Goal: Task Accomplishment & Management: Complete application form

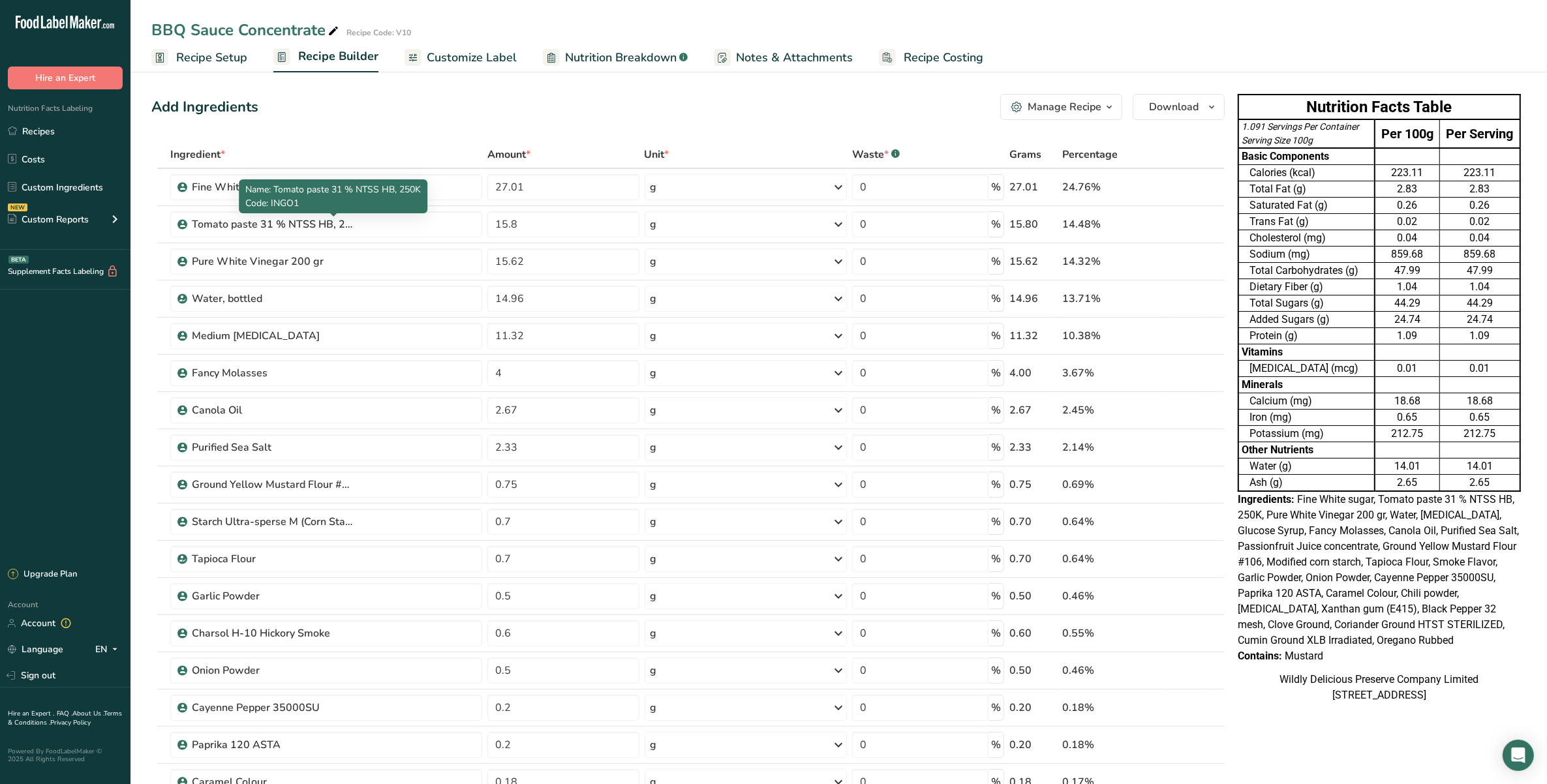
click at [403, 206] on p "Code: INGO1" at bounding box center [333, 202] width 175 height 13
drag, startPoint x: 548, startPoint y: 189, endPoint x: 438, endPoint y: 181, distance: 110.3
click at [438, 181] on tr "Fine White sugar 27.01 g Weight Units g kg mg See more Volume Units l Volume un…" at bounding box center [688, 187] width 1072 height 37
click at [577, 177] on input "27.01" at bounding box center [563, 187] width 151 height 26
type input "2"
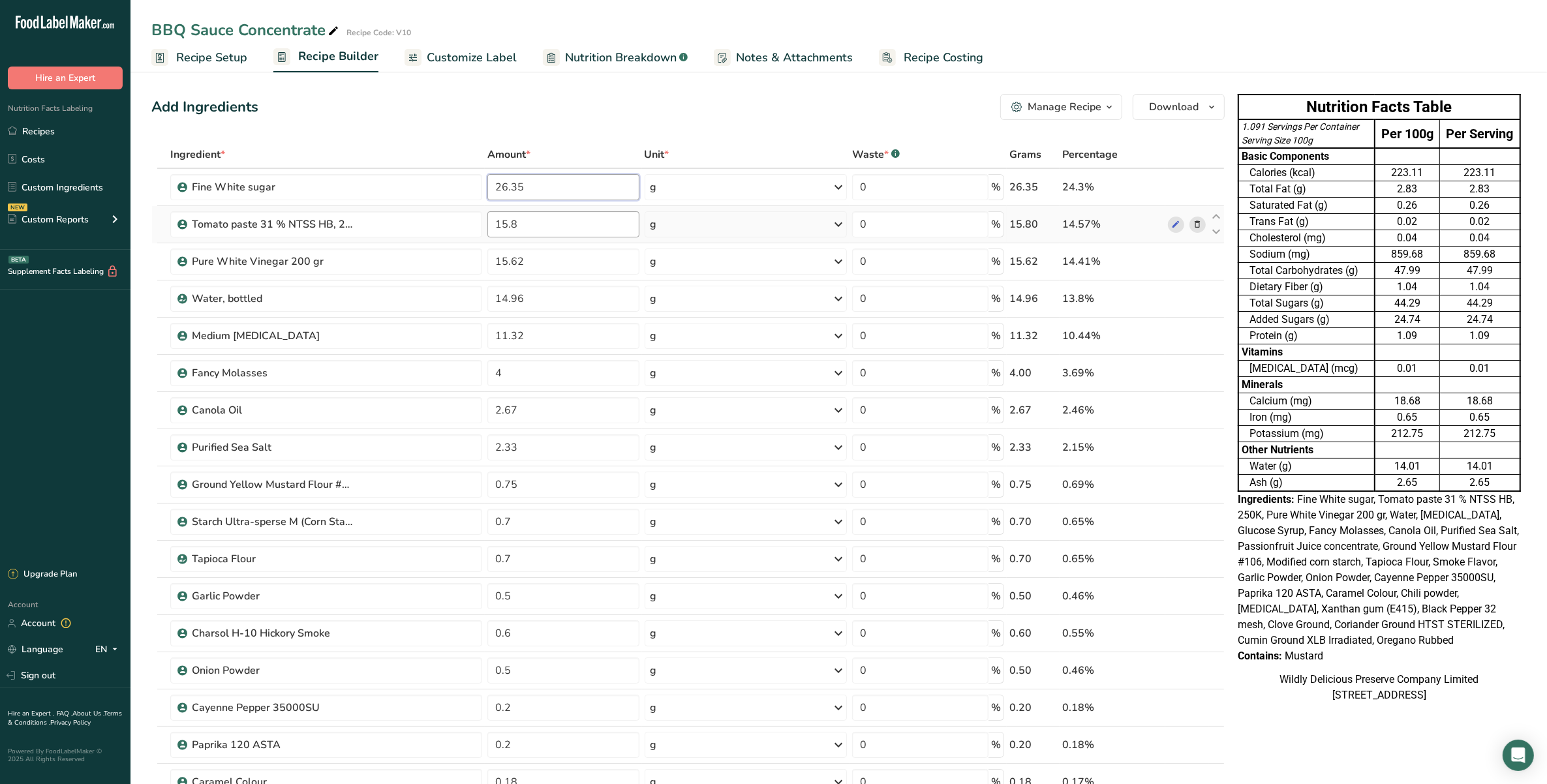
type input "26.35"
click at [522, 217] on div "Ingredient * Amount * Unit * Waste * .a-a{fill:#347362;}.b-a{fill:#fff;} Grams …" at bounding box center [688, 717] width 1074 height 1151
type input "15.34"
click at [533, 245] on div "Ingredient * Amount * Unit * Waste * .a-a{fill:#347362;}.b-a{fill:#fff;} Grams …" at bounding box center [688, 717] width 1074 height 1151
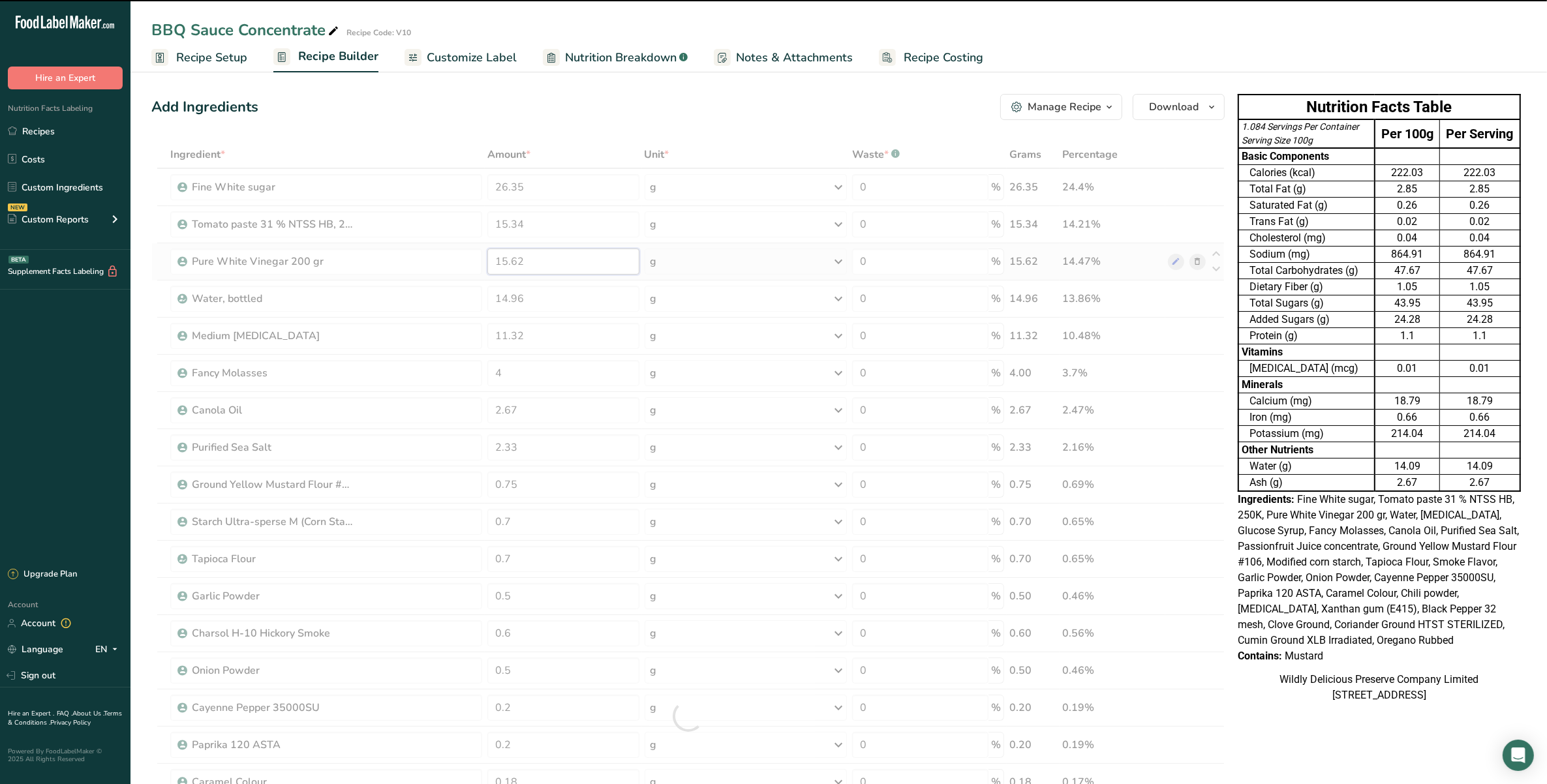
click at [536, 255] on input "15.62" at bounding box center [563, 261] width 151 height 26
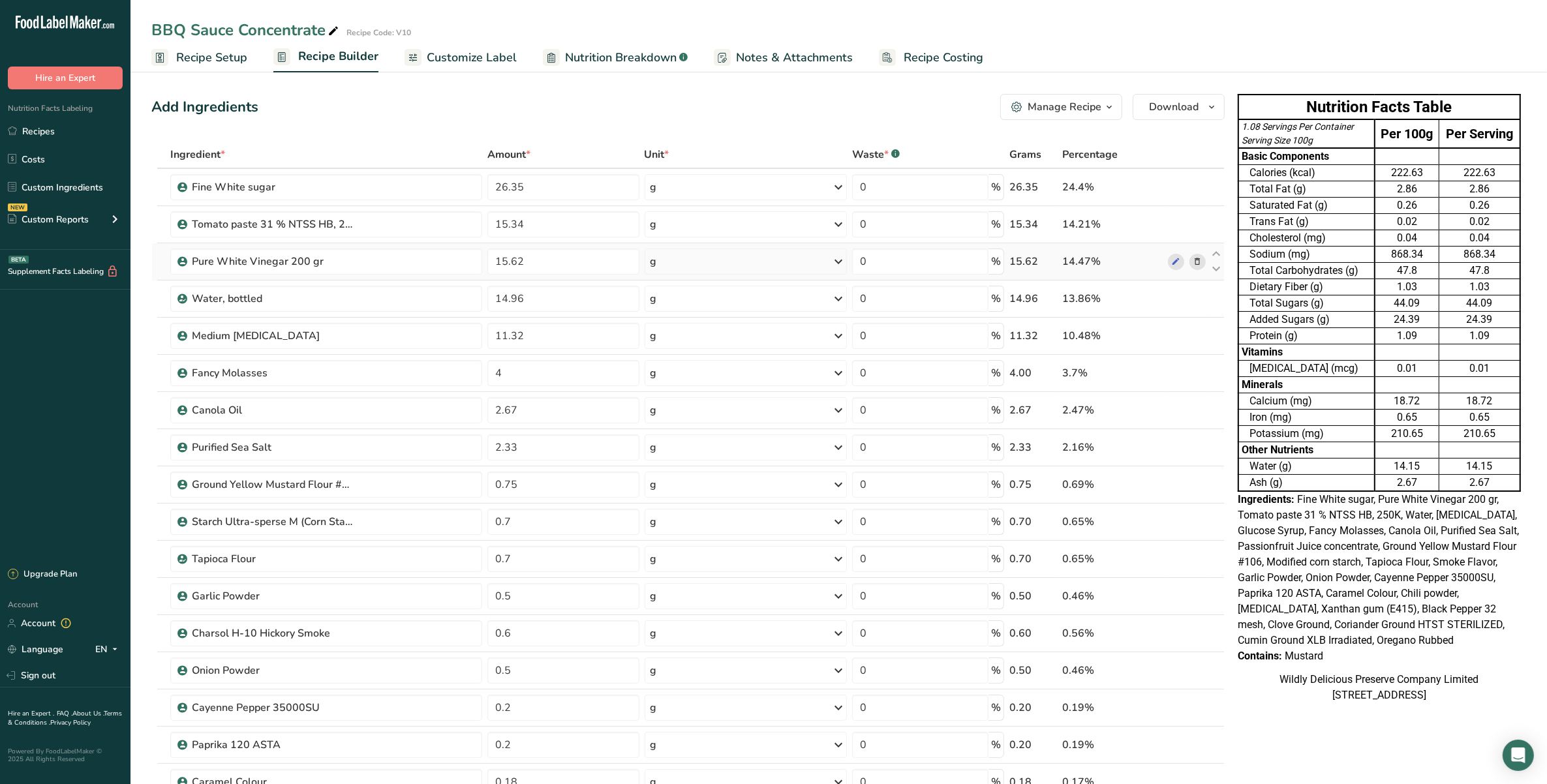
click at [1203, 263] on div "Ingredient * Amount * Unit * Waste * .a-a{fill:#347362;}.b-a{fill:#fff;} Grams …" at bounding box center [688, 717] width 1074 height 1151
click at [1203, 263] on span at bounding box center [1197, 261] width 15 height 15
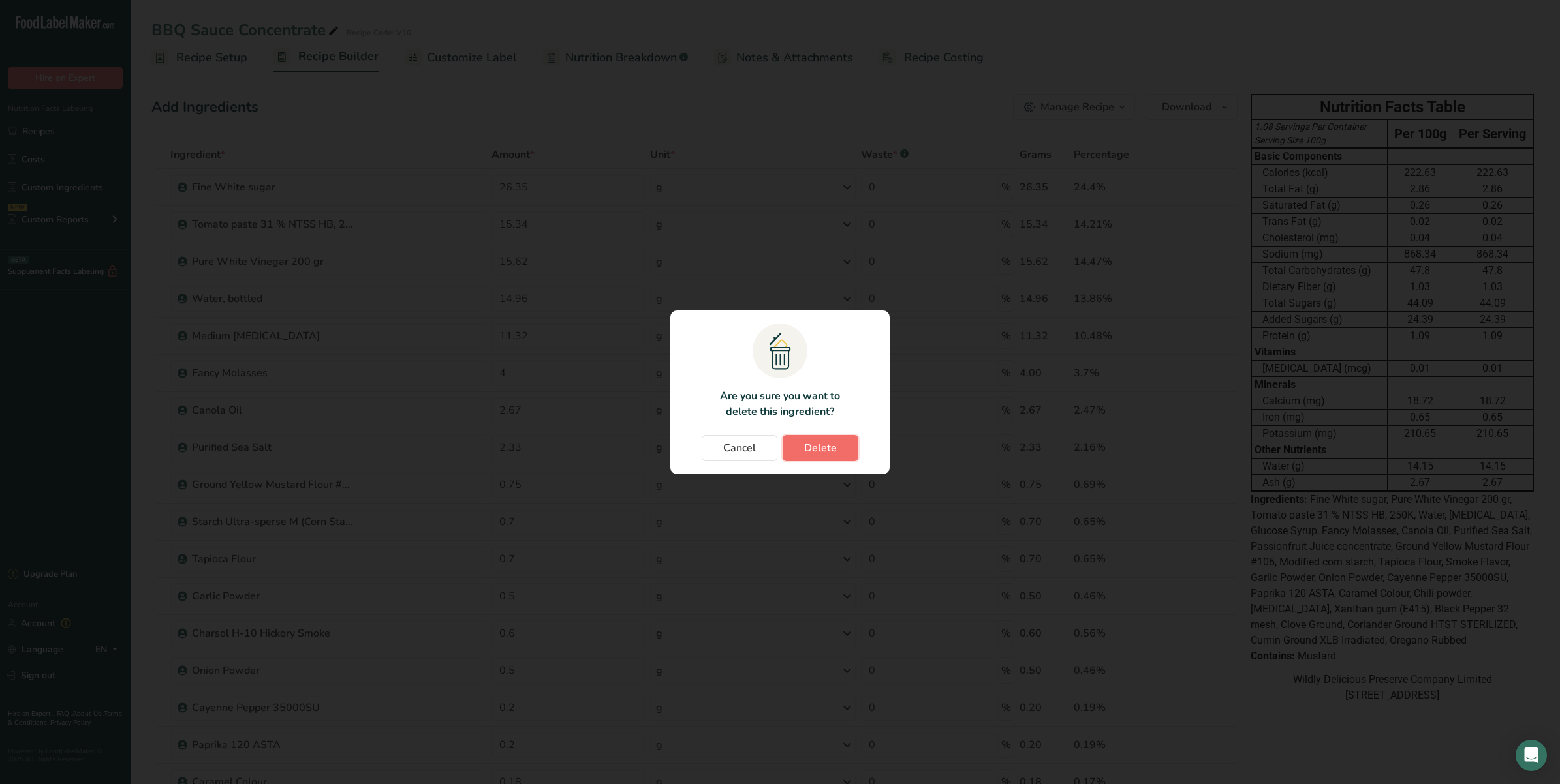
click at [847, 445] on button "Delete" at bounding box center [820, 448] width 76 height 26
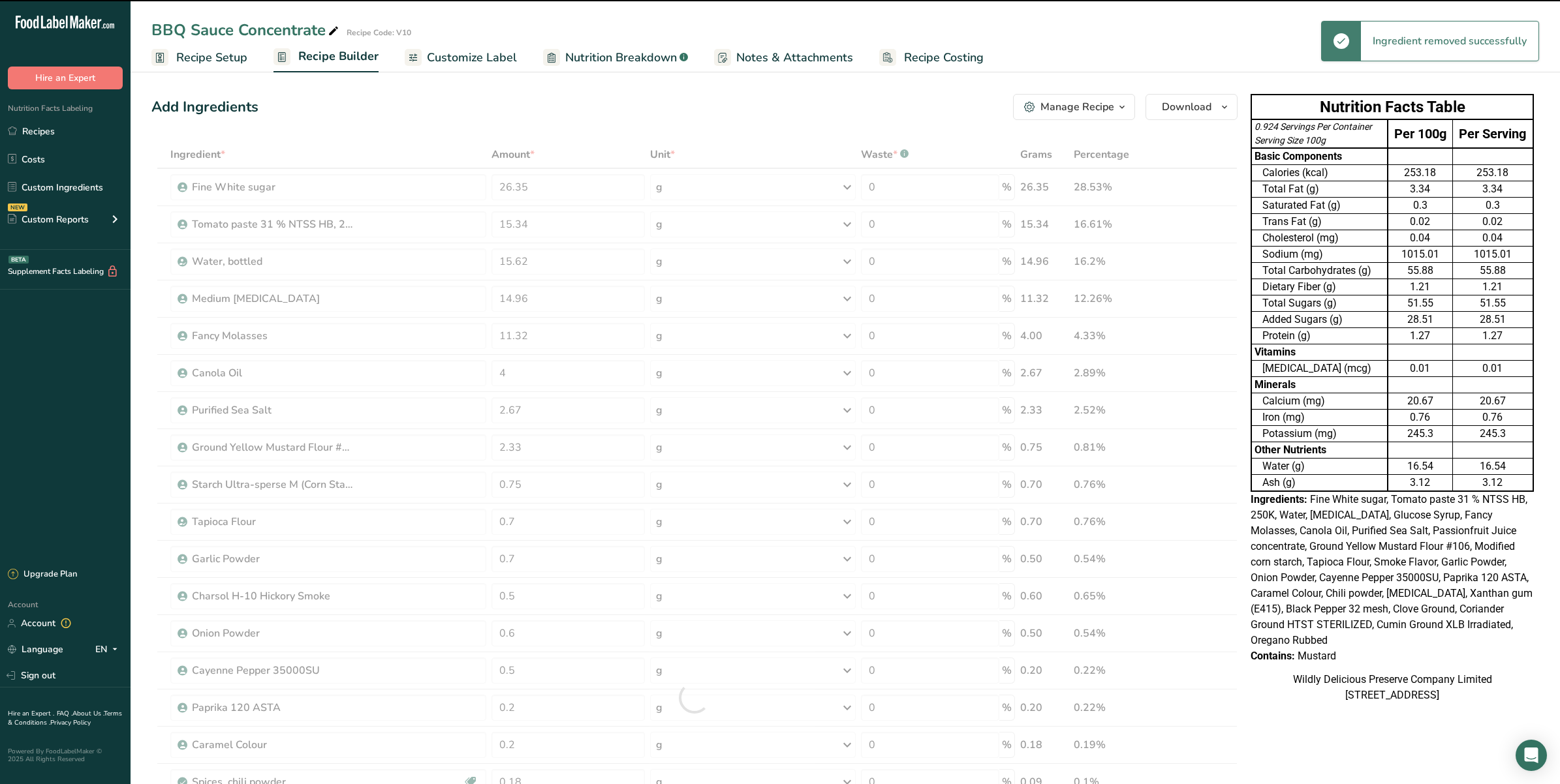
type input "14.96"
type input "11.32"
type input "4"
type input "2.67"
type input "2.33"
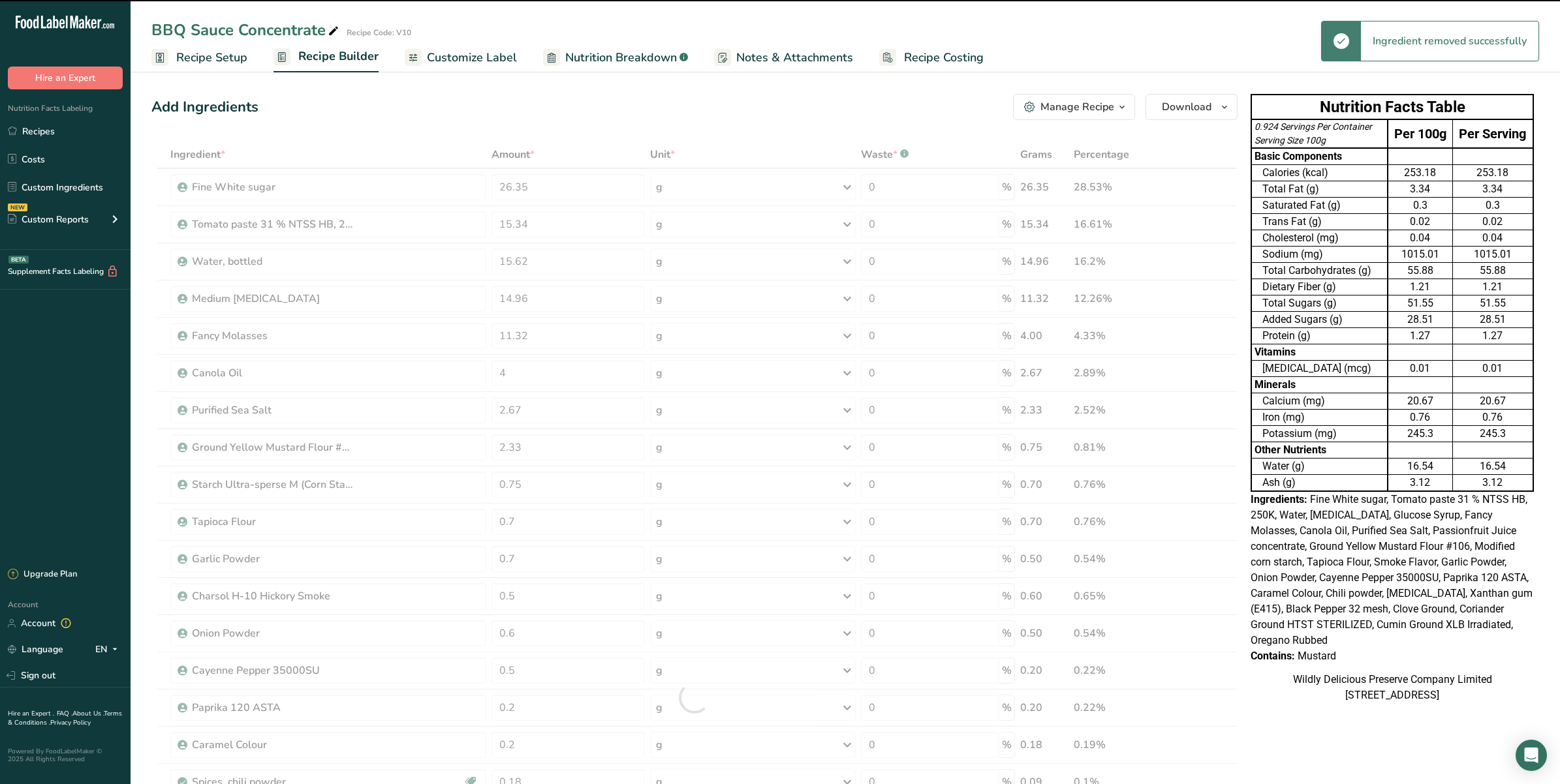
type input "0.75"
type input "0.7"
type input "0.5"
type input "0.6"
type input "0.5"
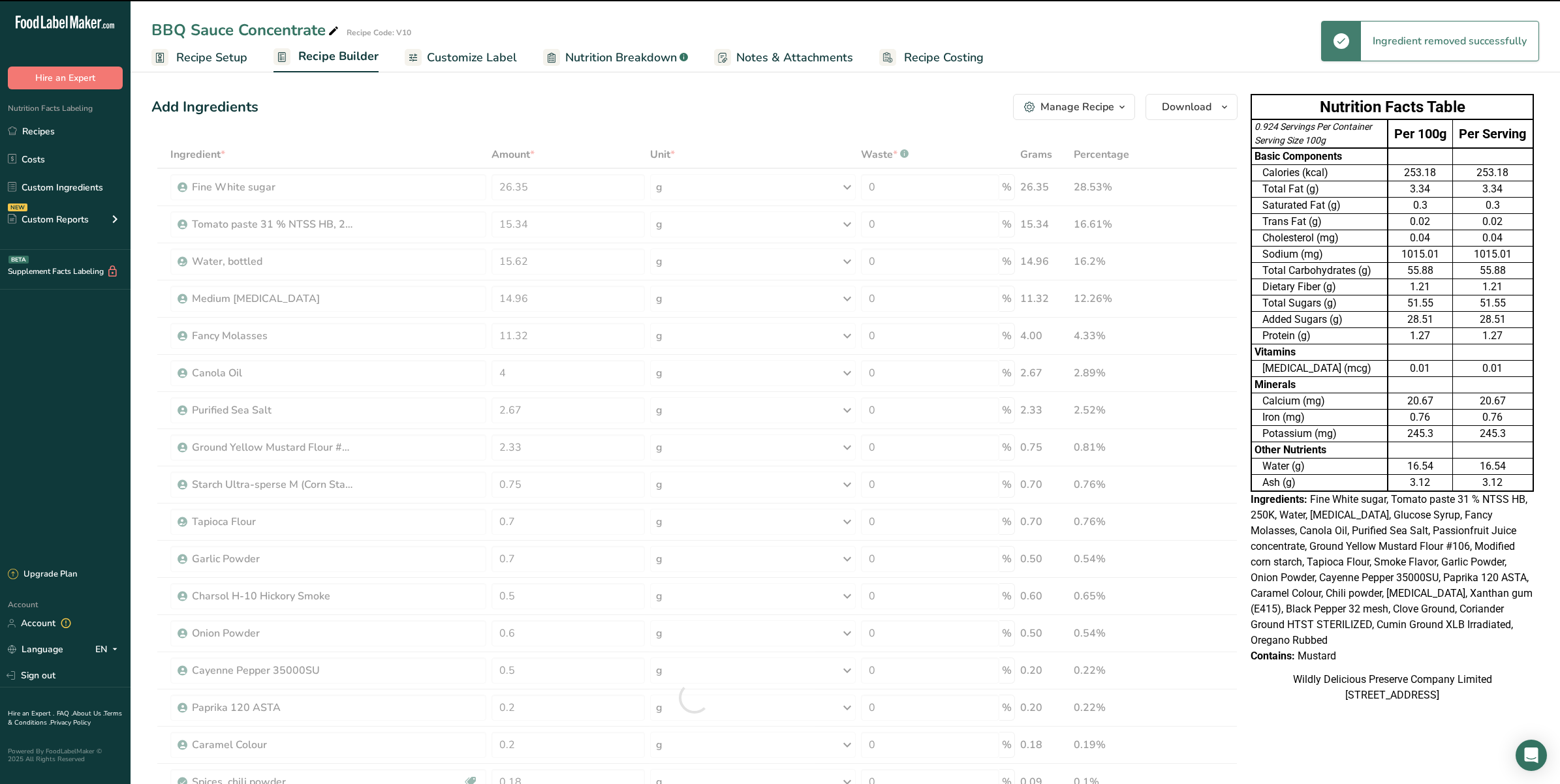
type input "0.2"
type input "0.18"
type input "0.09"
type input "0.05"
type input "0.07"
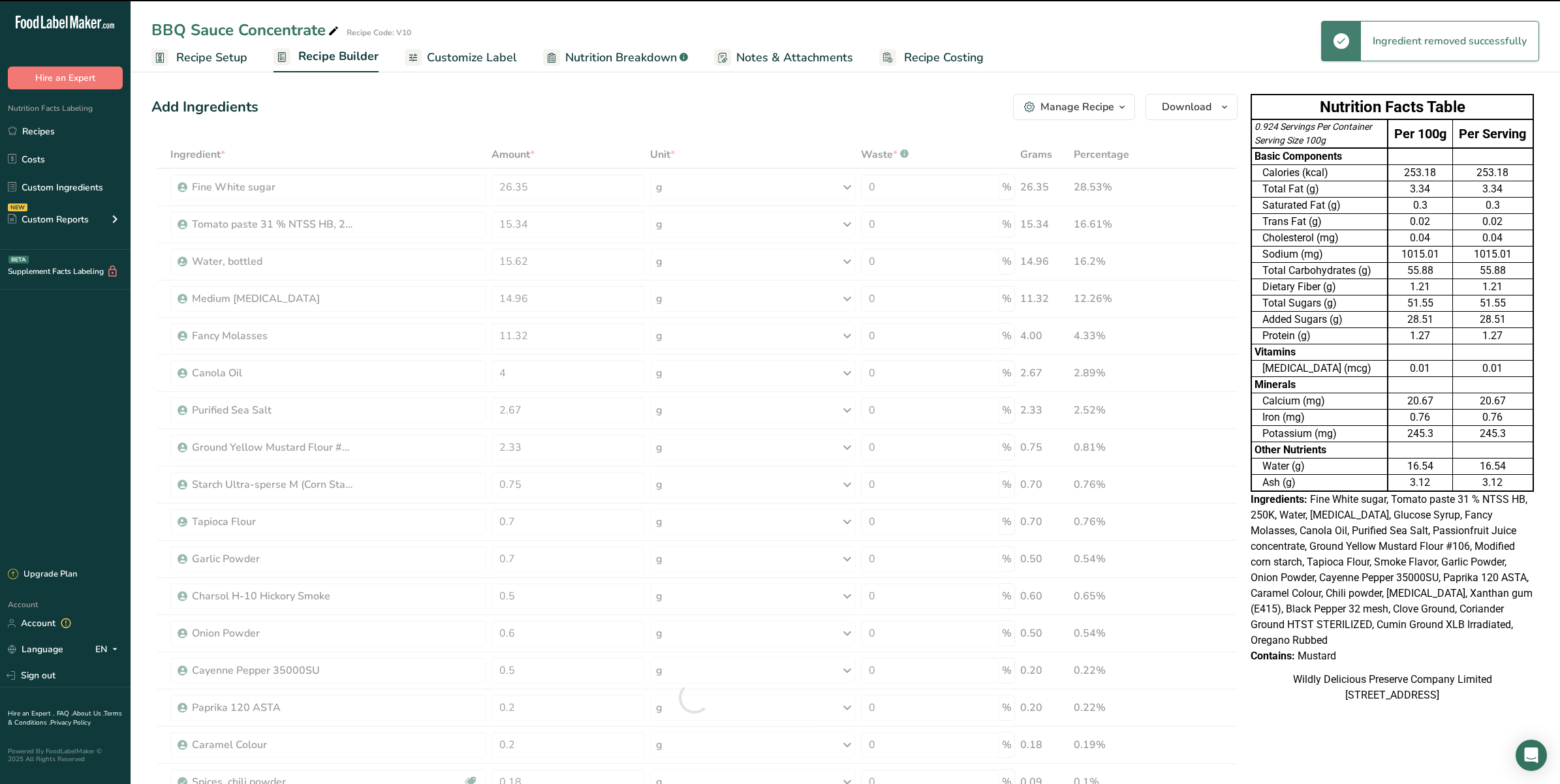
type input "0.06"
type input "0.02"
type input "0.03"
type input "0.01"
type input "9.94"
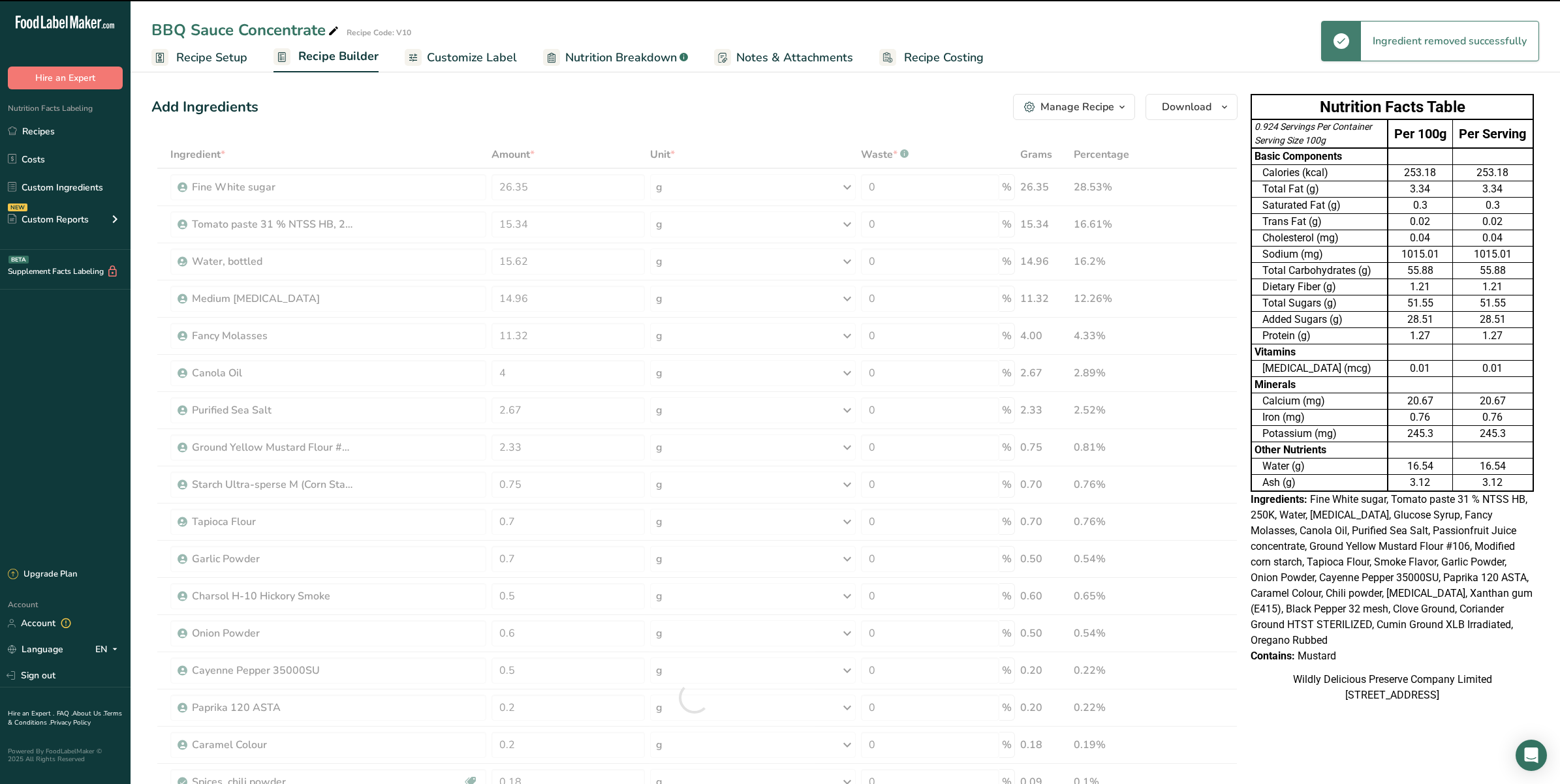
type input "0.77"
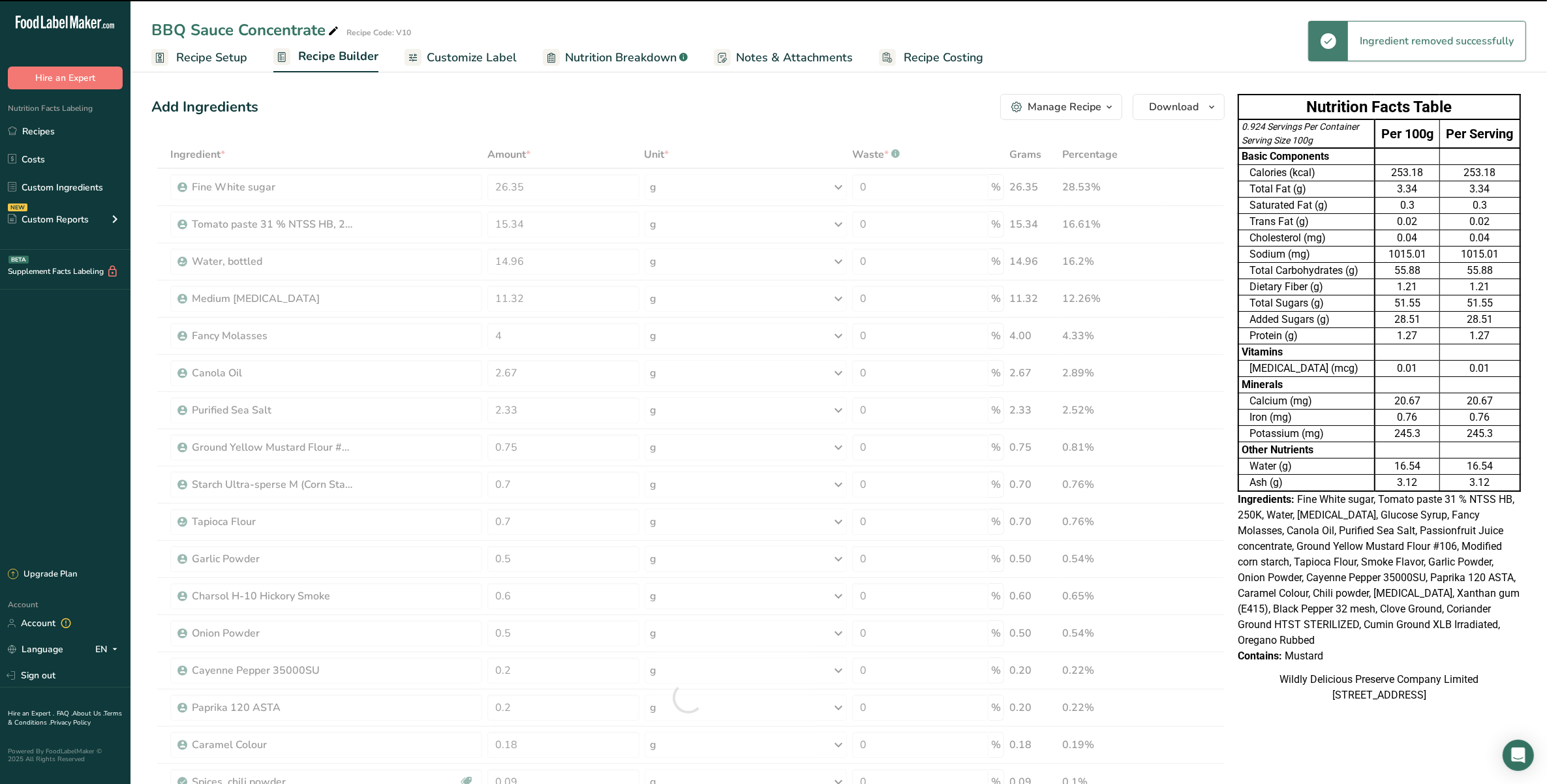
click at [452, 160] on div at bounding box center [688, 698] width 1074 height 1114
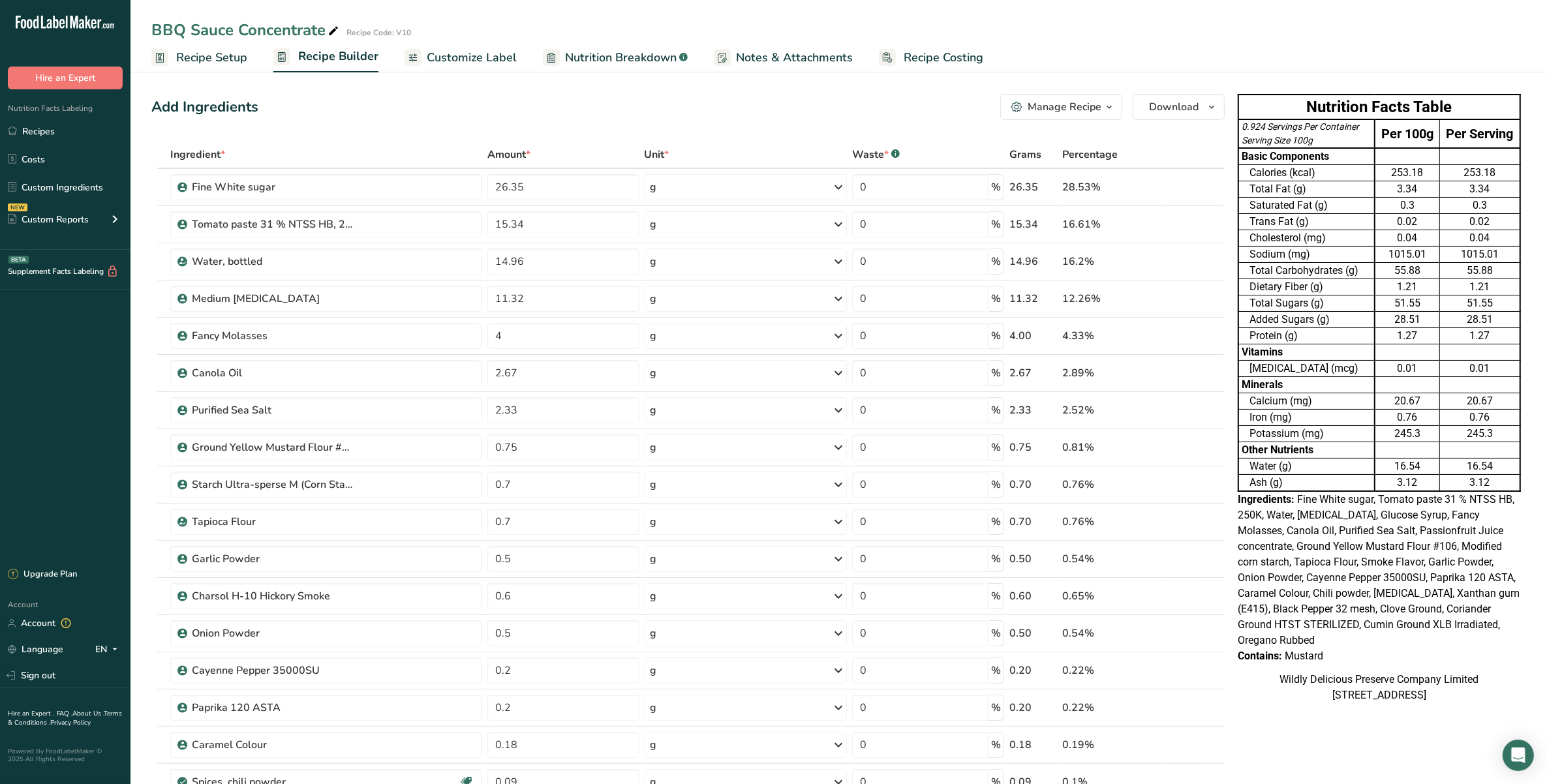
click at [236, 58] on span "Recipe Setup" at bounding box center [211, 58] width 71 height 18
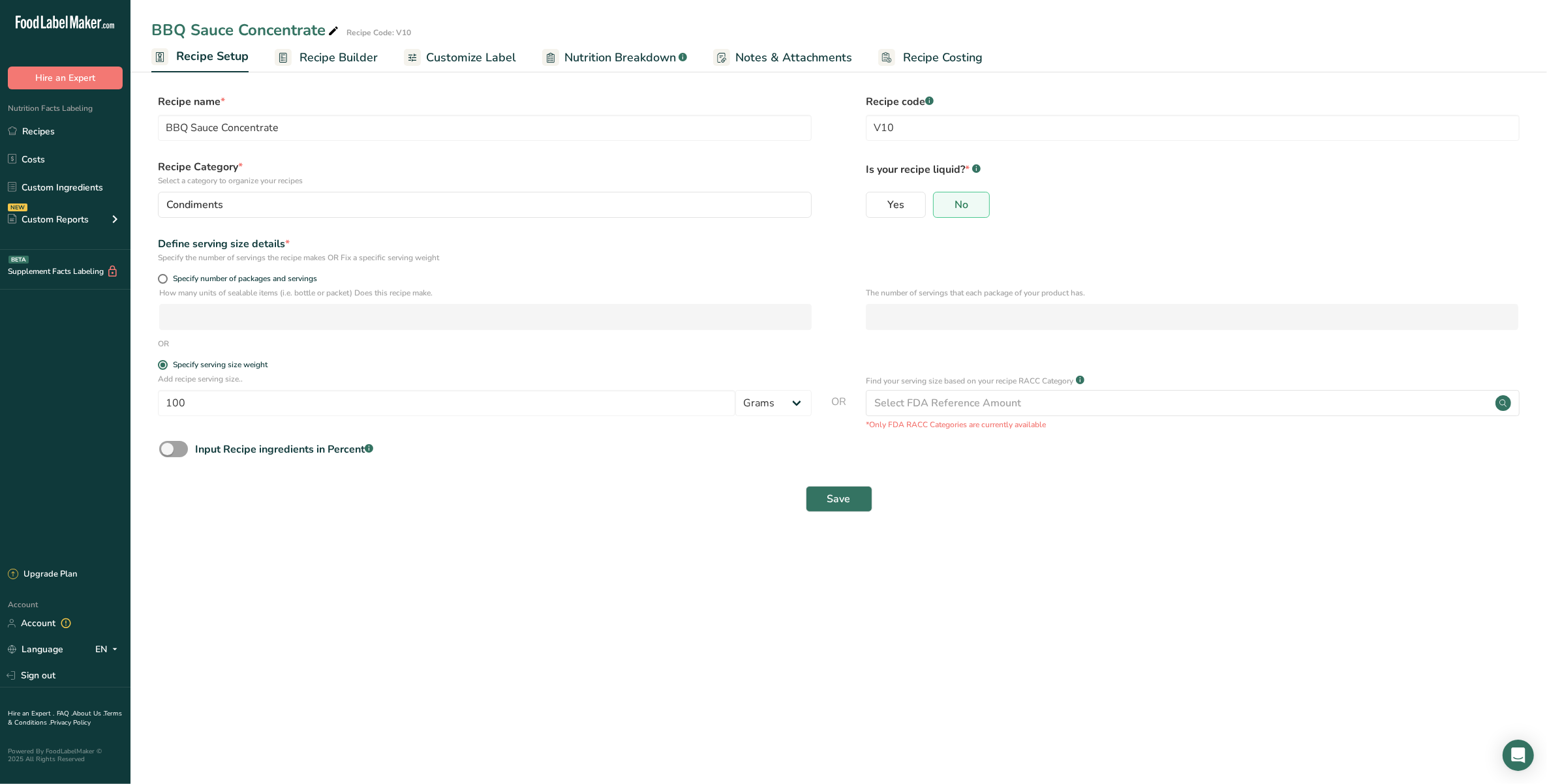
click at [333, 59] on span "Recipe Builder" at bounding box center [338, 58] width 78 height 18
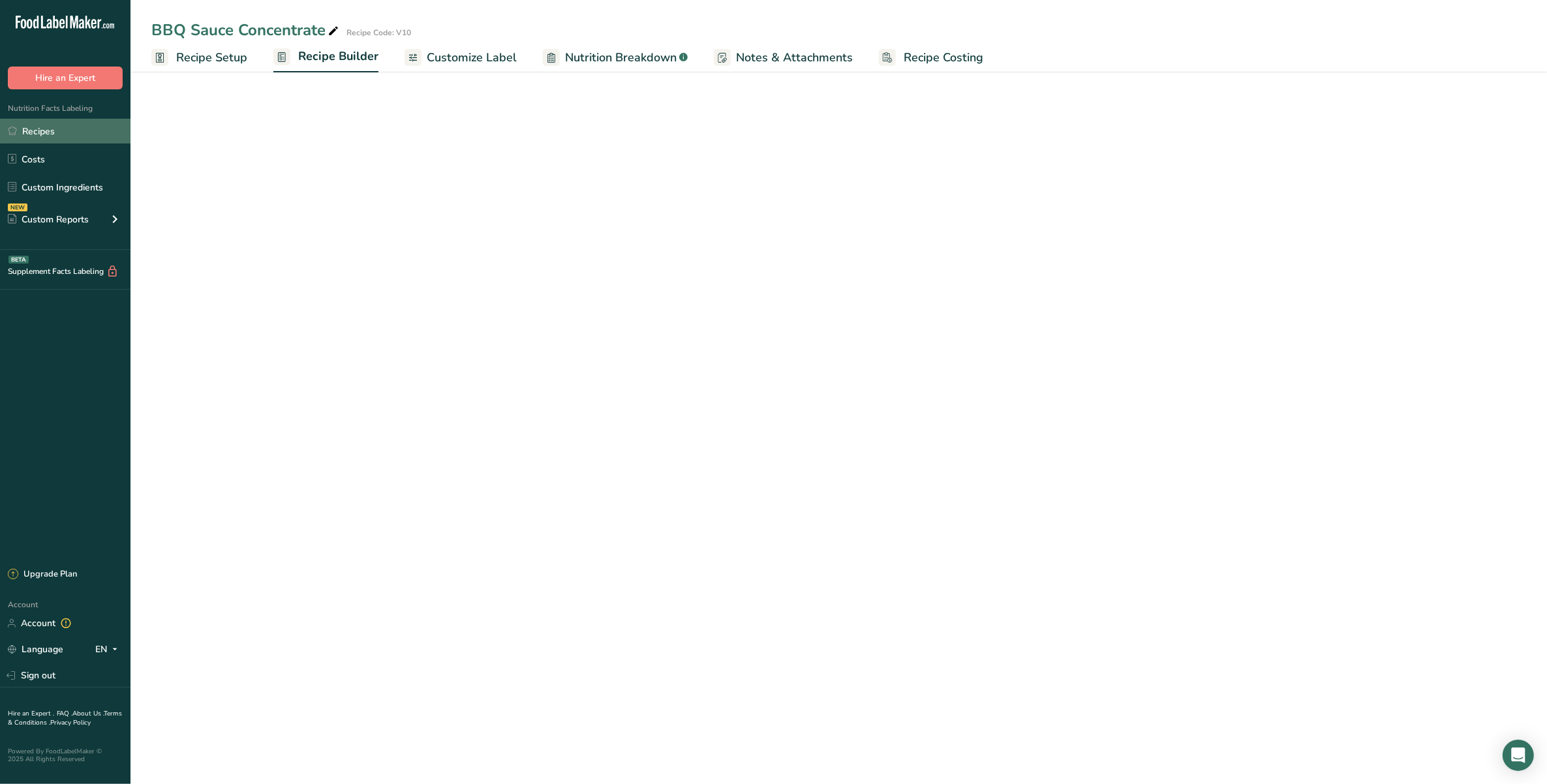
click at [226, 53] on span "Recipe Setup" at bounding box center [211, 58] width 71 height 18
click at [40, 124] on link "Recipes" at bounding box center [65, 131] width 130 height 25
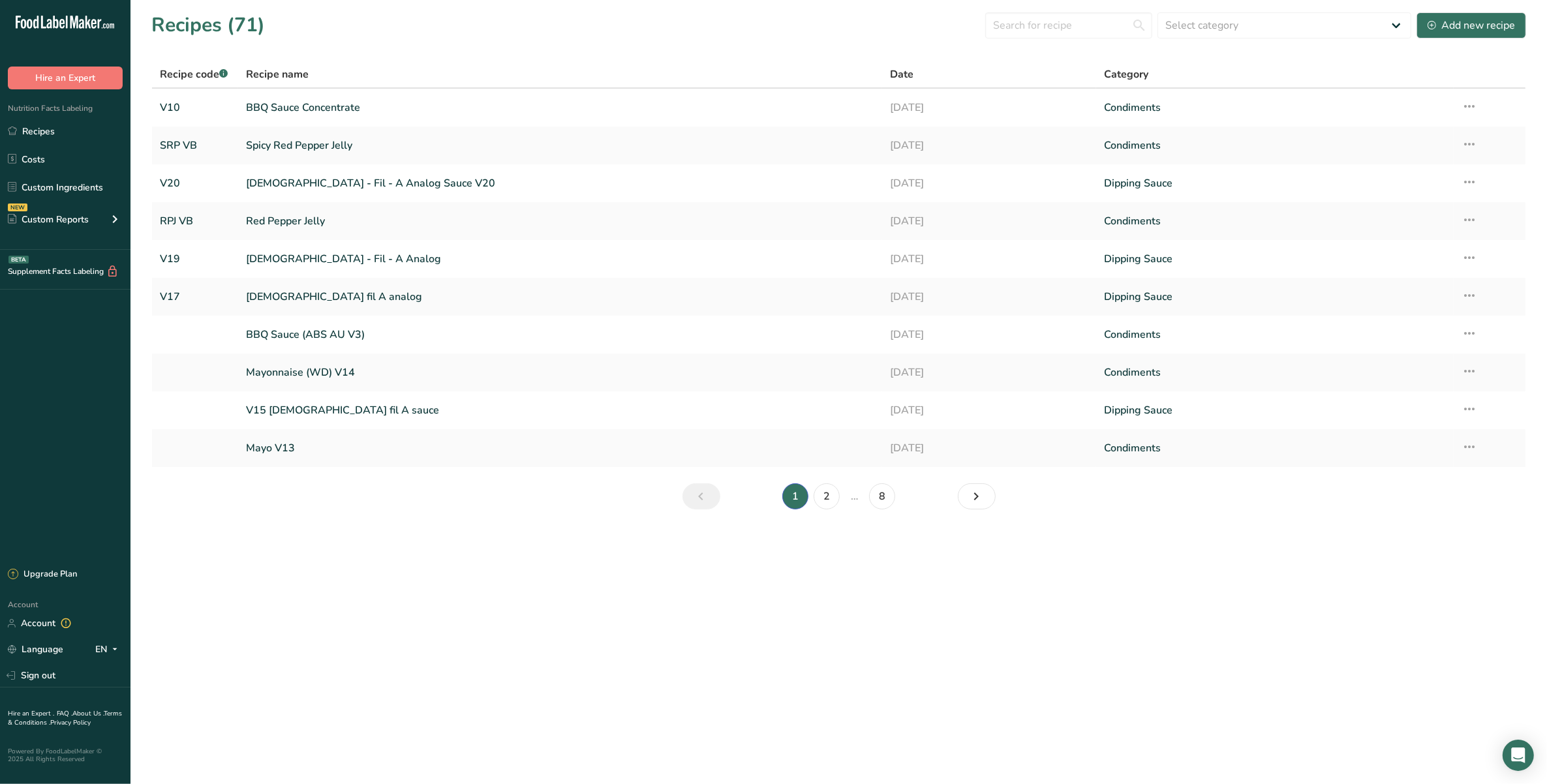
drag, startPoint x: 341, startPoint y: 108, endPoint x: 1176, endPoint y: 87, distance: 835.3
click at [935, 106] on link "[DATE]" at bounding box center [989, 107] width 199 height 27
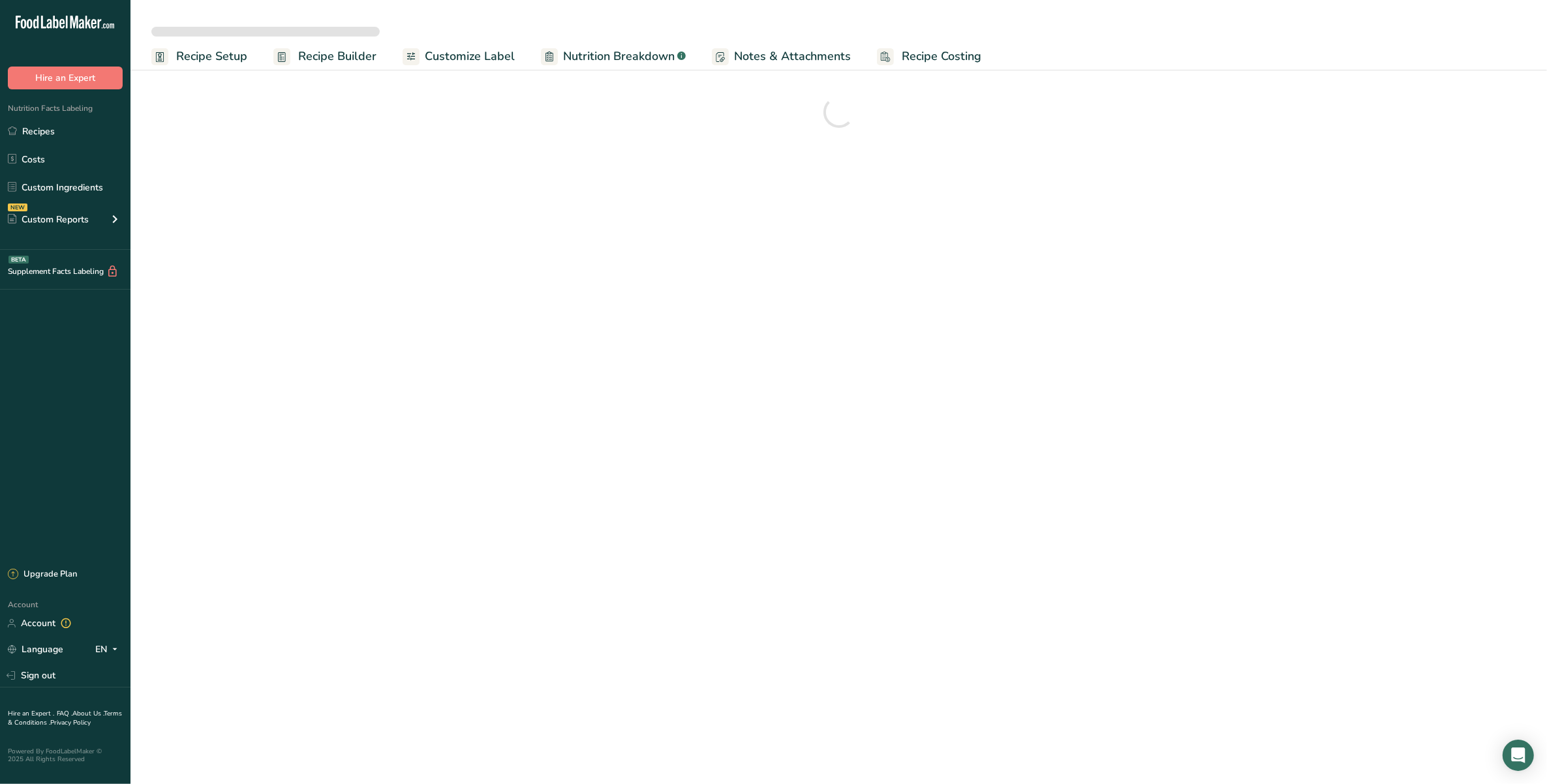
click at [112, 118] on div "Nutrition Facts Labeling Recipes Costs Custom Ingredients NEW Custom Reports Me…" at bounding box center [65, 169] width 130 height 160
click at [114, 128] on link "Recipes" at bounding box center [65, 131] width 130 height 25
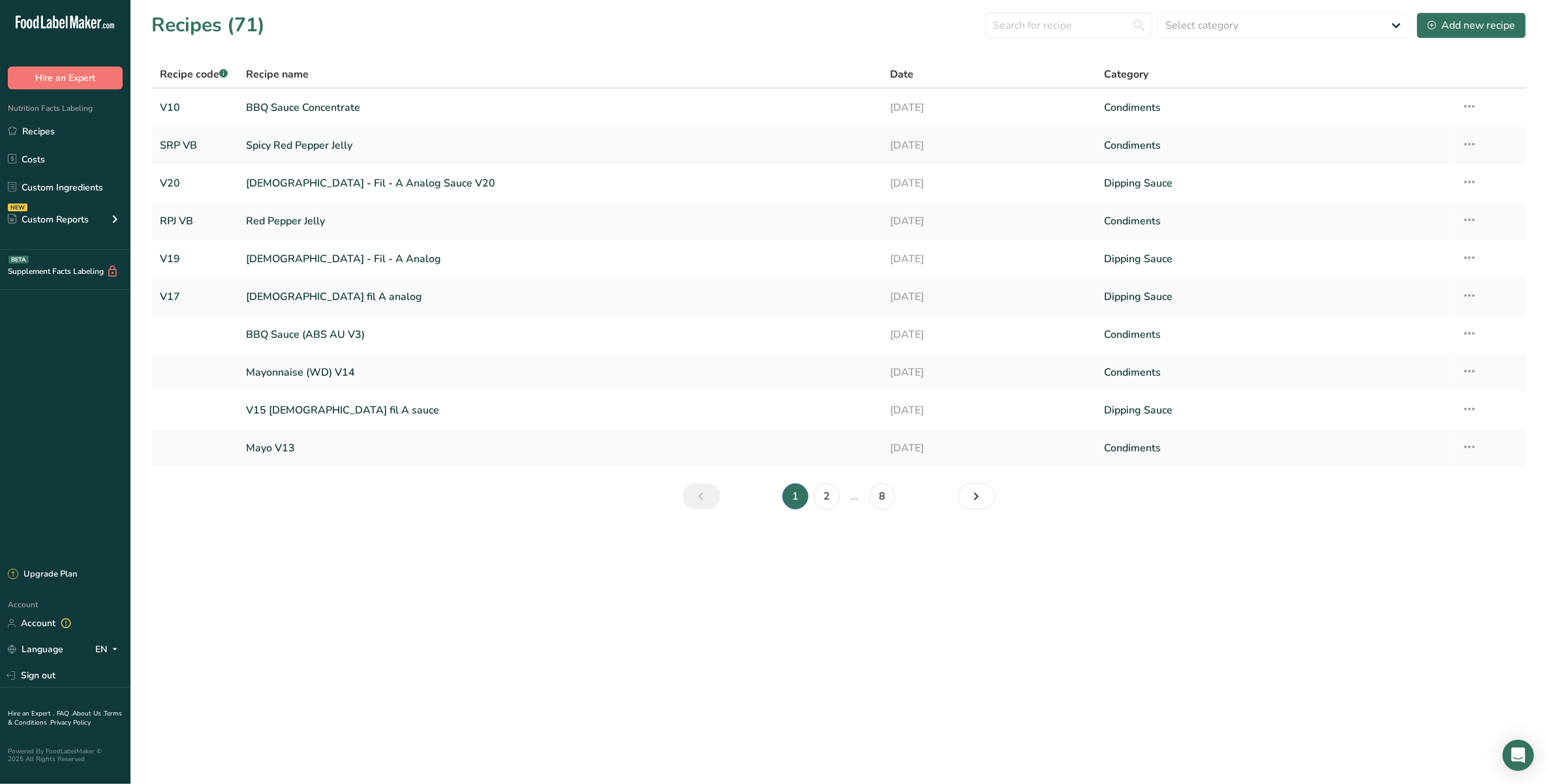
click at [1476, 109] on icon at bounding box center [1469, 106] width 15 height 23
click at [1373, 168] on span "Delete Recipe" at bounding box center [1344, 166] width 59 height 15
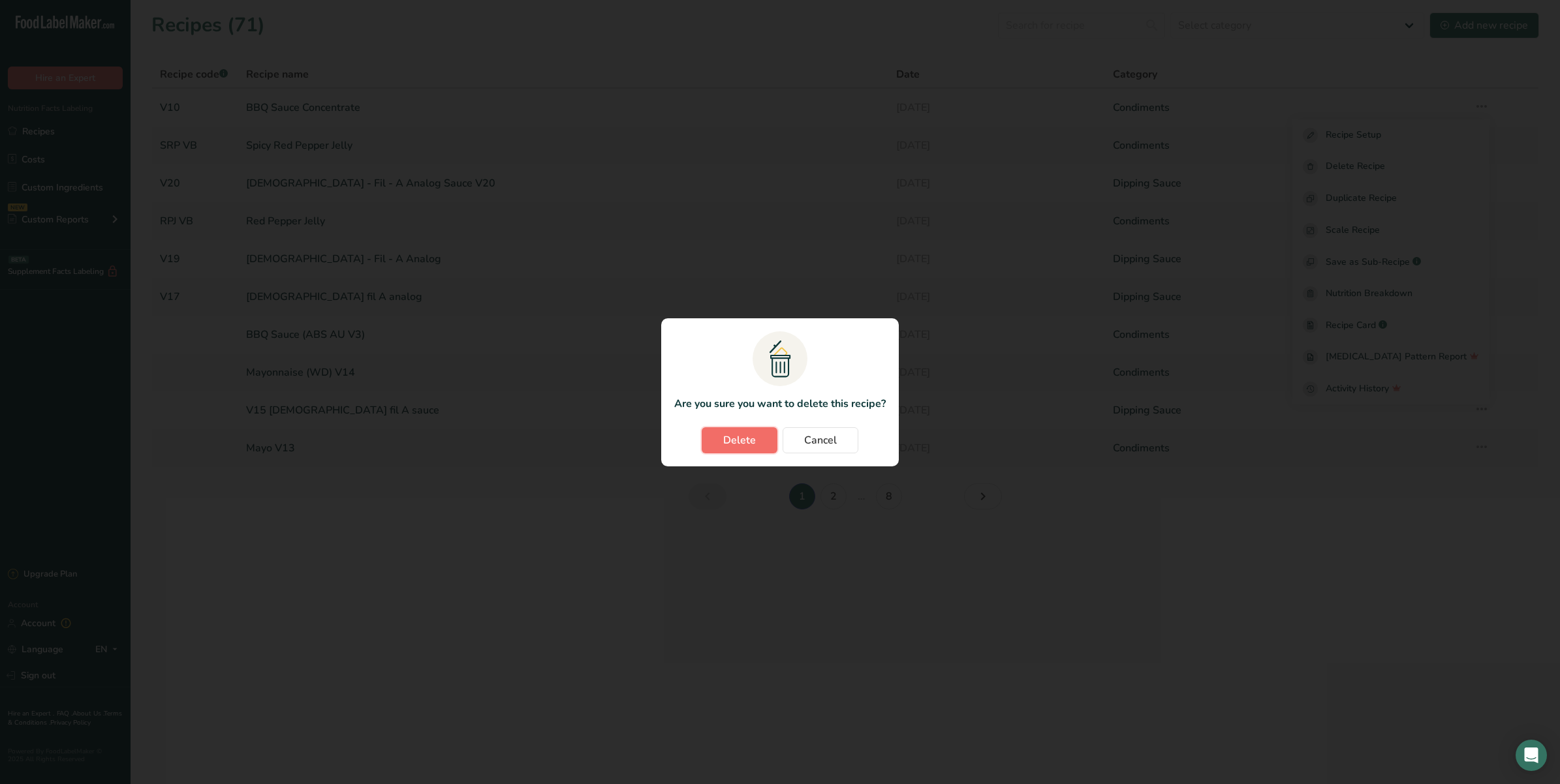
click at [749, 446] on span "Delete" at bounding box center [740, 440] width 32 height 15
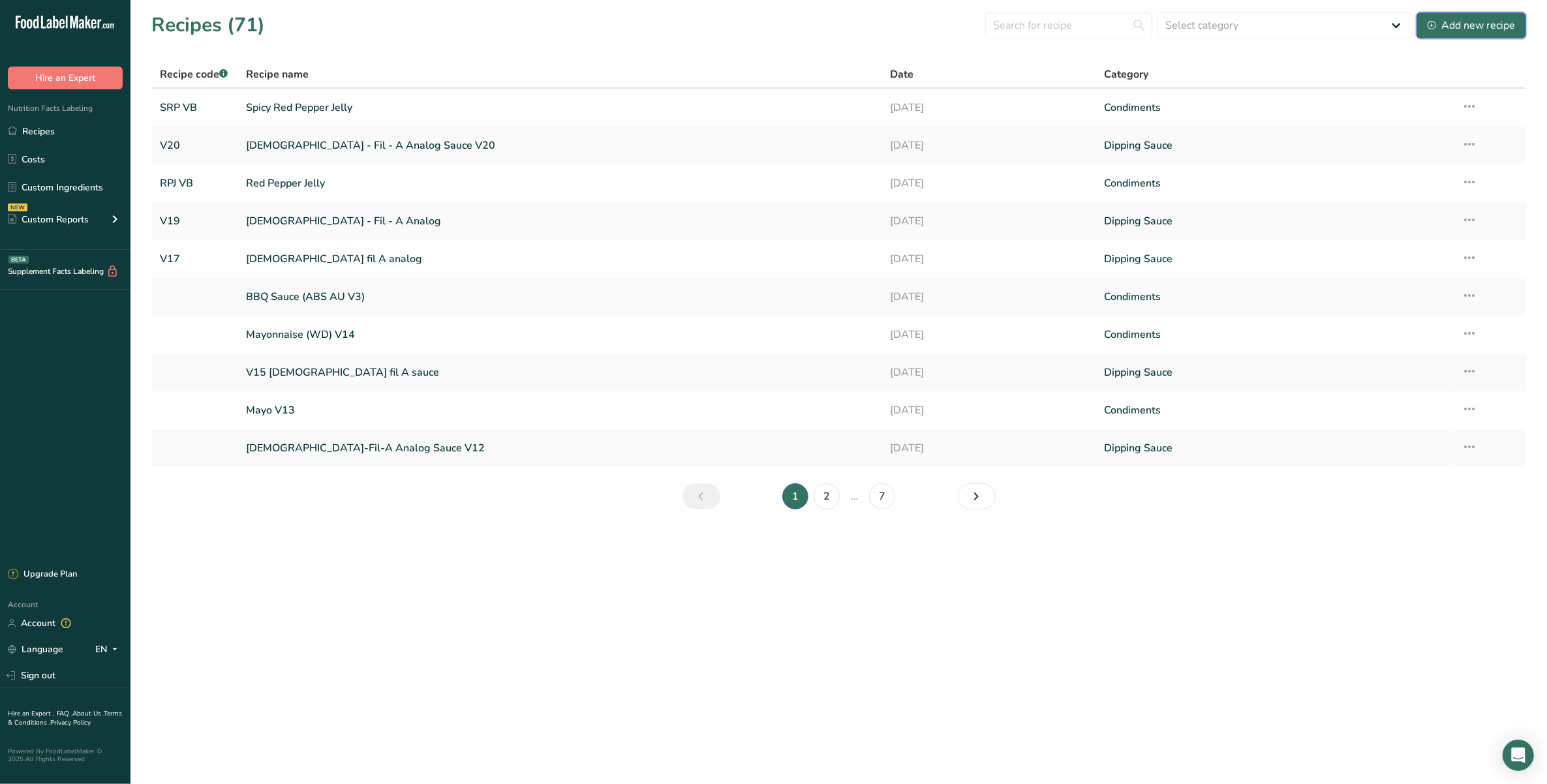
drag, startPoint x: 1508, startPoint y: 18, endPoint x: 1497, endPoint y: 30, distance: 16.3
click at [1508, 18] on div "Add new recipe" at bounding box center [1471, 25] width 87 height 15
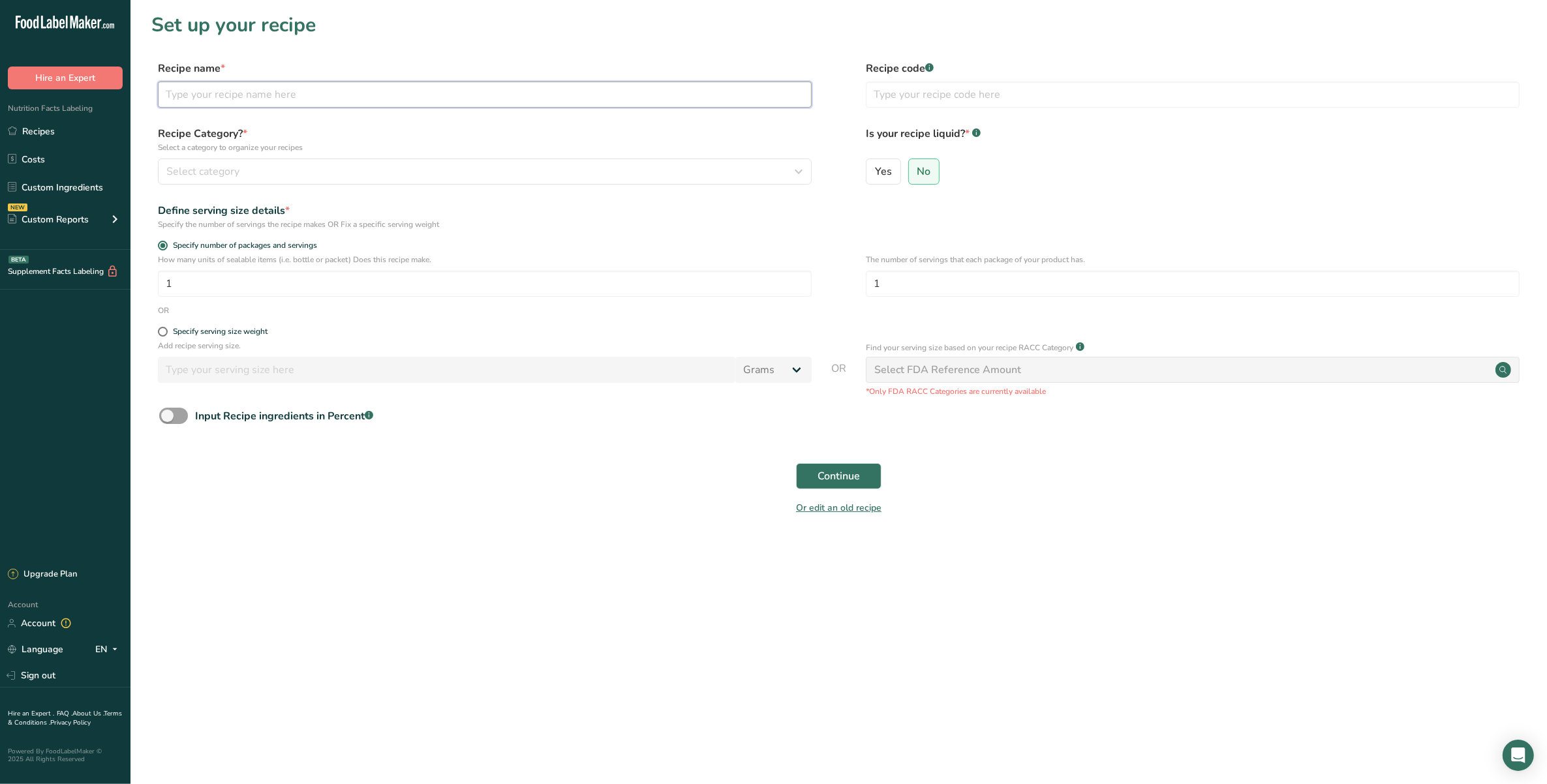
click at [353, 87] on input "text" at bounding box center [485, 94] width 654 height 26
type input "BBQ Sauce Concentrate"
click at [886, 80] on div "Recipe code .a-a{fill:#347362;}.b-a{fill:#fff;}" at bounding box center [1193, 87] width 654 height 55
click at [893, 86] on input "text" at bounding box center [1193, 94] width 654 height 26
type input "V10"
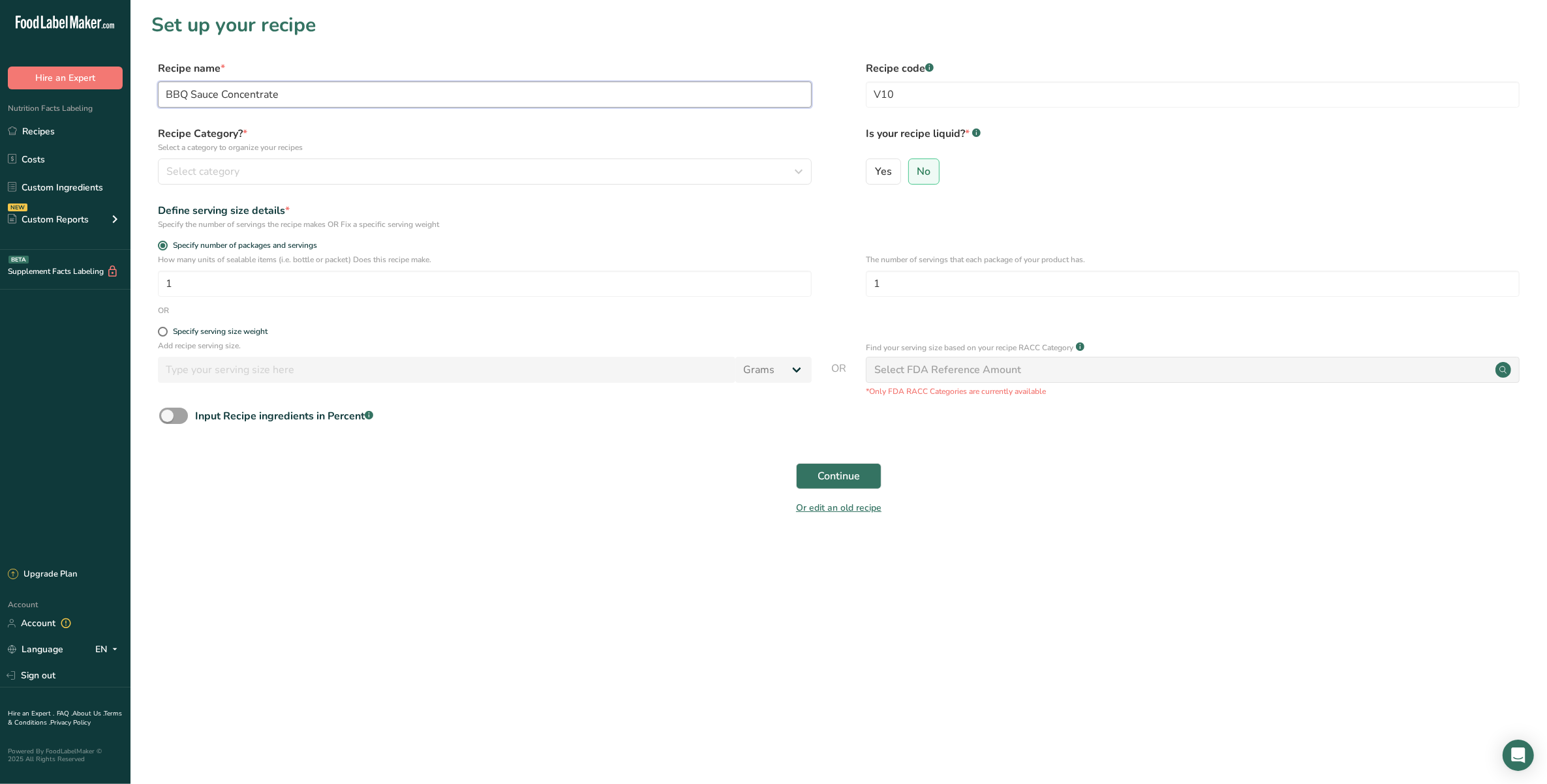
click at [171, 94] on input "BBQ Sauce Concentrate" at bounding box center [485, 94] width 654 height 26
type input "TMF BBQ Sauce Concentrate"
click at [216, 177] on span "Select category" at bounding box center [202, 171] width 73 height 15
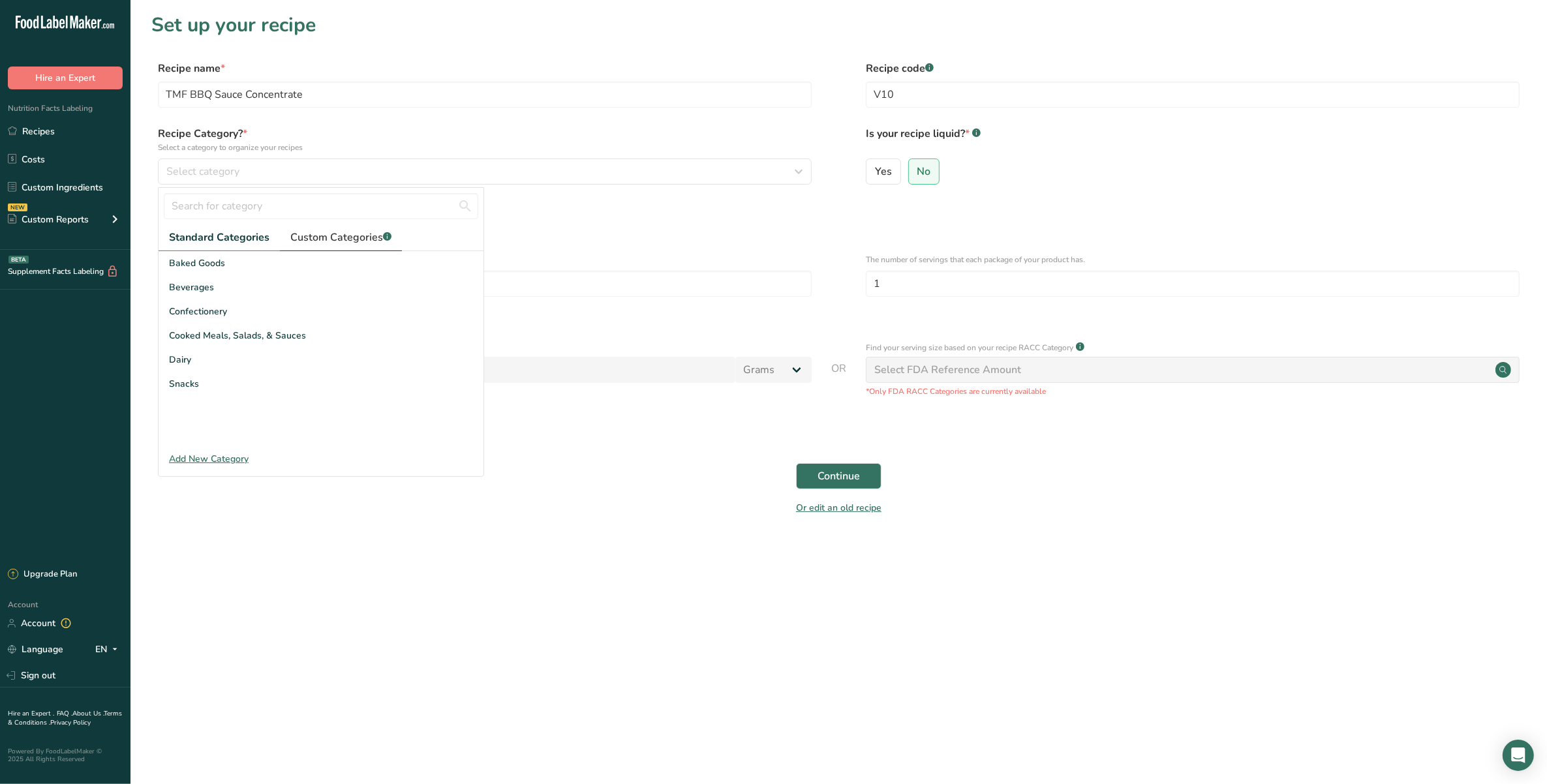
click at [370, 227] on link "Custom Categories .a-a{fill:#347362;}.b-a{fill:#fff;}" at bounding box center [341, 238] width 122 height 27
click at [196, 264] on span "Condiments" at bounding box center [193, 263] width 49 height 13
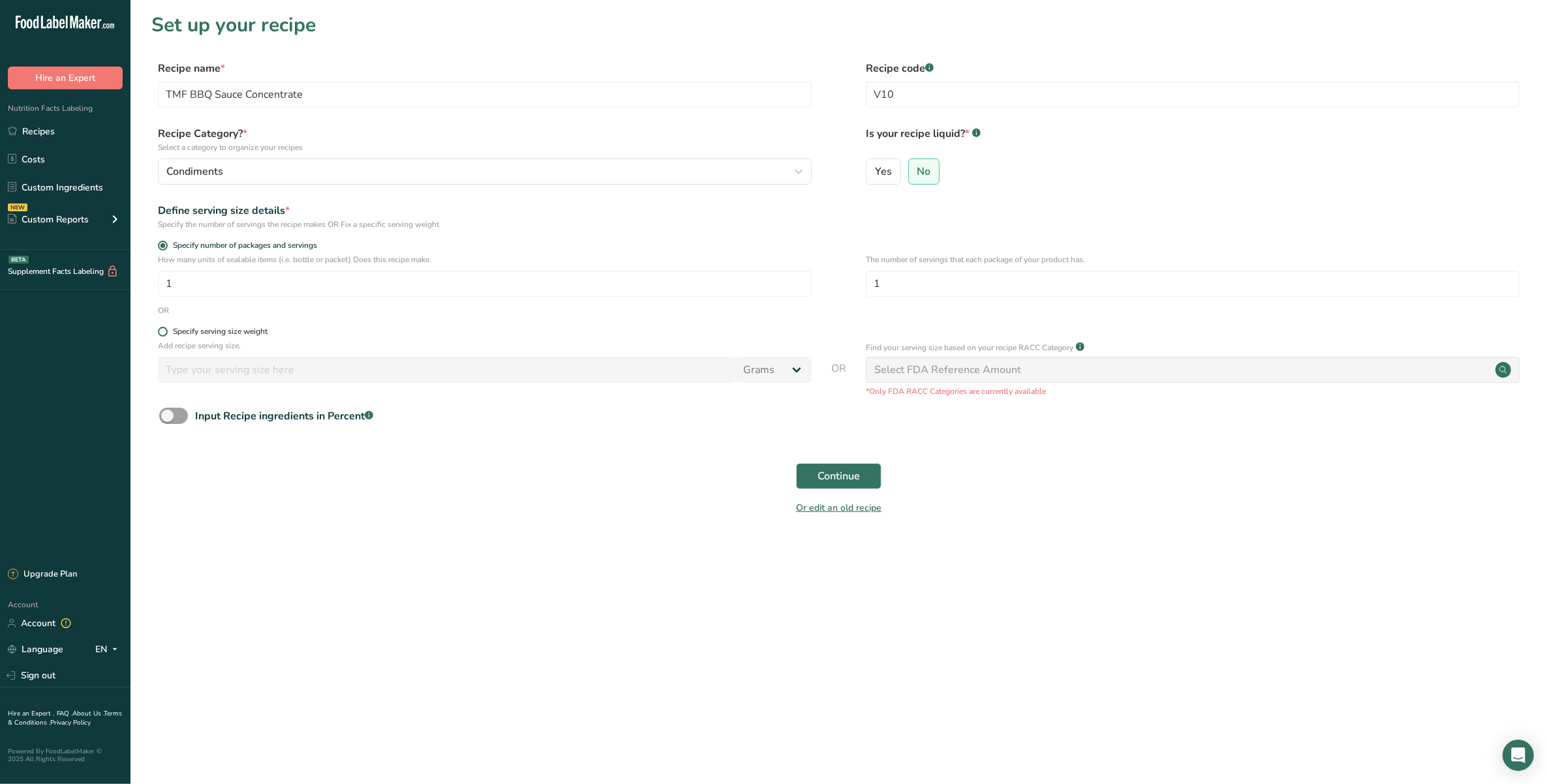
click at [227, 334] on div "Specify serving size weight" at bounding box center [219, 332] width 94 height 10
click at [166, 334] on input "Specify serving size weight" at bounding box center [162, 331] width 8 height 8
radio input "true"
radio input "false"
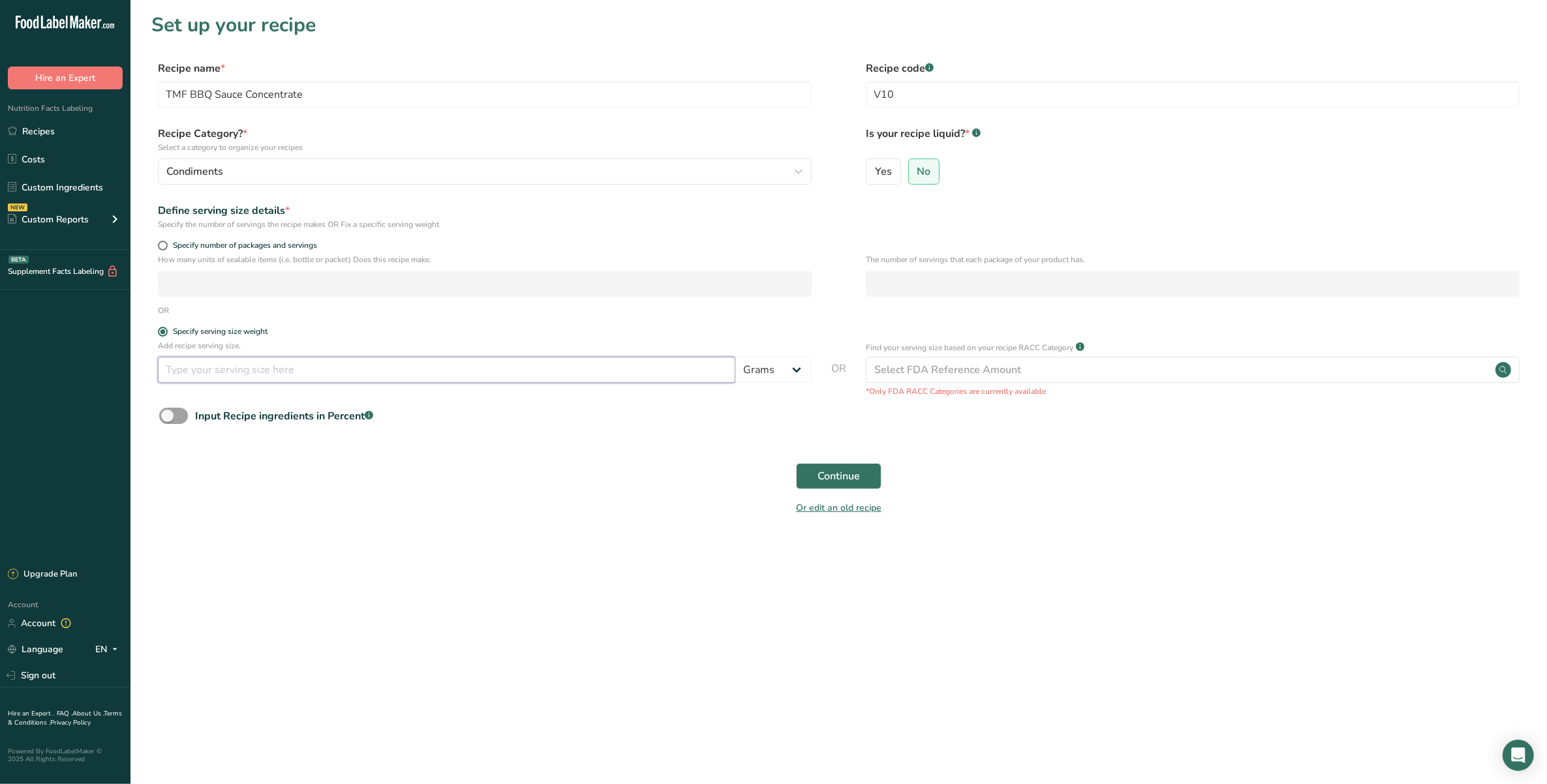
click at [237, 372] on input "number" at bounding box center [447, 370] width 577 height 26
click at [241, 376] on input "1" at bounding box center [447, 370] width 577 height 26
type input "100"
click at [309, 598] on main "Set up your recipe Recipe name * TMF BBQ Sauce Concentrate Recipe code .a-a{fil…" at bounding box center [774, 392] width 1547 height 784
click at [872, 473] on button "Continue" at bounding box center [838, 476] width 85 height 26
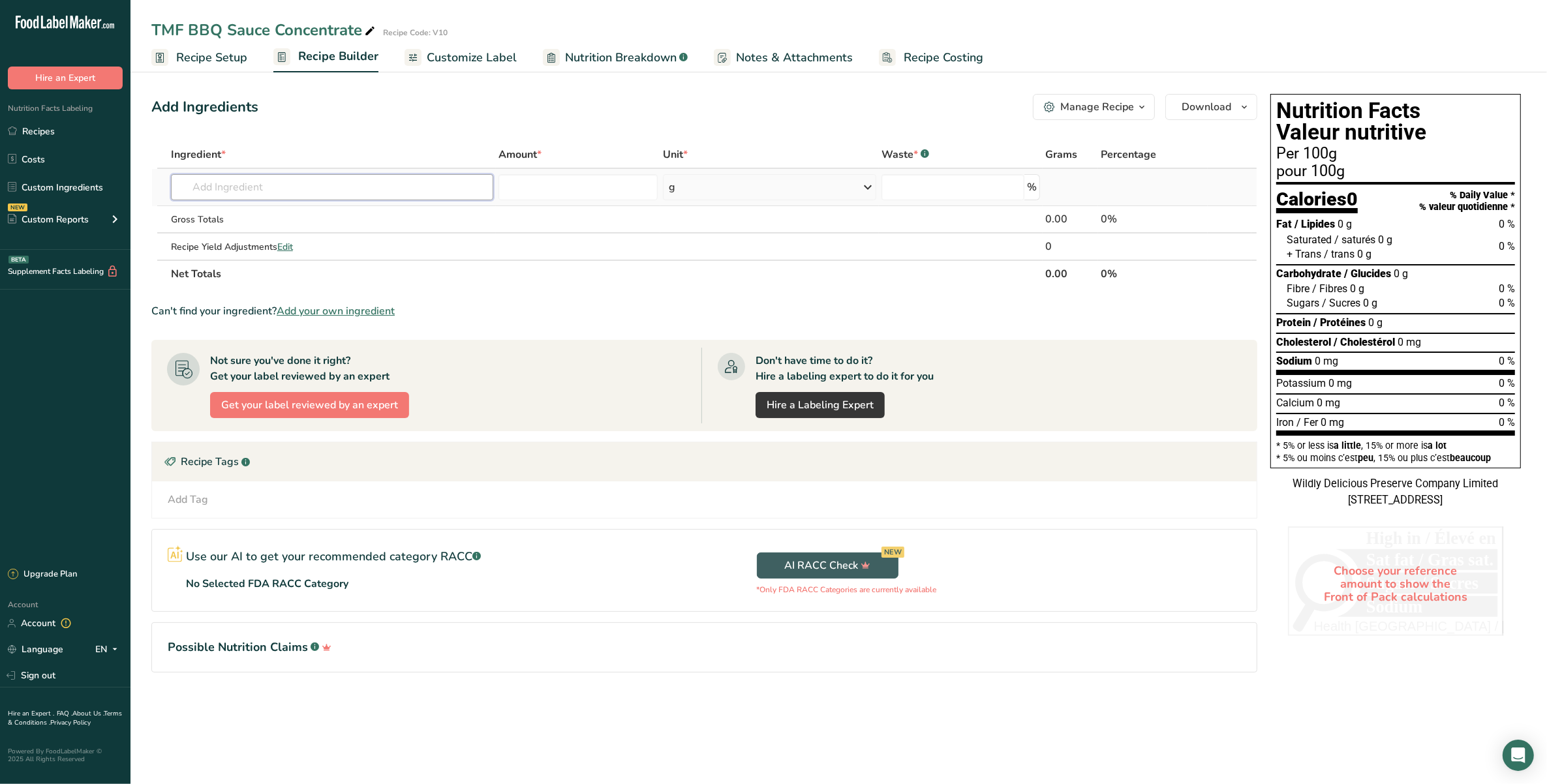
click at [416, 198] on input "text" at bounding box center [332, 187] width 323 height 26
type input "white sugar"
click at [409, 213] on div "FAR1 Fine White sugar" at bounding box center [322, 213] width 282 height 13
type input "Fine White sugar"
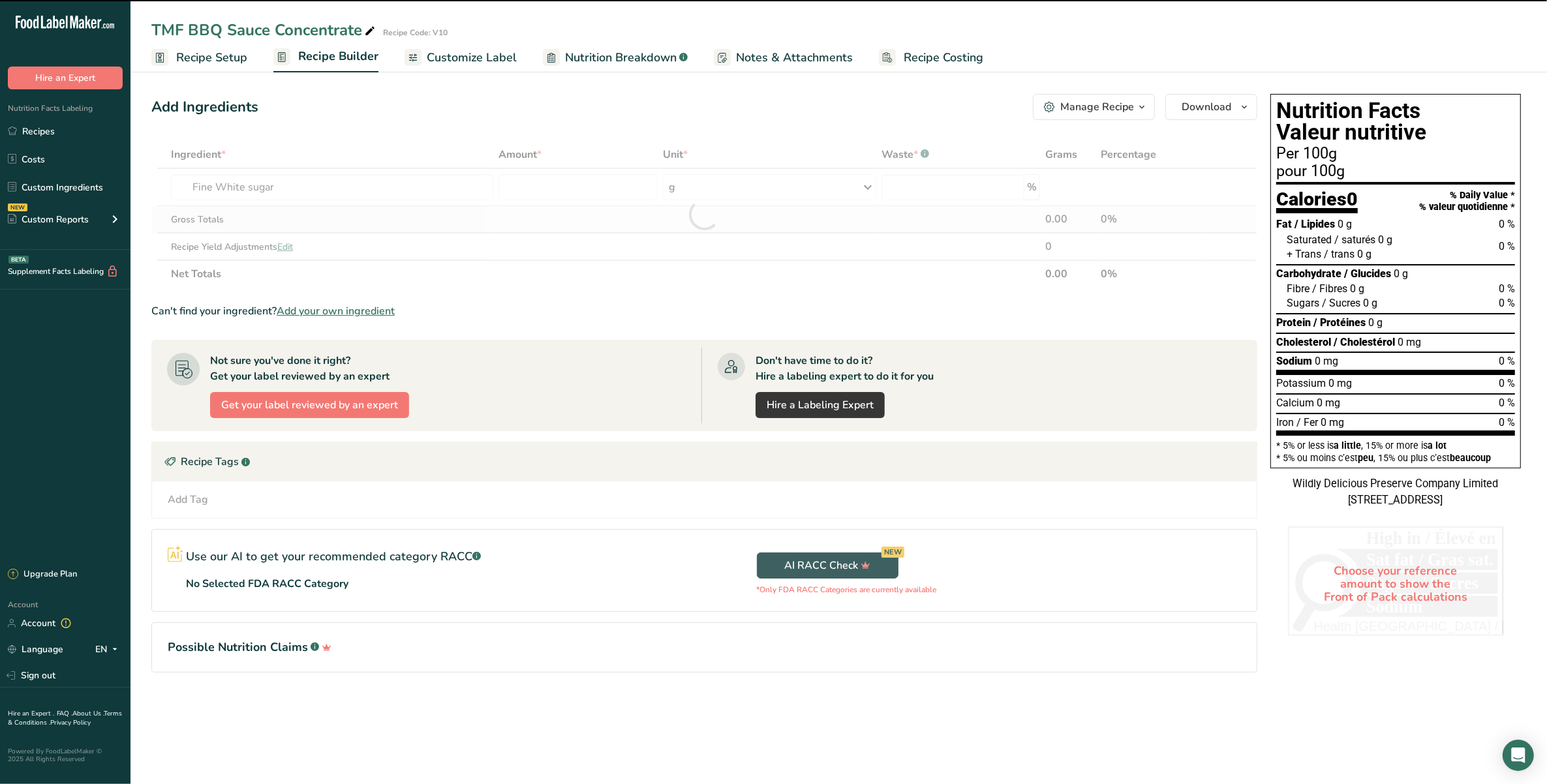
type input "0"
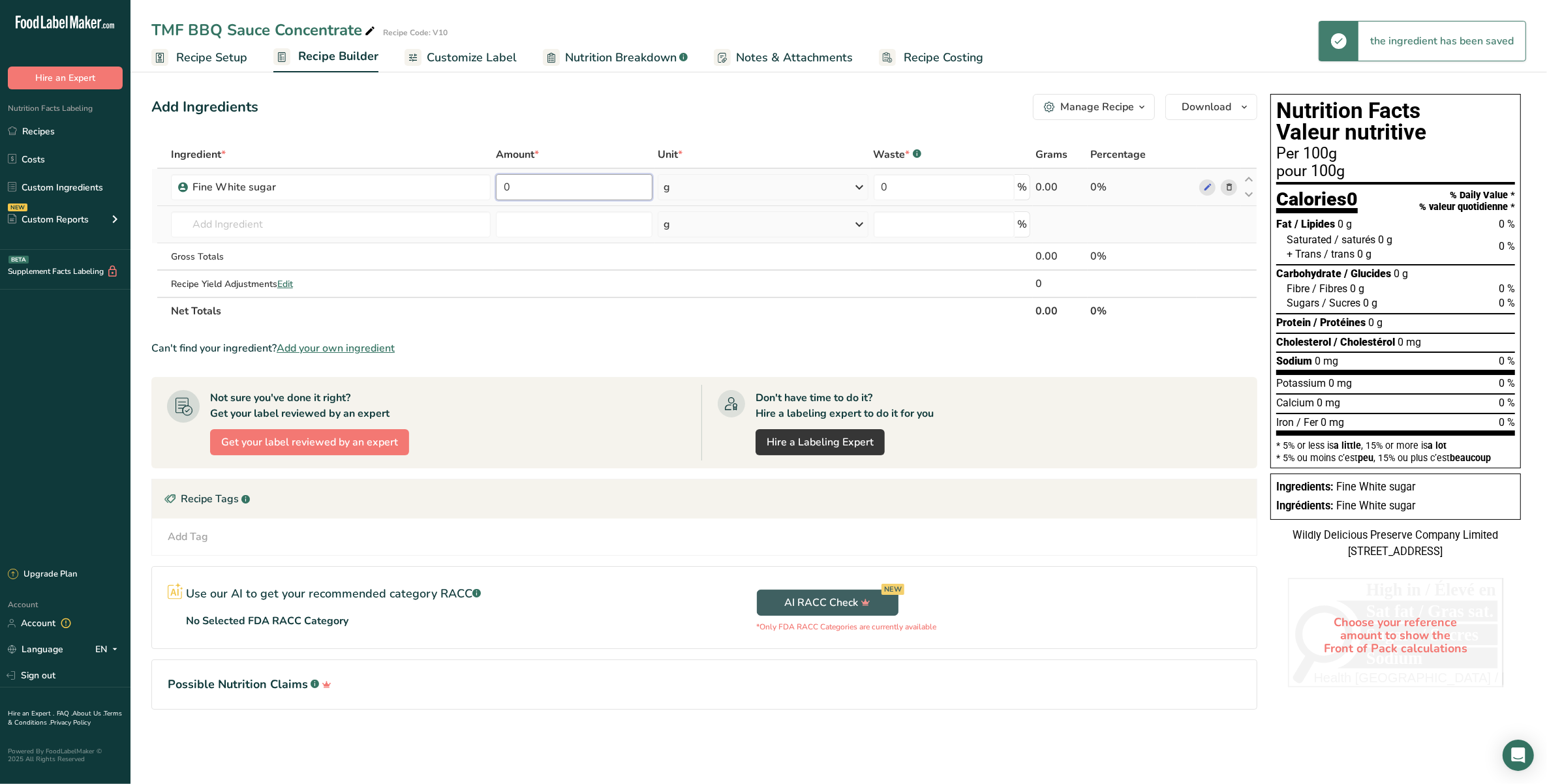
click at [598, 190] on input "0" at bounding box center [574, 187] width 157 height 26
click at [224, 226] on div "Ingredient * Amount * Unit * Waste * .a-a{fill:#347362;}.b-a{fill:#fff;} Grams …" at bounding box center [704, 233] width 1106 height 184
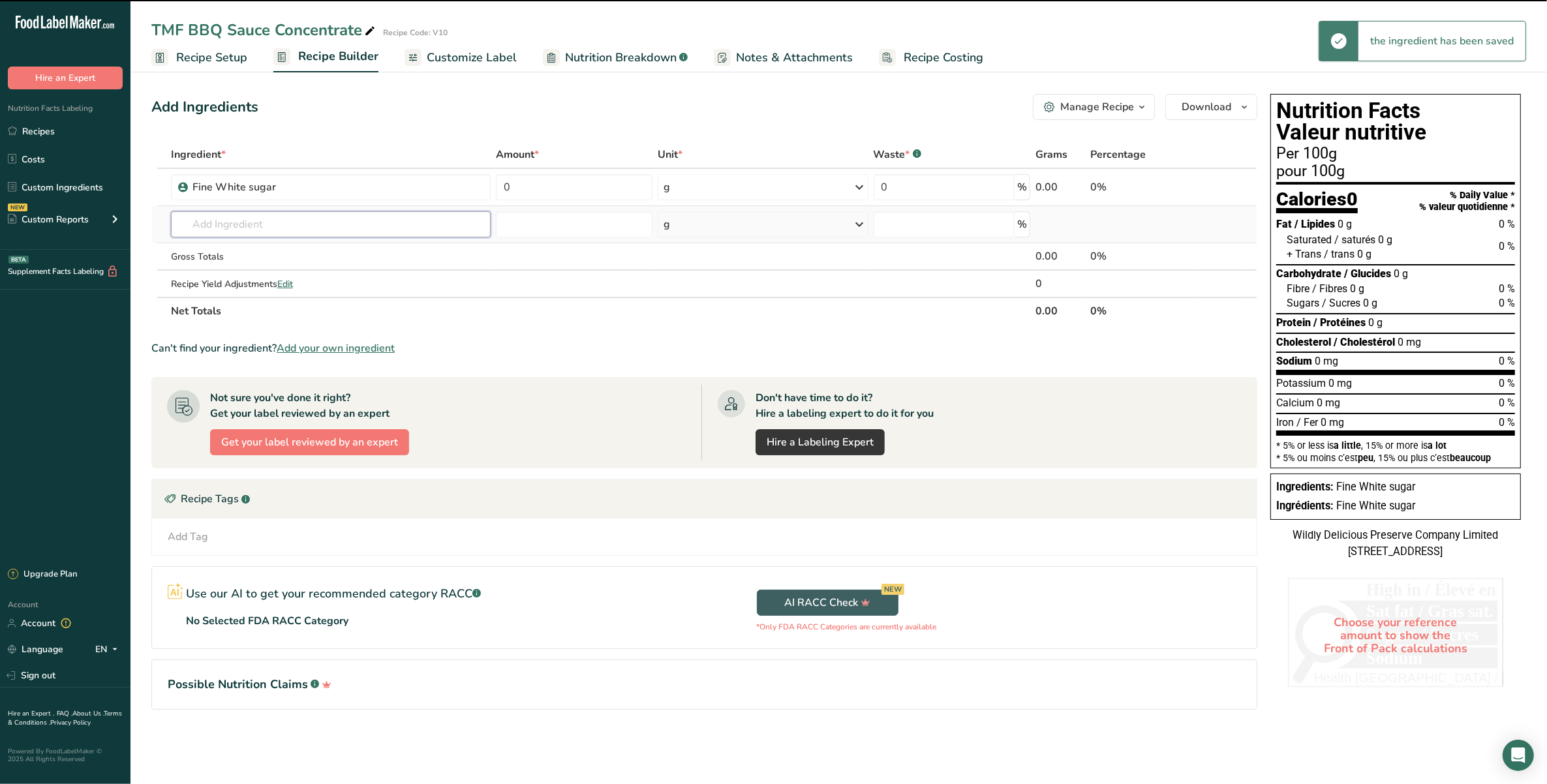
type input "T"
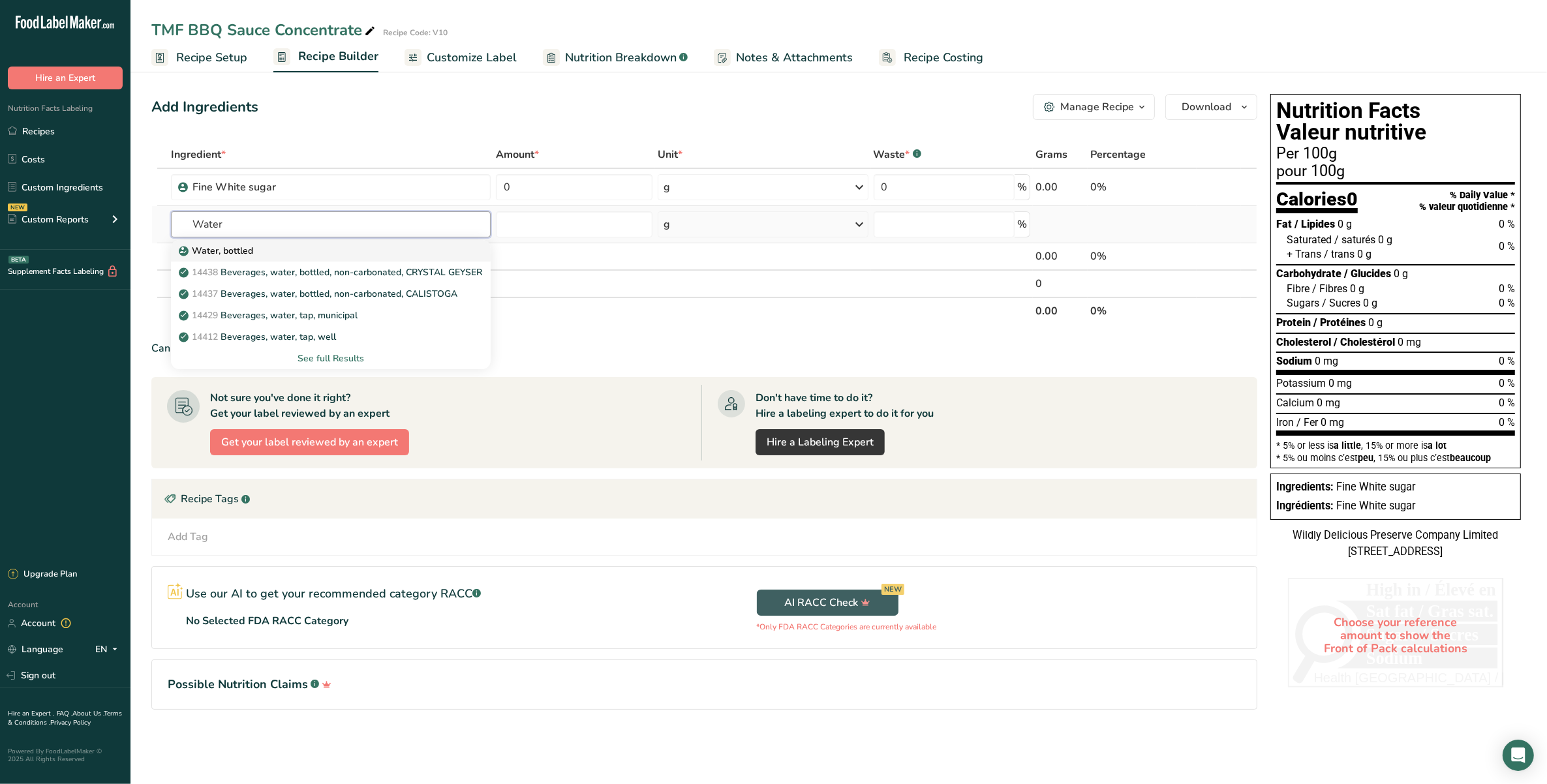
type input "Water"
click at [228, 248] on p "Water, bottled" at bounding box center [218, 250] width 72 height 13
type input "Water, bottled"
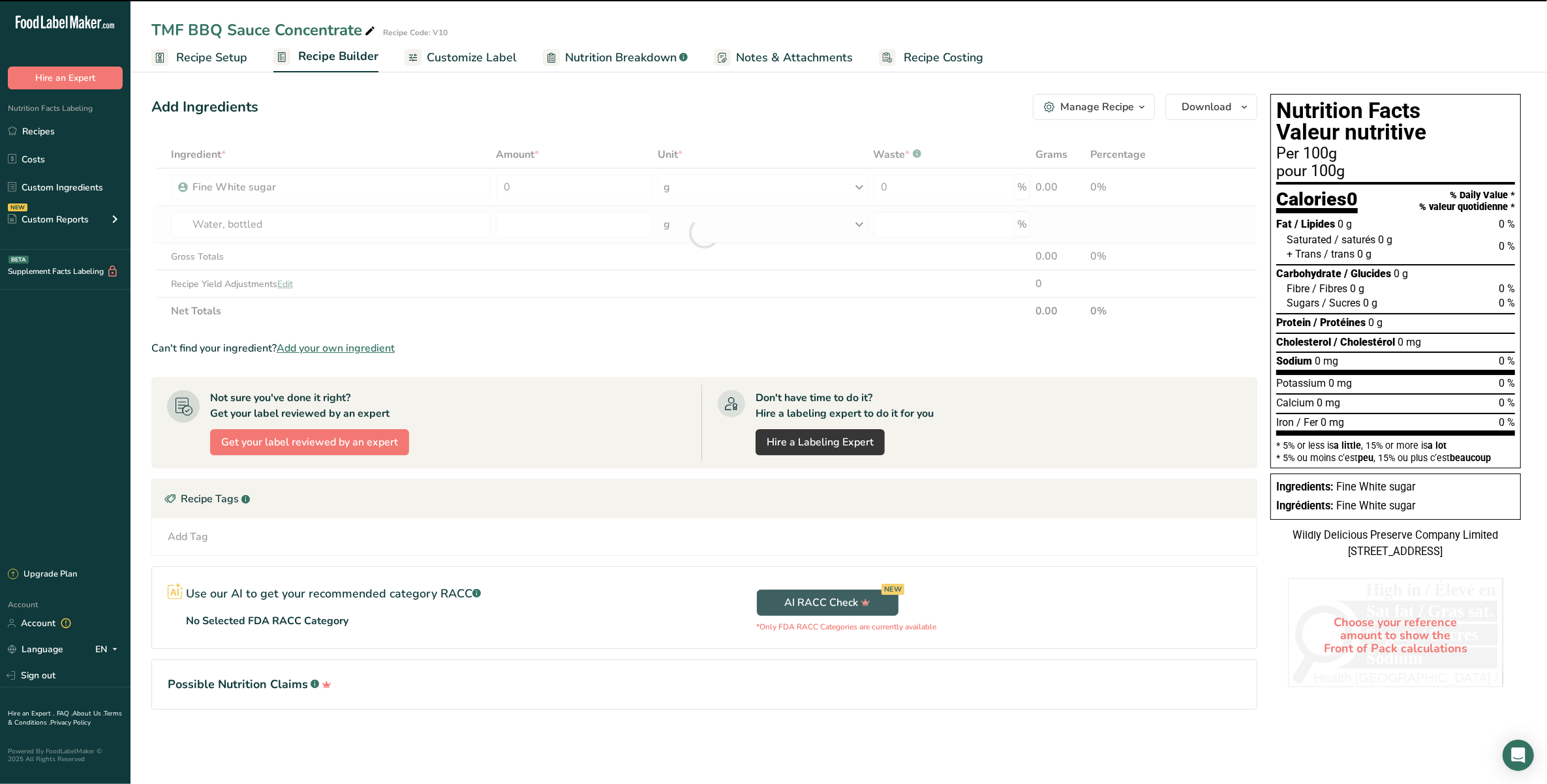
type input "0"
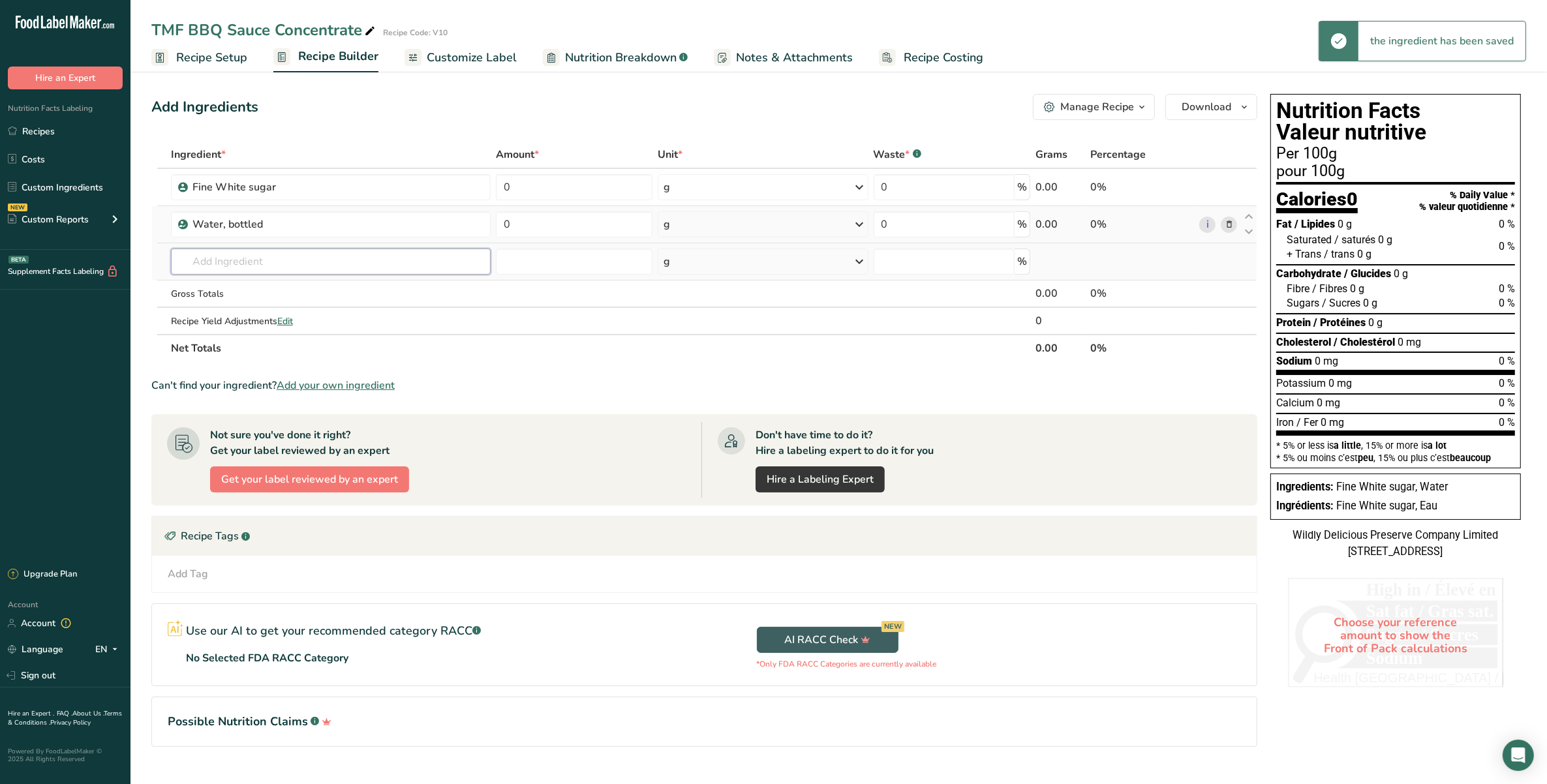
click at [236, 254] on input "text" at bounding box center [331, 261] width 320 height 26
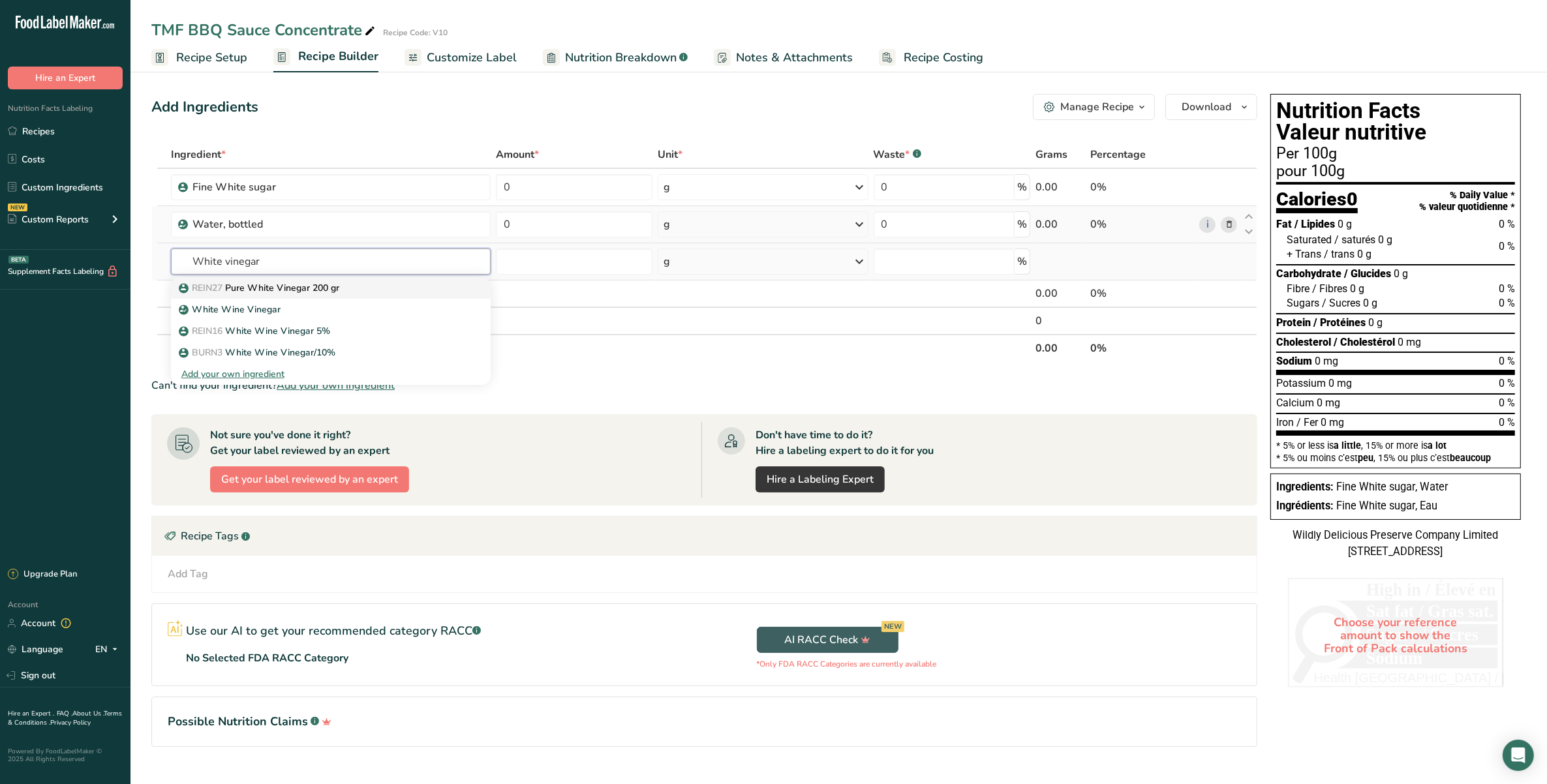
type input "White vinegar"
click at [255, 290] on p "REIN27 Pure White Vinegar 200 gr" at bounding box center [261, 288] width 158 height 13
type input "Pure White Vinegar 200 gr"
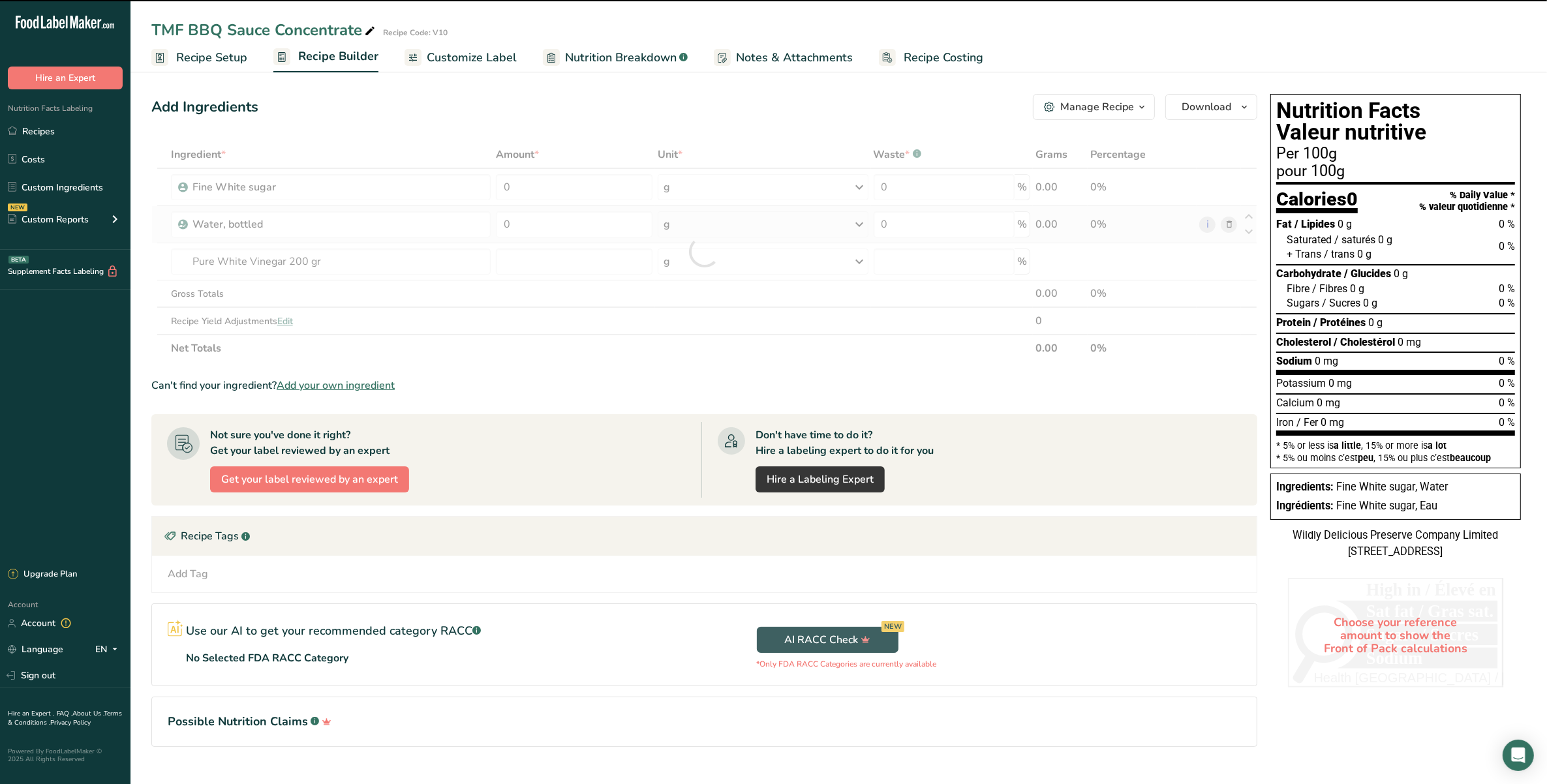
type input "0"
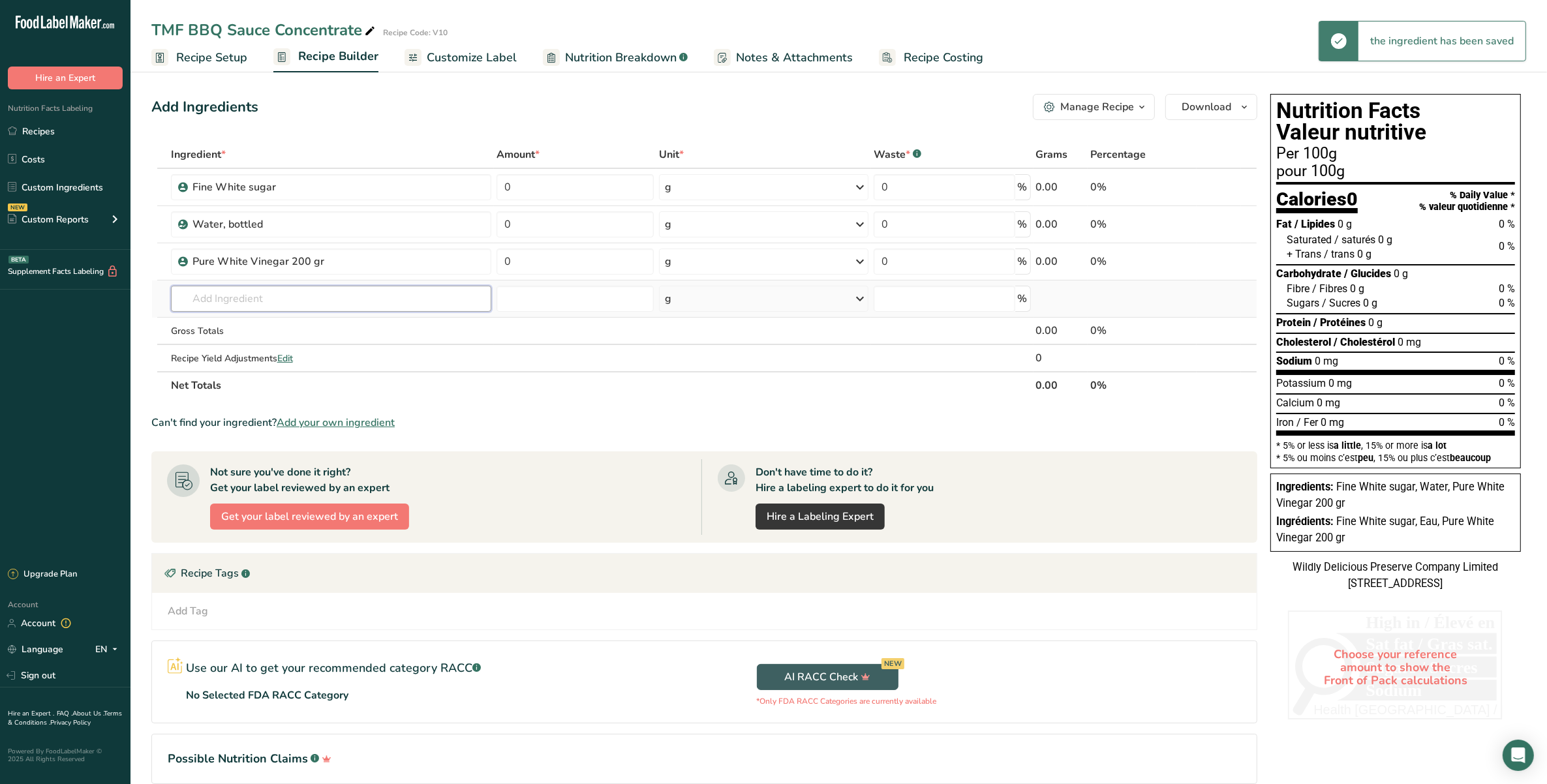
click at [394, 291] on input "text" at bounding box center [331, 298] width 321 height 26
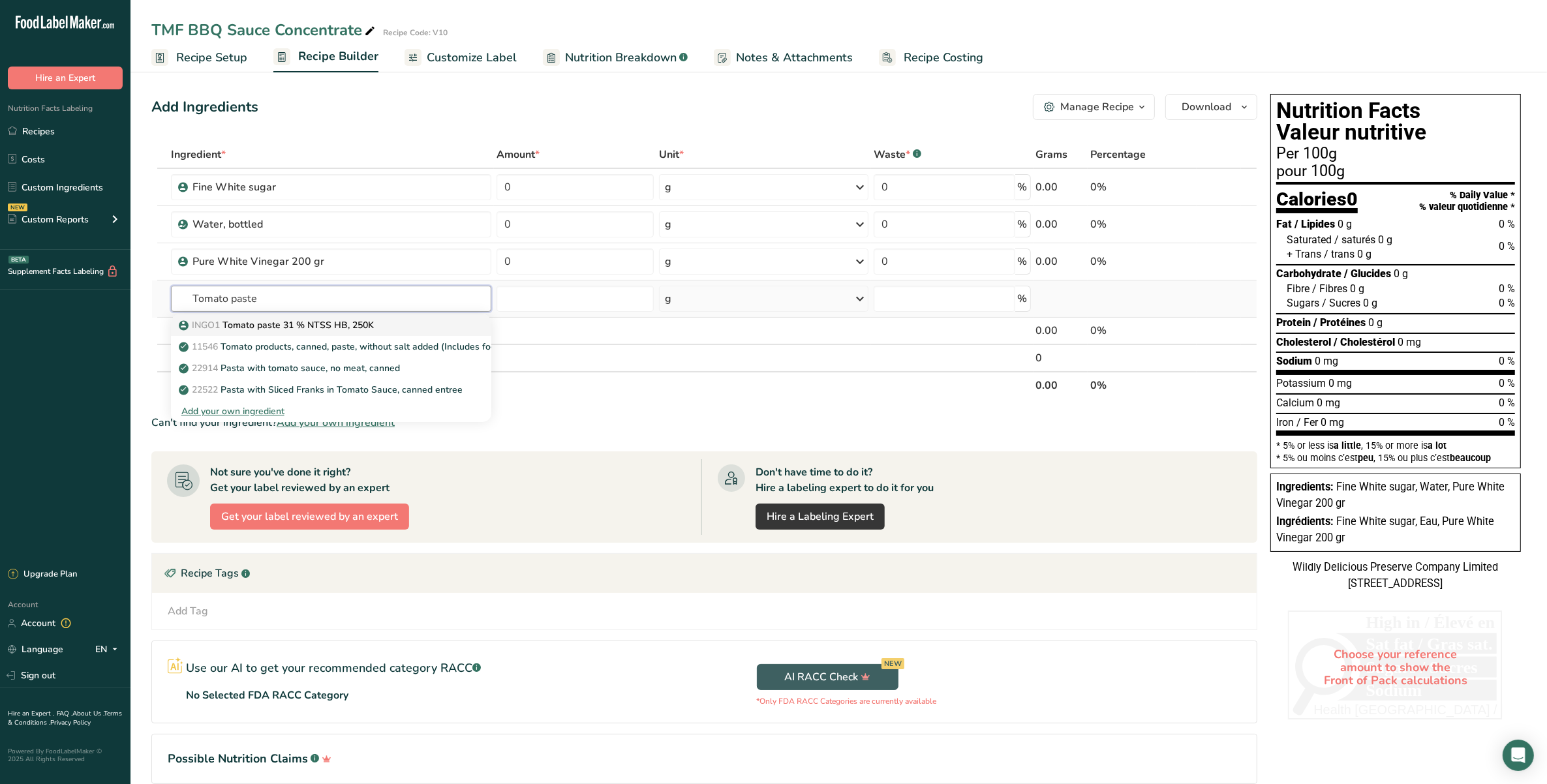
type input "Tomato paste"
click at [396, 315] on link "INGO1 Tomato paste 31 % NTSS HB, 250K" at bounding box center [331, 325] width 321 height 22
type input "Tomato paste 31 % NTSS HB, 250K"
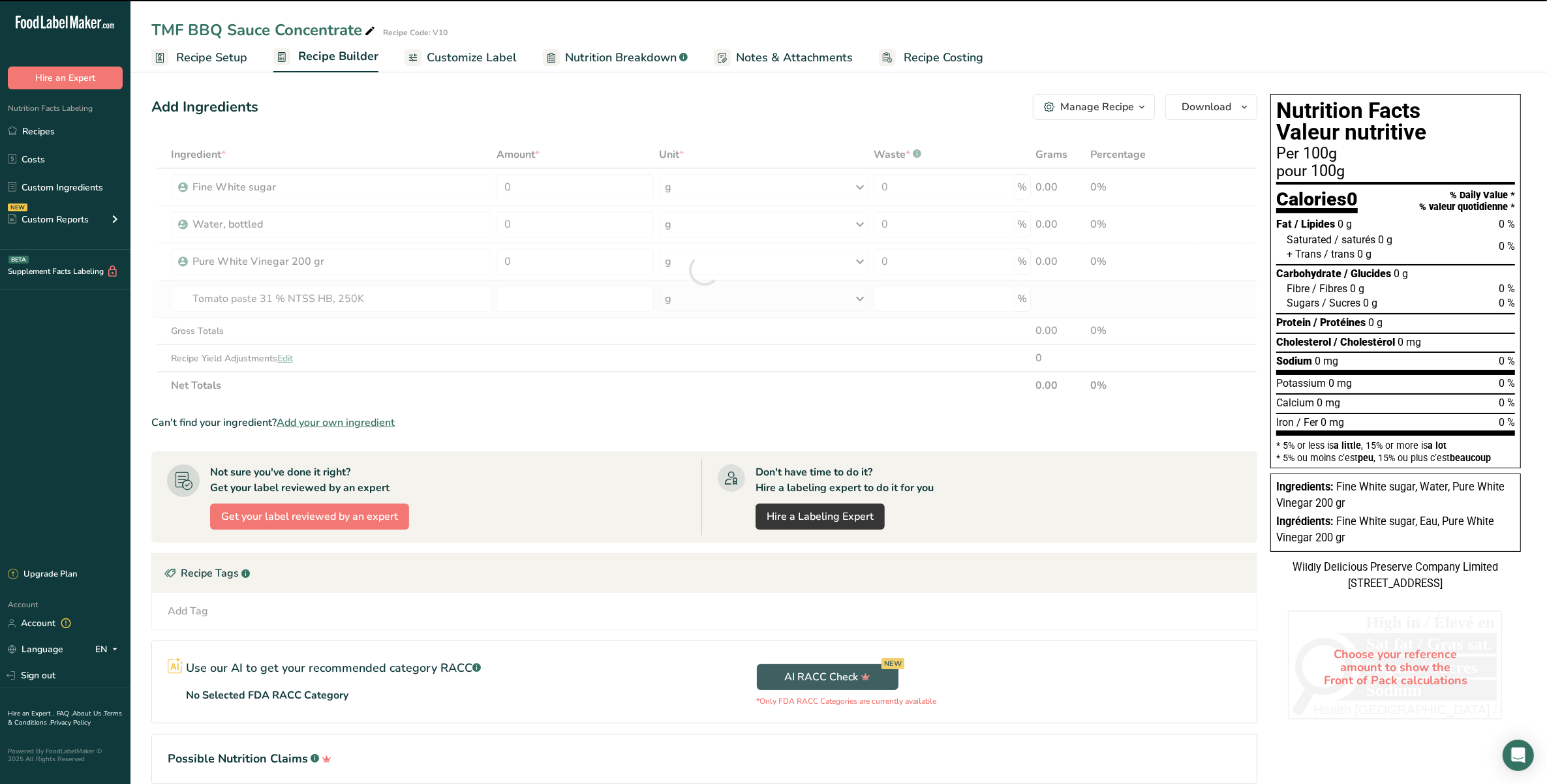
type input "0"
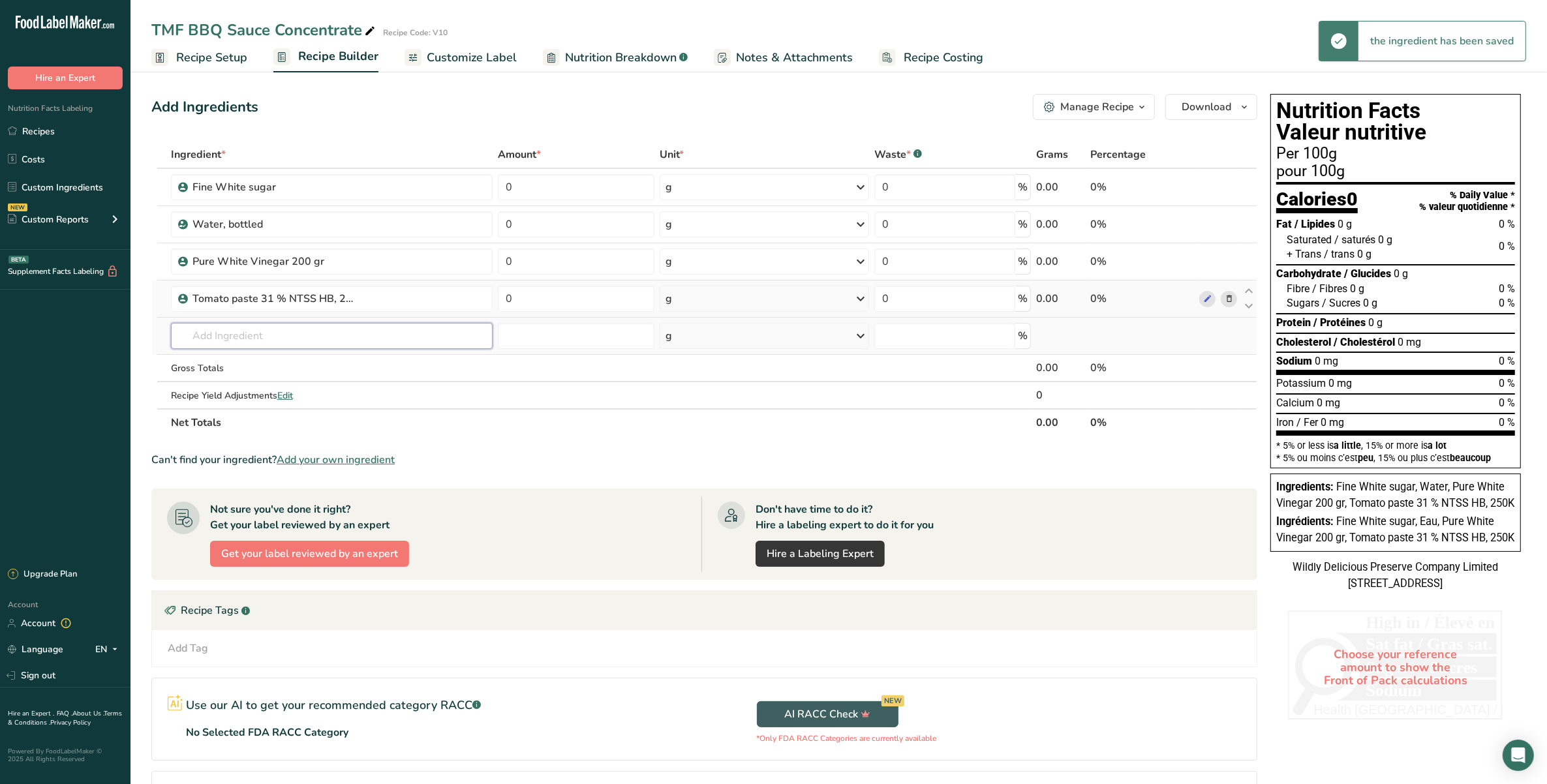
click at [398, 334] on input "text" at bounding box center [332, 335] width 322 height 26
click at [373, 344] on input "text" at bounding box center [332, 335] width 322 height 26
type input "Medium invert"
click at [372, 361] on div "[PERSON_NAME] 11 Medium [MEDICAL_DATA]" at bounding box center [321, 361] width 280 height 13
type input "Medium [MEDICAL_DATA]"
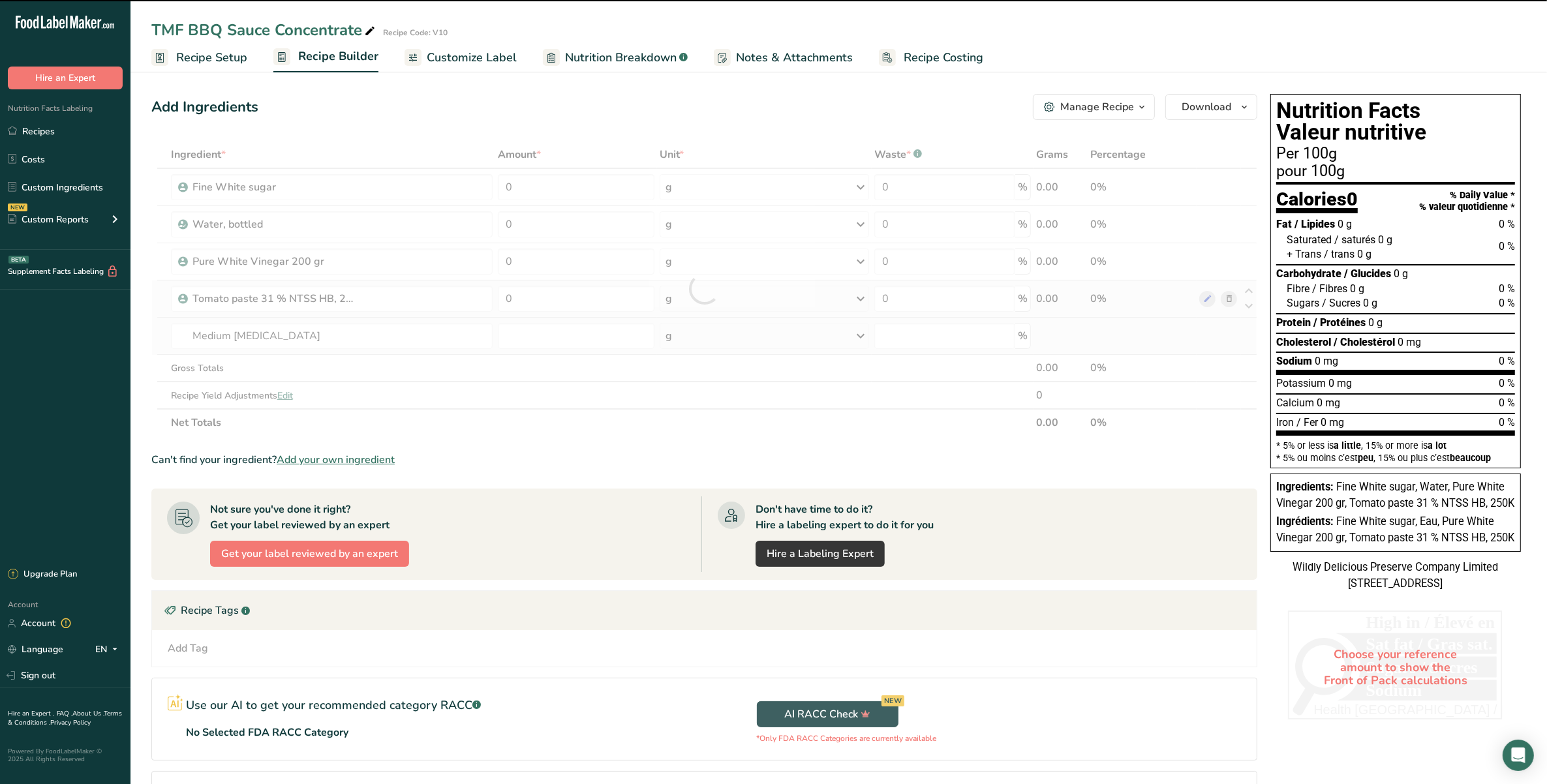
type input "0"
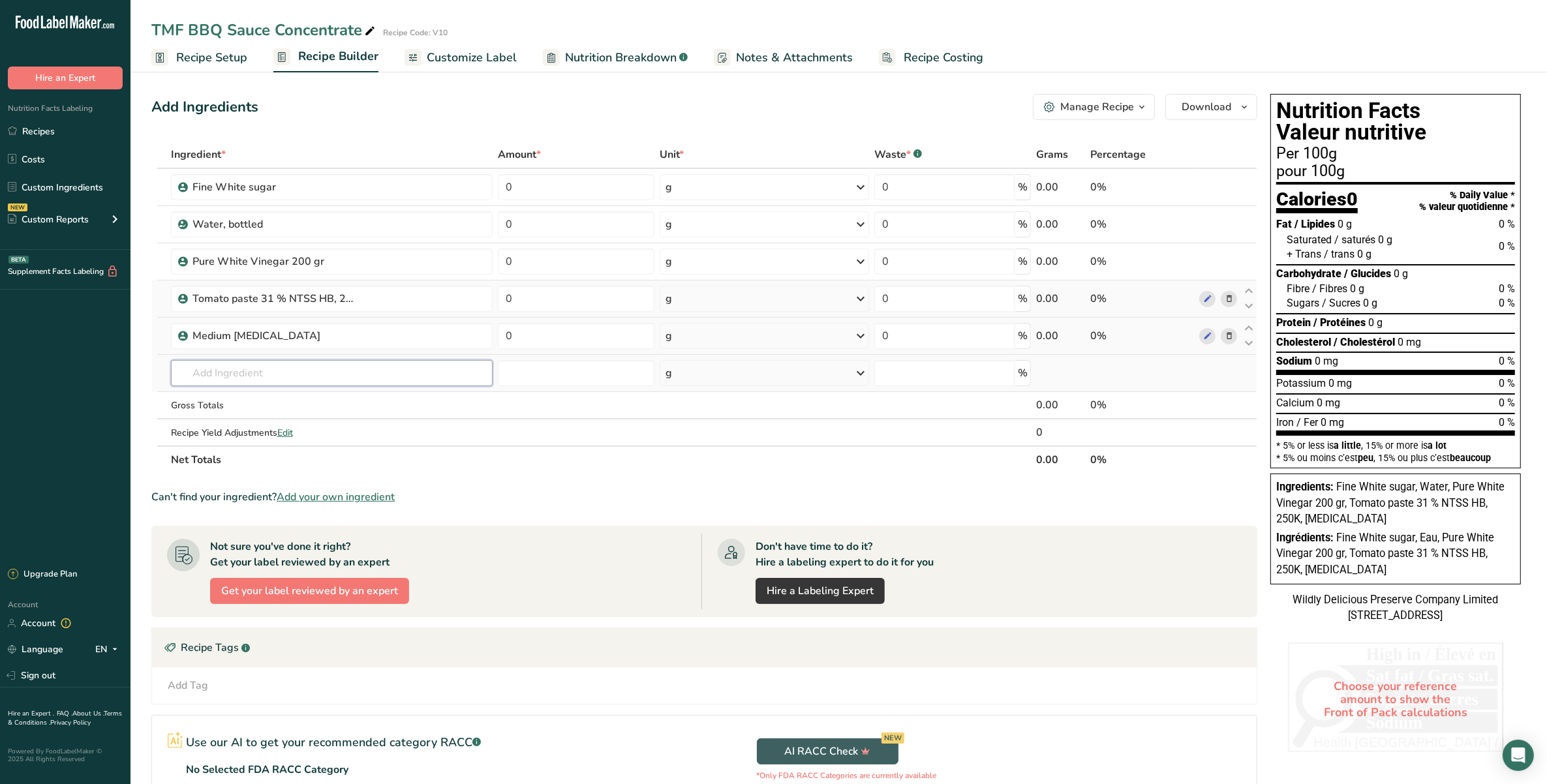
click at [413, 377] on input "text" at bounding box center [332, 373] width 322 height 26
type input "d"
type input "Fancy mola"
click at [409, 412] on div "Add your own ingredient" at bounding box center [332, 421] width 322 height 22
click at [409, 401] on div "NEAL30 Fancy Molasses" at bounding box center [321, 399] width 280 height 13
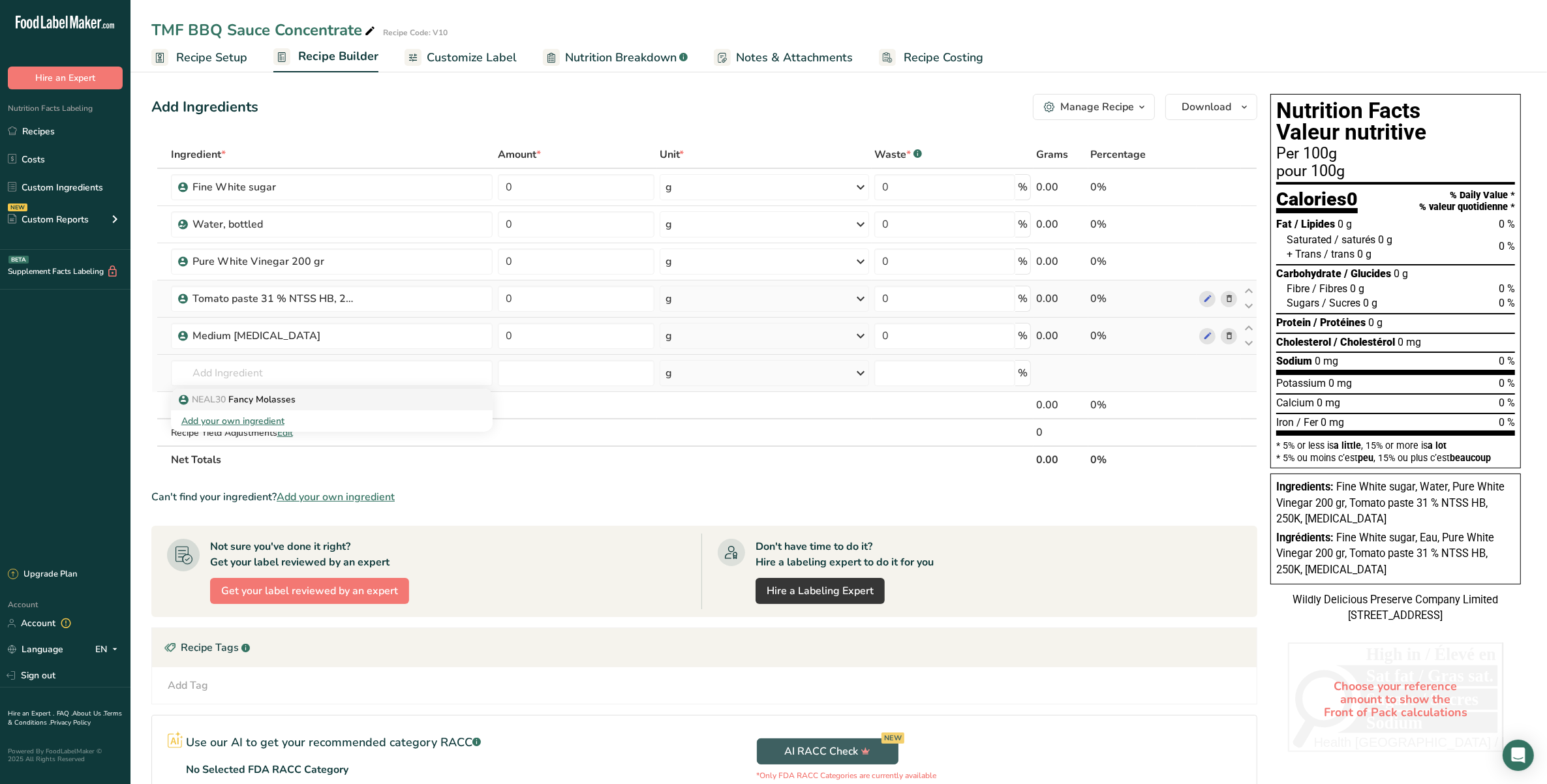
type input "Fancy Molasses"
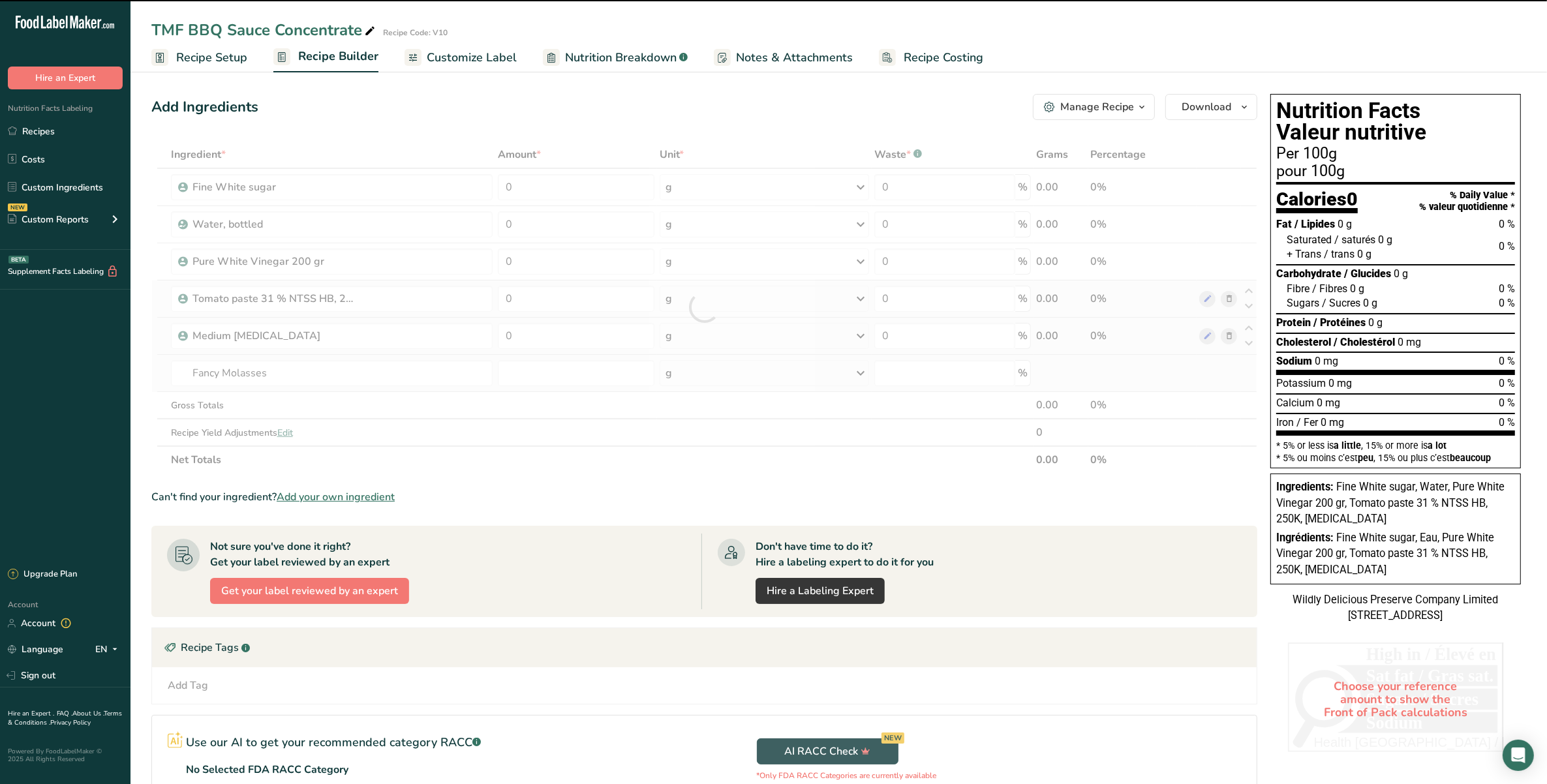
type input "0"
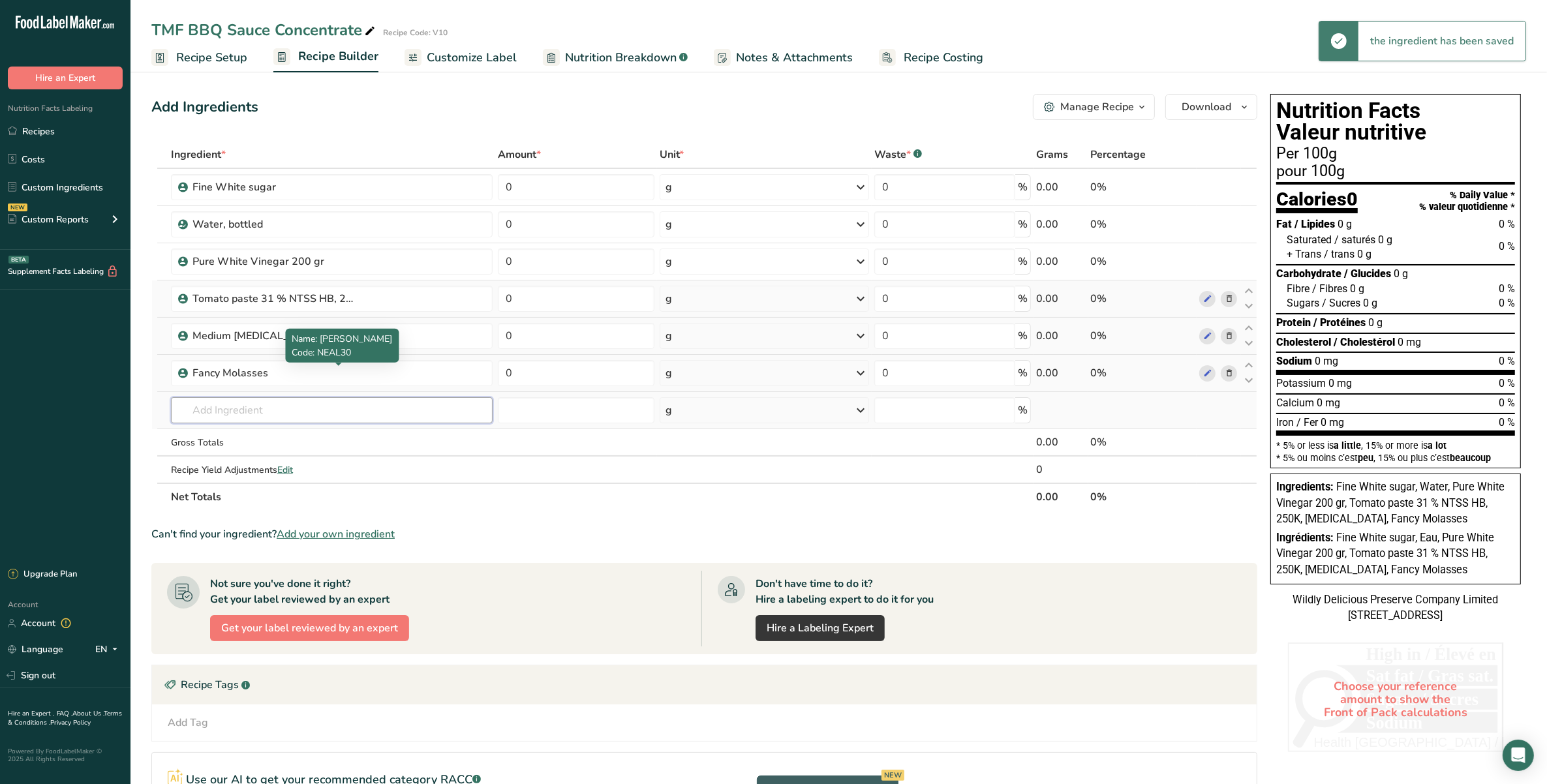
click at [317, 409] on input "text" at bounding box center [332, 410] width 322 height 26
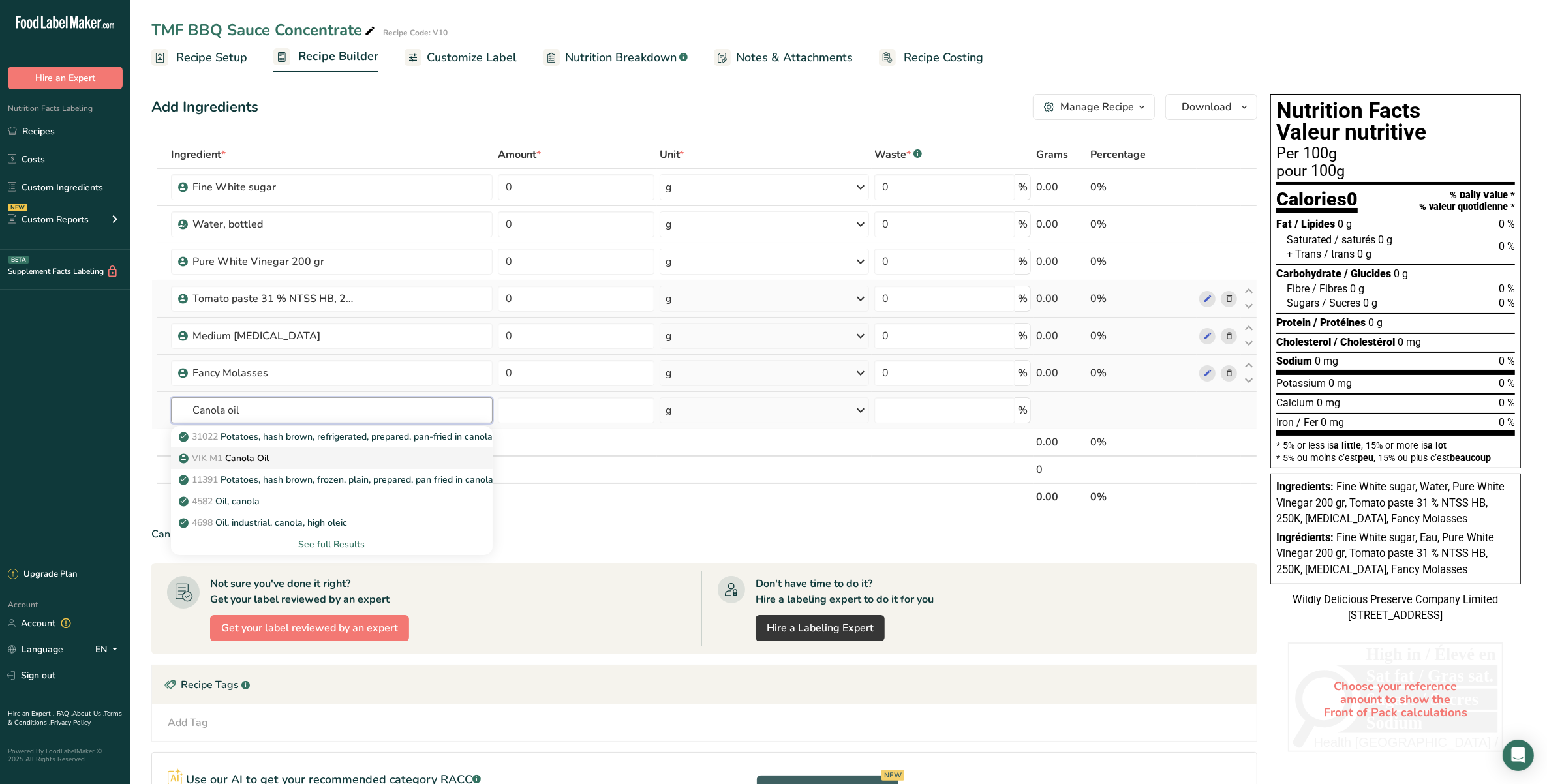
type input "Canola oil"
click at [303, 450] on link "VIK M1 Canola Oil" at bounding box center [332, 459] width 322 height 22
type input "Canola Oil"
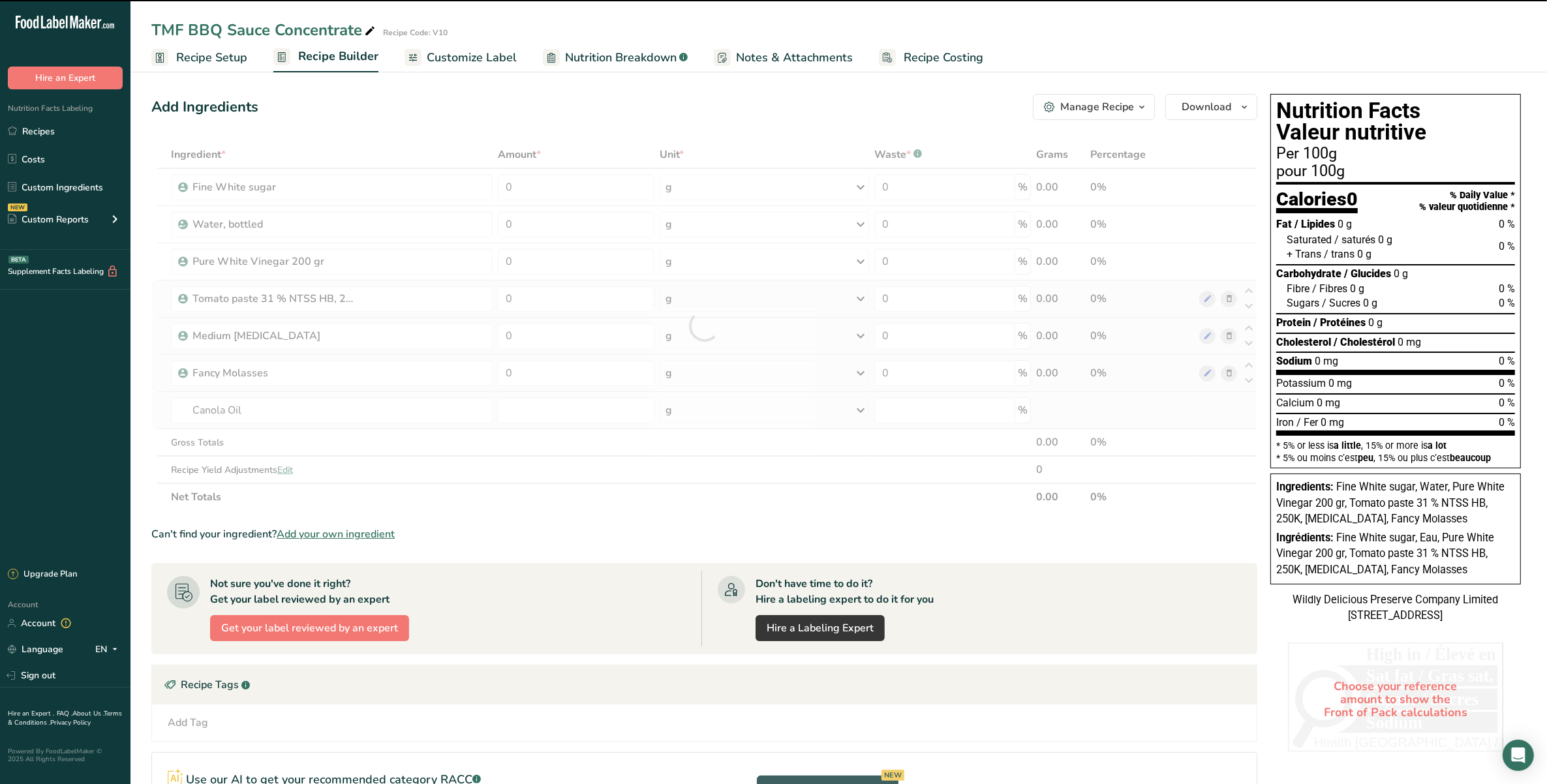
type input "0"
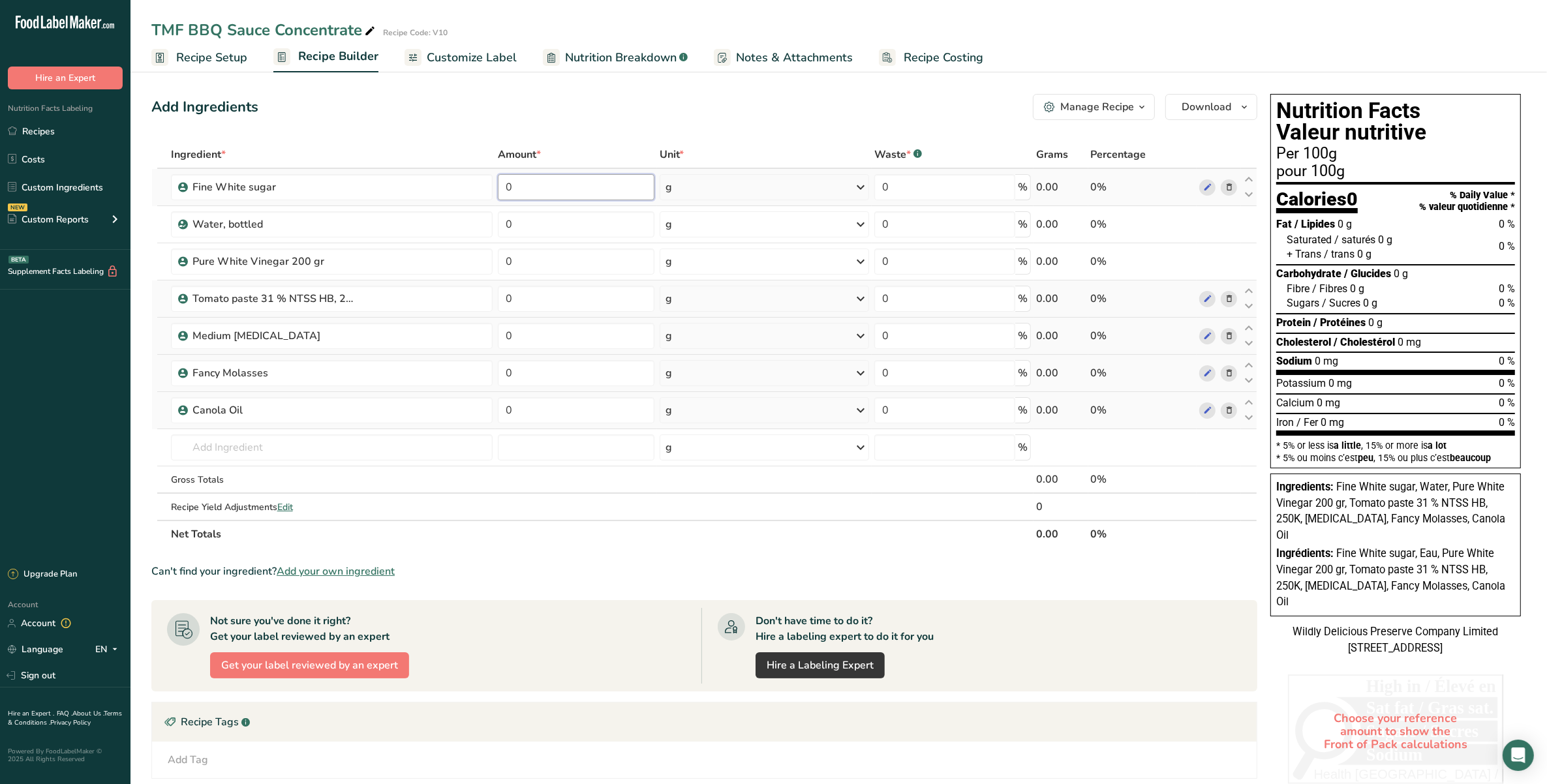
click at [527, 191] on input "0" at bounding box center [577, 187] width 156 height 26
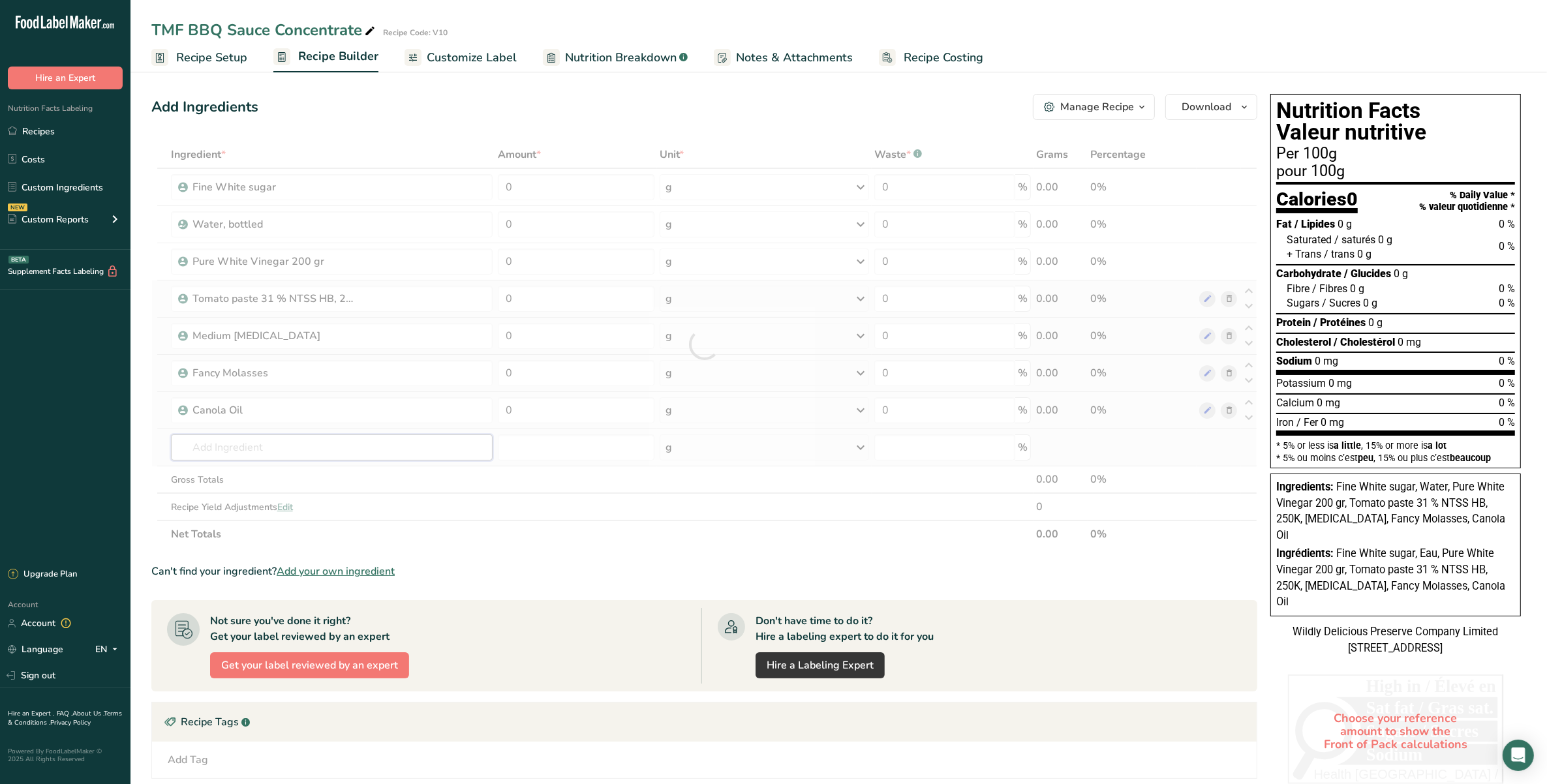
click at [274, 448] on div "Ingredient * Amount * Unit * Waste * .a-a{fill:#347362;}.b-a{fill:#fff;} Grams …" at bounding box center [704, 344] width 1106 height 407
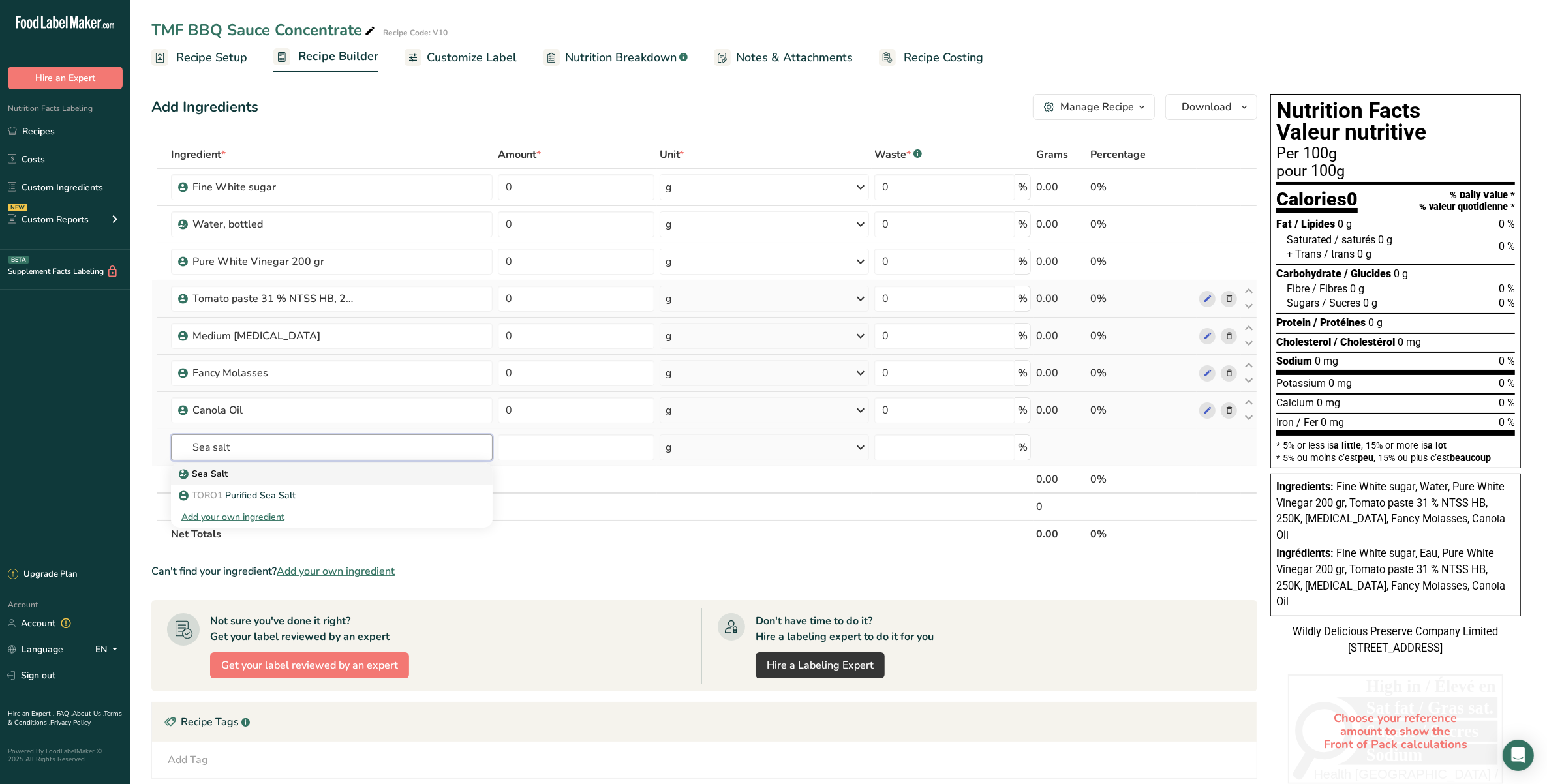
type input "Sea salt"
click at [279, 477] on div "Sea Salt" at bounding box center [321, 474] width 280 height 13
type input "Sea Salt"
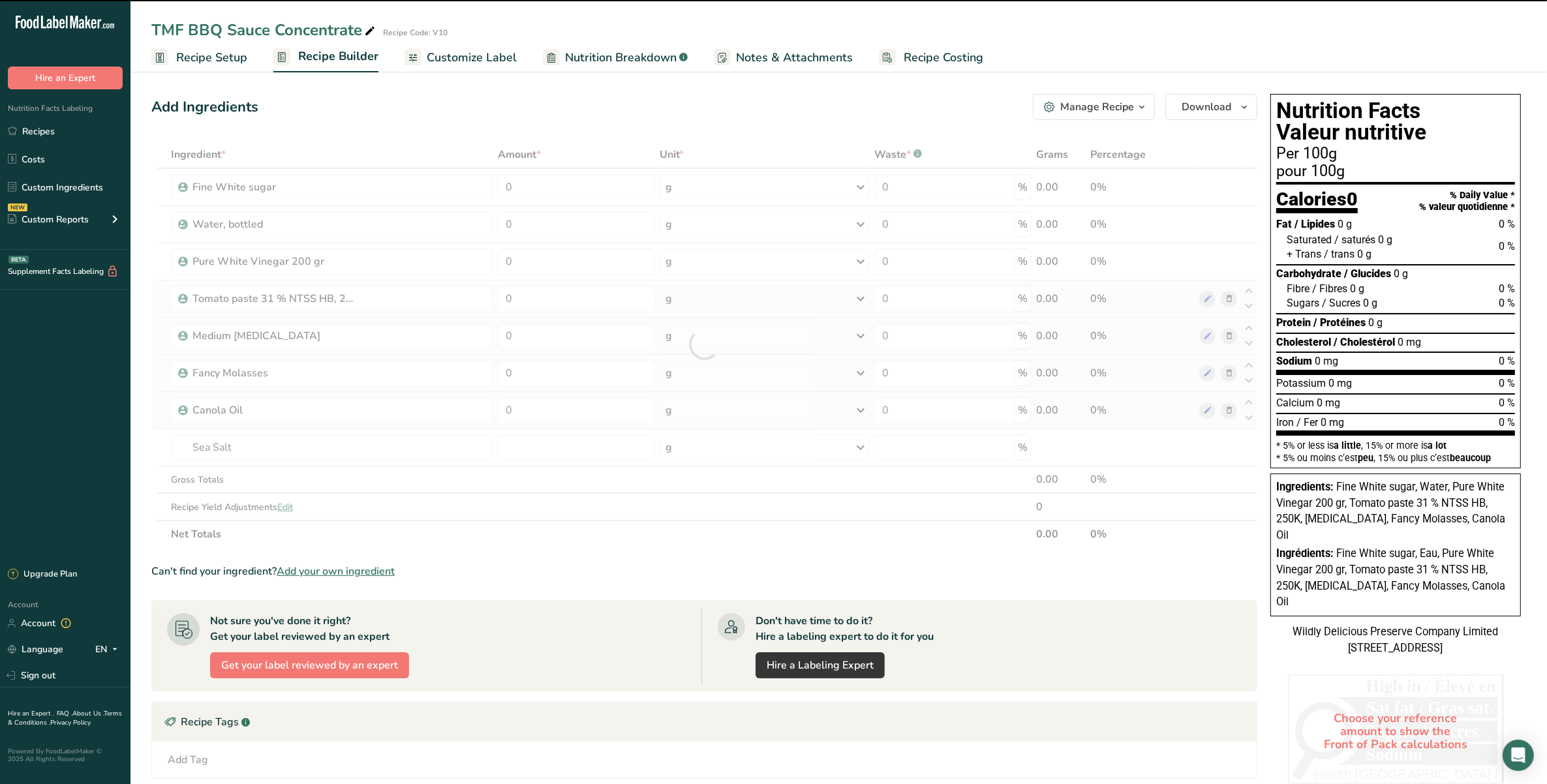
click at [279, 445] on div at bounding box center [704, 344] width 1106 height 407
type input "0"
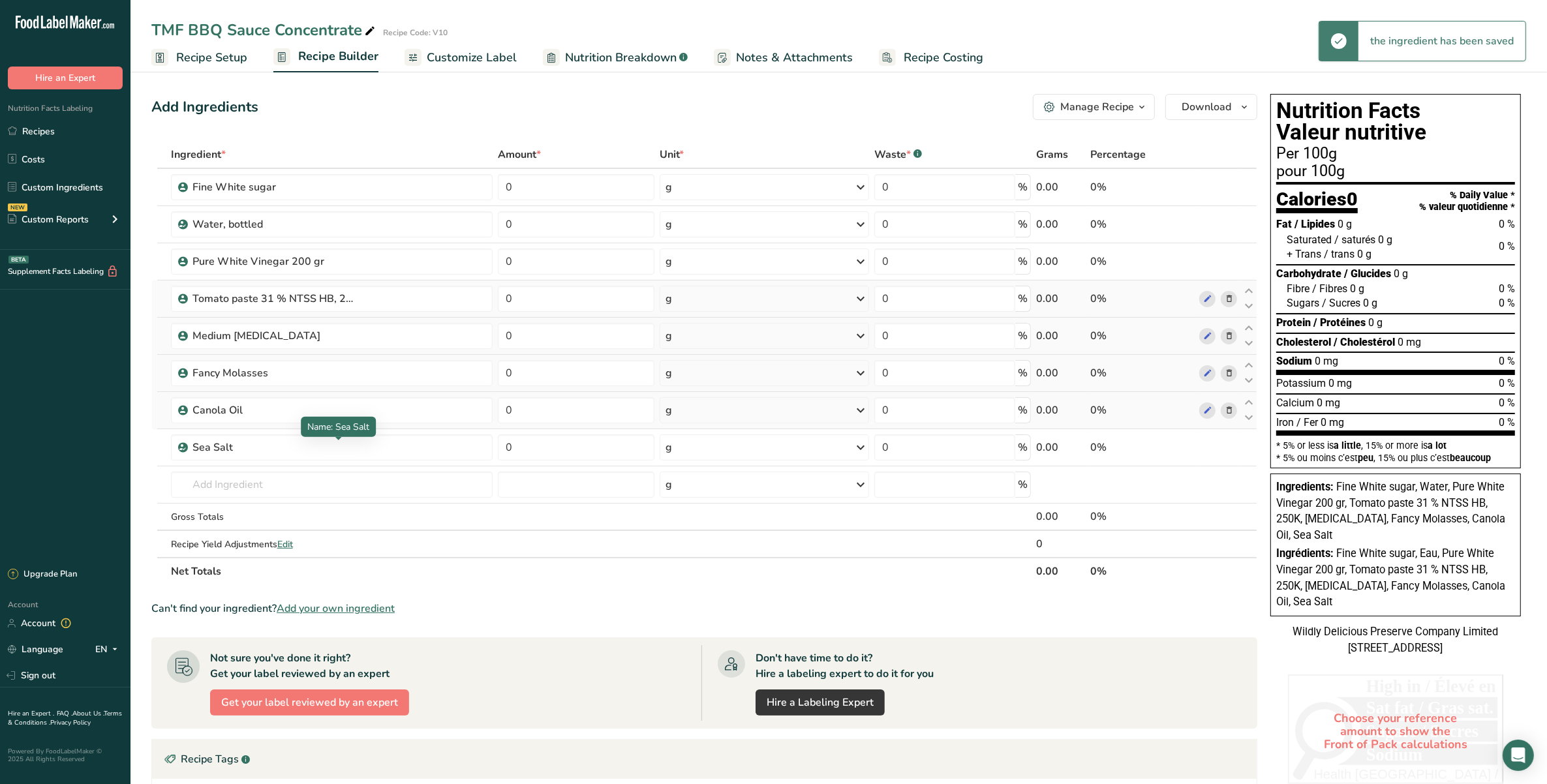
click at [279, 445] on div "Sea Salt" at bounding box center [273, 447] width 163 height 15
drag, startPoint x: 279, startPoint y: 445, endPoint x: 206, endPoint y: 441, distance: 73.1
click at [206, 441] on div "Sea Salt" at bounding box center [273, 447] width 163 height 15
click at [1229, 448] on icon at bounding box center [1230, 447] width 9 height 13
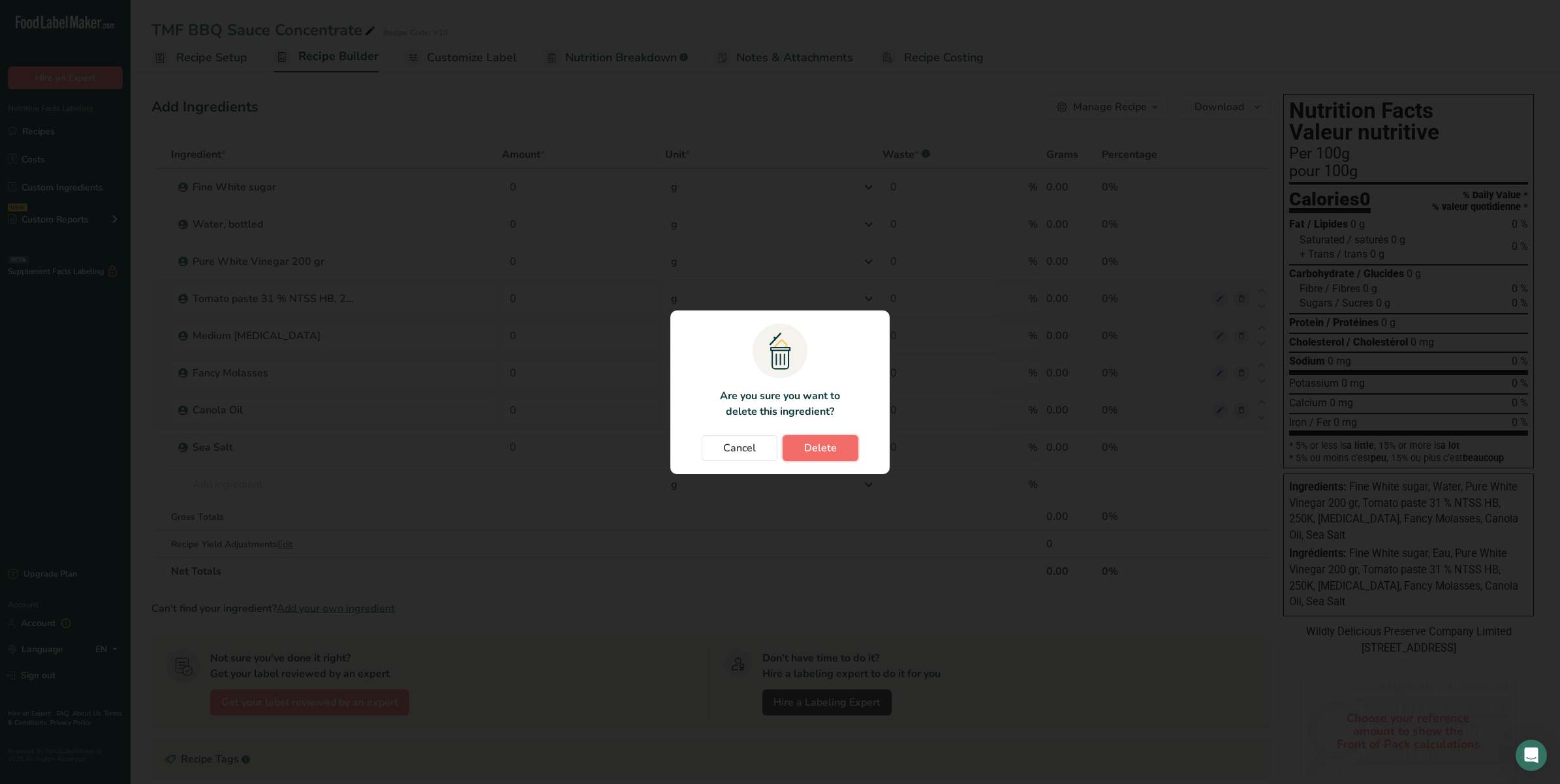
click at [791, 448] on button "Delete" at bounding box center [820, 448] width 76 height 26
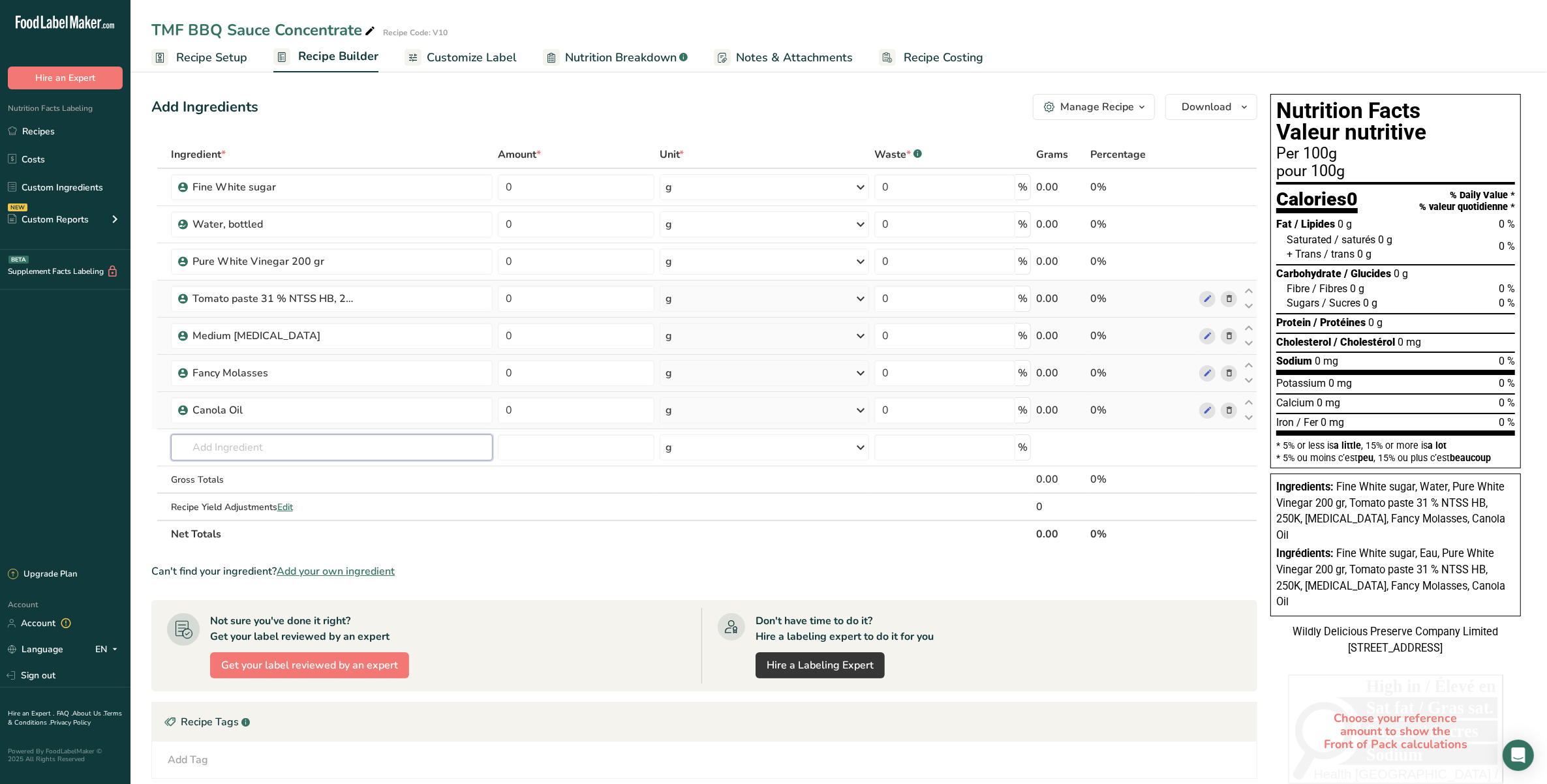
click at [344, 448] on input "text" at bounding box center [332, 447] width 322 height 26
type input "Sea sa"
click at [362, 486] on link "TORO1 Purified Sea Salt" at bounding box center [332, 495] width 322 height 22
type input "Purified Sea Salt"
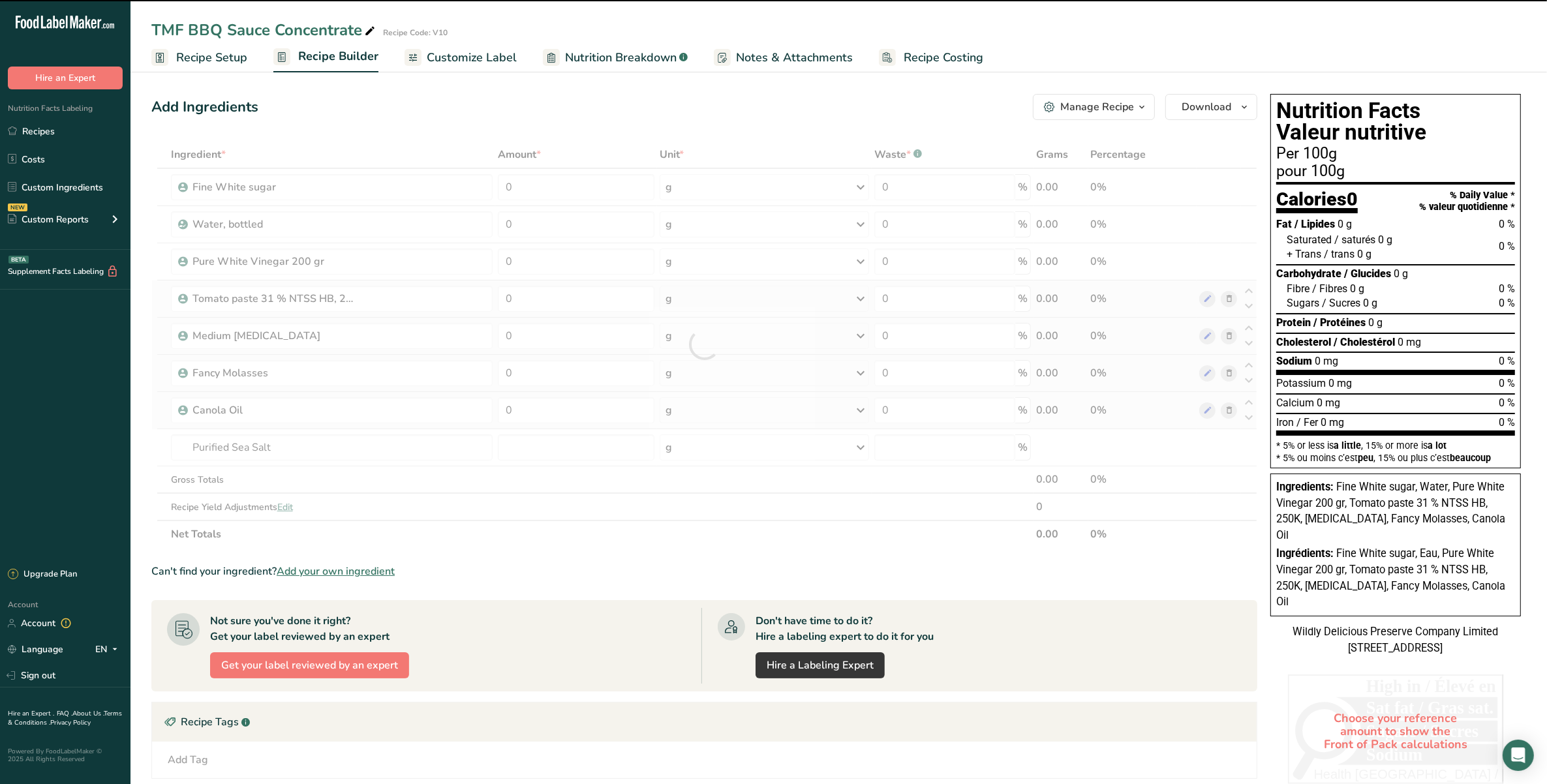
type input "0"
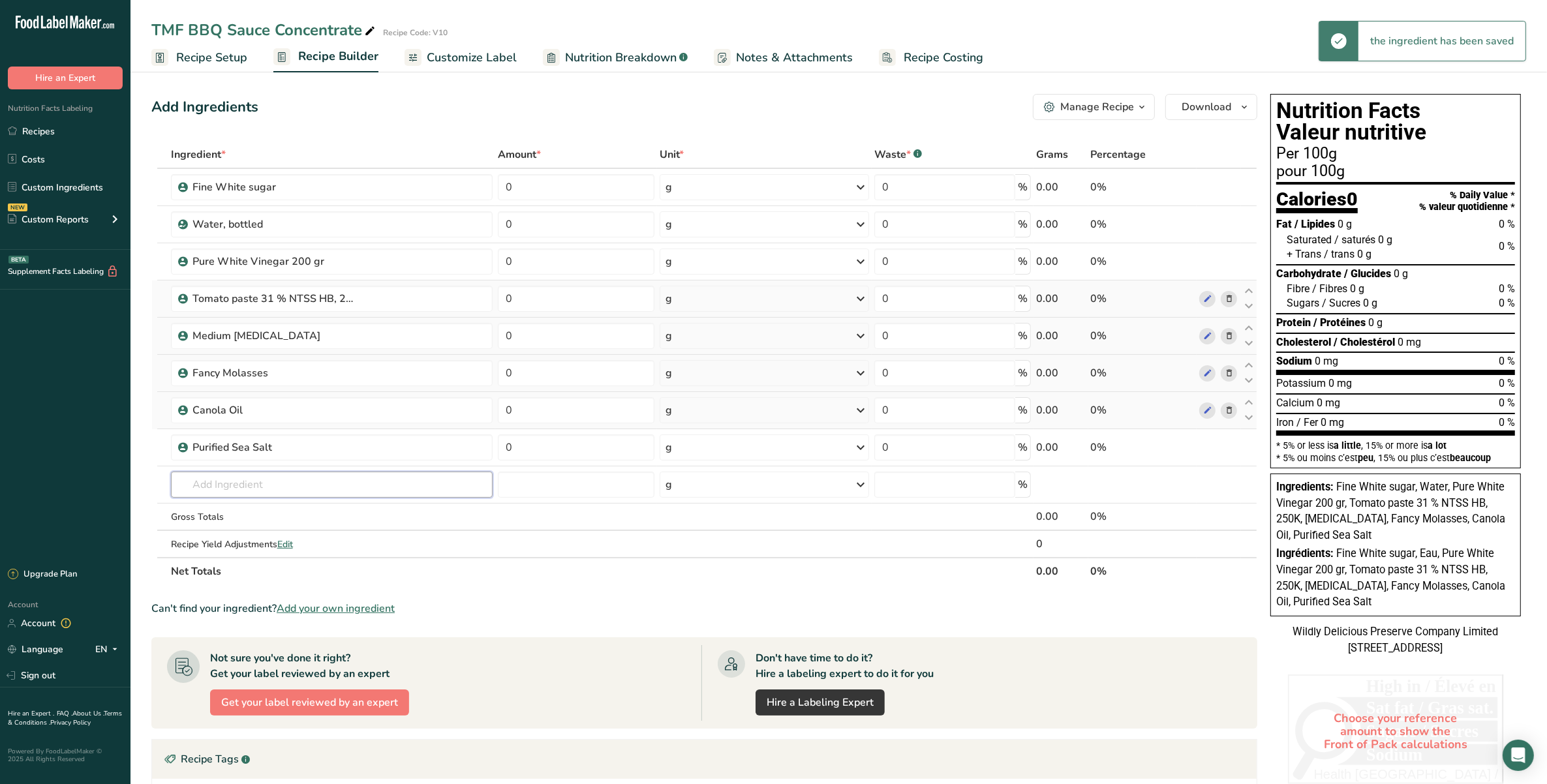
click at [362, 484] on input "text" at bounding box center [332, 485] width 322 height 26
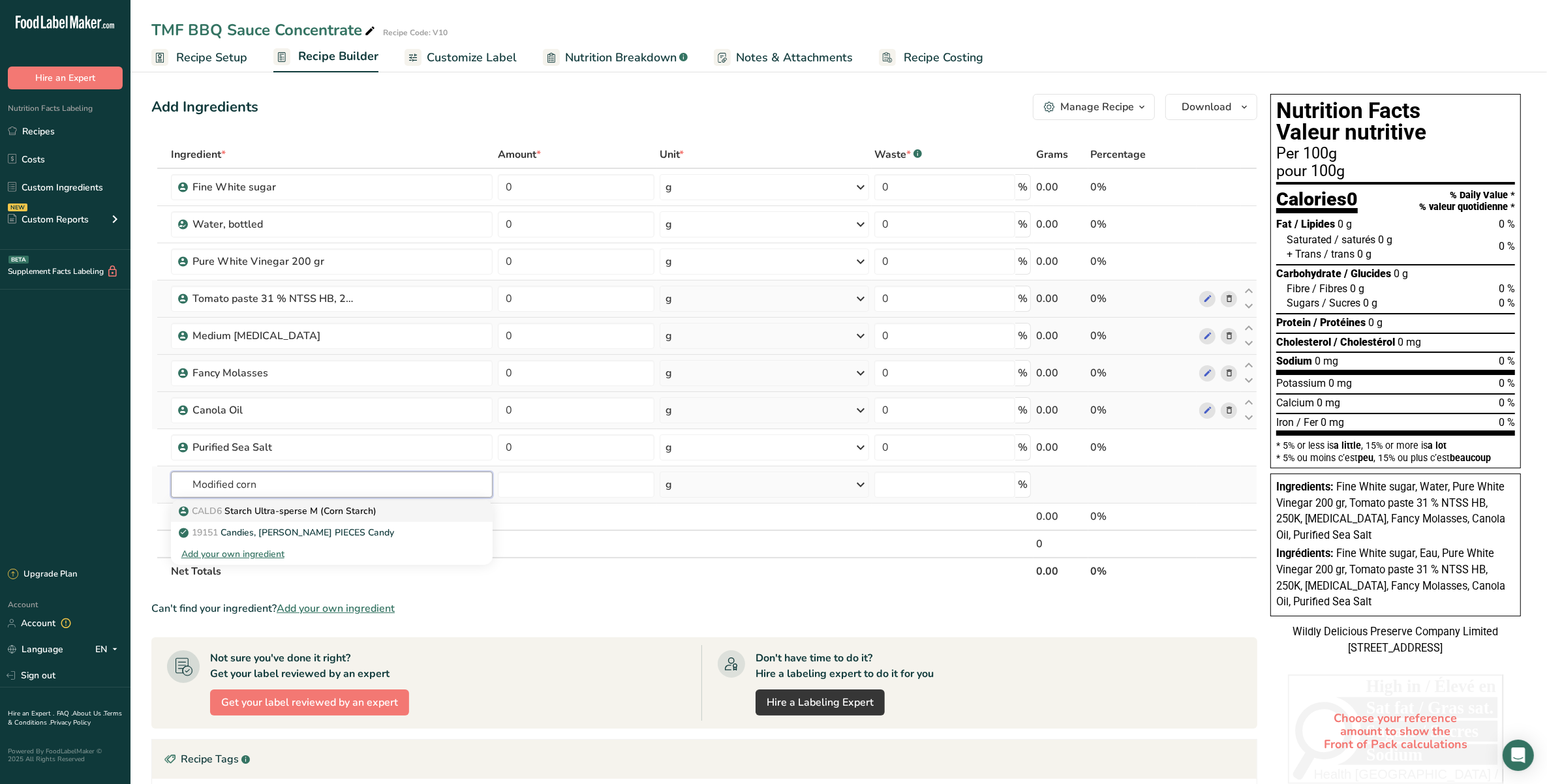
type input "Modified corn"
click at [371, 514] on p "CALD6 Starch Ultra-sperse M (Corn Starch)" at bounding box center [279, 511] width 195 height 13
type input "Starch Ultra-sperse M (Corn Starch)"
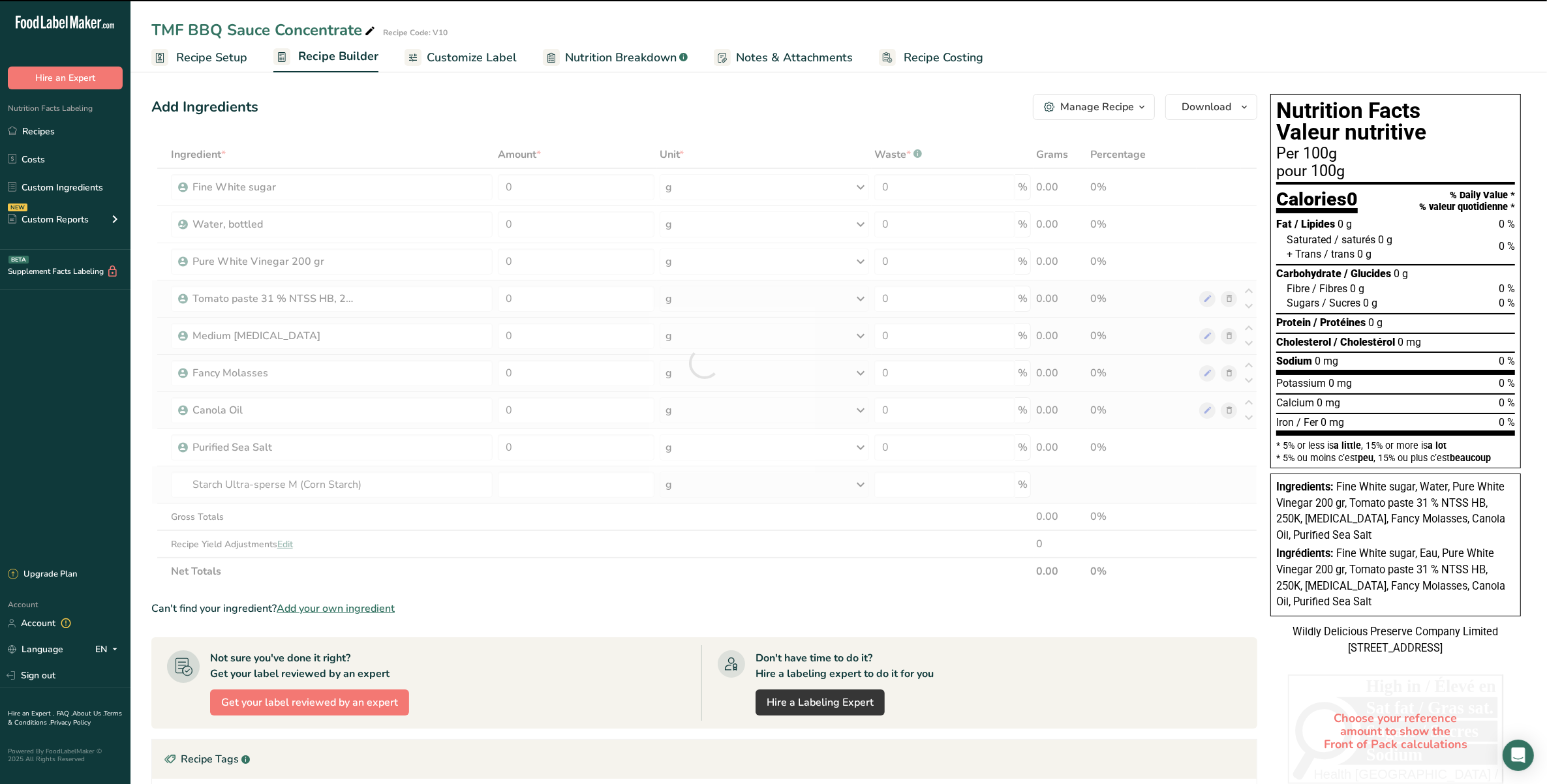
type input "0"
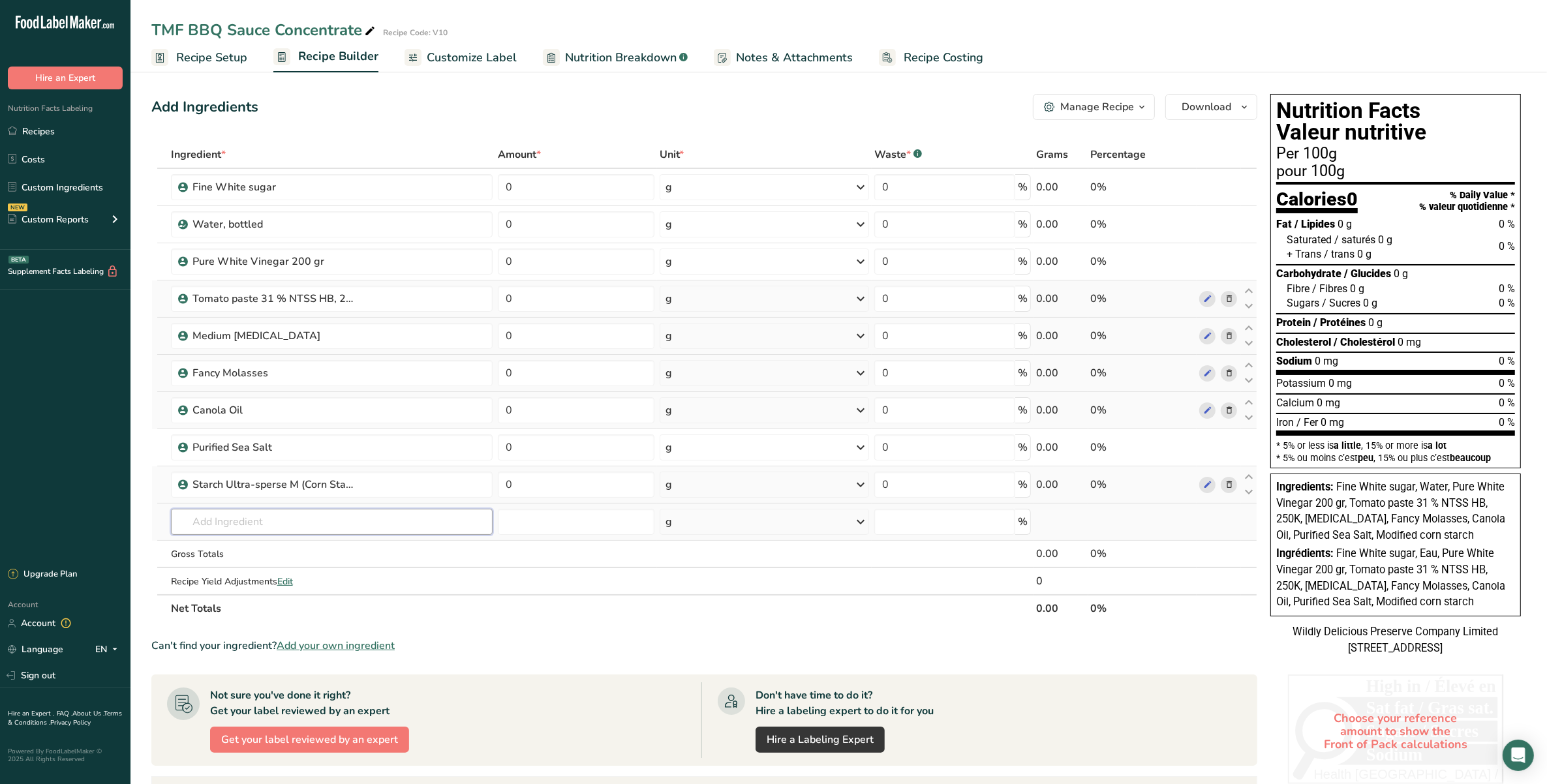
click at [321, 512] on input "text" at bounding box center [332, 521] width 322 height 26
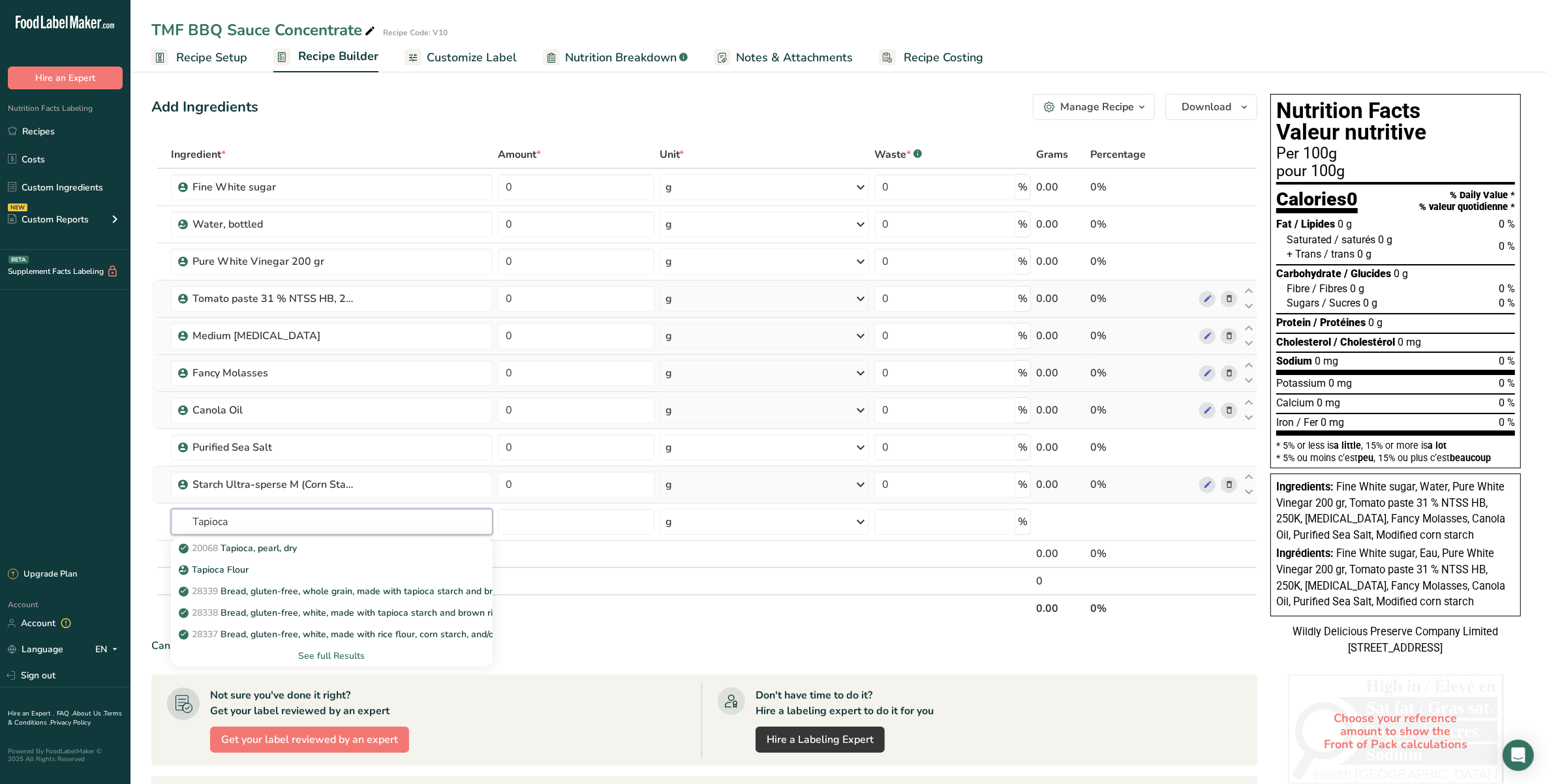
type input "Tapioca"
type input "tapio"
click at [362, 517] on input "text" at bounding box center [332, 521] width 322 height 26
type input "Tapioca"
click at [363, 656] on div "See full Results" at bounding box center [332, 655] width 300 height 13
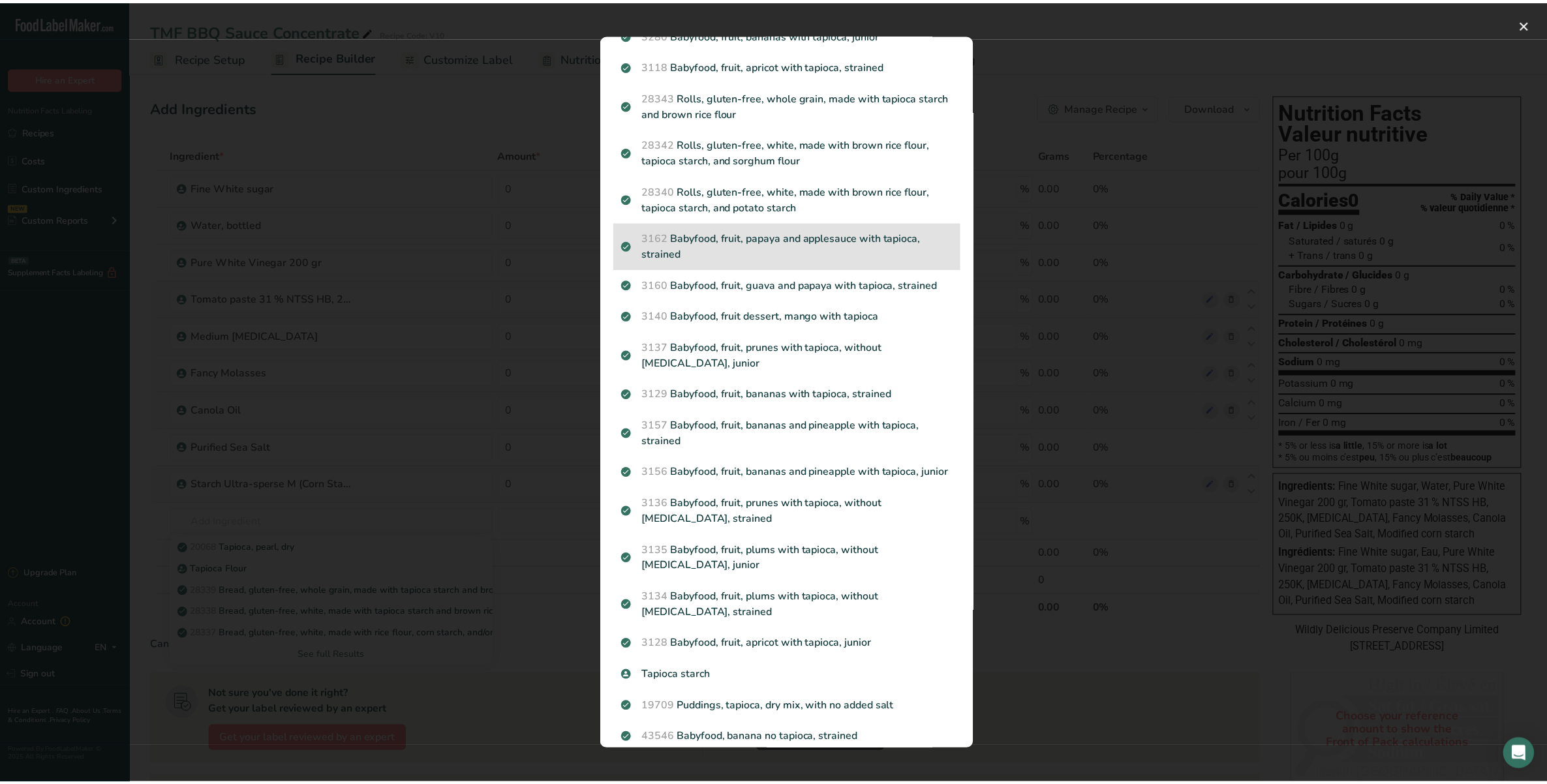
scroll to position [539, 0]
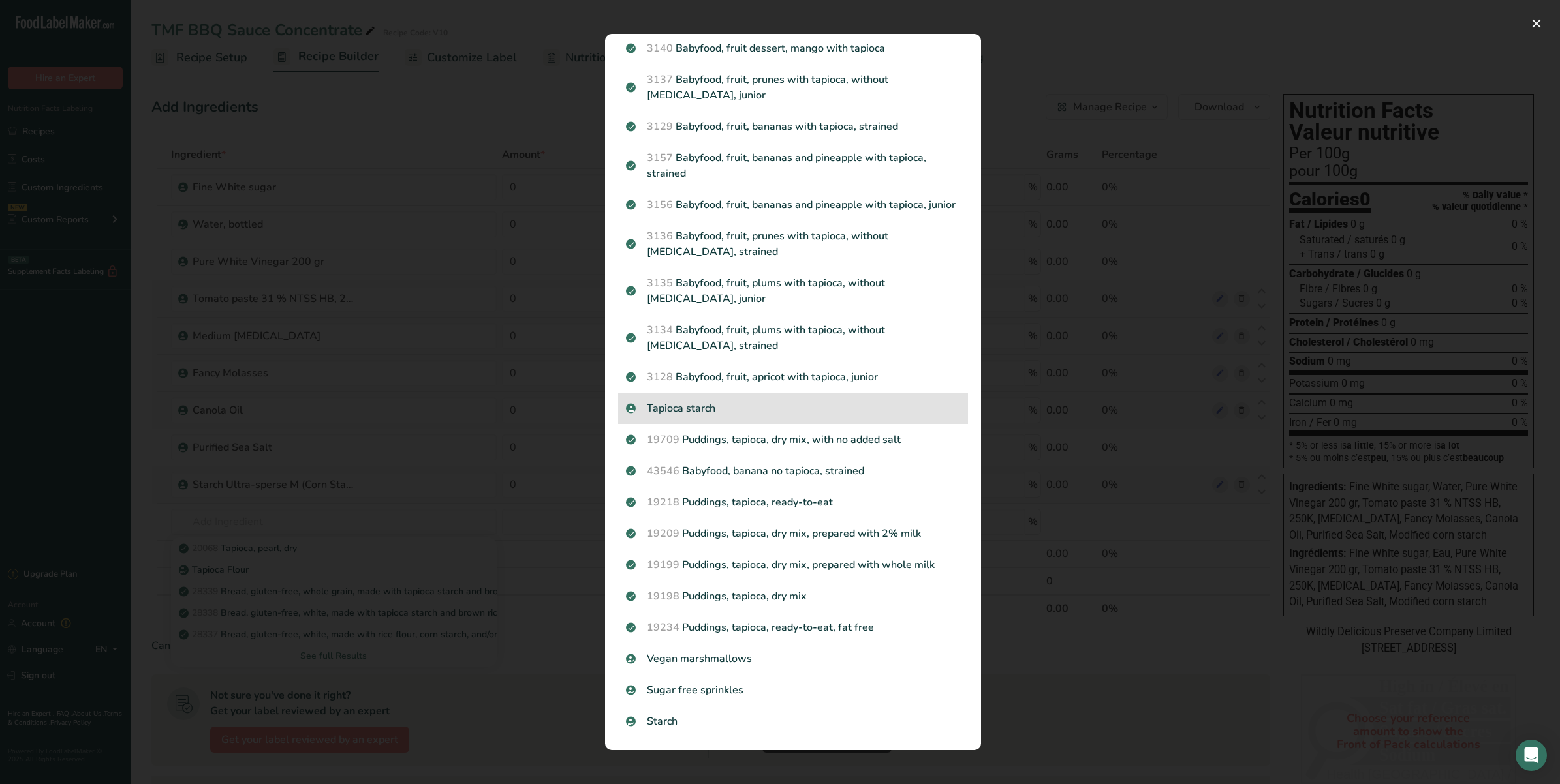
click at [732, 396] on div "Tapioca starch" at bounding box center [793, 408] width 350 height 31
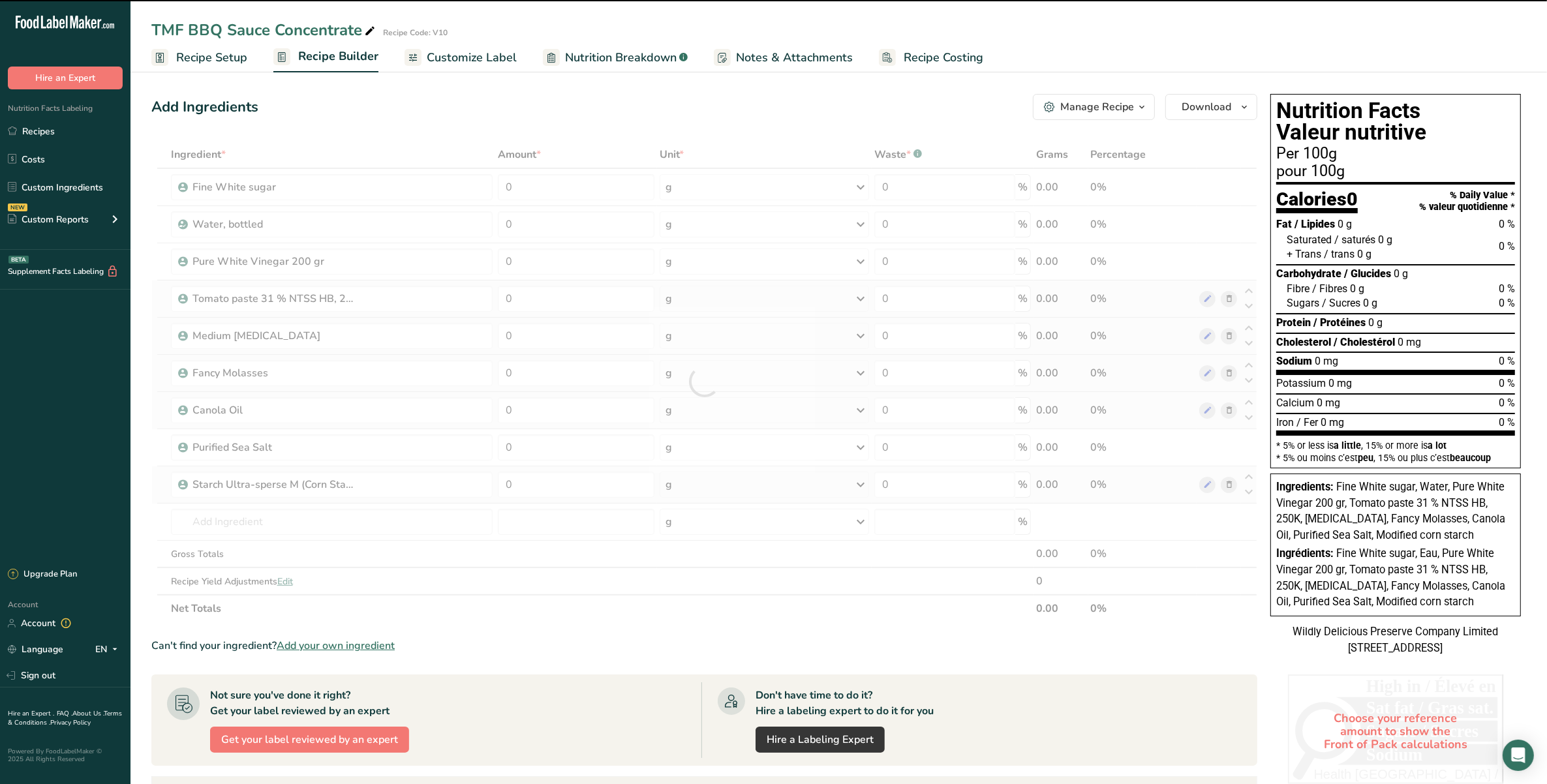
type input "0"
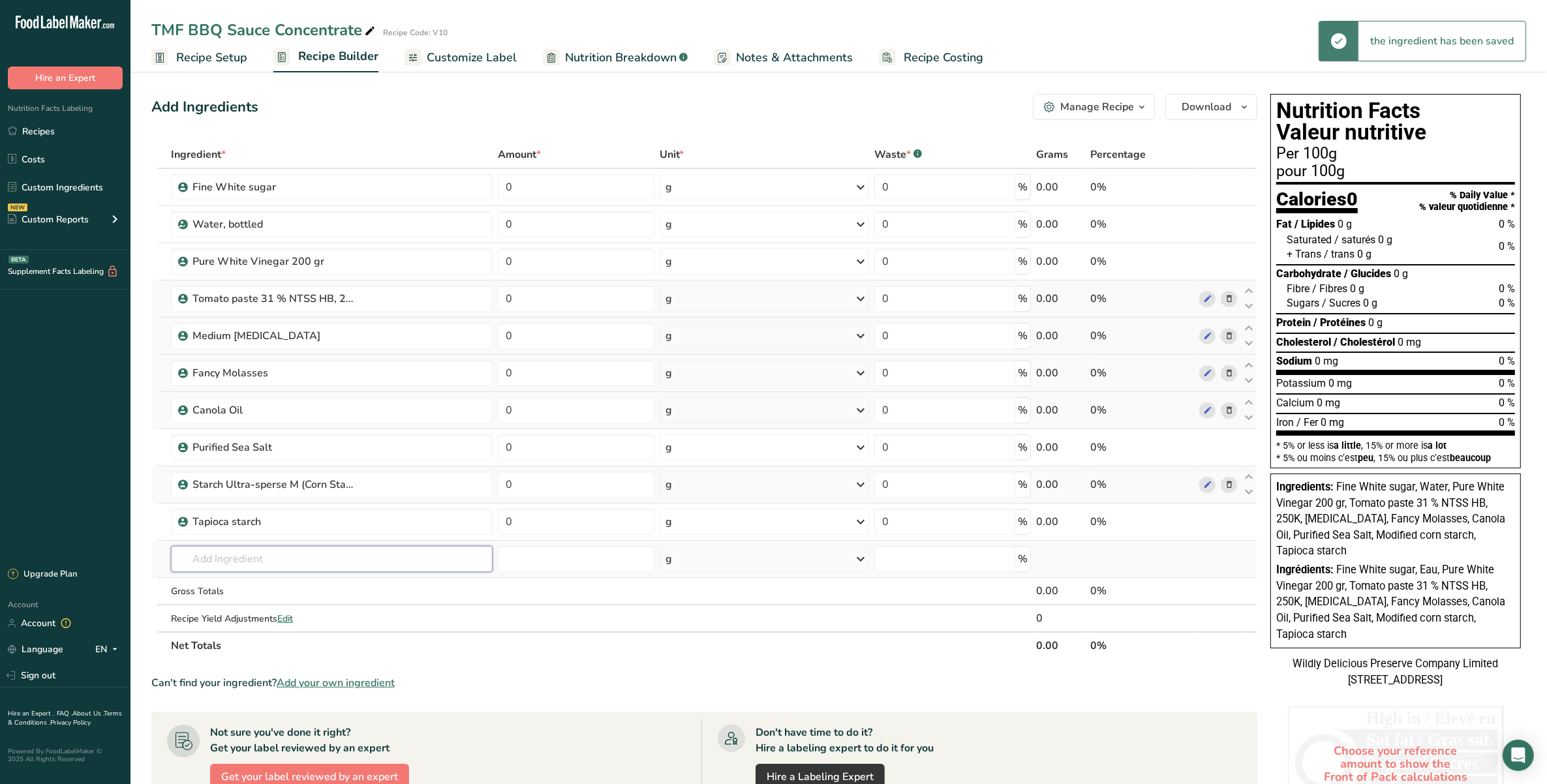
click at [295, 569] on input "text" at bounding box center [332, 558] width 322 height 26
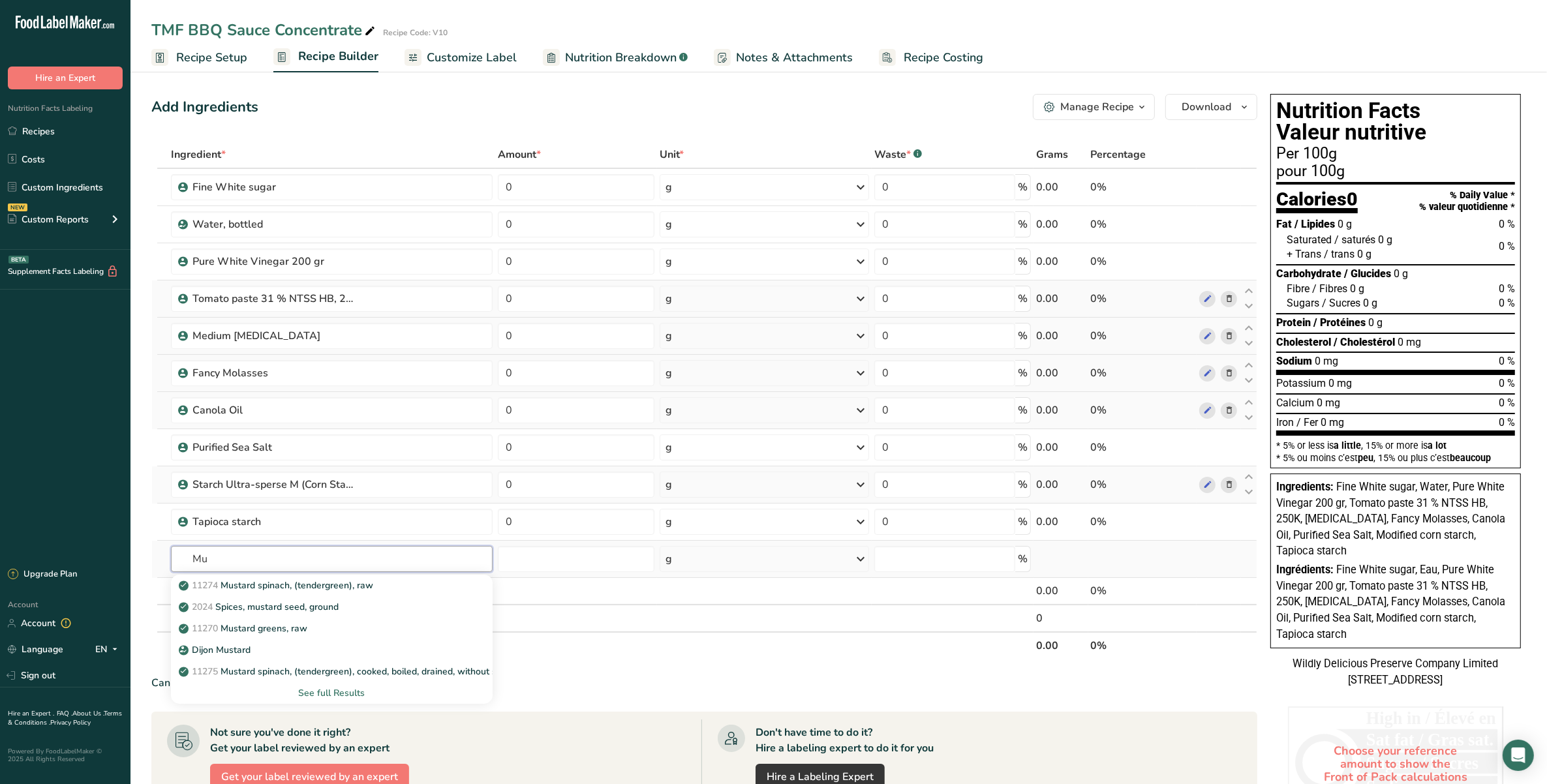
type input "M"
type input "Spic6"
click at [289, 579] on p "SPIC6 Ground Yellow Mustard Flour #106" at bounding box center [273, 585] width 184 height 13
type input "Ground Yellow Mustard Flour #106"
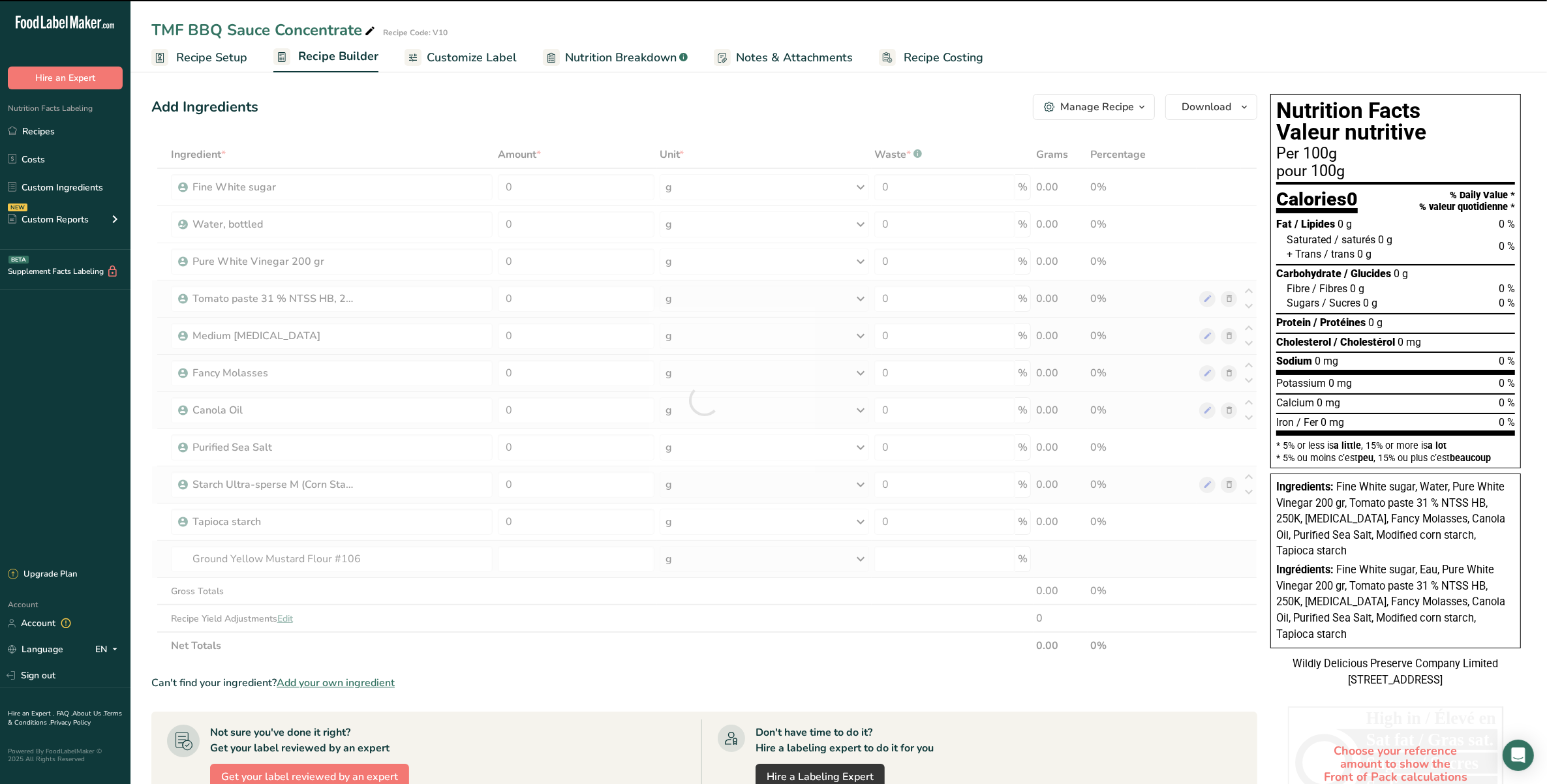
type input "0"
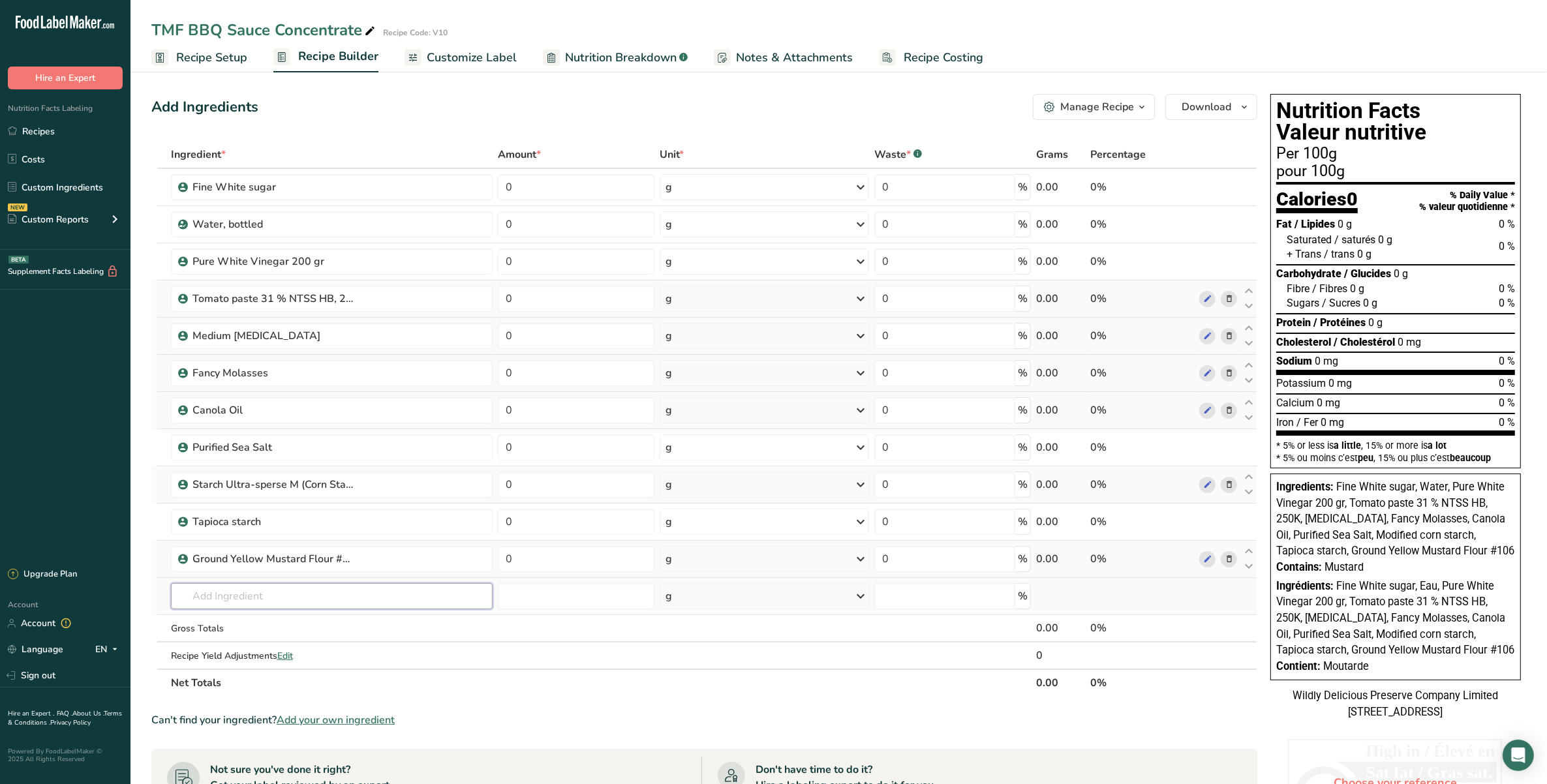
click at [303, 598] on input "text" at bounding box center [332, 596] width 322 height 26
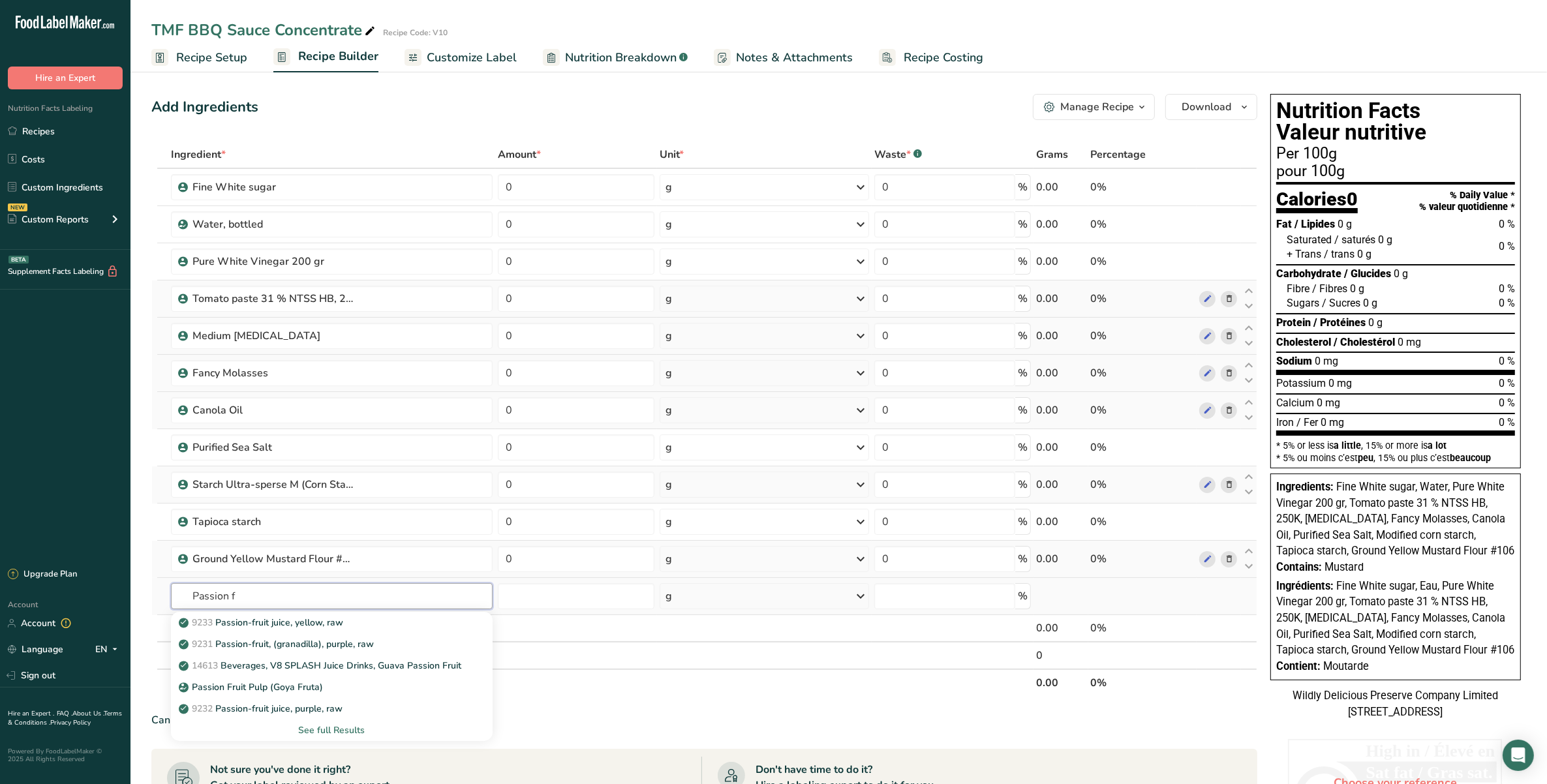
type input "Passion f"
click at [351, 728] on div "See full Results" at bounding box center [332, 730] width 300 height 13
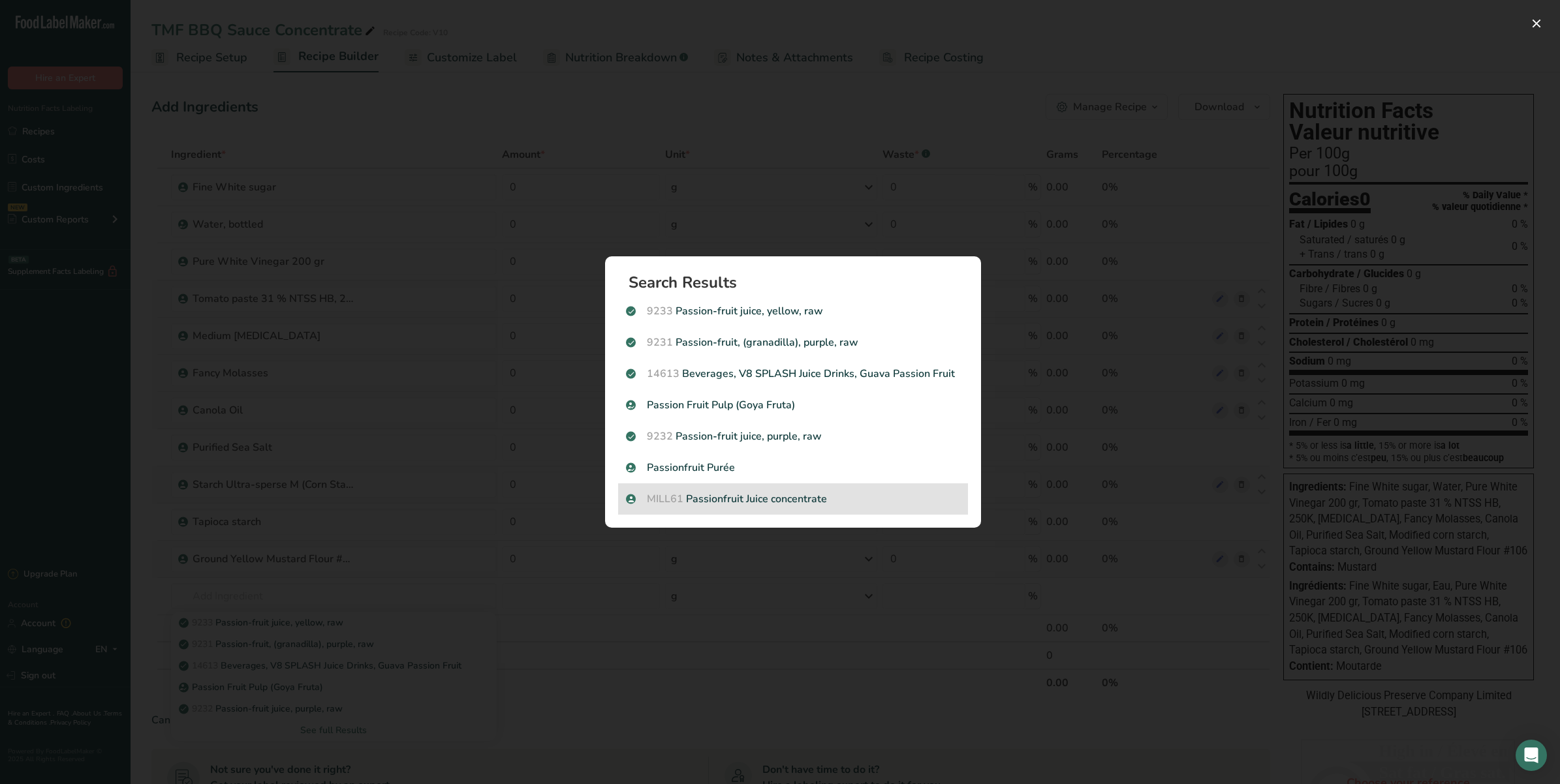
click at [818, 507] on div "MILL61 Passionfruit Juice concentrate" at bounding box center [793, 499] width 350 height 31
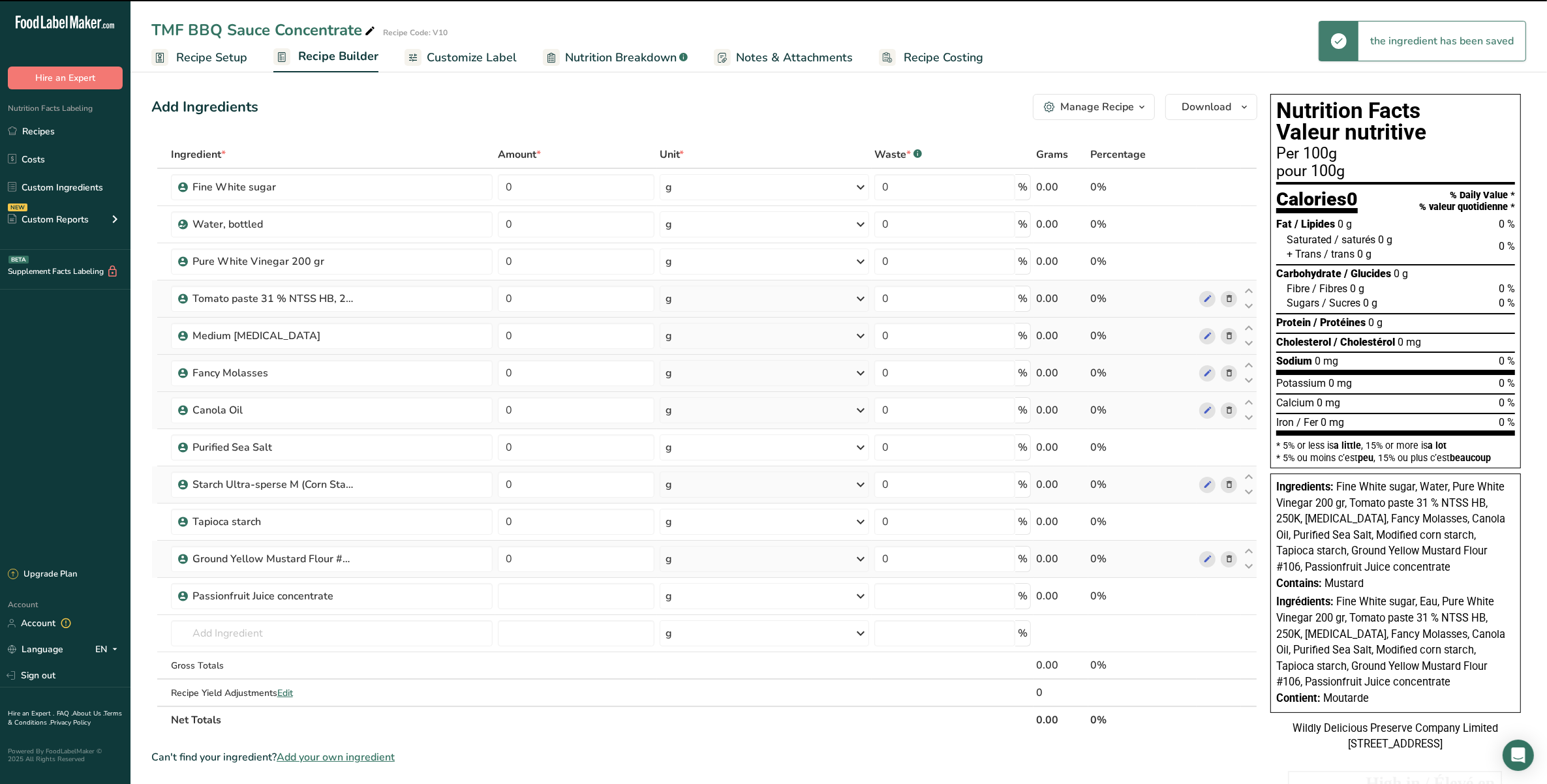
type input "0"
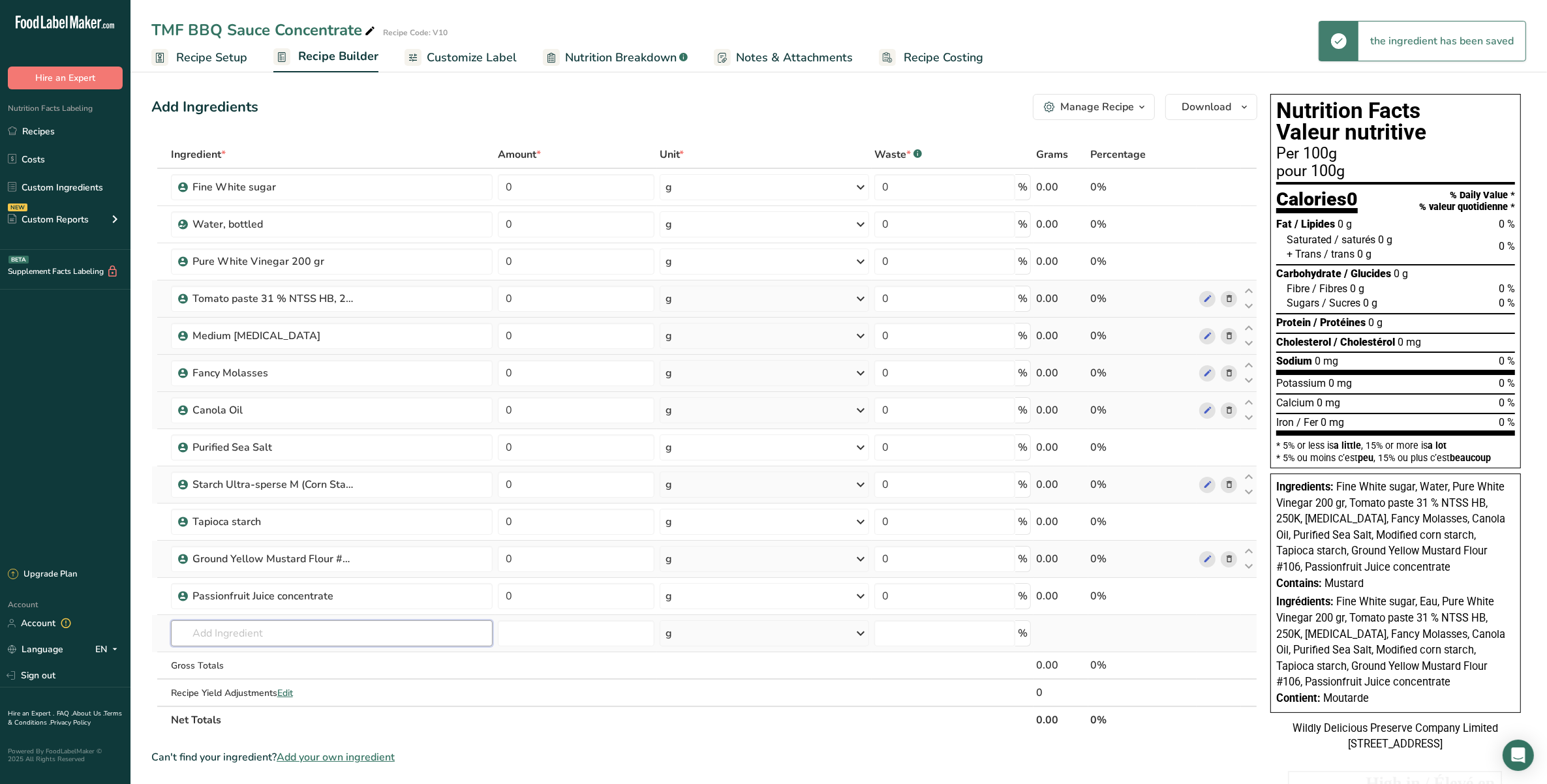
click at [304, 633] on input "text" at bounding box center [332, 633] width 322 height 26
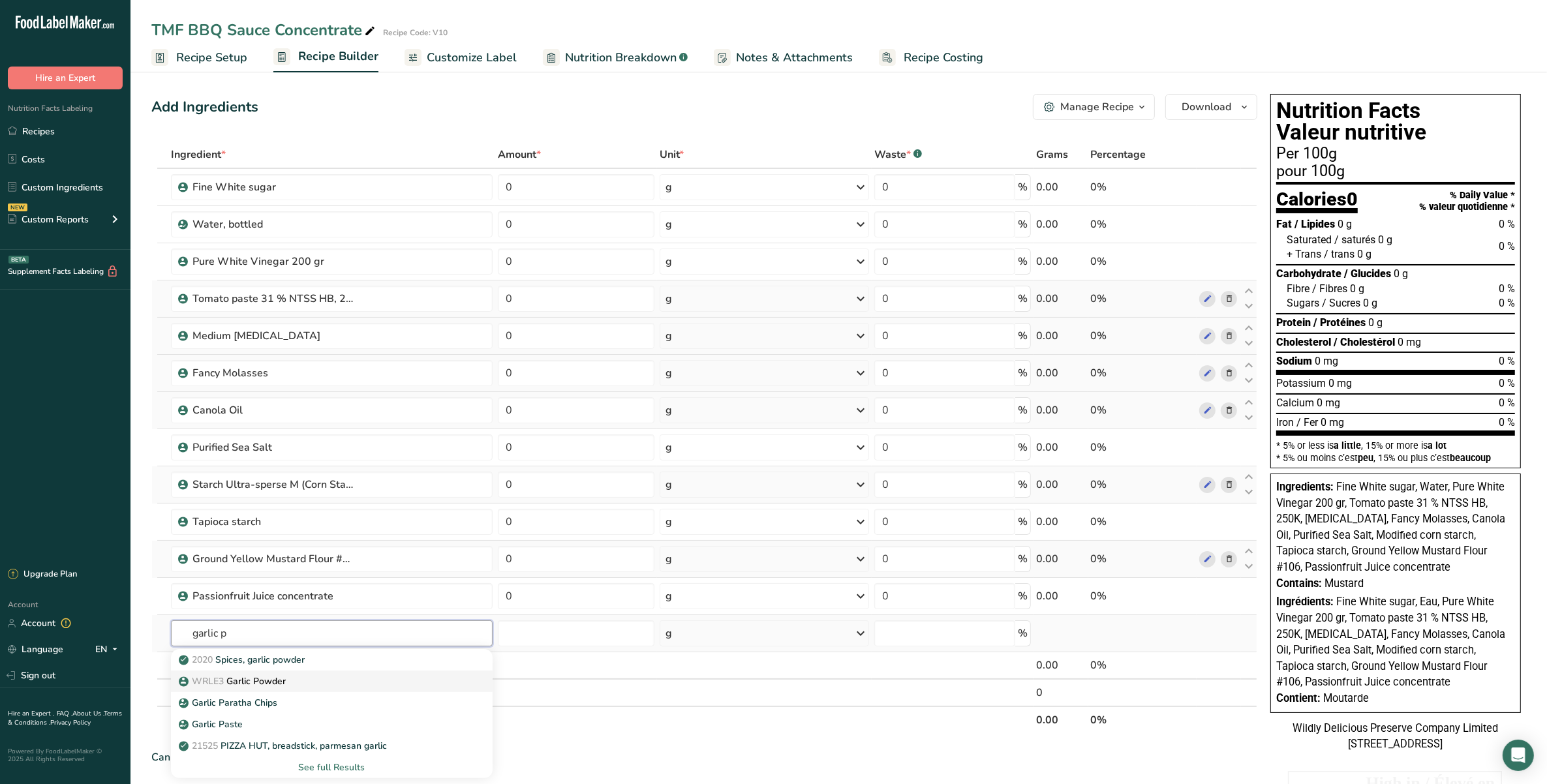
type input "garlic p"
click at [312, 676] on div "WRLE3 Garlic Powder" at bounding box center [321, 681] width 280 height 13
type input "Garlic Powder"
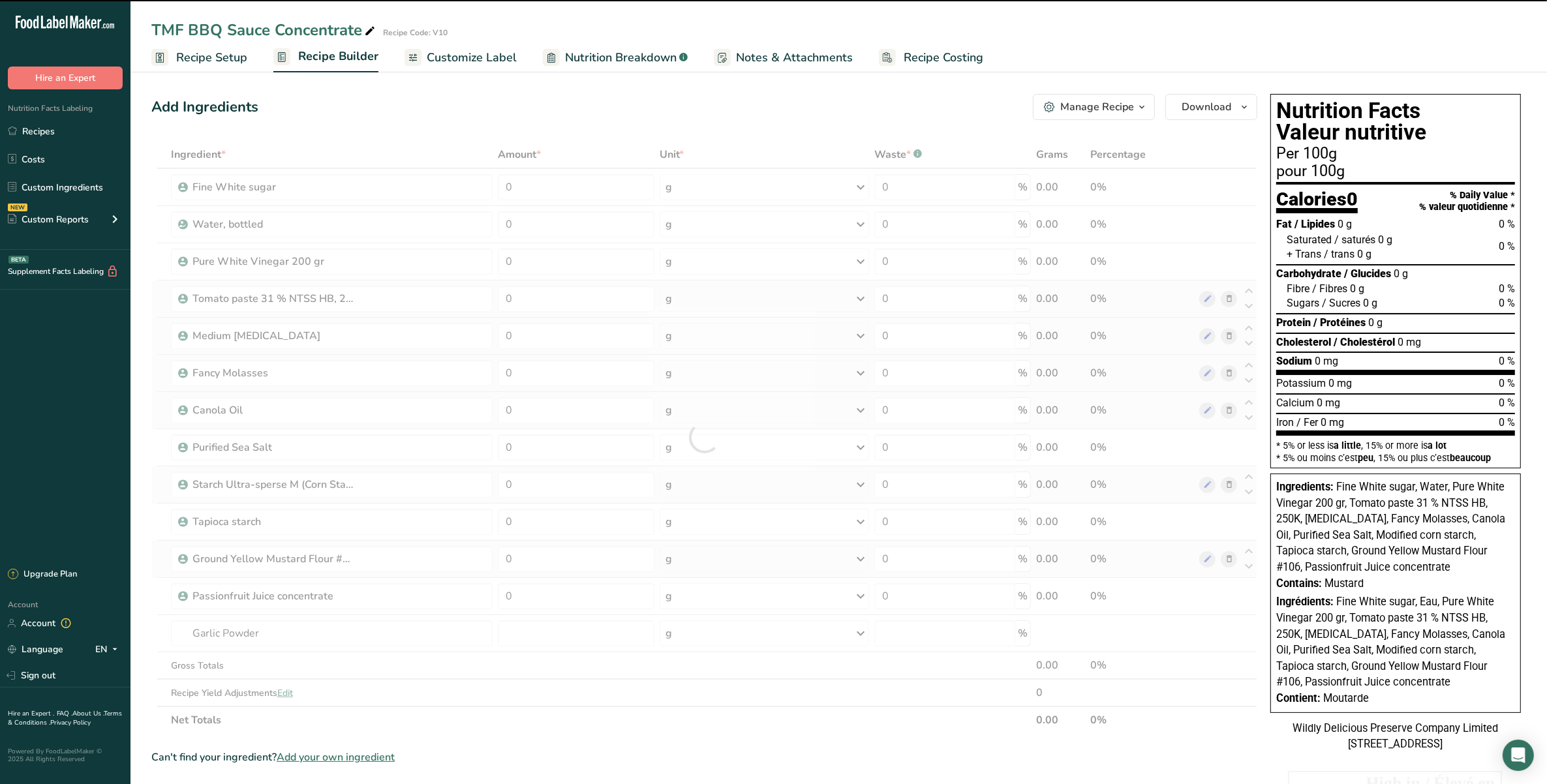
type input "0"
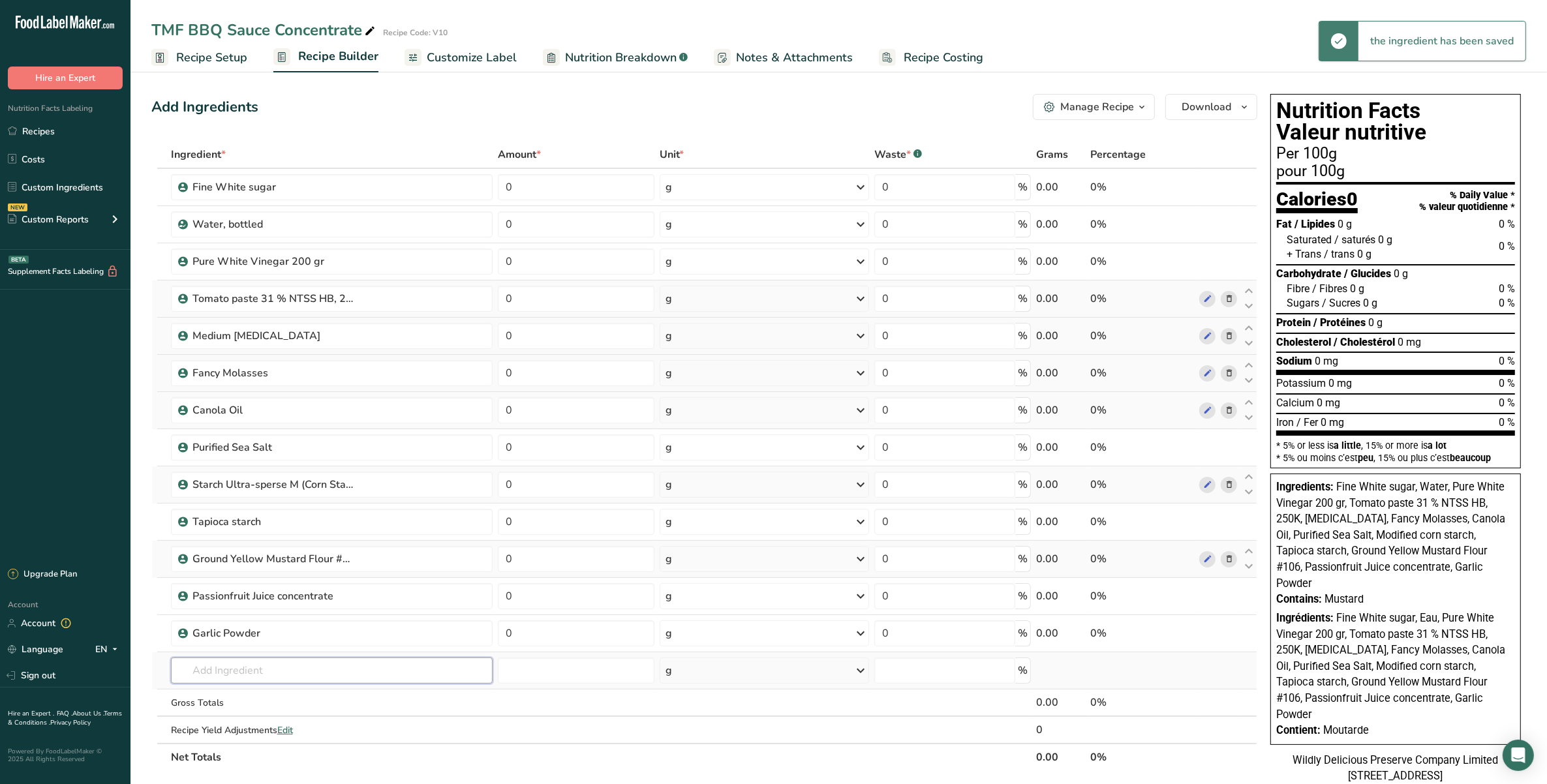
click at [288, 662] on input "text" at bounding box center [332, 670] width 322 height 26
type input "Onion powder"
click at [261, 624] on p "WRLE22 Onion Powder" at bounding box center [237, 625] width 111 height 13
type input "Onion Powder"
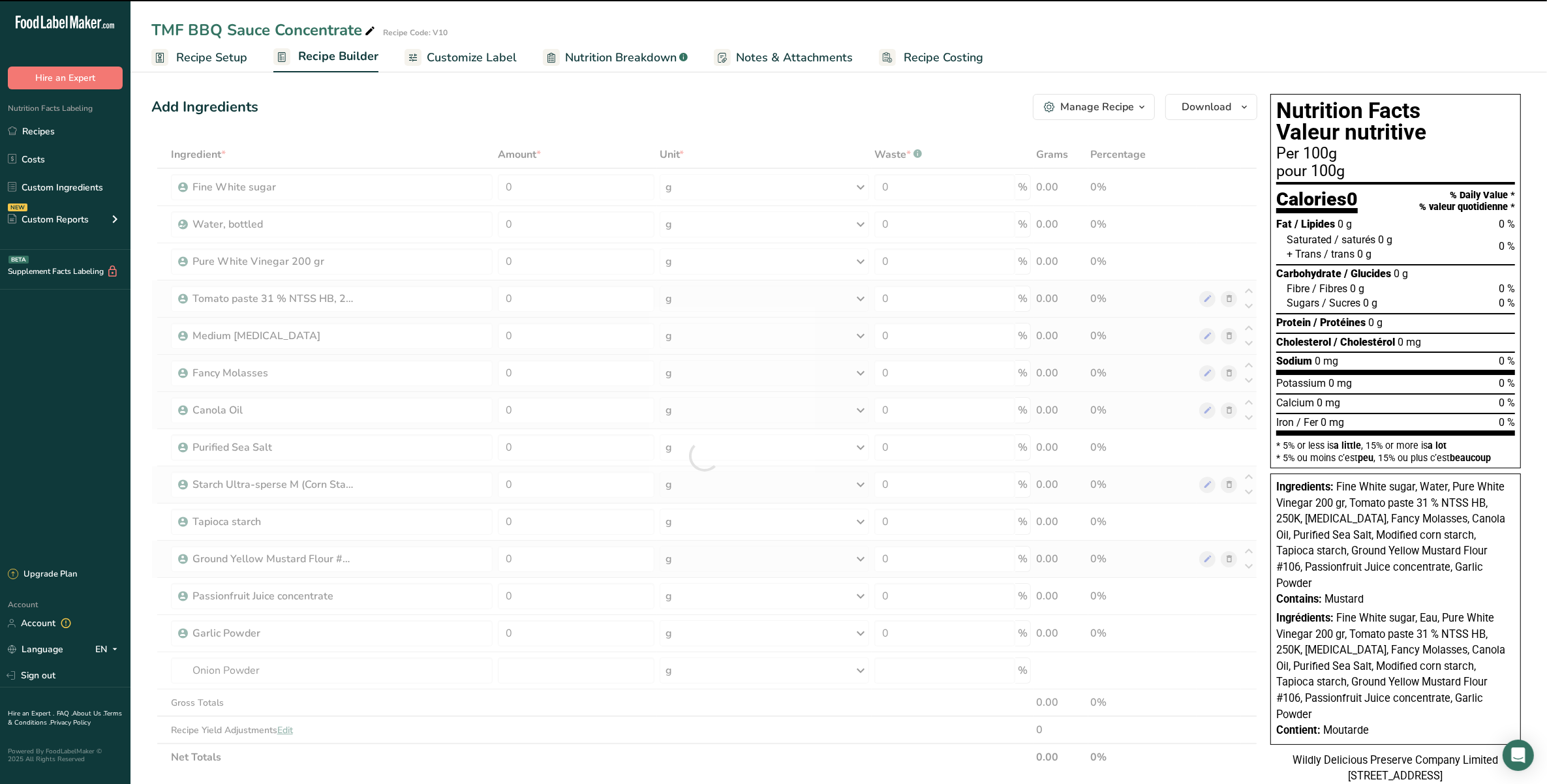
type input "0"
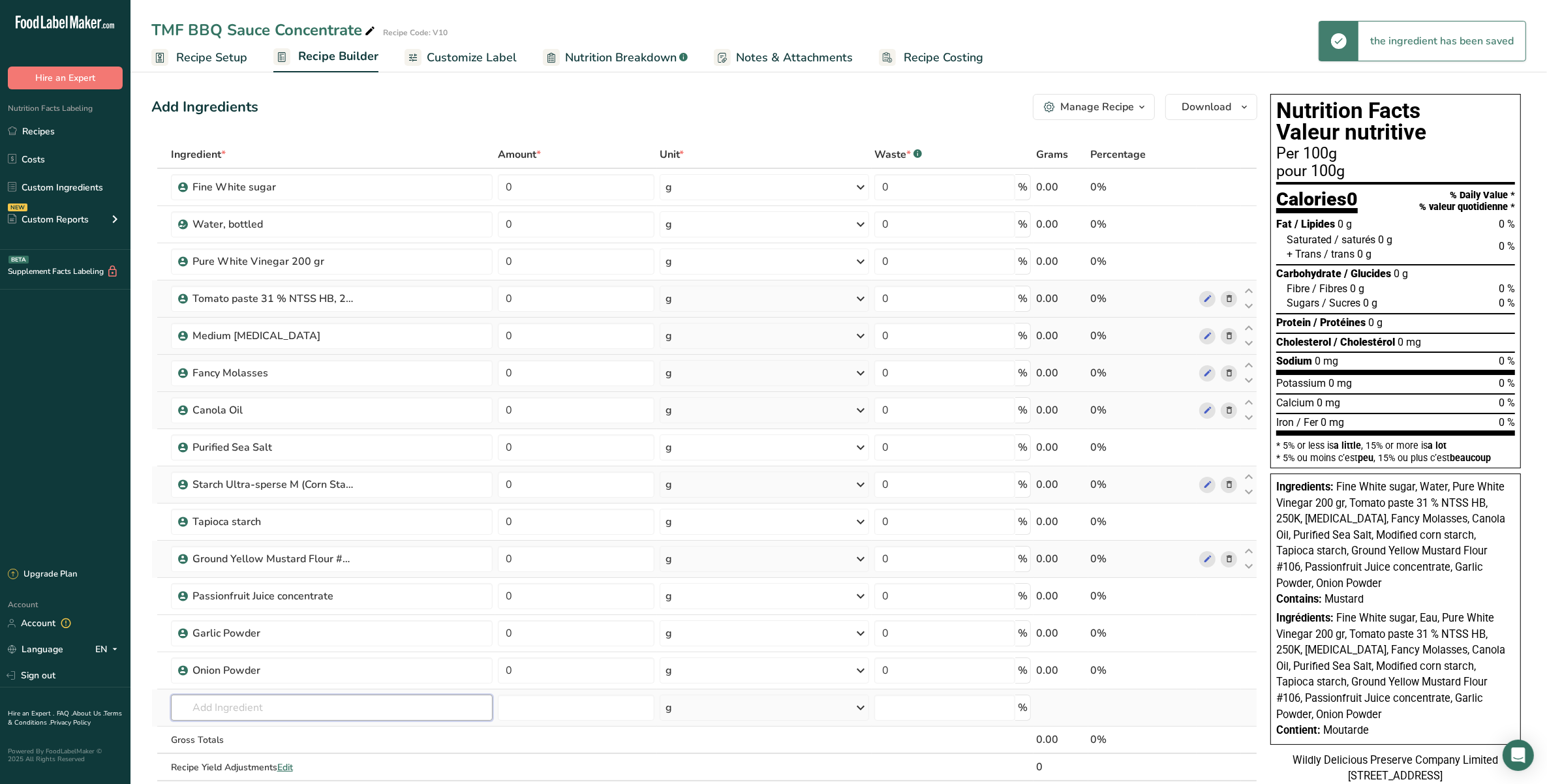
click at [255, 699] on input "text" at bounding box center [332, 708] width 322 height 26
type input "Hicko"
click at [327, 672] on link "BSA 81 Charsol H-10 Hickory Smoke" at bounding box center [332, 663] width 322 height 22
type input "Charsol H-10 Hickory Smoke"
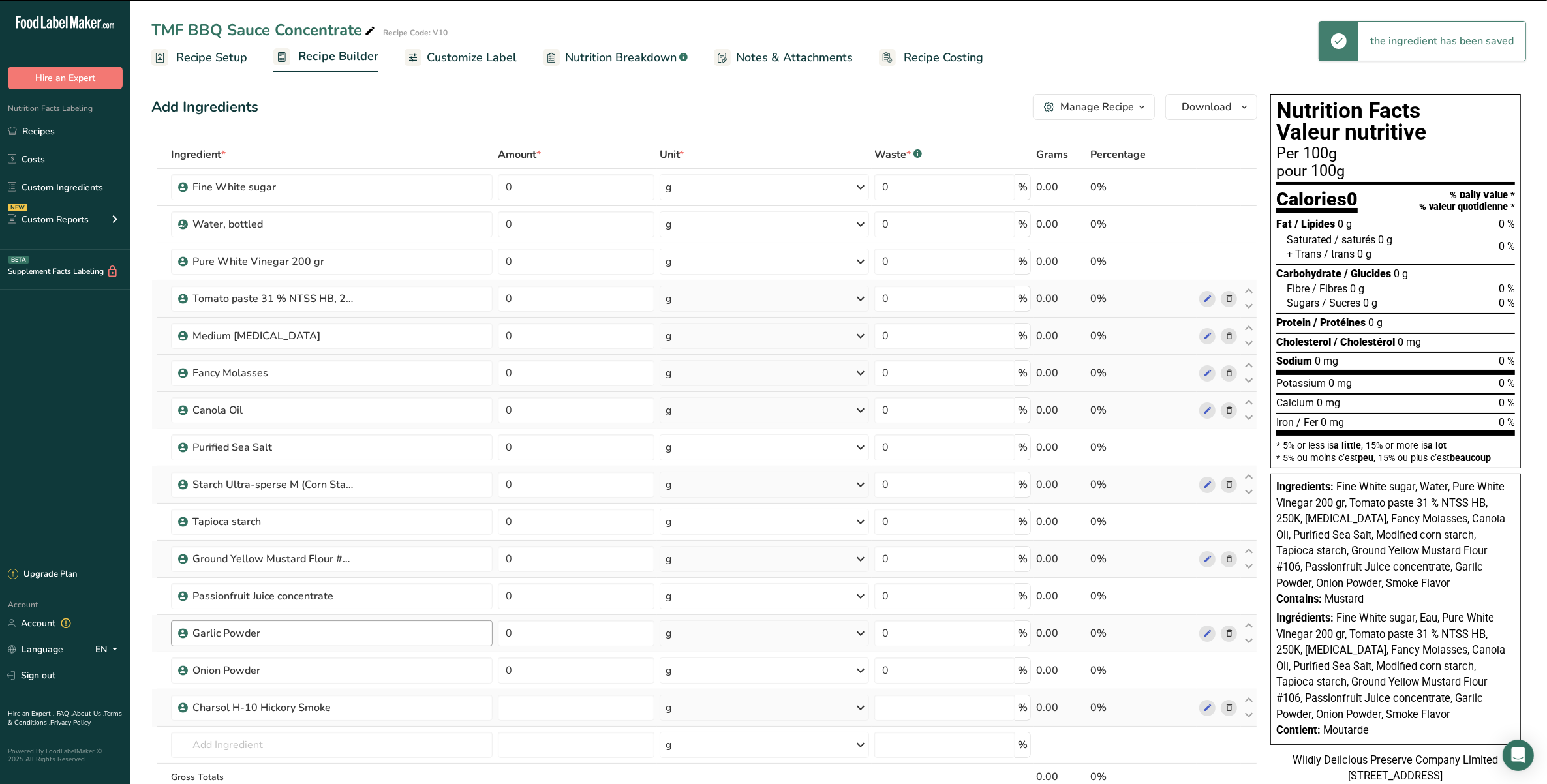
type input "0"
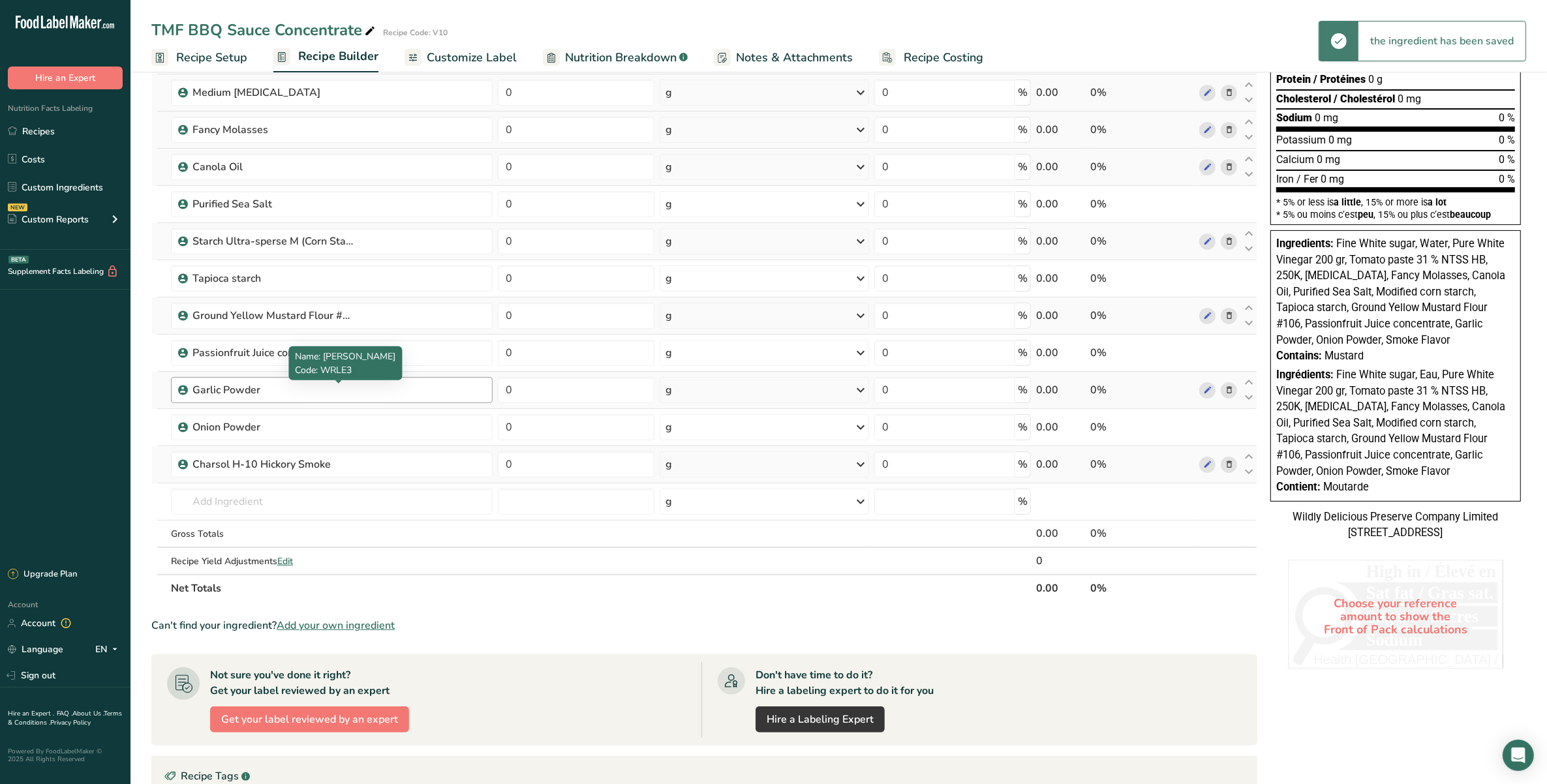
scroll to position [245, 0]
click at [347, 506] on input "text" at bounding box center [332, 500] width 322 height 26
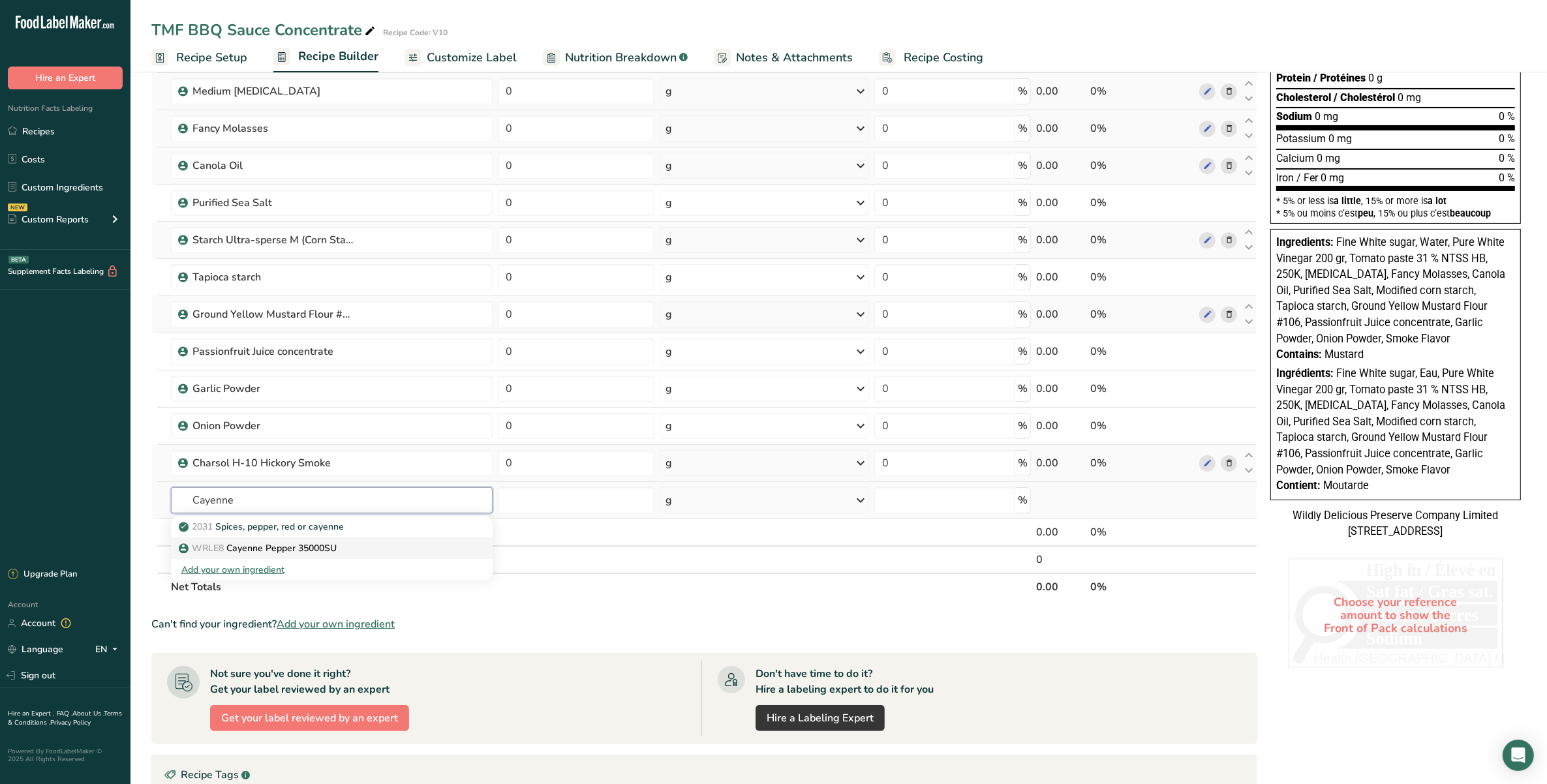
type input "Cayenne"
click at [363, 549] on div "WRLE8 Cayenne Pepper 35000SU" at bounding box center [321, 548] width 280 height 13
type input "Cayenne Pepper 35000SU"
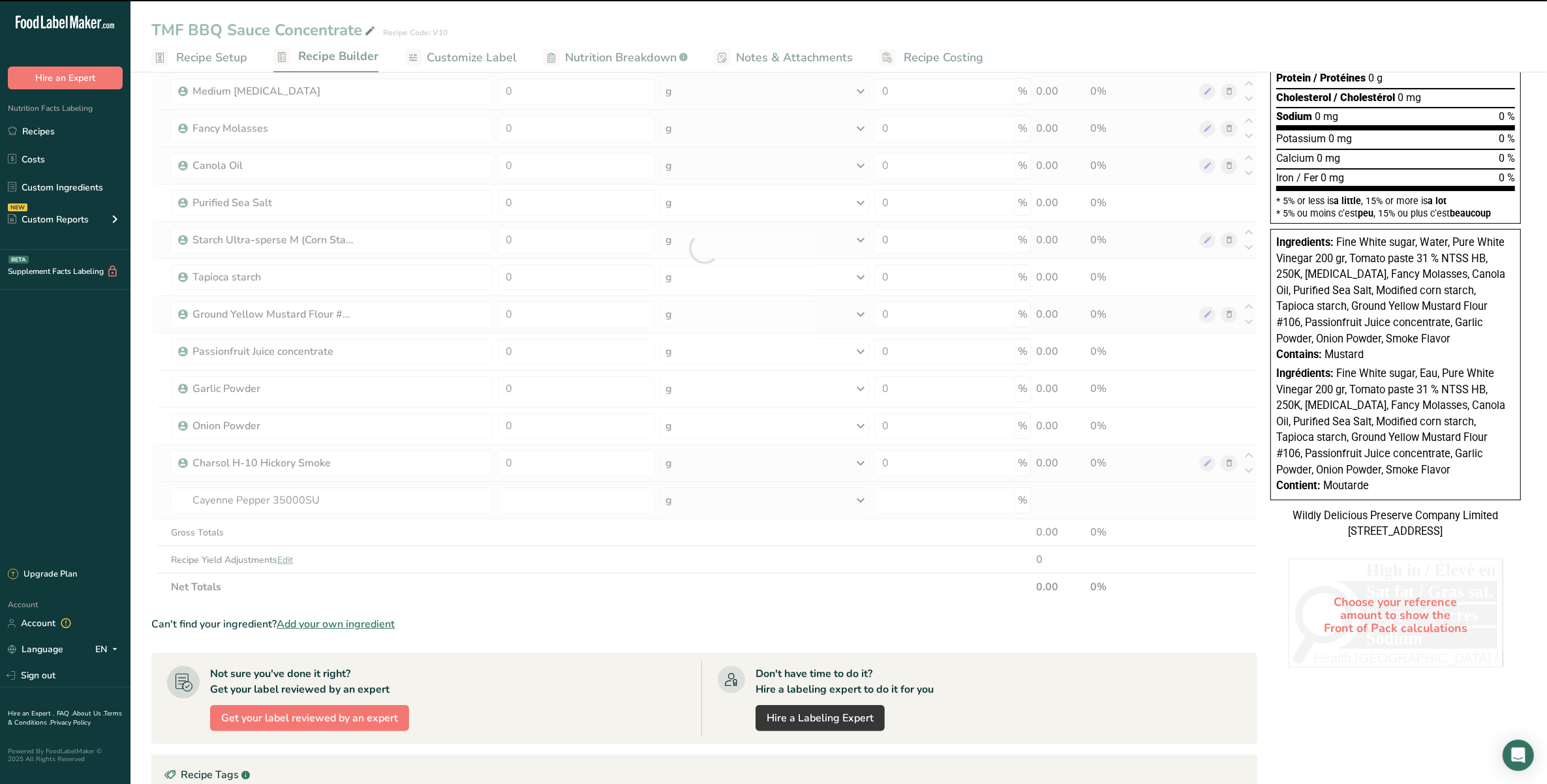
type input "0"
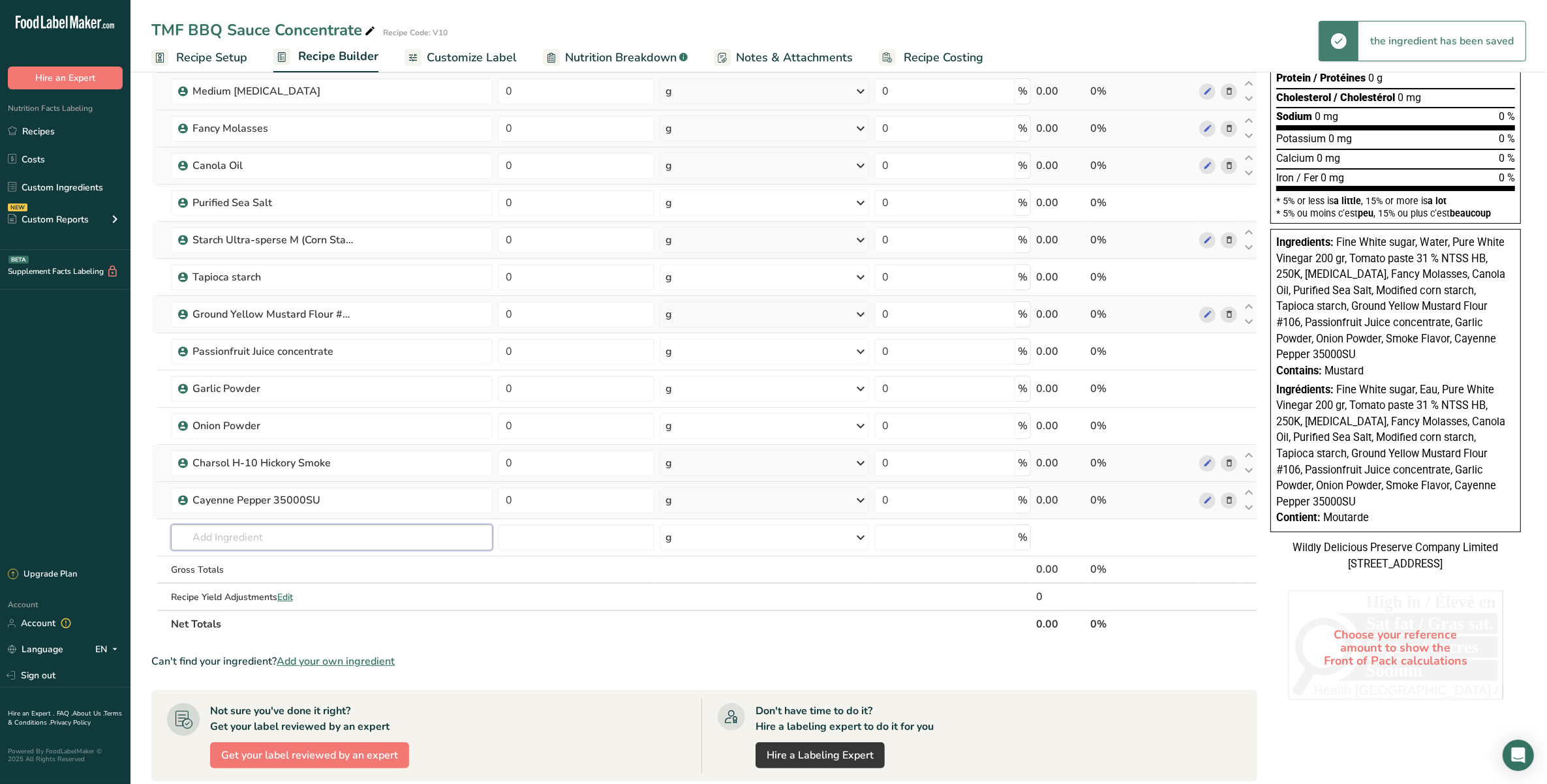
click at [369, 533] on input "text" at bounding box center [332, 537] width 322 height 26
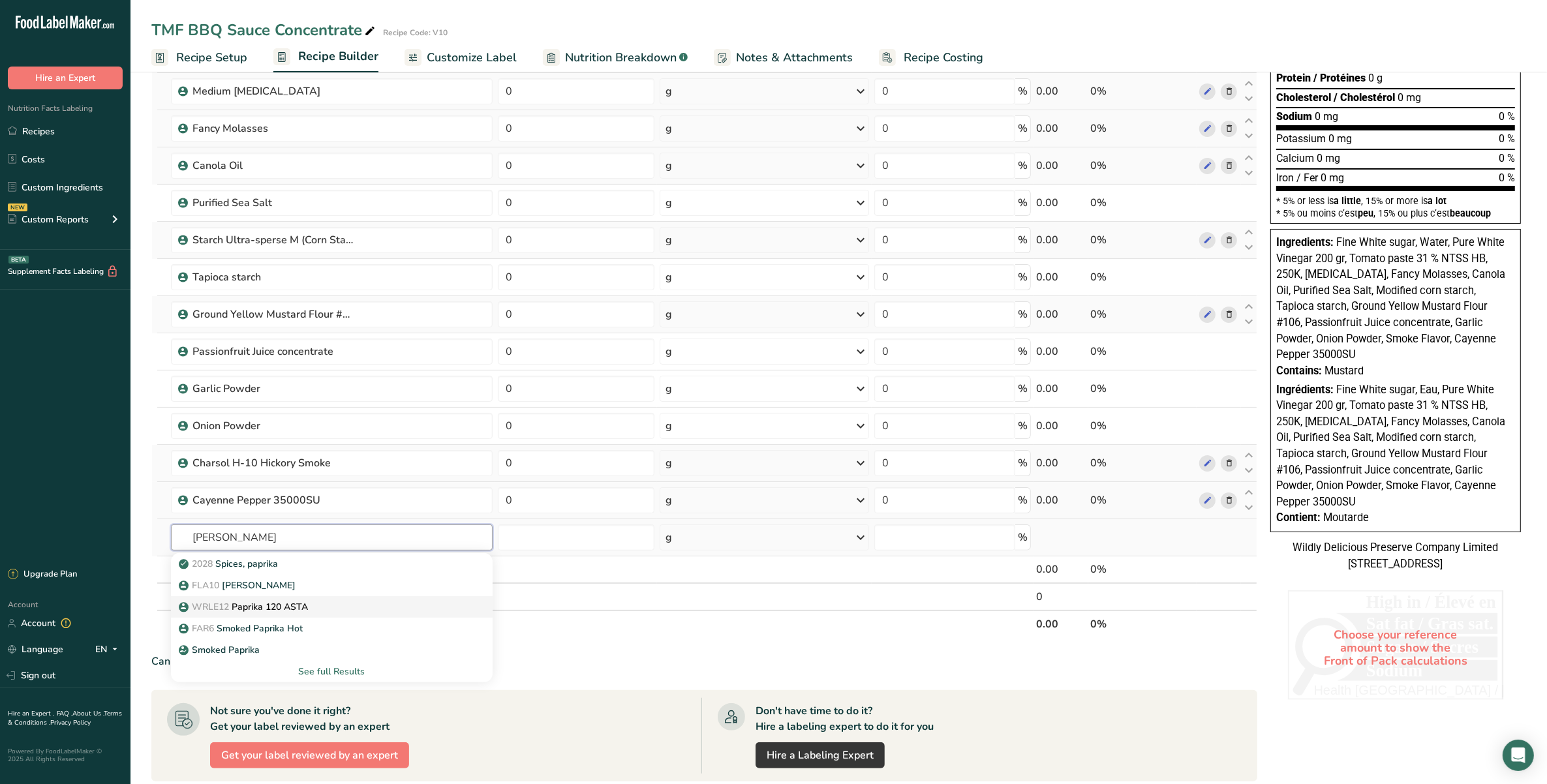
type input "[PERSON_NAME]"
click at [351, 611] on div "WRLE12 Paprika 120 ASTA" at bounding box center [321, 607] width 280 height 13
type input "Paprika 120 ASTA"
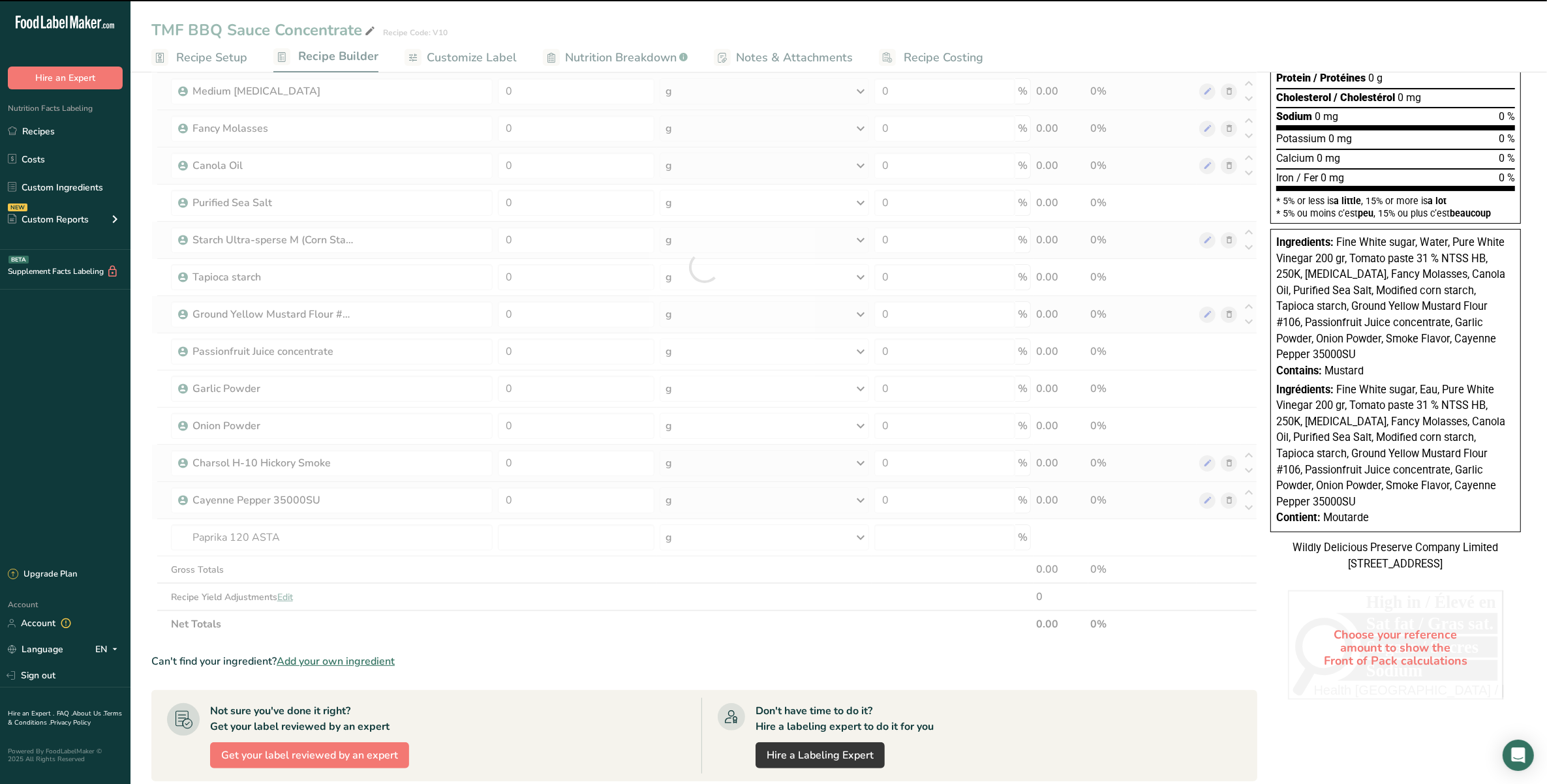
type input "0"
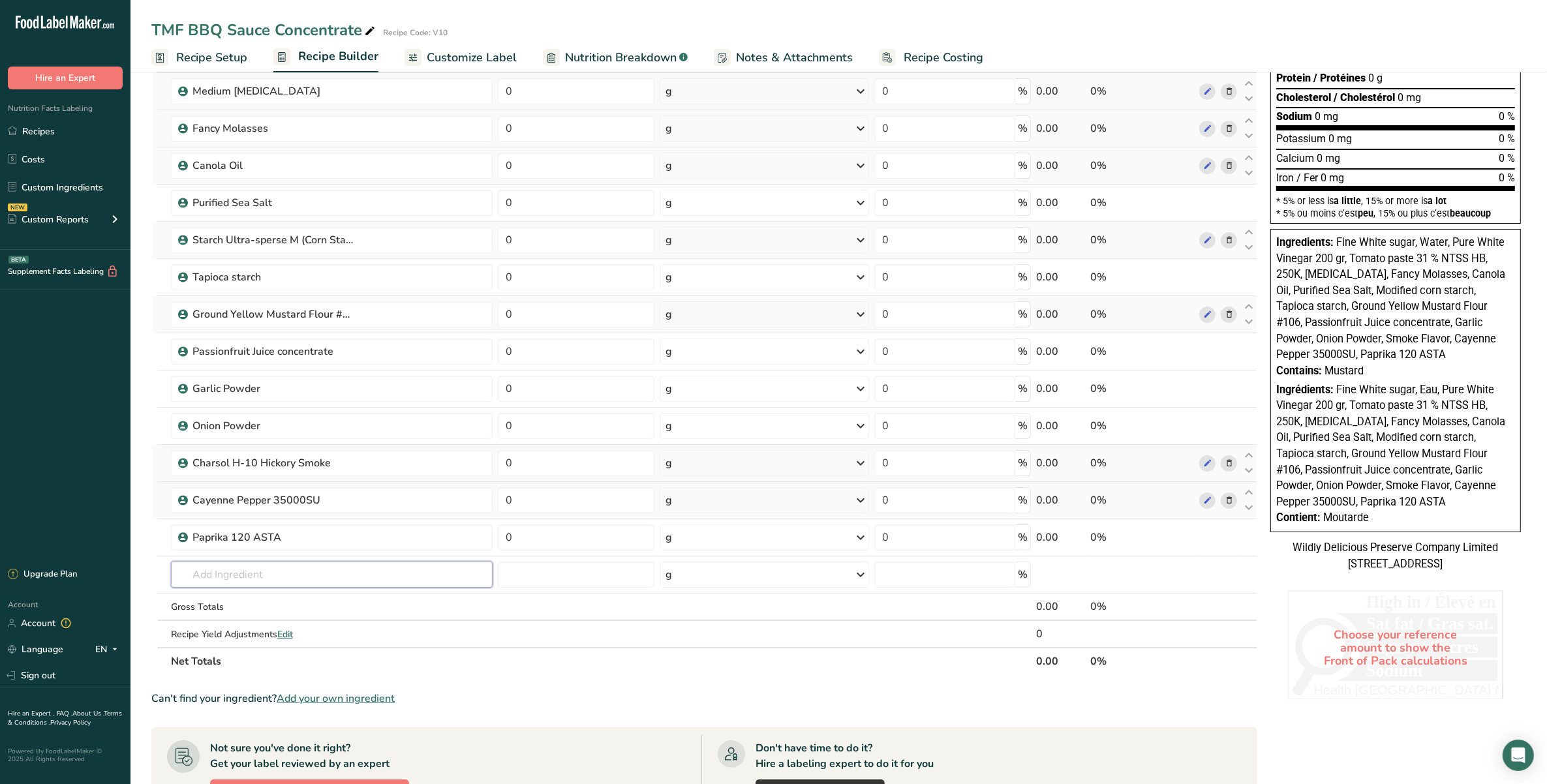
click at [346, 575] on input "text" at bounding box center [332, 575] width 322 height 26
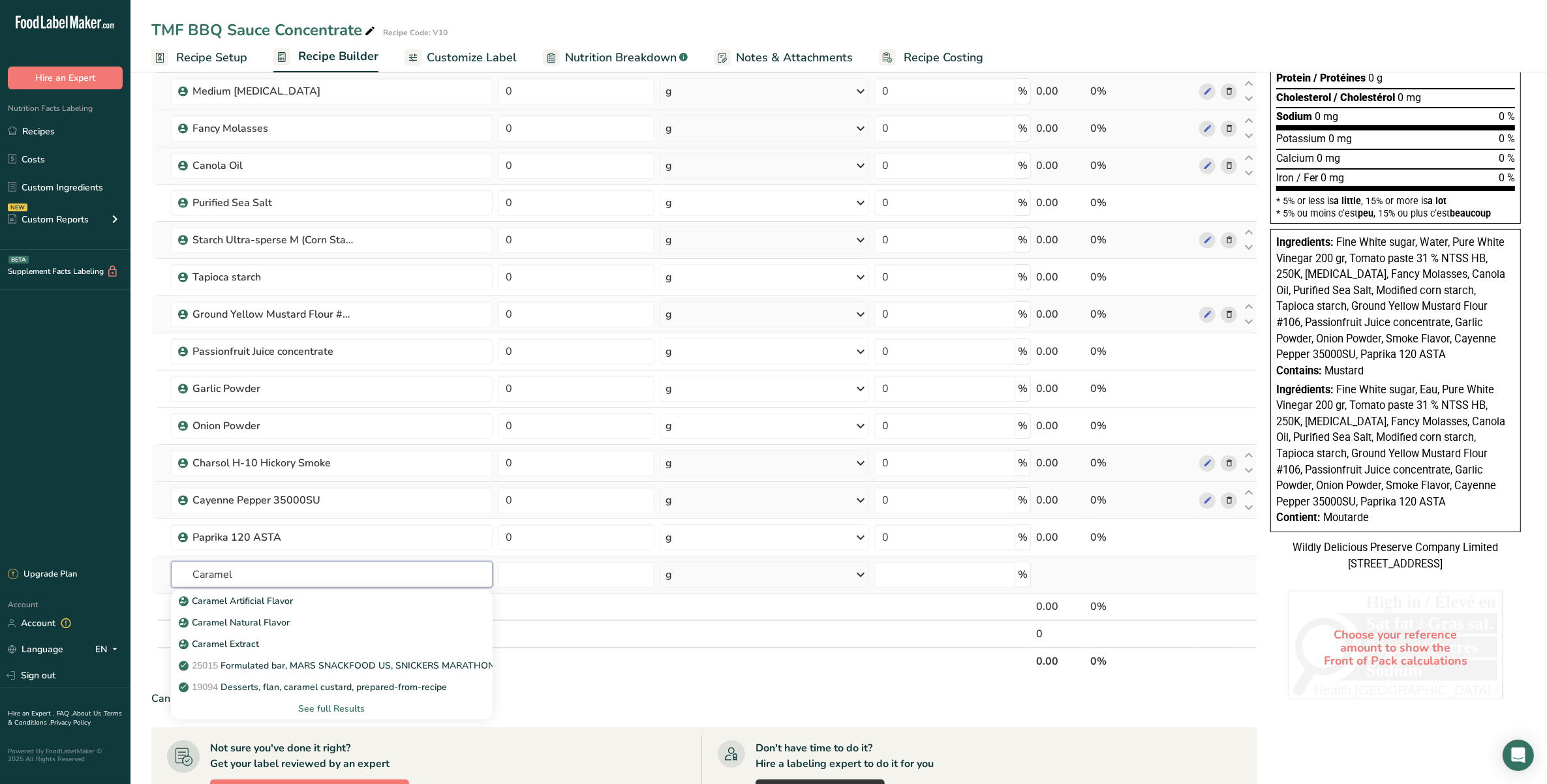
type input "Caramel"
click at [353, 705] on div "See full Results" at bounding box center [332, 708] width 300 height 13
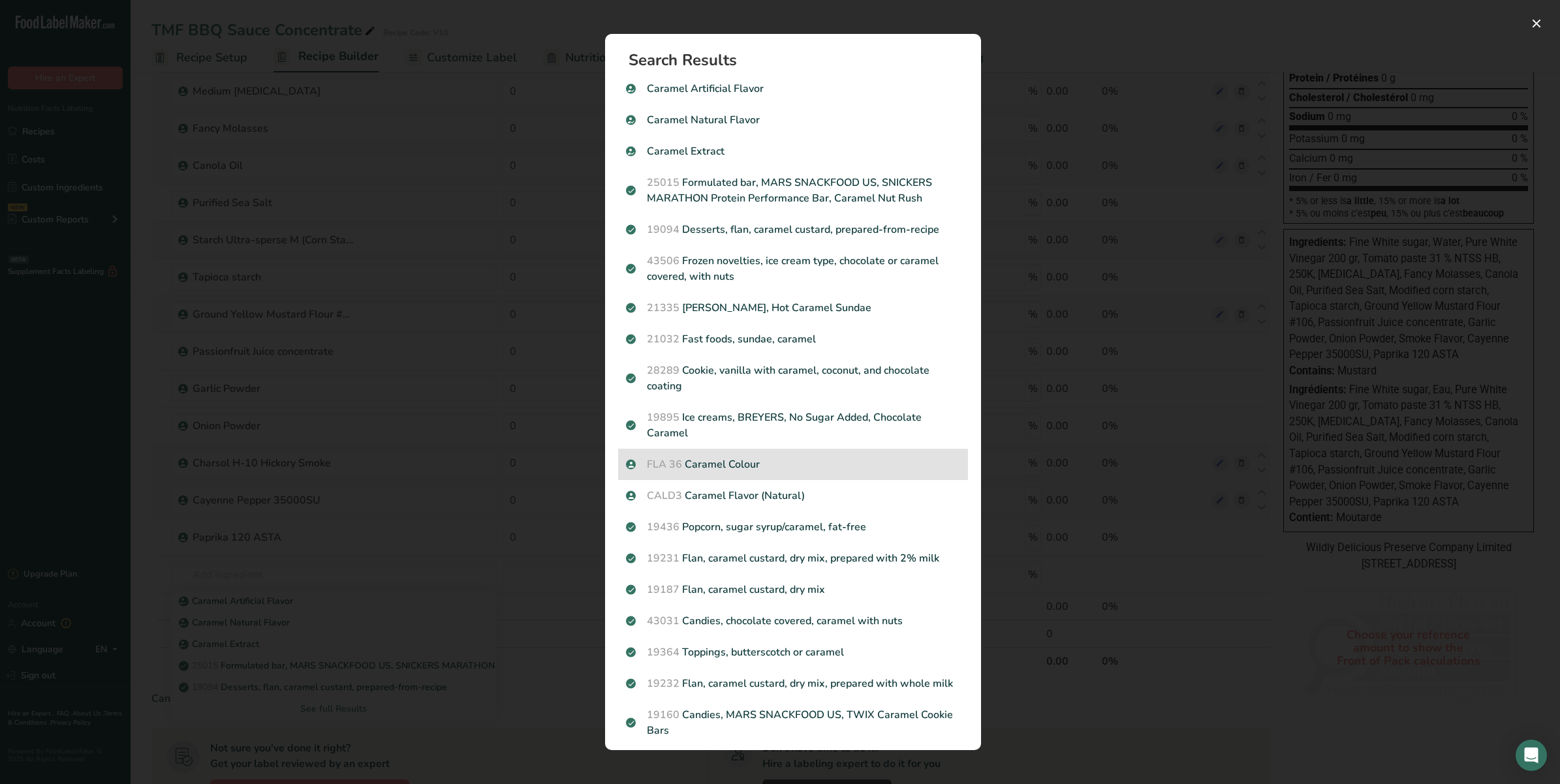
click at [832, 460] on p "FLA 36 Caramel Colour" at bounding box center [793, 464] width 334 height 15
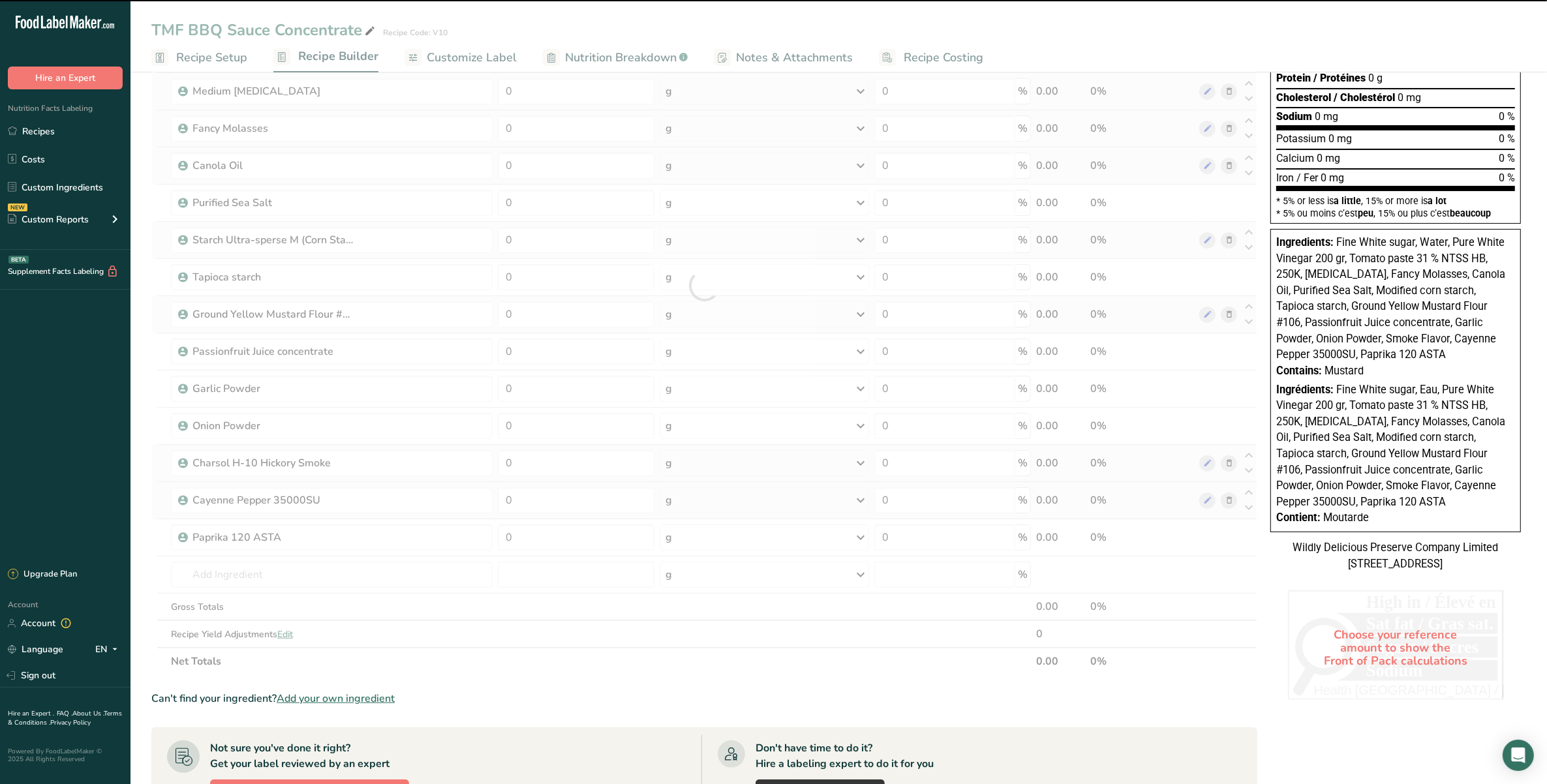
type input "0"
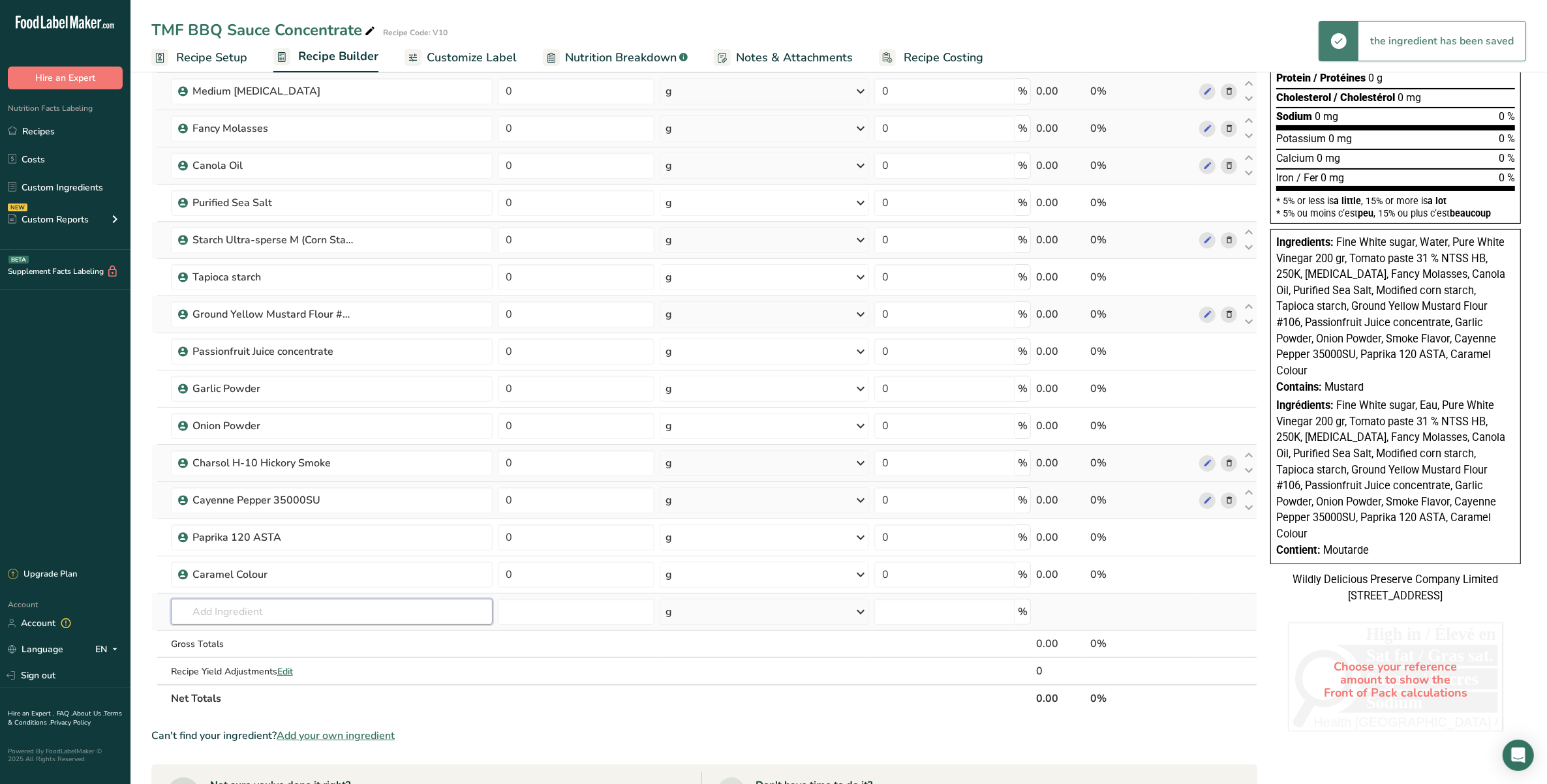
click at [271, 610] on input "text" at bounding box center [332, 611] width 322 height 26
type input "Mexican chilli"
click at [372, 614] on input "text" at bounding box center [332, 611] width 322 height 26
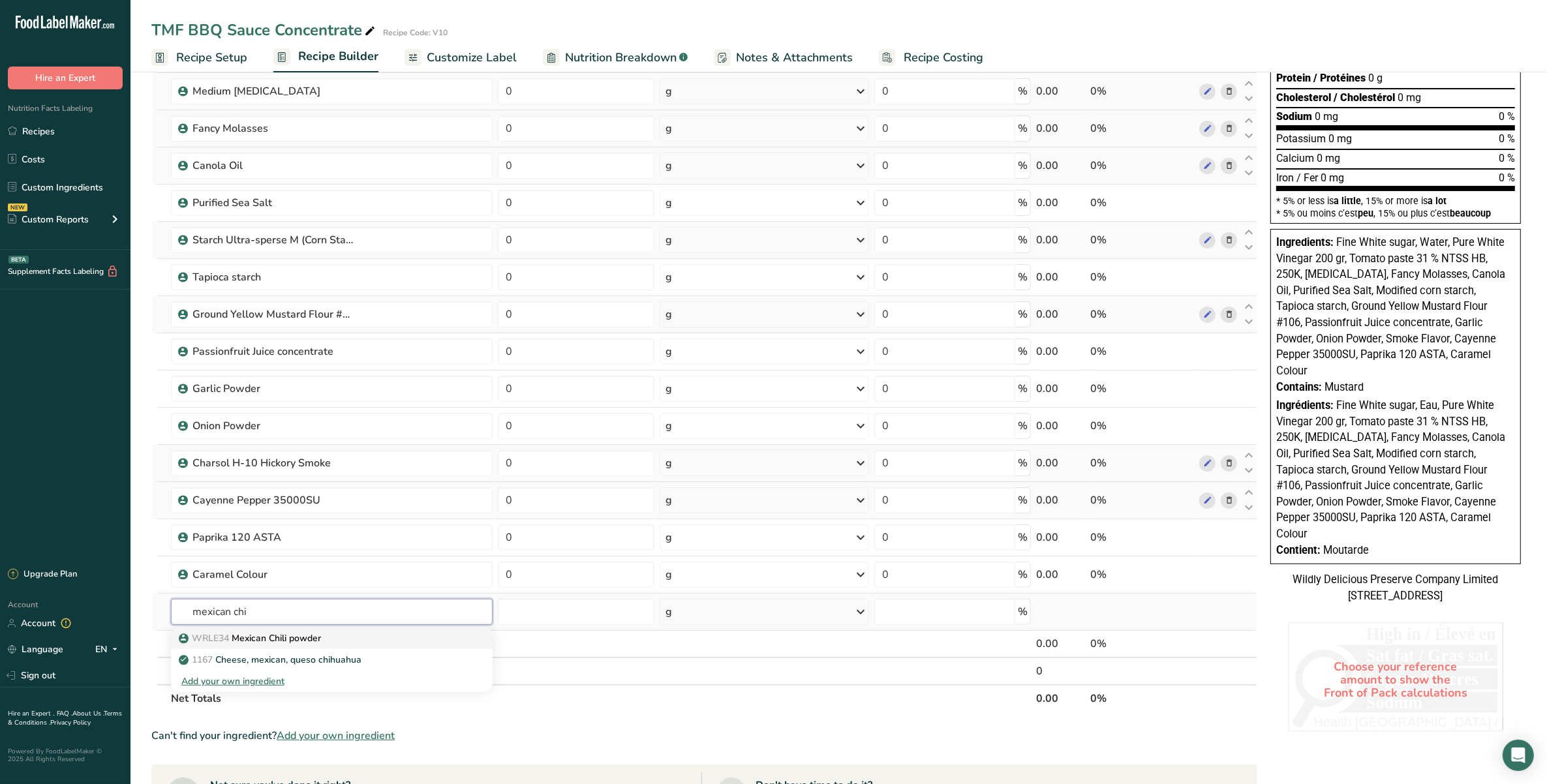
type input "mexican chi"
click at [351, 646] on div "WRLE34 Mexican Chili powder" at bounding box center [321, 637] width 280 height 13
type input "Mexican Chili powder"
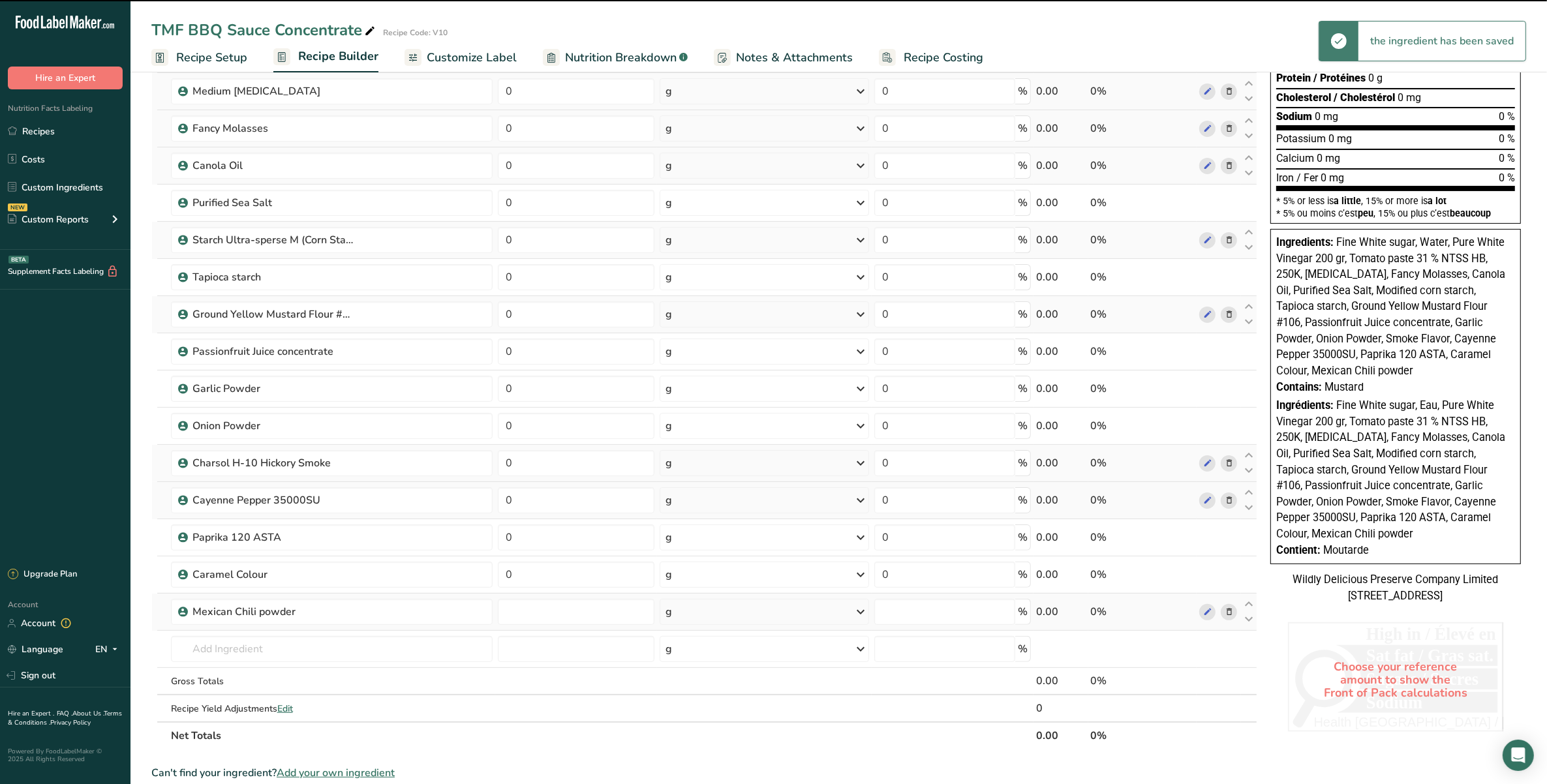
type input "0"
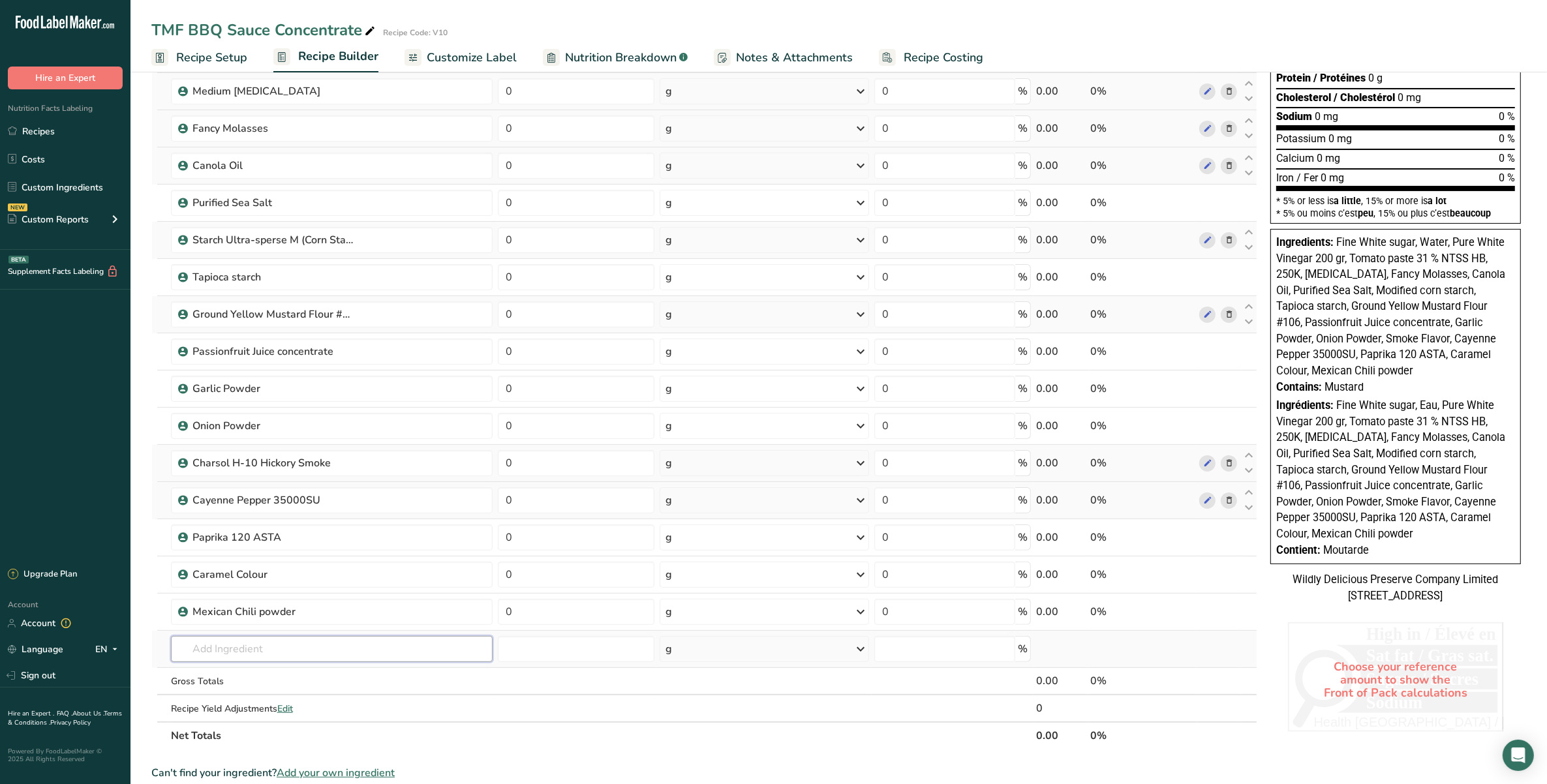
click at [206, 655] on input "text" at bounding box center [332, 648] width 322 height 26
type input "black pepper"
click at [285, 703] on p "WRLE21 Black Pepper 32 mesh" at bounding box center [254, 697] width 145 height 13
type input "Black Pepper 32 mesh"
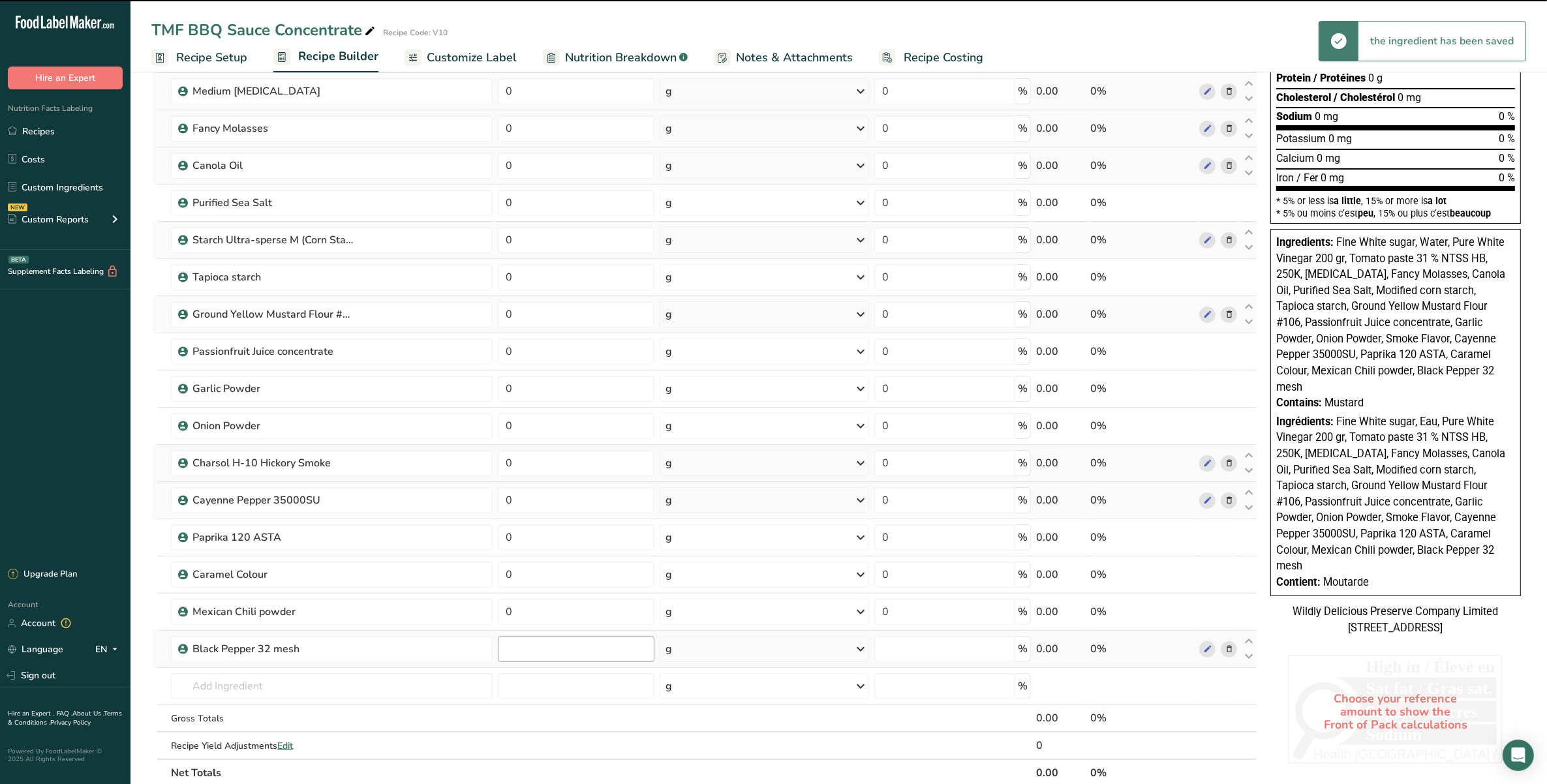
type input "0"
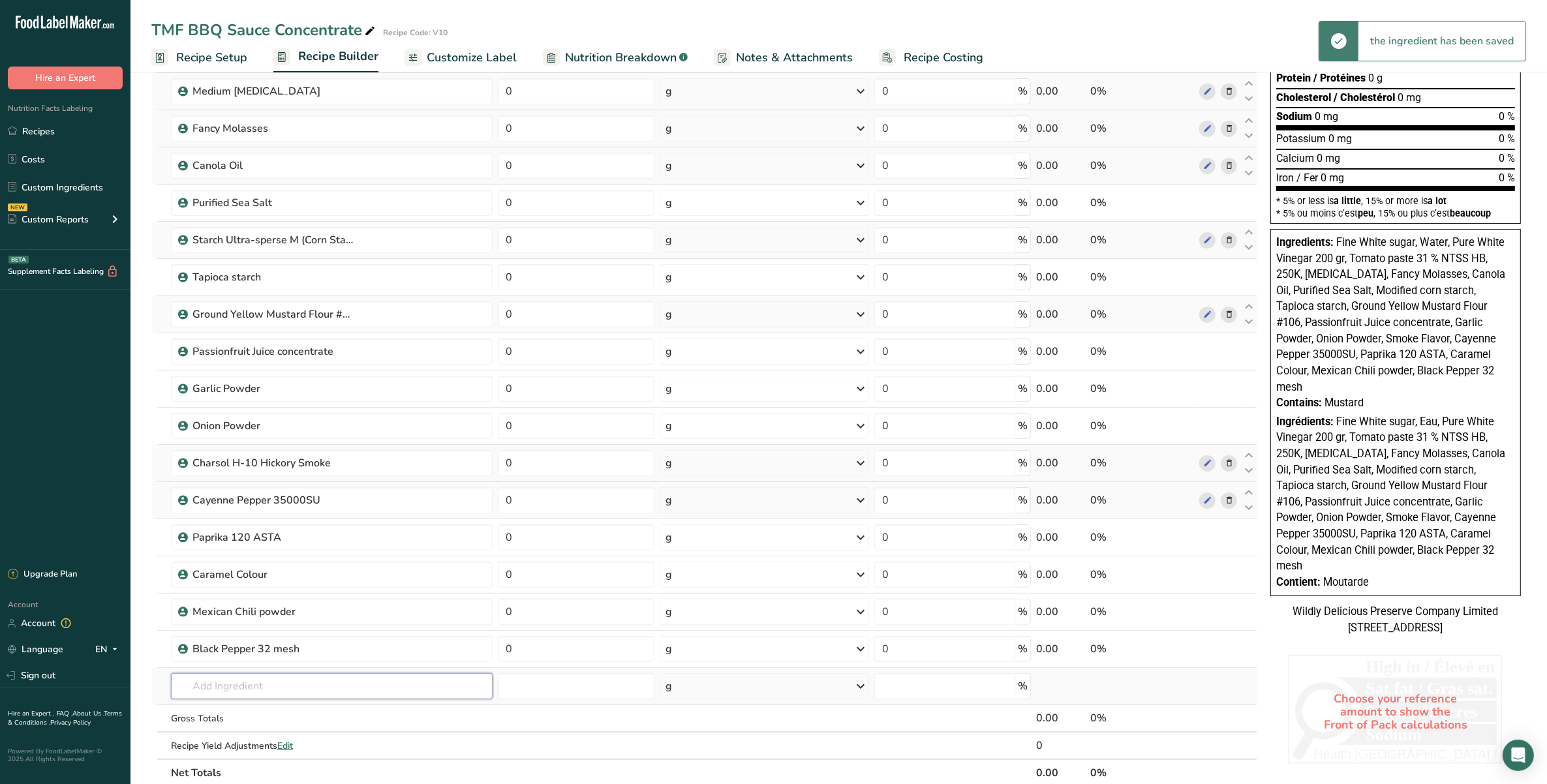
click at [331, 680] on input "text" at bounding box center [332, 686] width 322 height 26
click at [248, 693] on input "text" at bounding box center [332, 686] width 322 height 26
type input "sunstream ho"
click at [273, 646] on p "Sunstream HO Grill Flavor" at bounding box center [242, 640] width 121 height 13
type input "Sunstream HO Grill Flavor"
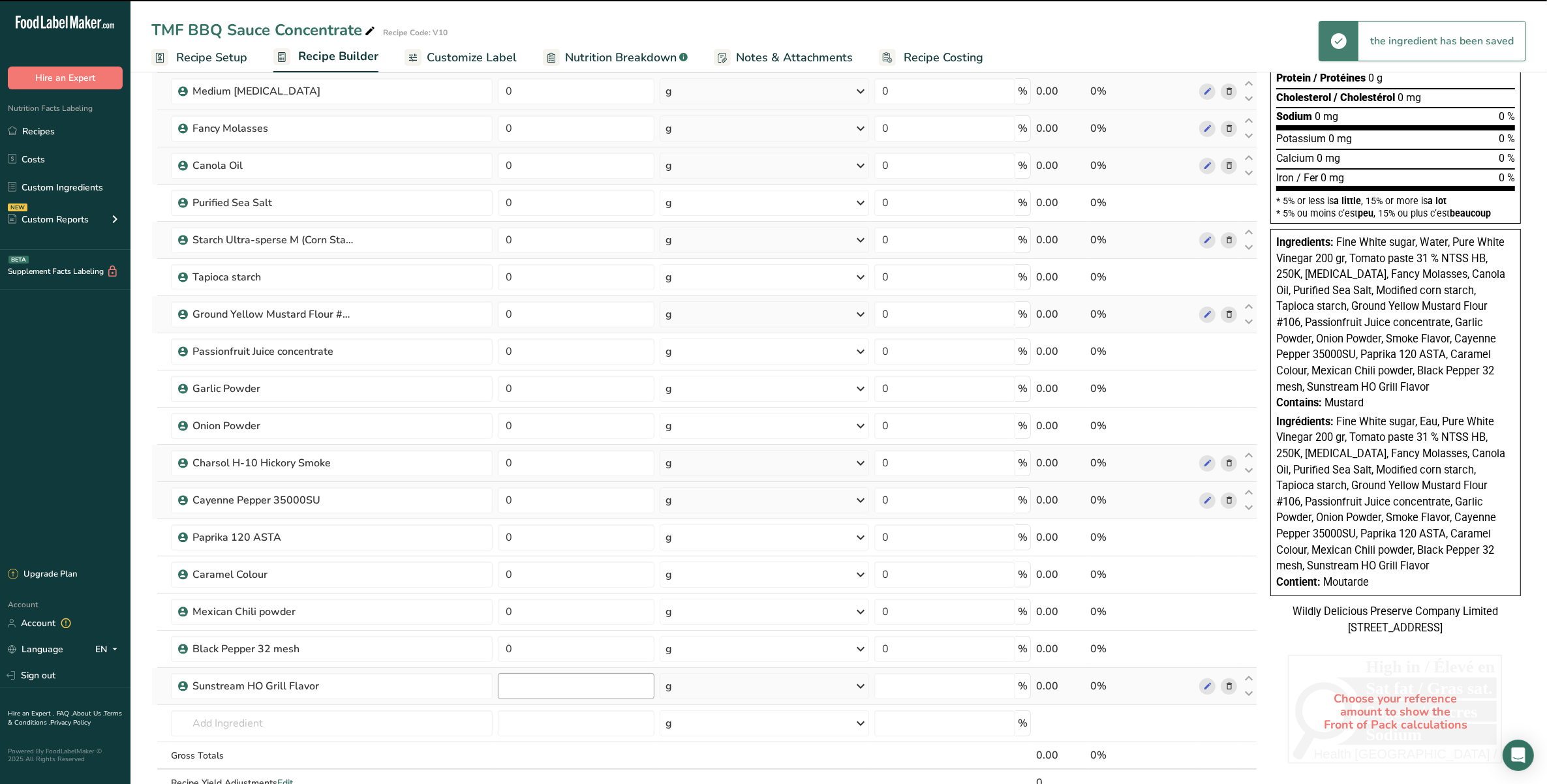
type input "0"
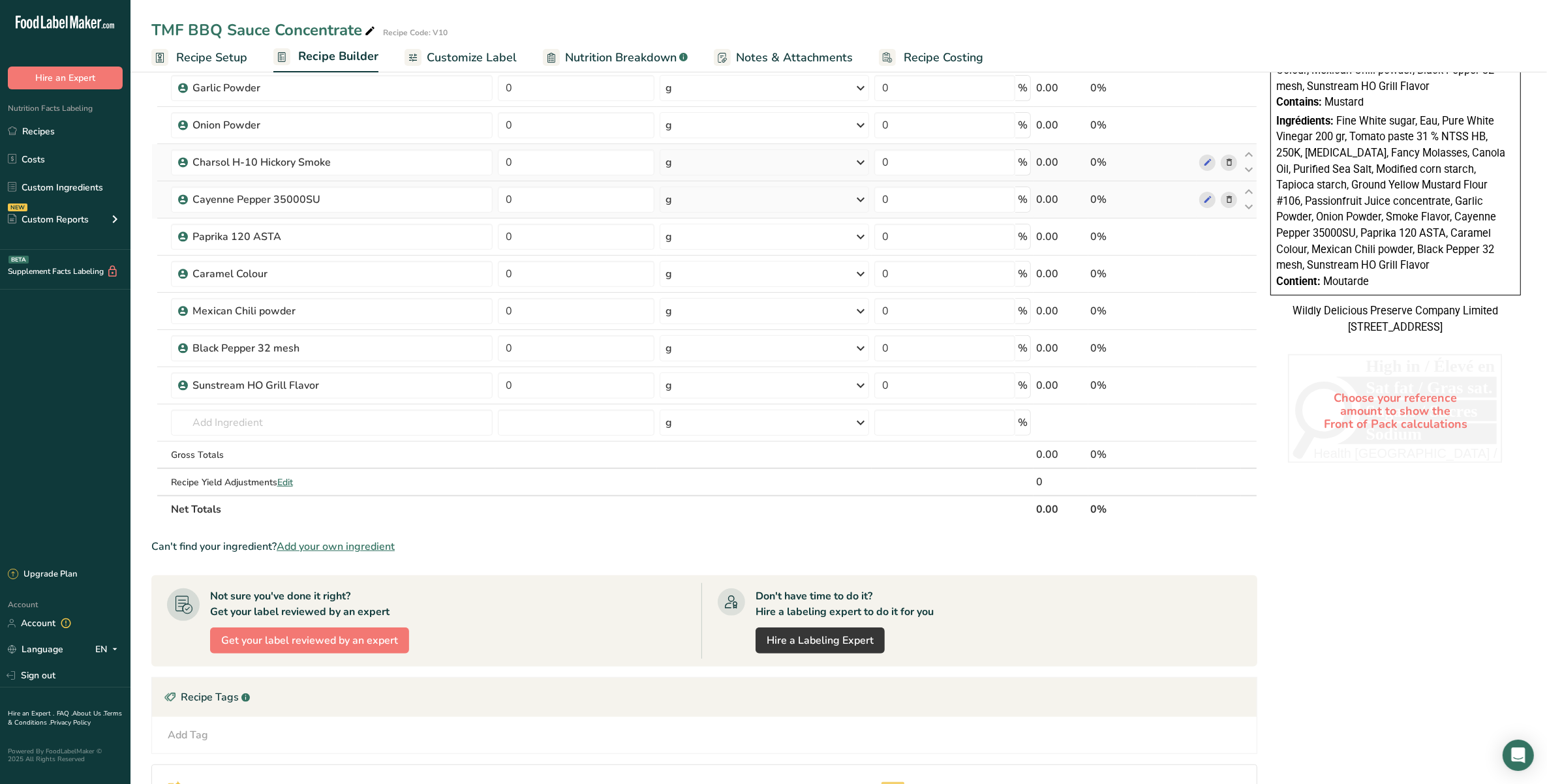
scroll to position [571, 0]
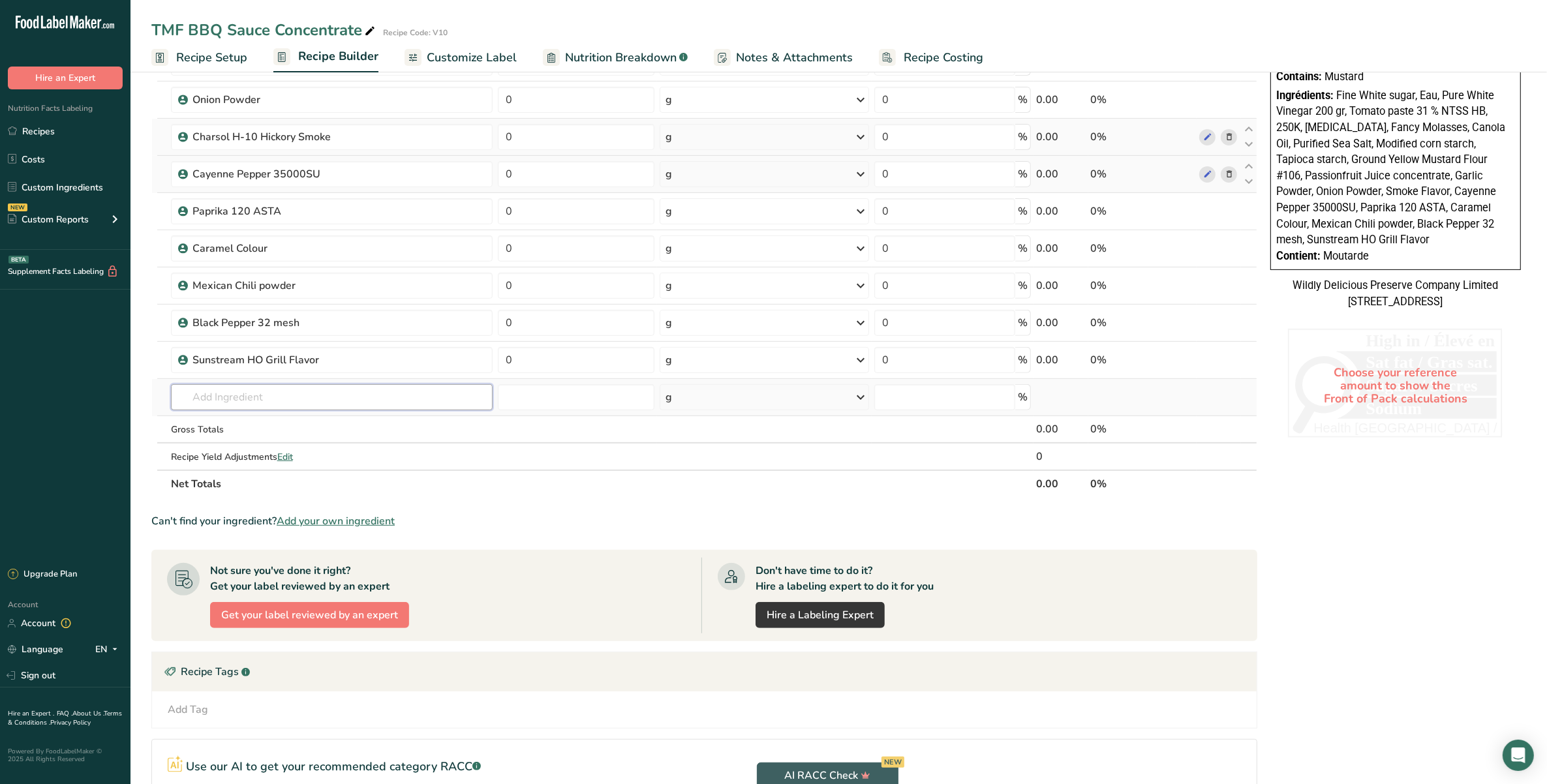
click at [354, 389] on input "text" at bounding box center [332, 396] width 322 height 26
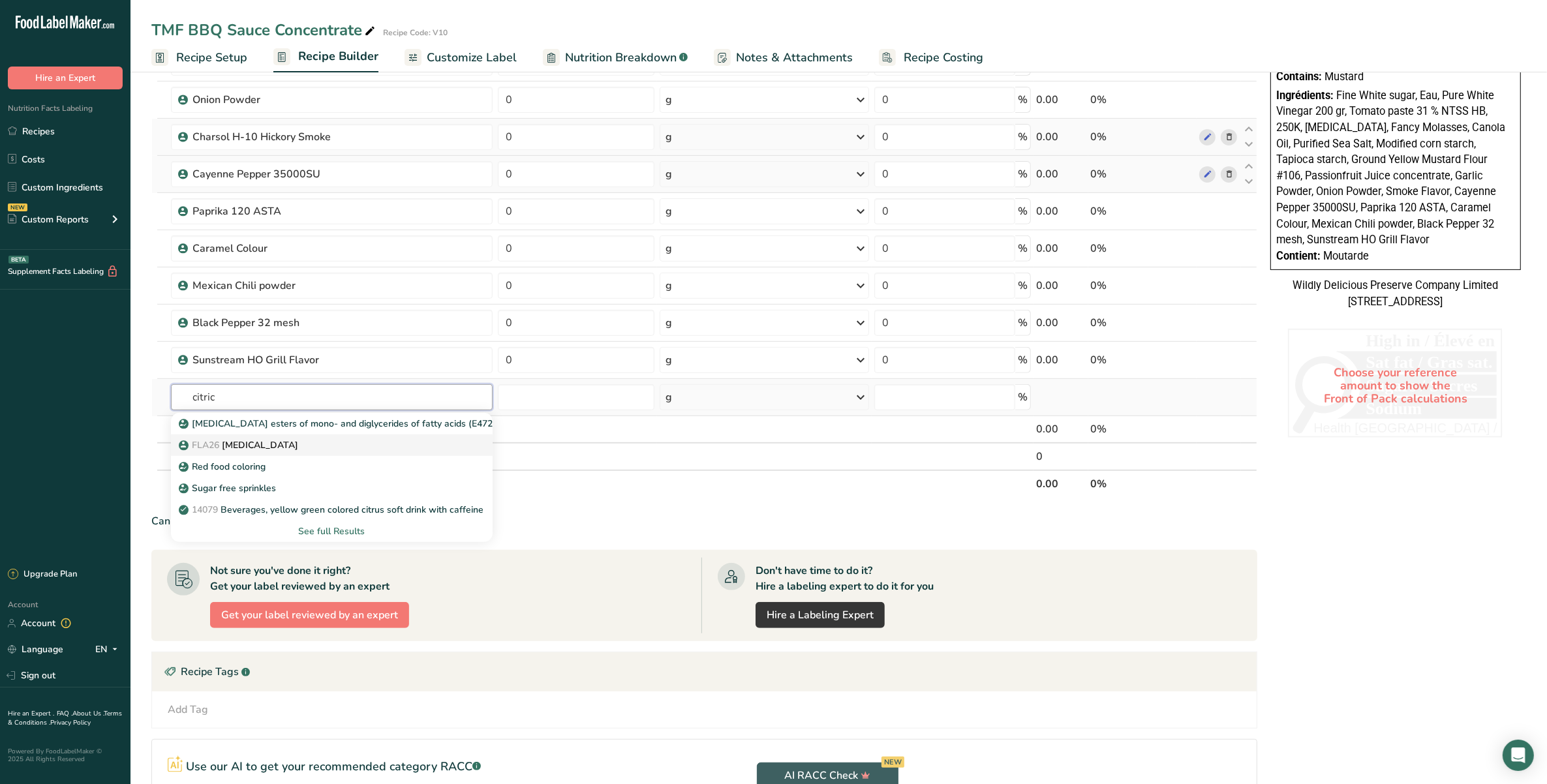
type input "citric"
click at [326, 455] on link "FLA26 [MEDICAL_DATA]" at bounding box center [332, 445] width 322 height 22
type input "[MEDICAL_DATA]"
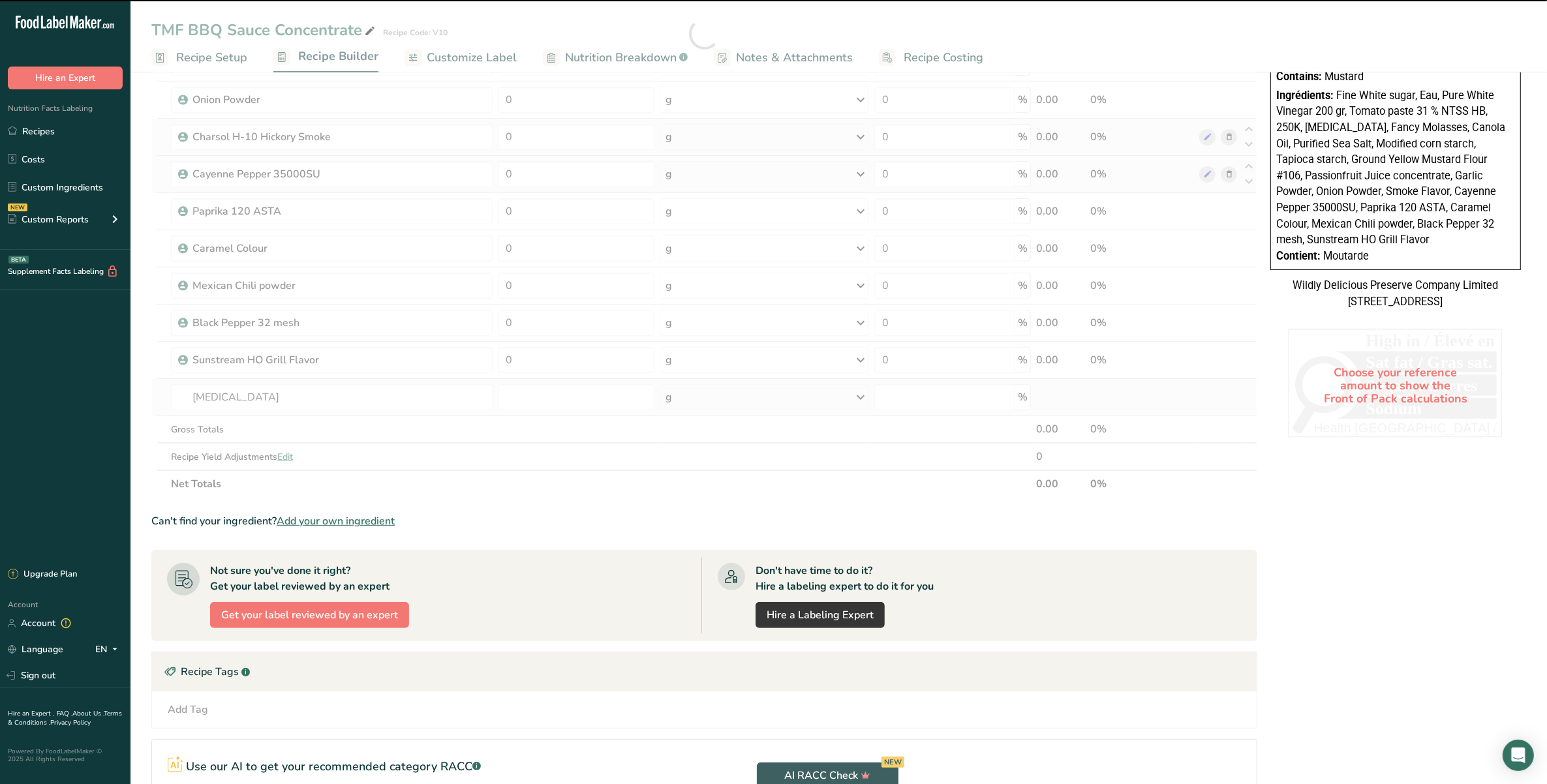
type input "0"
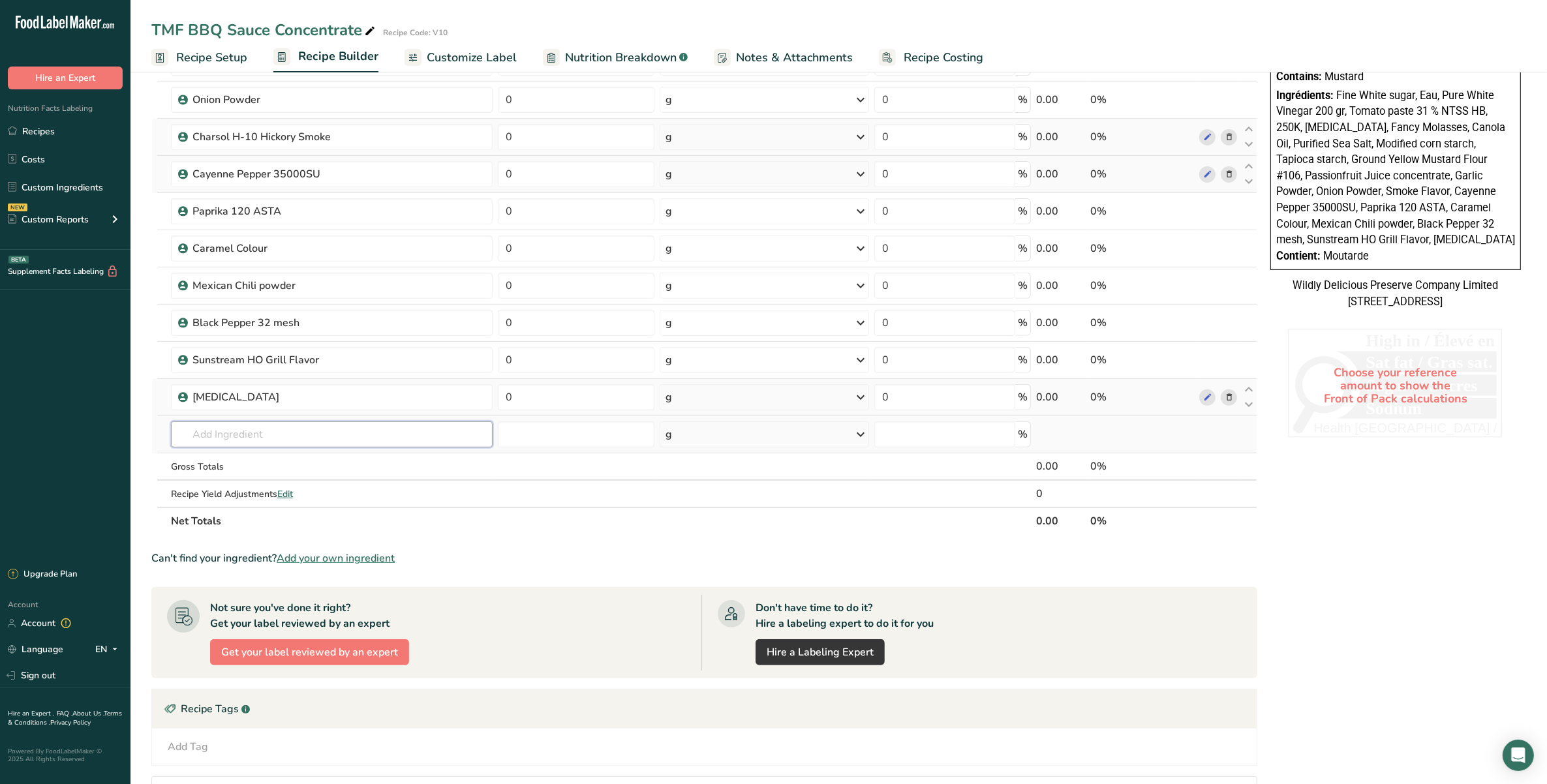
click at [364, 425] on input "text" at bounding box center [332, 434] width 322 height 26
type input "Xanth"
click at [377, 487] on div "NEAL24 Xanthan Gum" at bounding box center [321, 482] width 280 height 13
type input "Xanthan Gum"
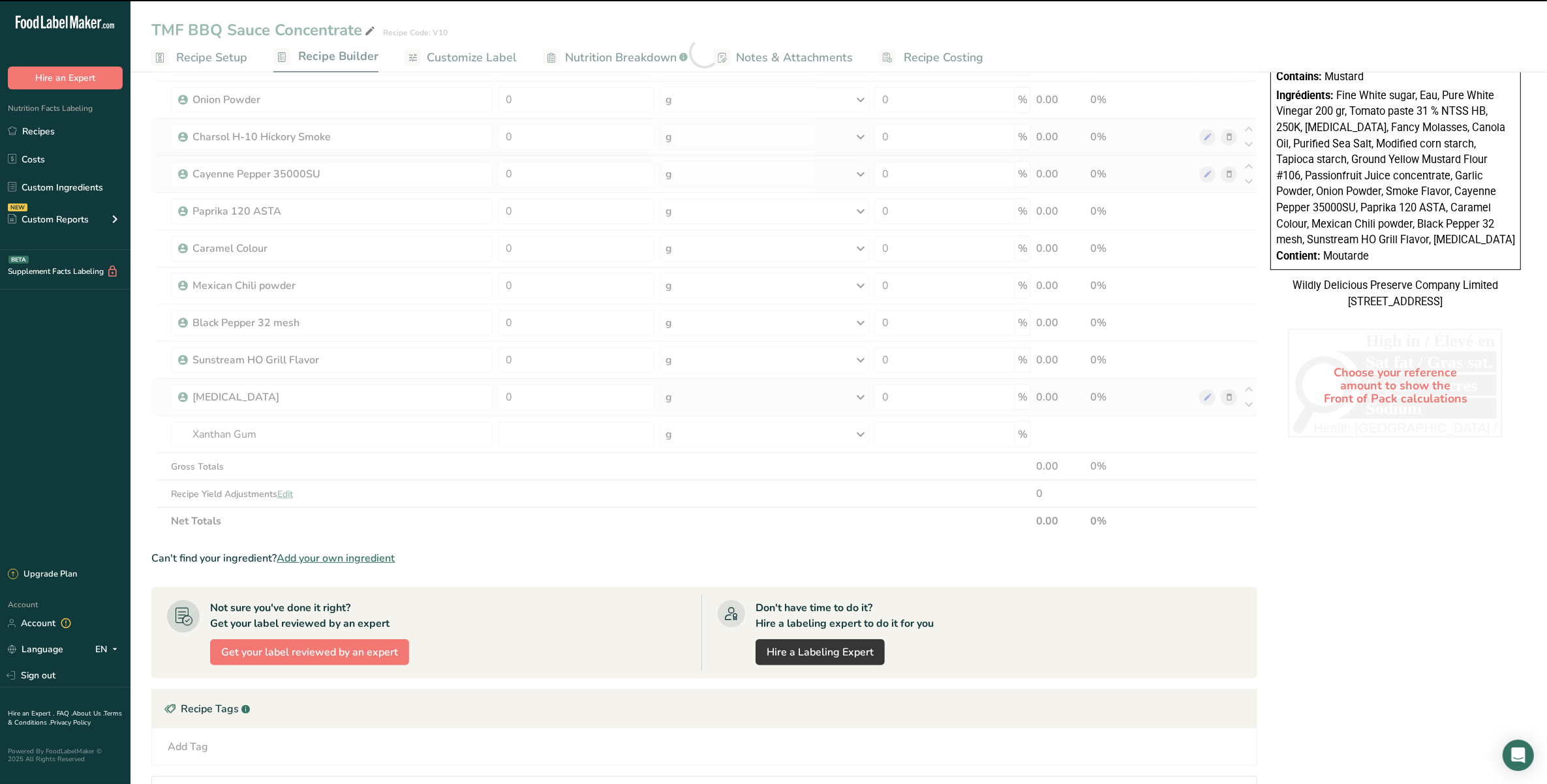
type input "0"
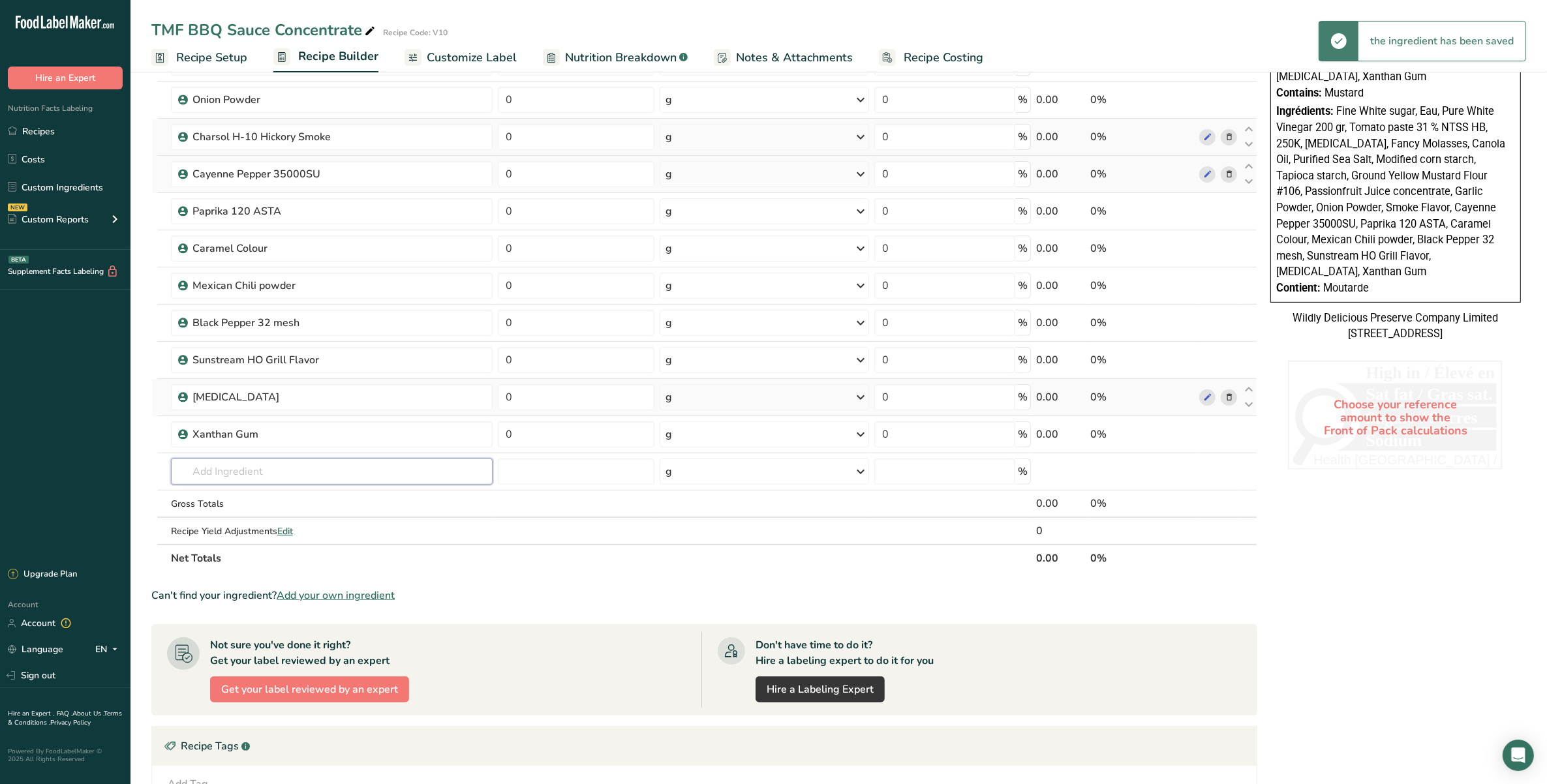
click at [382, 464] on input "text" at bounding box center [332, 471] width 322 height 26
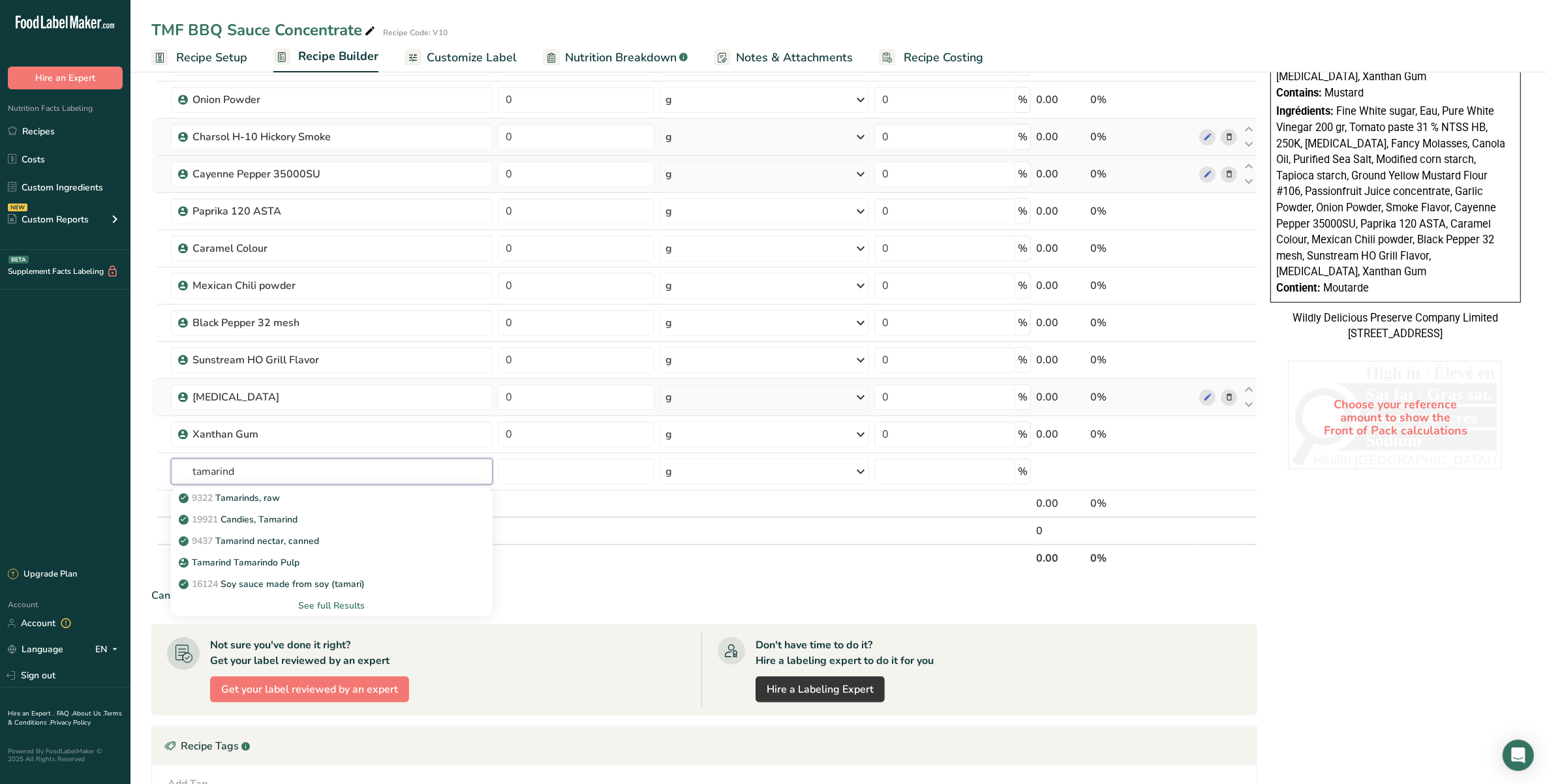
drag, startPoint x: 302, startPoint y: 474, endPoint x: 49, endPoint y: 437, distance: 255.7
click at [49, 437] on div ".a-20{fill:#fff;} Hire an Expert Nutrition Facts Labeling Recipes Costs Custom …" at bounding box center [774, 224] width 1547 height 1590
type input "Ecom63"
drag, startPoint x: 277, startPoint y: 468, endPoint x: 151, endPoint y: 448, distance: 127.6
click at [152, 448] on tbody "Fine White sugar 0 g Weight Units g kg mg See more Volume Units l Volume units …" at bounding box center [704, 71] width 1104 height 946
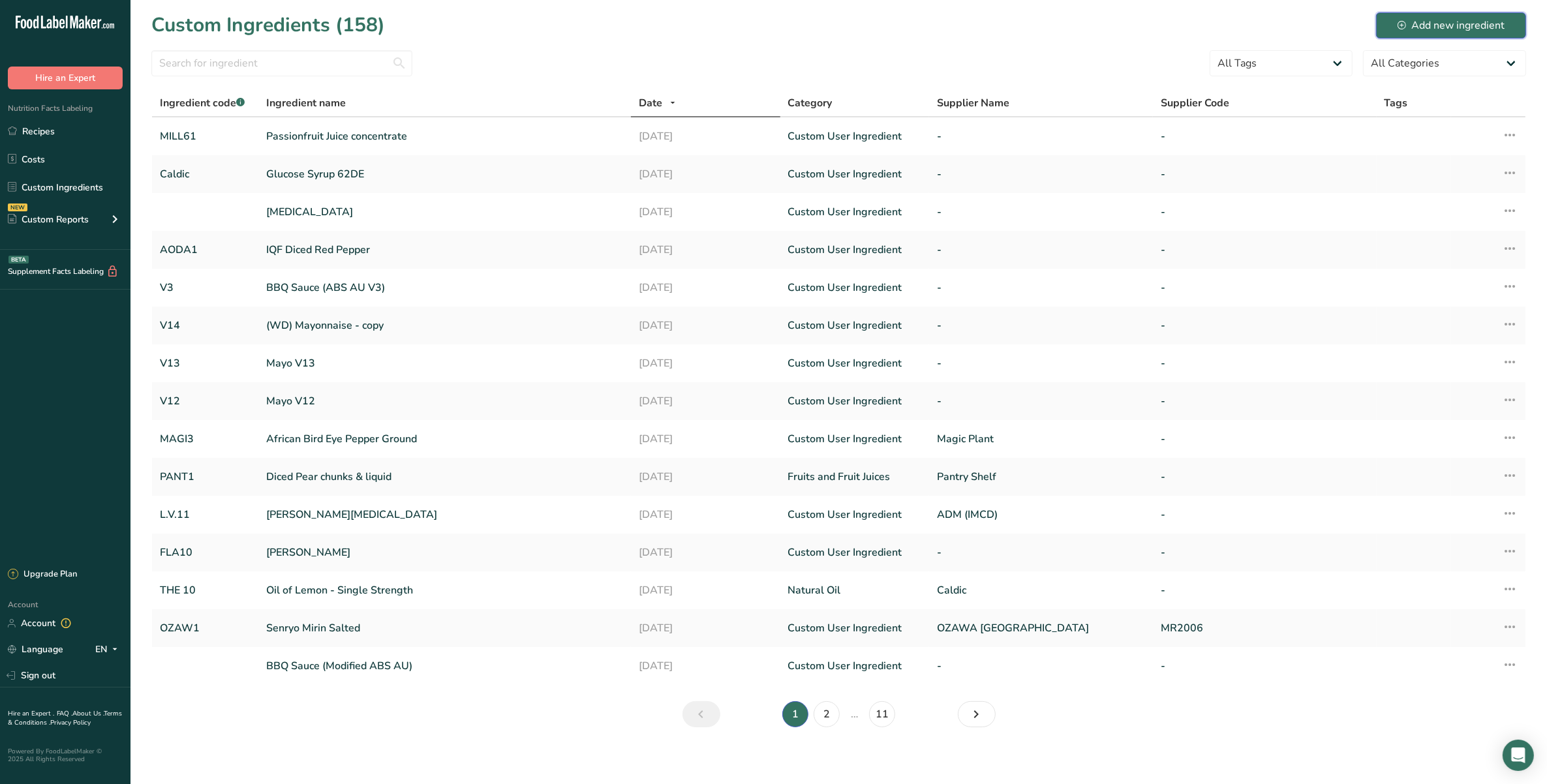
click at [1481, 30] on div "Add new ingredient" at bounding box center [1451, 25] width 107 height 15
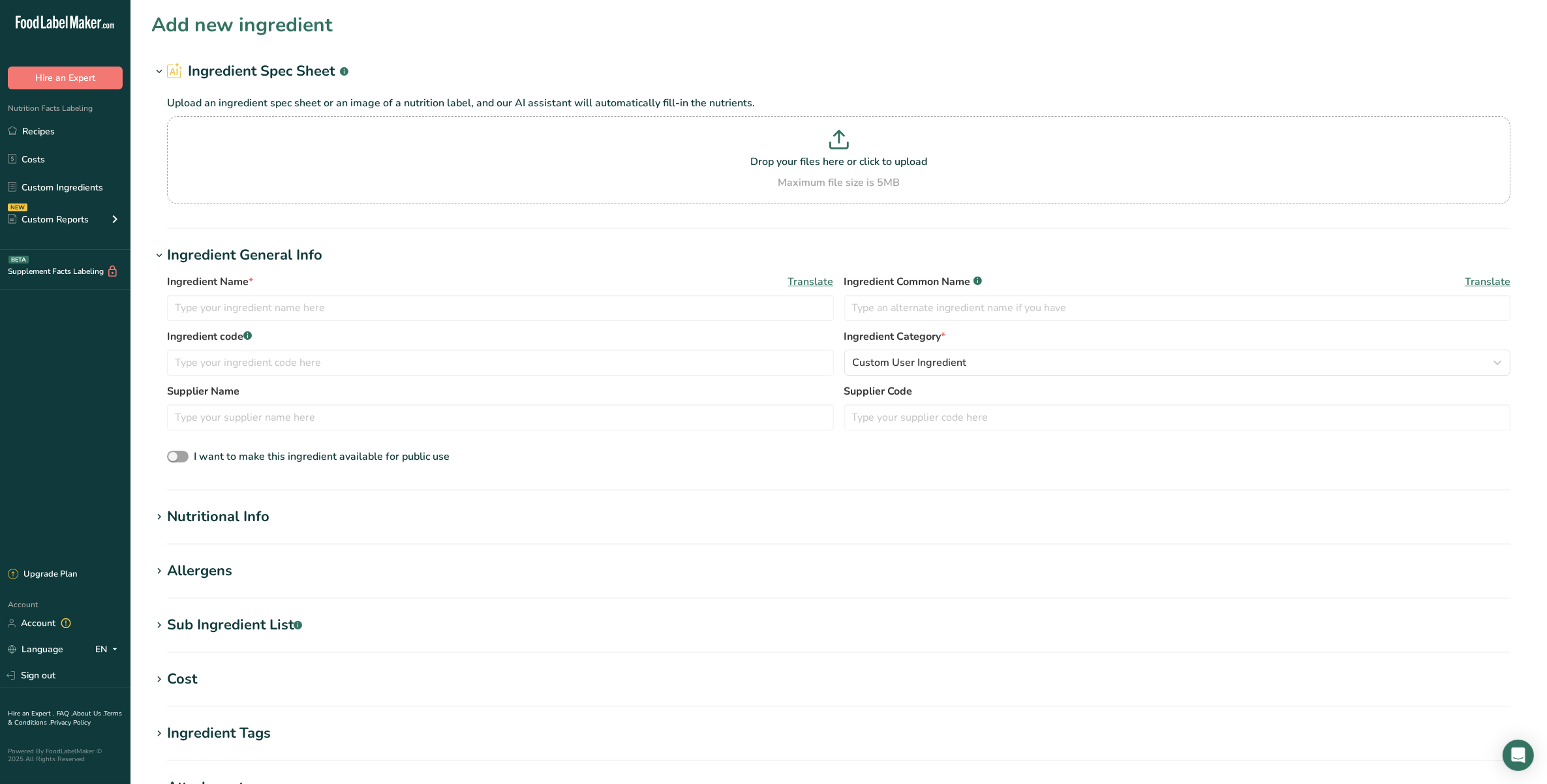
click at [376, 325] on div "Ingredient Name * Translate Ingredient Common Name .a-a{fill:#347362;}.b-a{fill…" at bounding box center [839, 301] width 1344 height 55
click at [380, 304] on input "text" at bounding box center [501, 307] width 667 height 26
type input "Tapioca starch"
click at [249, 529] on section "Nutritional Info Serving Size .a-a{fill:#347362;}.b-a{fill:#fff;} Add ingredien…" at bounding box center [838, 525] width 1375 height 39
click at [255, 515] on div "Nutritional Info" at bounding box center [219, 517] width 103 height 22
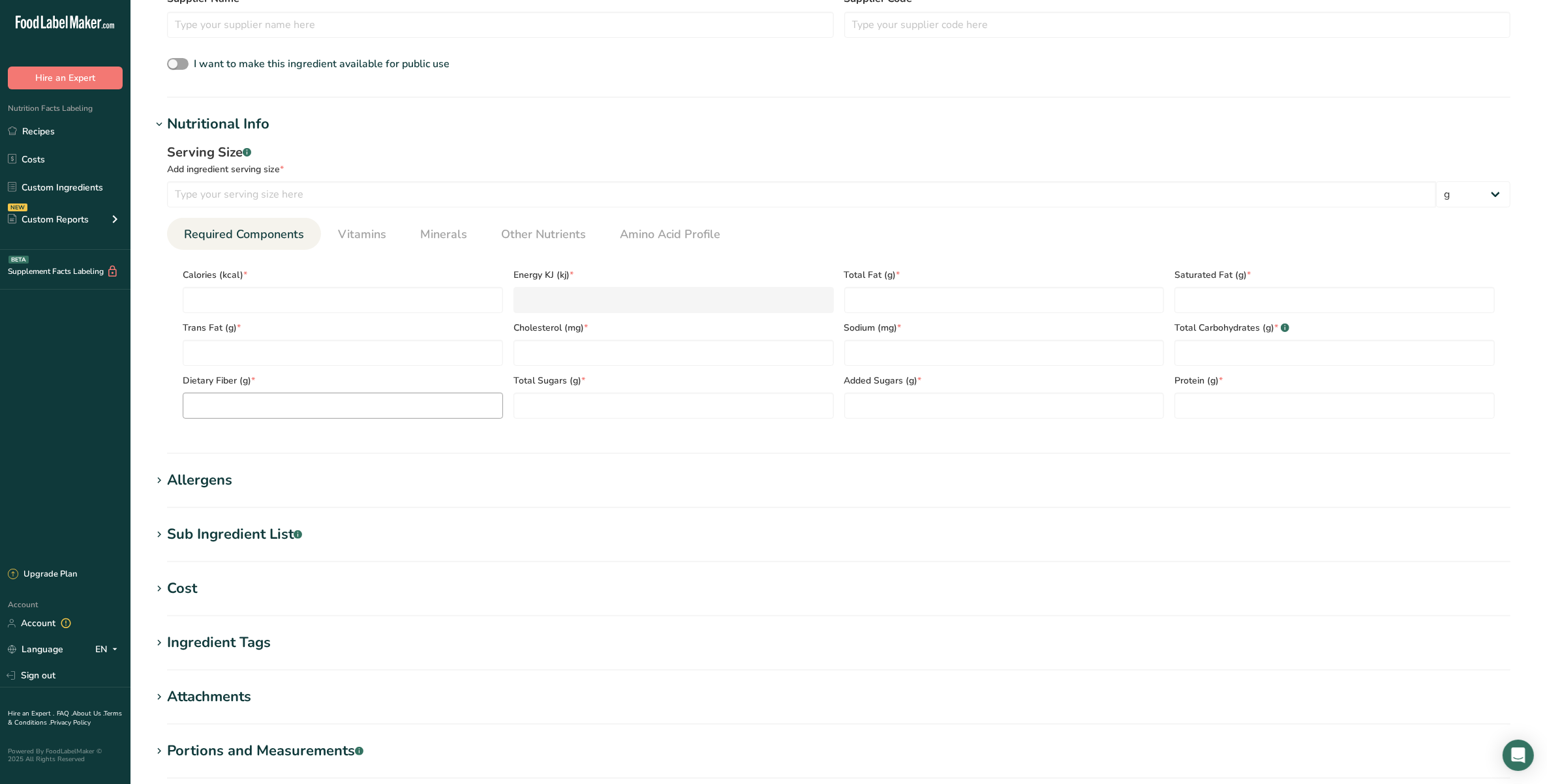
scroll to position [407, 0]
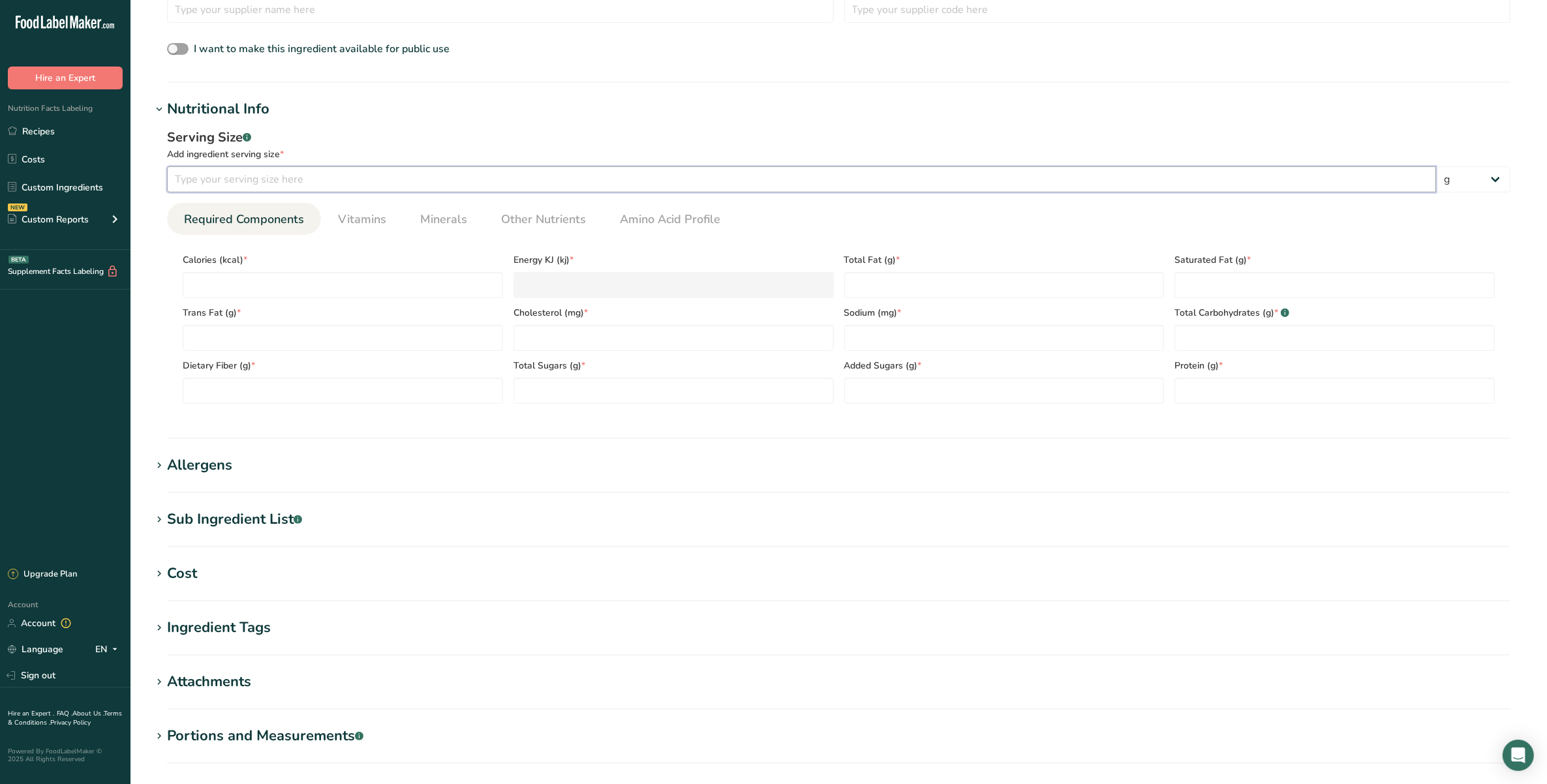
click at [355, 170] on input "number" at bounding box center [801, 179] width 1269 height 26
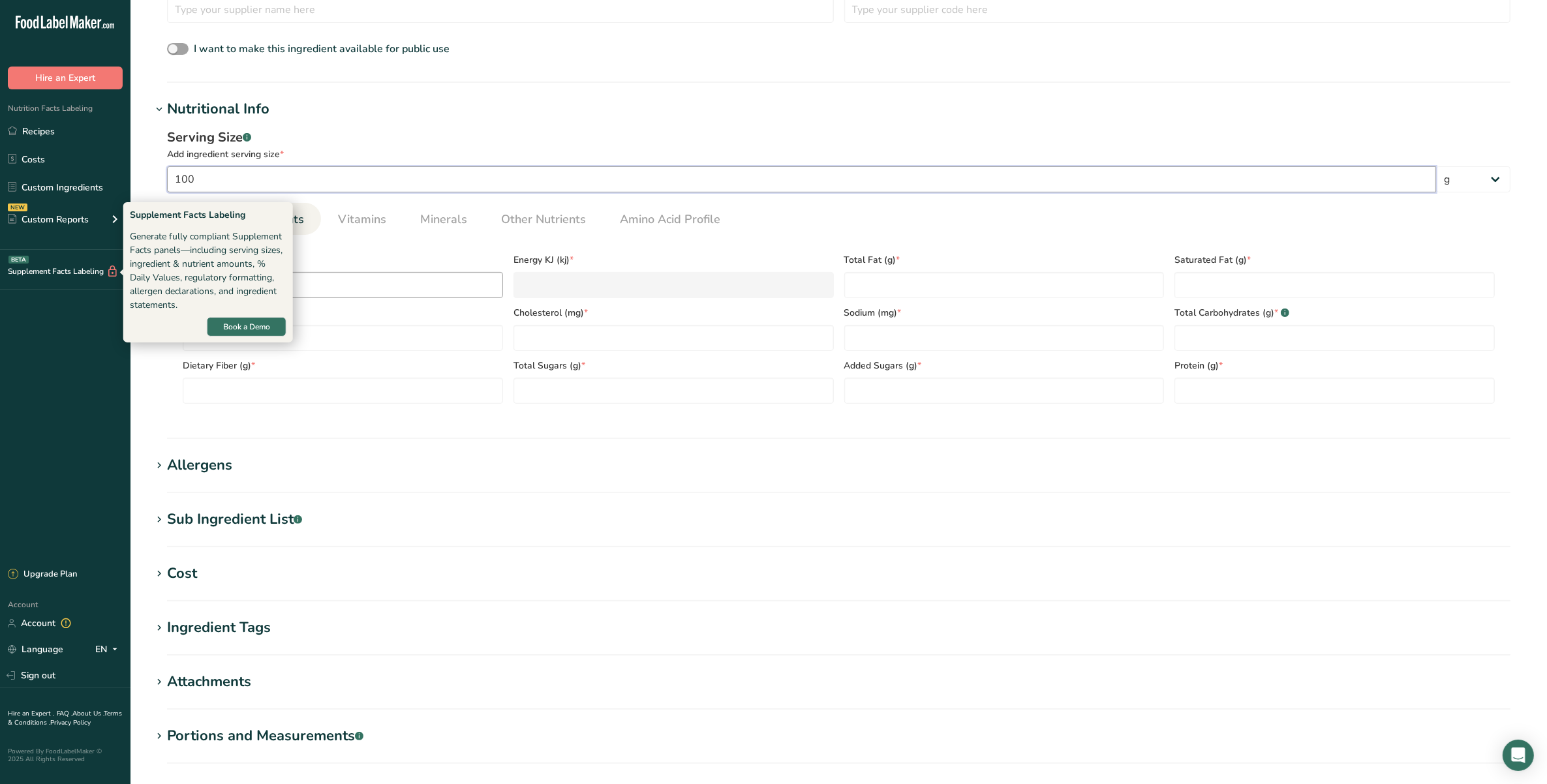
type input "100"
click at [309, 289] on input "number" at bounding box center [343, 285] width 320 height 26
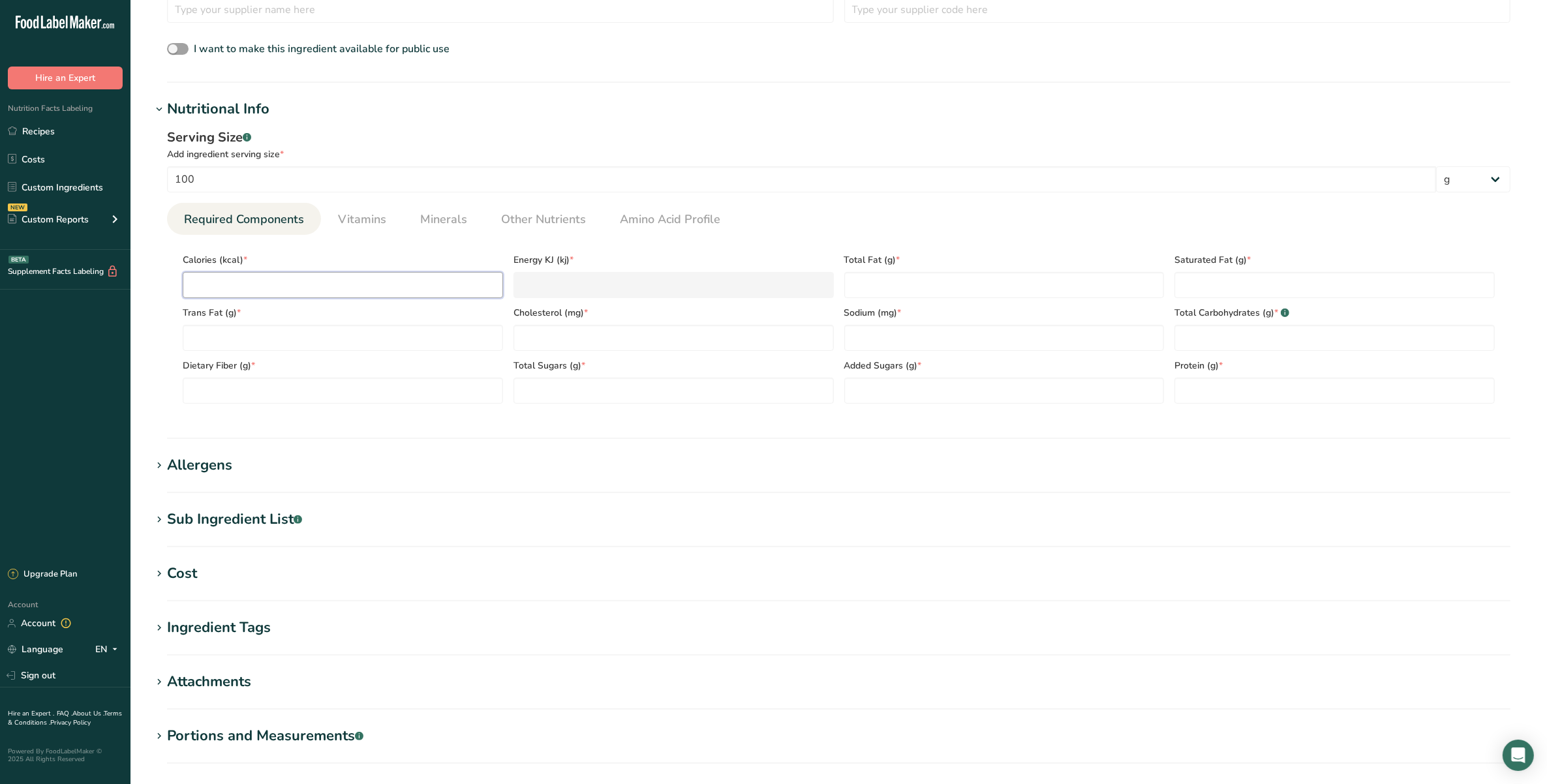
type input "3"
type KJ "12.6"
type input "35"
type KJ "146.4"
type input "352"
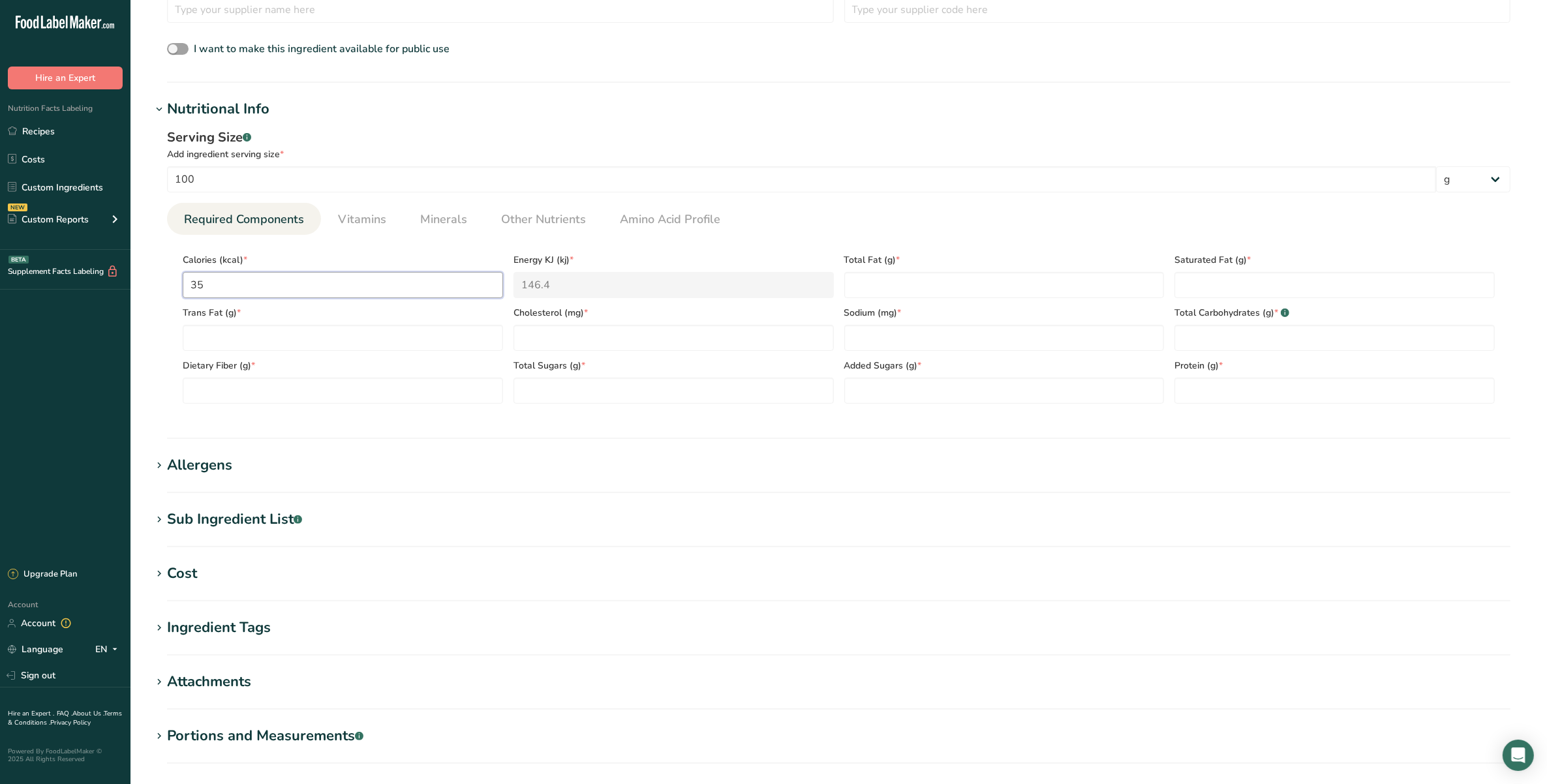
type KJ "1472.8"
type input "352"
click at [591, 218] on li "Other Nutrients" at bounding box center [543, 219] width 119 height 32
click at [562, 220] on span "Other Nutrients" at bounding box center [543, 219] width 85 height 18
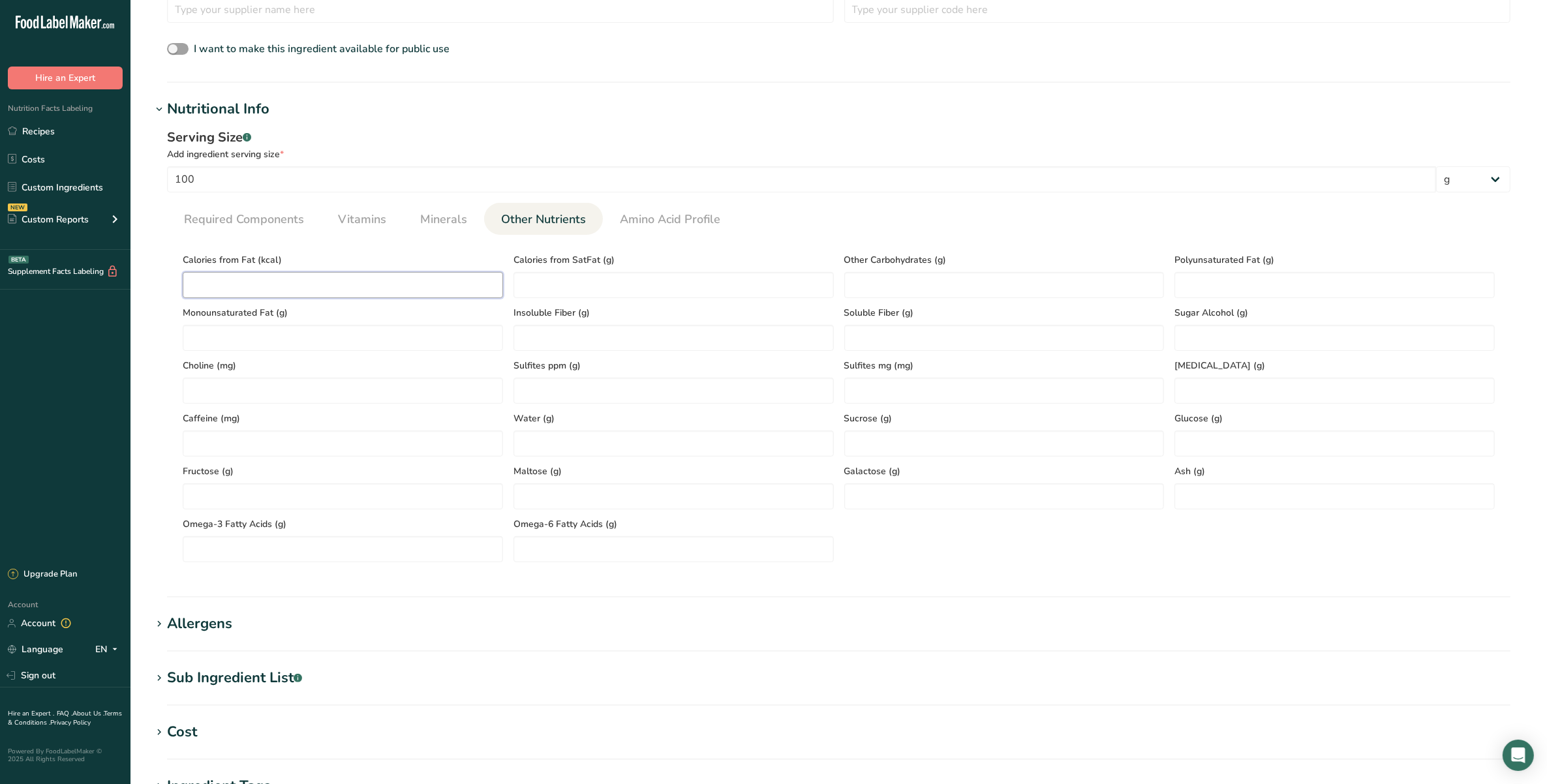
click at [453, 290] on Fat "number" at bounding box center [343, 285] width 320 height 26
type Fat "1"
click at [194, 210] on span "Required Components" at bounding box center [245, 219] width 121 height 18
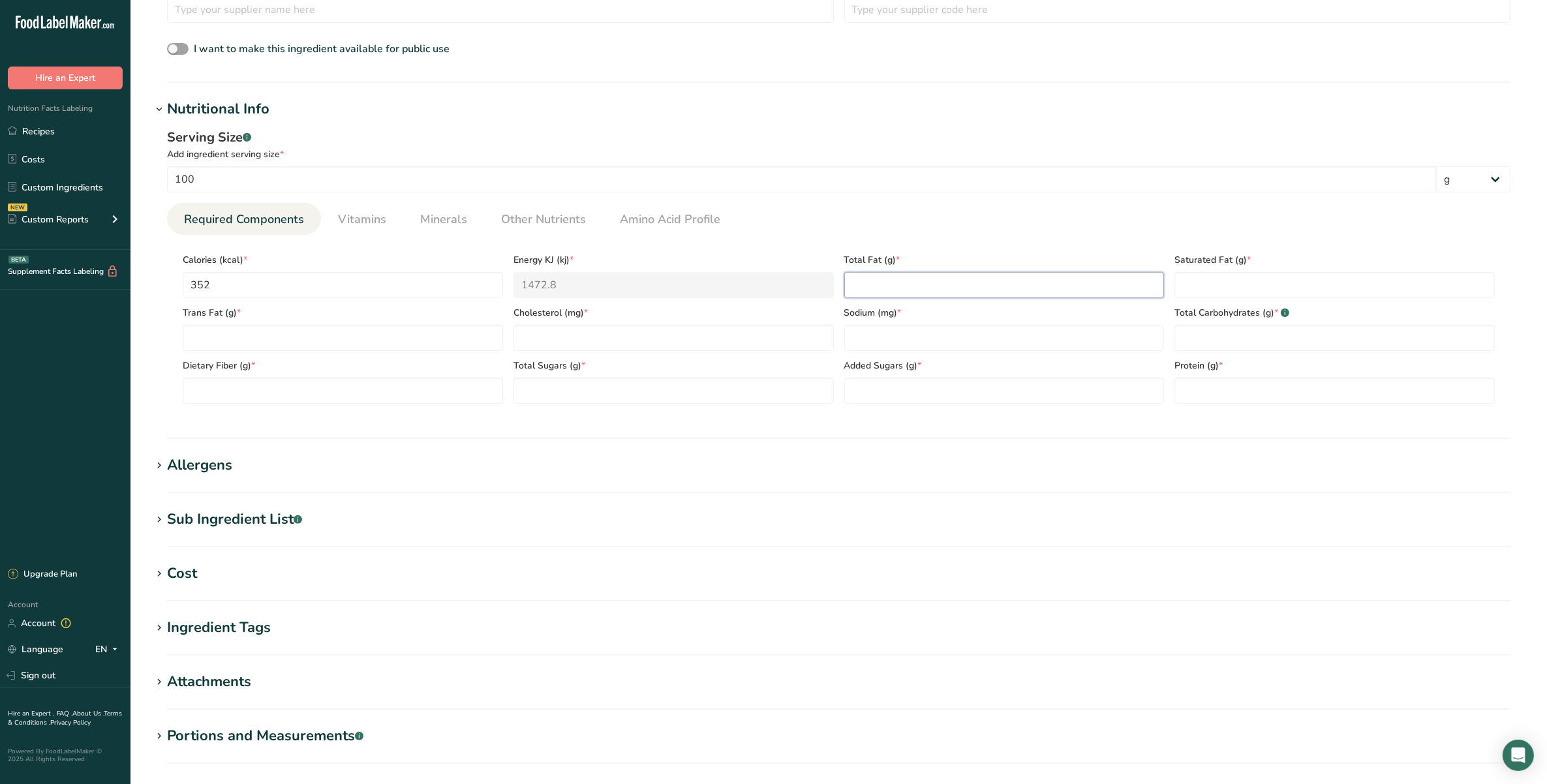
click at [988, 282] on Fat "number" at bounding box center [1005, 285] width 320 height 26
type Fat "0"
drag, startPoint x: 478, startPoint y: 317, endPoint x: 499, endPoint y: 324, distance: 22.1
click at [484, 321] on div "Trans Fat (g) *" at bounding box center [343, 325] width 331 height 53
click at [520, 327] on input "number" at bounding box center [674, 337] width 320 height 26
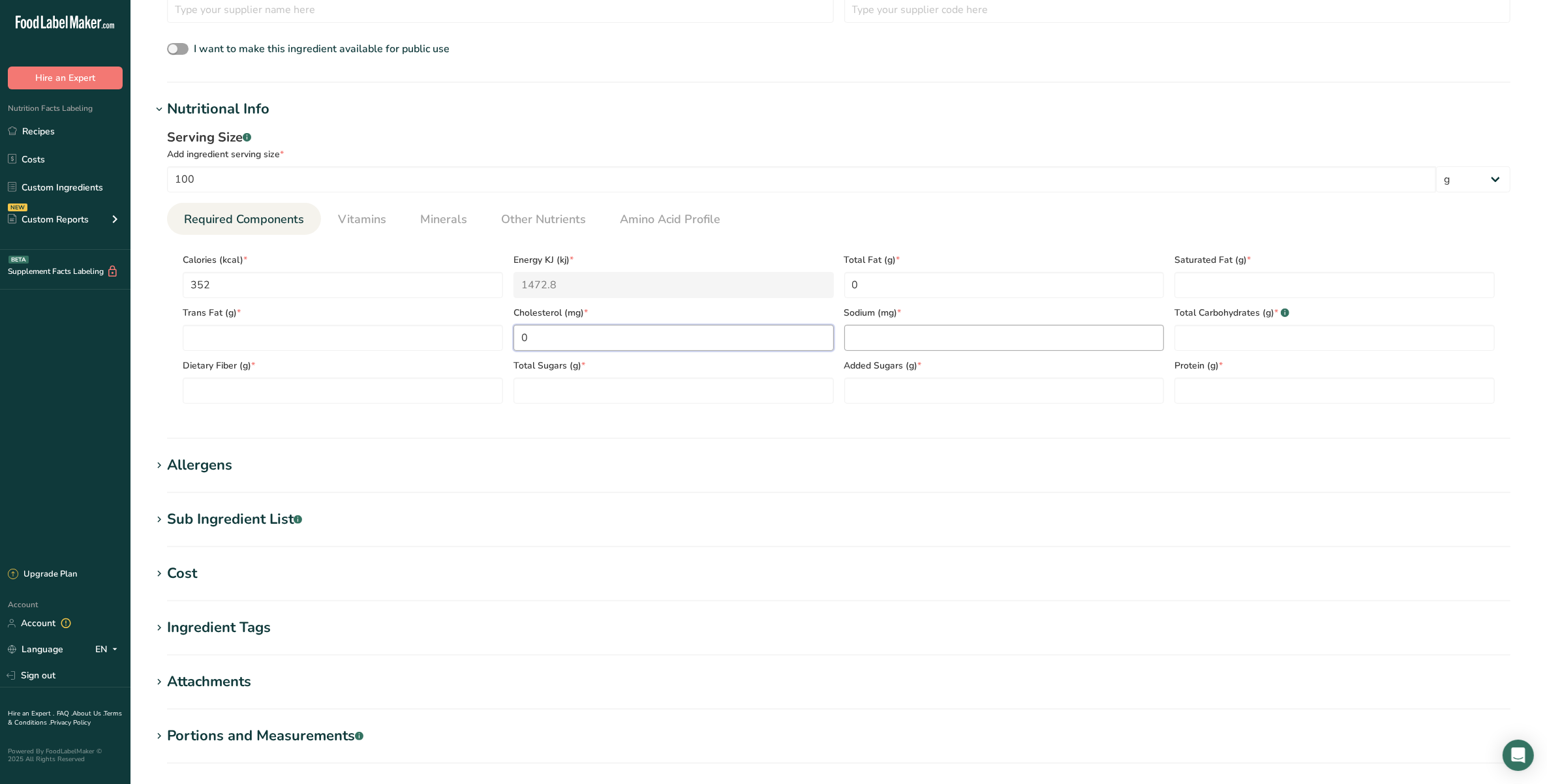
type input "0"
click at [983, 346] on input "number" at bounding box center [1005, 337] width 320 height 26
type input "39"
click at [1242, 341] on Carbohydrates "number" at bounding box center [1335, 337] width 320 height 26
type Carbohydrates "87.9"
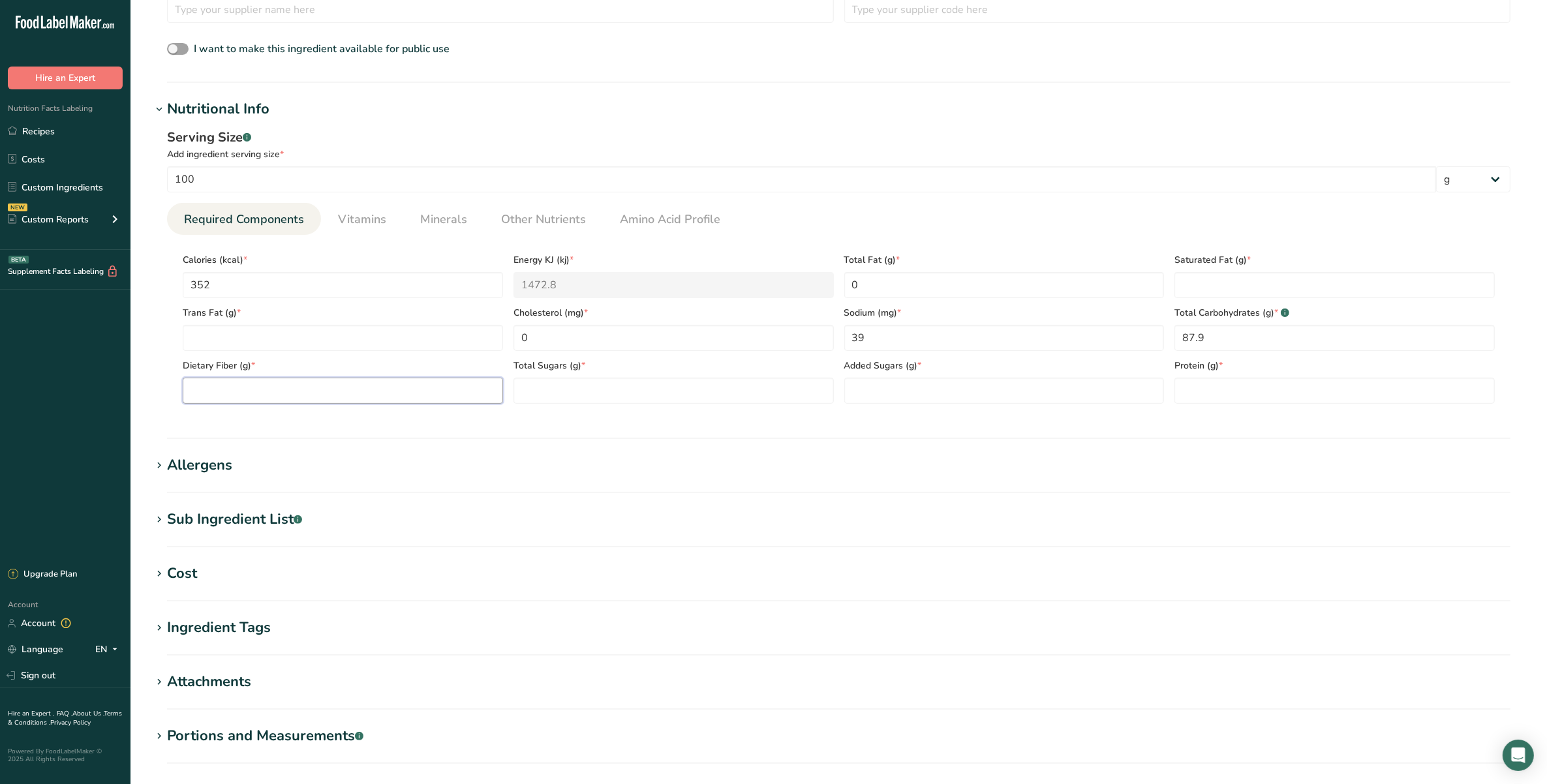
click at [396, 399] on Fiber "number" at bounding box center [343, 390] width 320 height 26
type Fiber "0"
click at [581, 380] on Sugars "number" at bounding box center [674, 390] width 320 height 26
type Sugars "0"
click at [576, 220] on span "Other Nutrients" at bounding box center [543, 219] width 85 height 18
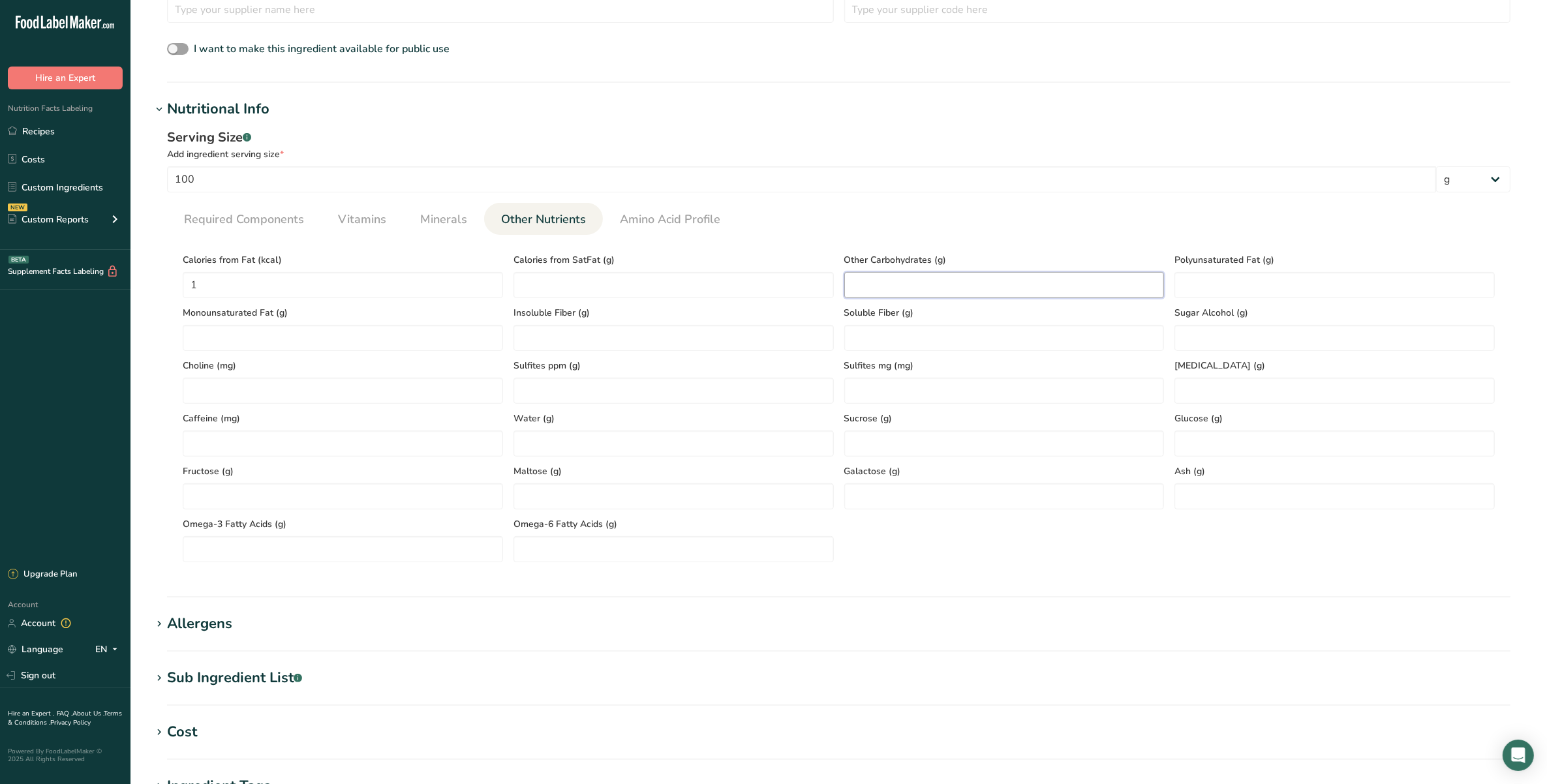
click at [974, 281] on Carbohydrates "number" at bounding box center [1005, 285] width 320 height 26
type Carbohydrates "87.9"
click at [299, 225] on span "Required Components" at bounding box center [245, 219] width 121 height 18
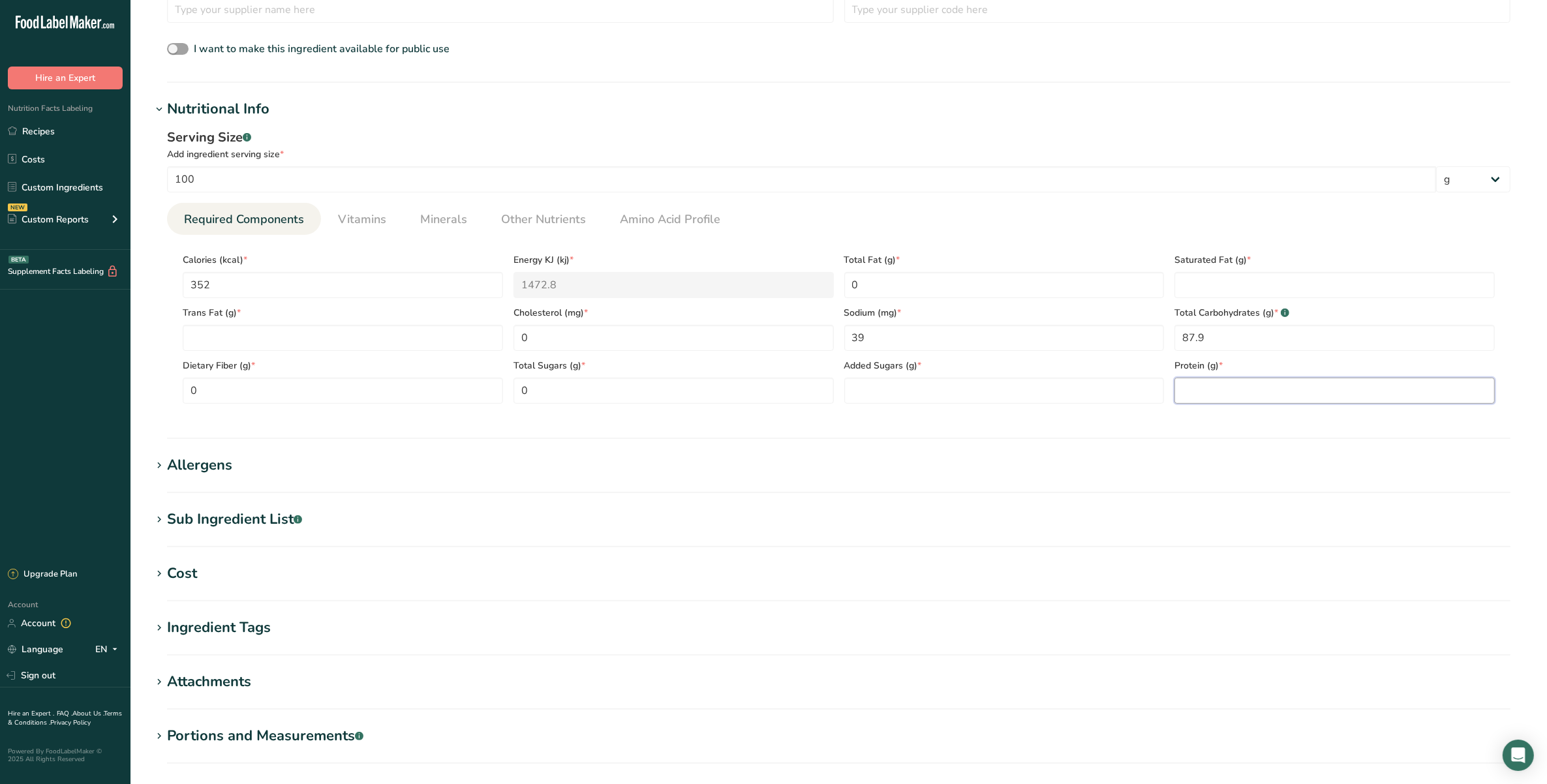
click at [1273, 381] on input "number" at bounding box center [1335, 390] width 320 height 26
type input "0.1"
click at [376, 223] on span "Vitamins" at bounding box center [362, 219] width 49 height 18
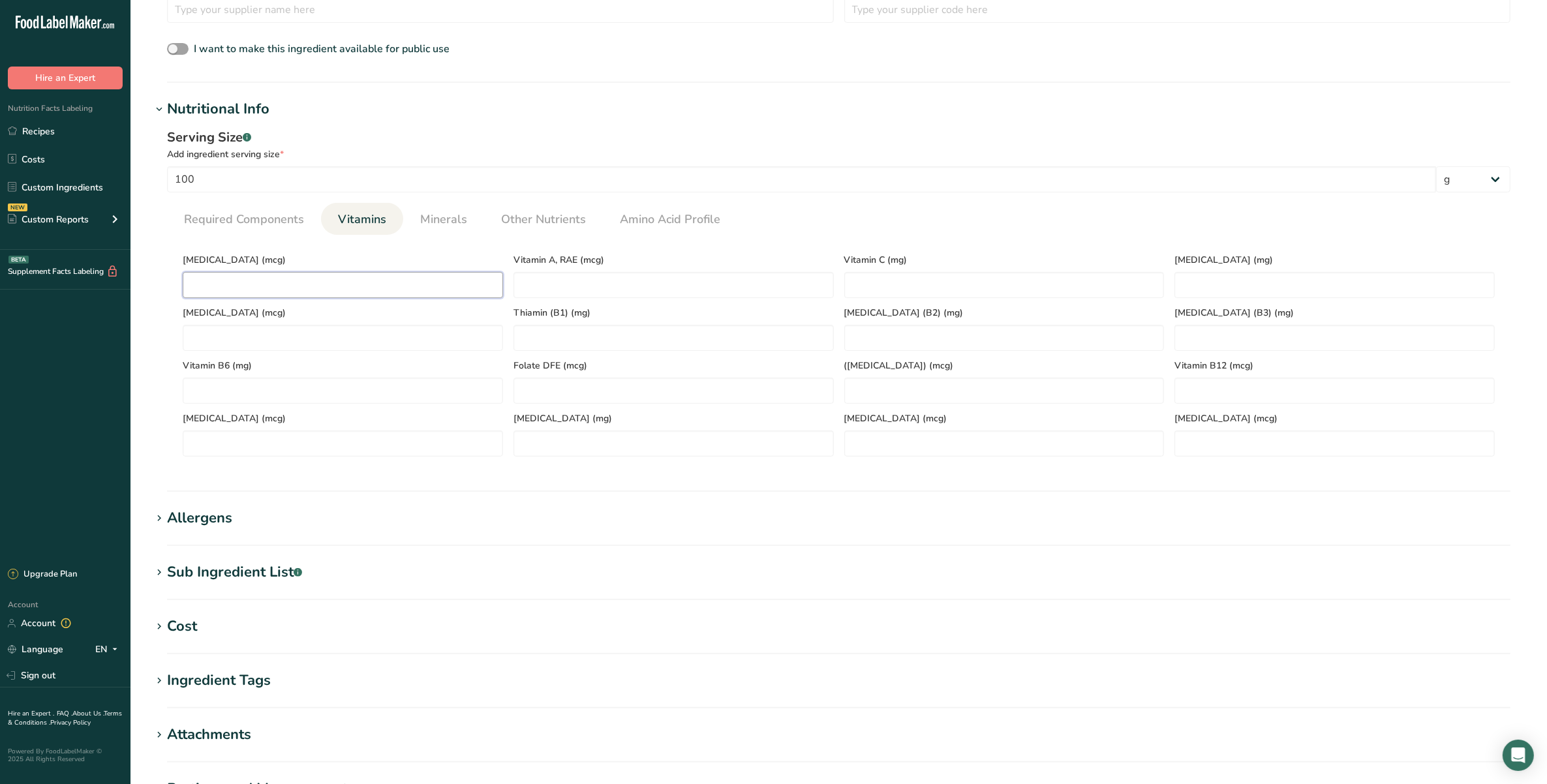
click at [315, 285] on D "number" at bounding box center [343, 285] width 320 height 26
type D "0"
click at [427, 214] on span "Minerals" at bounding box center [443, 219] width 47 height 18
click at [530, 267] on div "Calcium (mg)" at bounding box center [674, 272] width 331 height 53
click at [552, 312] on span "Iodine (mcg)" at bounding box center [674, 312] width 320 height 13
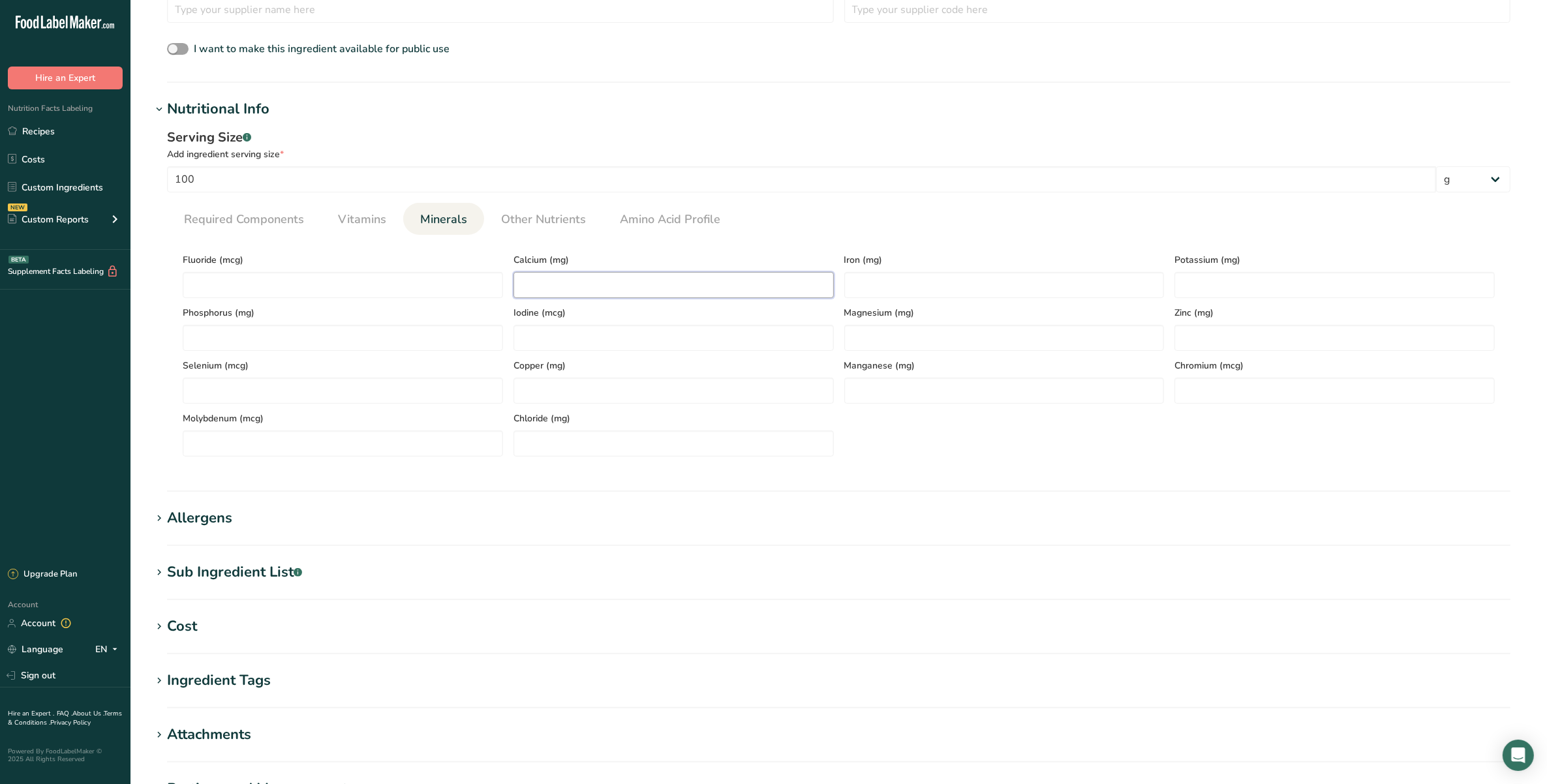
click at [555, 290] on input "number" at bounding box center [674, 285] width 320 height 26
type input "19"
click at [884, 298] on input "number" at bounding box center [1005, 285] width 320 height 26
type input "0.4"
click at [944, 245] on section "Calories (kcal) * 352 Energy KJ (kj) * 1472.8 Total Fat (g) * 0 Saturated Fat (…" at bounding box center [839, 351] width 1344 height 232
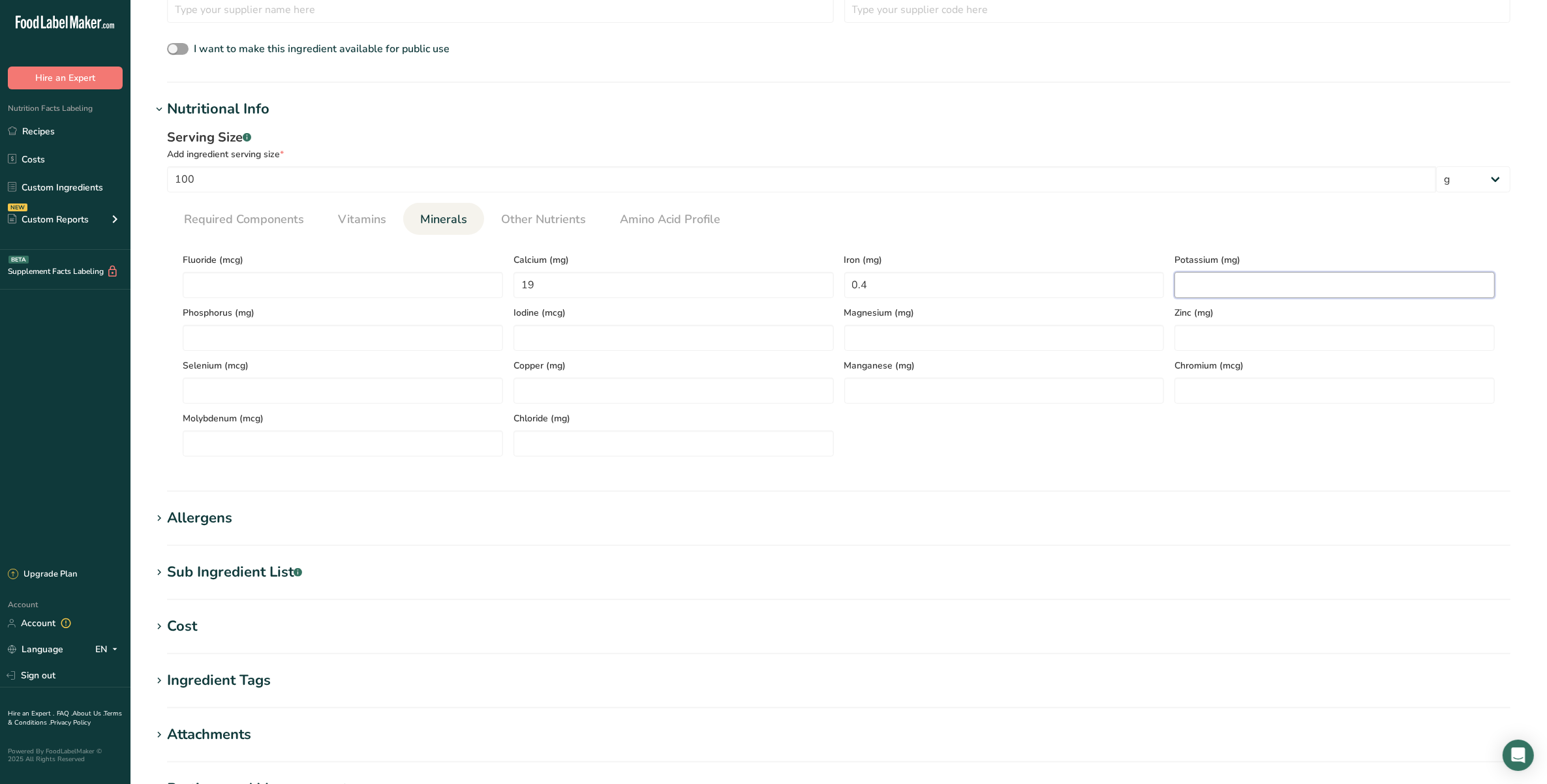
click at [1238, 291] on input "number" at bounding box center [1335, 285] width 320 height 26
type input "0"
click at [573, 217] on span "Other Nutrients" at bounding box center [543, 219] width 85 height 18
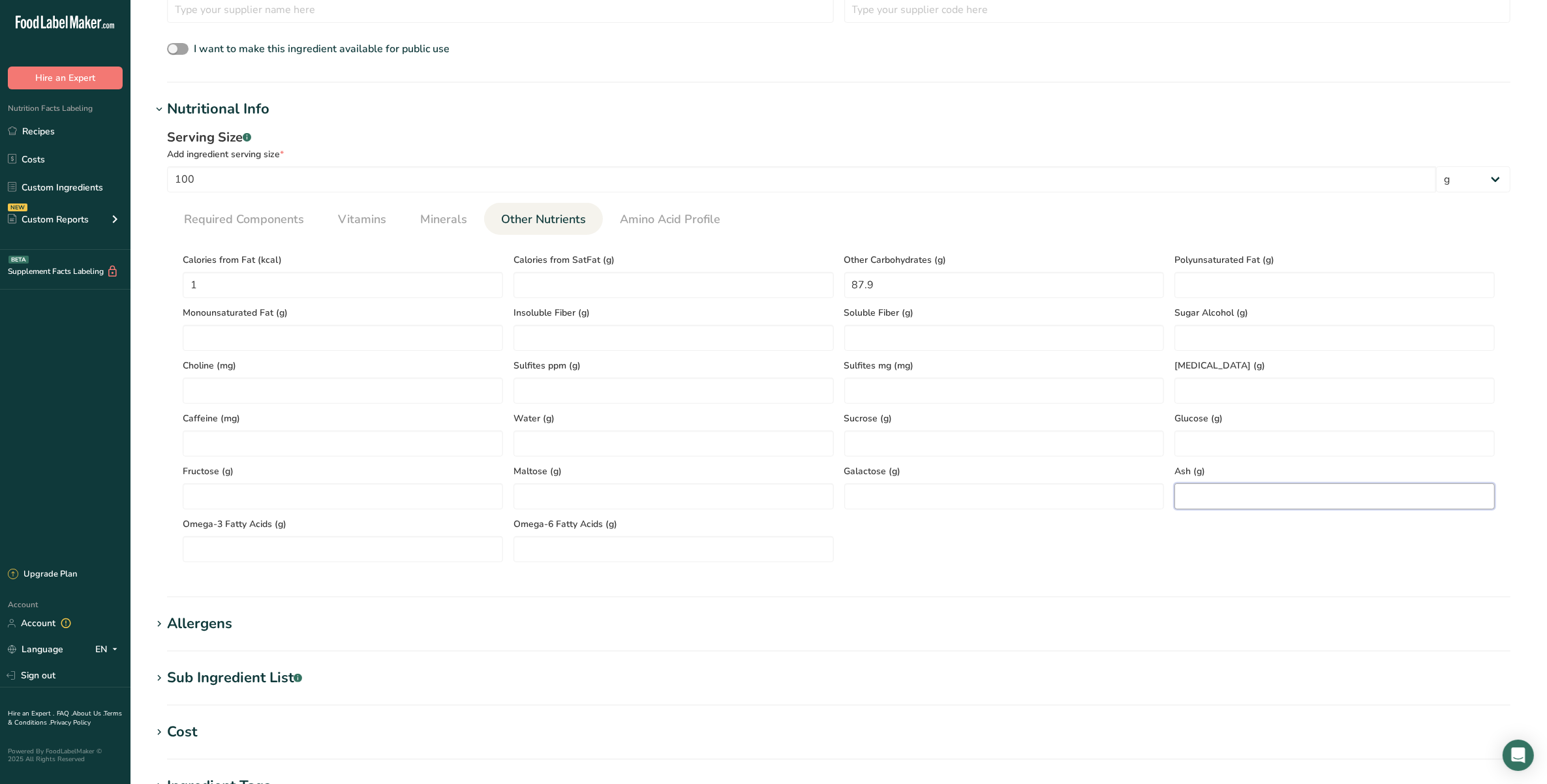
click at [1221, 491] on input "number" at bounding box center [1335, 496] width 320 height 26
type input "0"
click at [210, 213] on span "Required Components" at bounding box center [245, 219] width 121 height 18
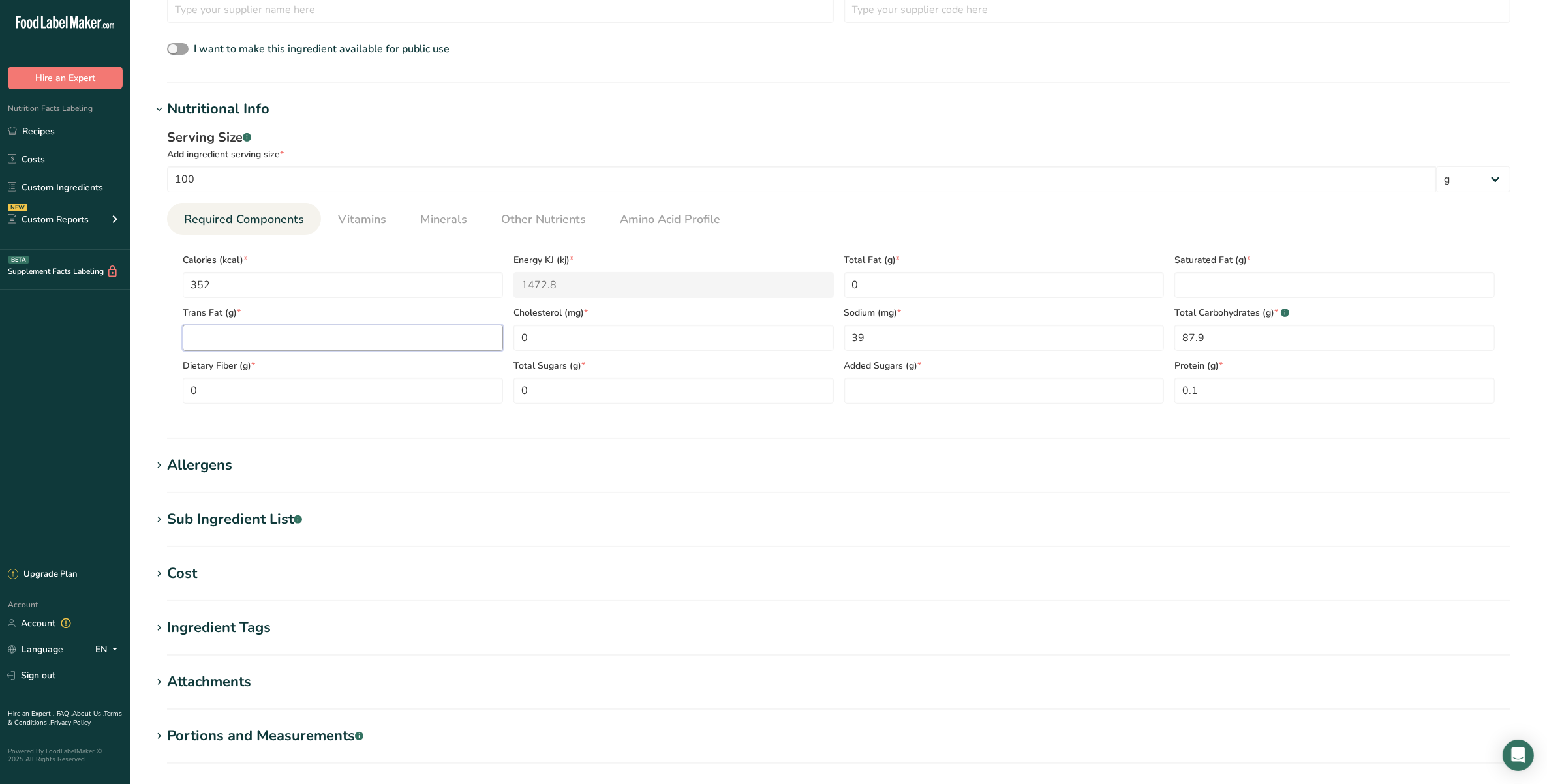
click at [285, 336] on Fat "number" at bounding box center [343, 337] width 320 height 26
type Fat "0"
click at [1000, 393] on Sugars "number" at bounding box center [1005, 390] width 320 height 26
type Sugars "0"
click at [1319, 294] on Fat "number" at bounding box center [1335, 285] width 320 height 26
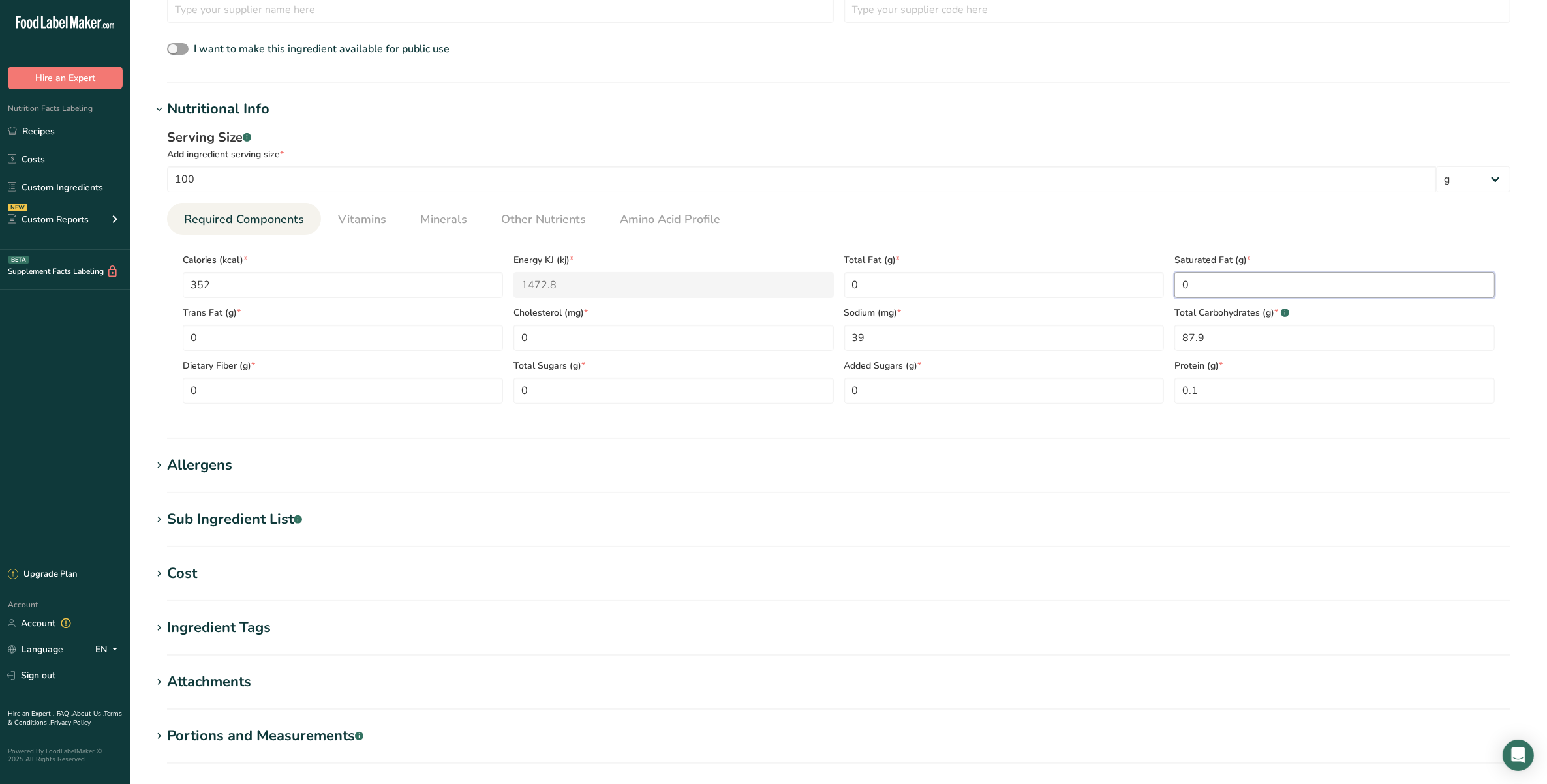
type Fat "0"
click at [618, 477] on section "Allergens Add any known allergens associated with your ingredient Soy Tree Nuts…" at bounding box center [838, 474] width 1375 height 39
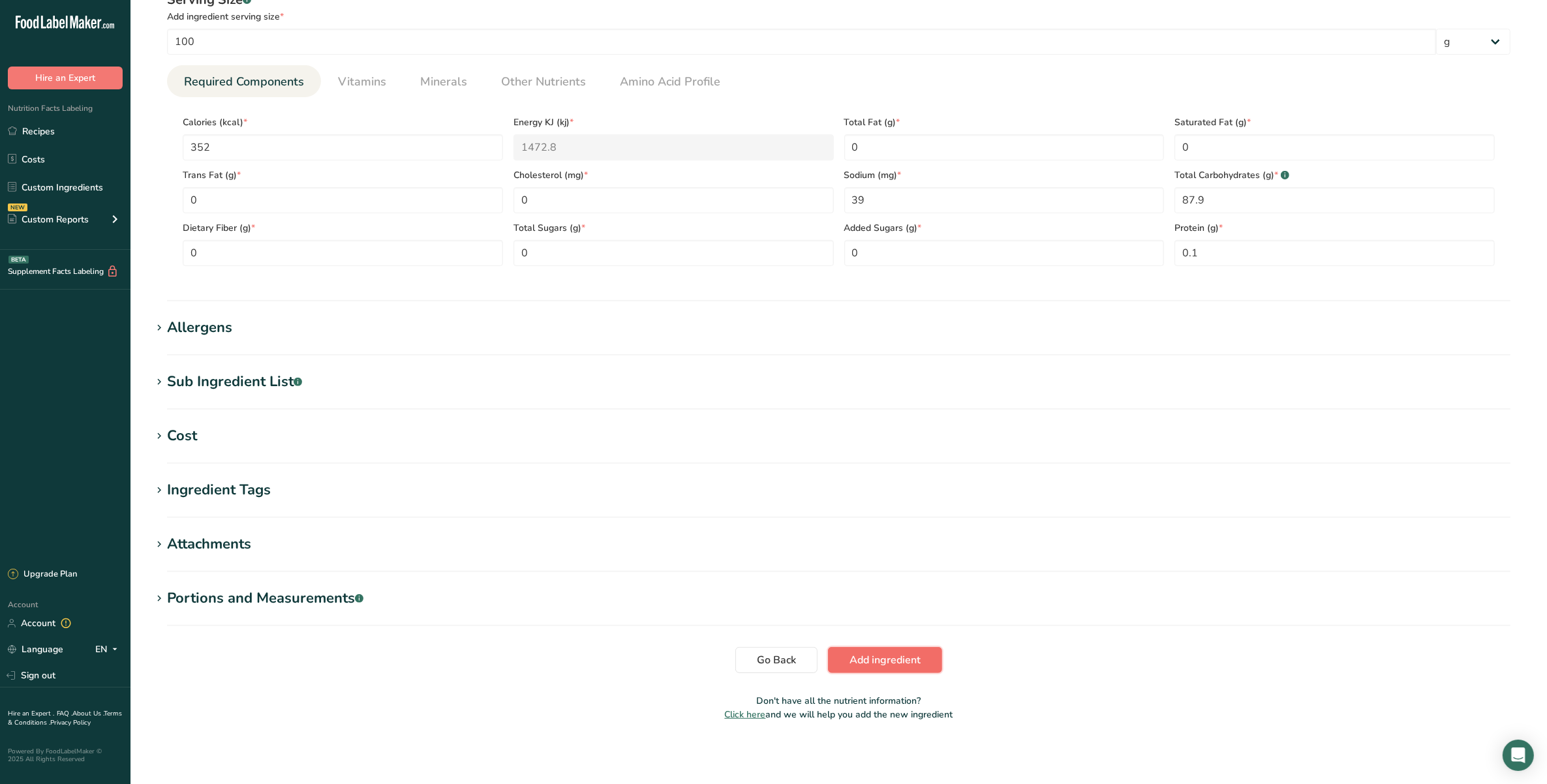
click at [892, 662] on span "Add ingredient" at bounding box center [885, 660] width 71 height 15
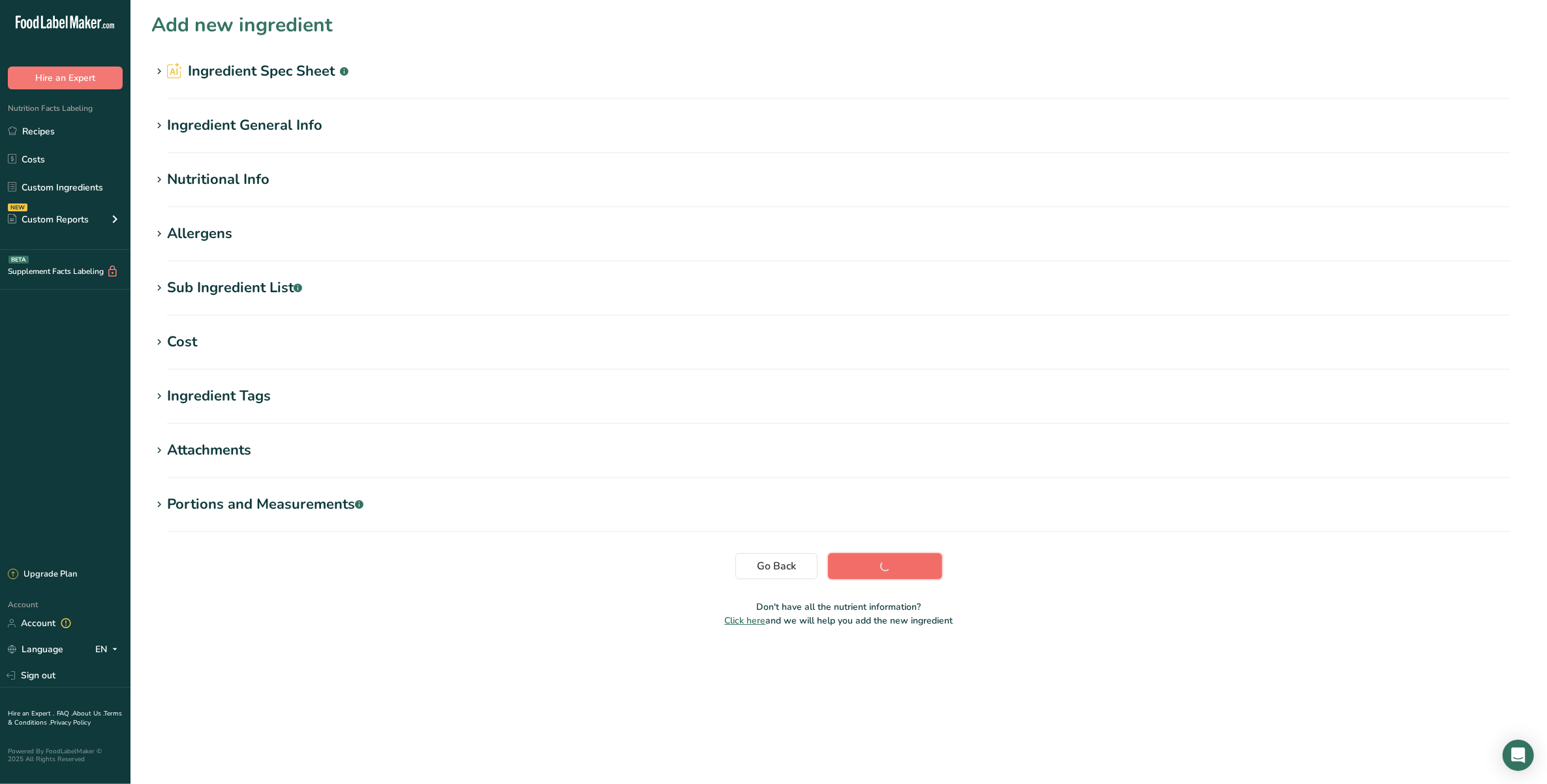
scroll to position [0, 0]
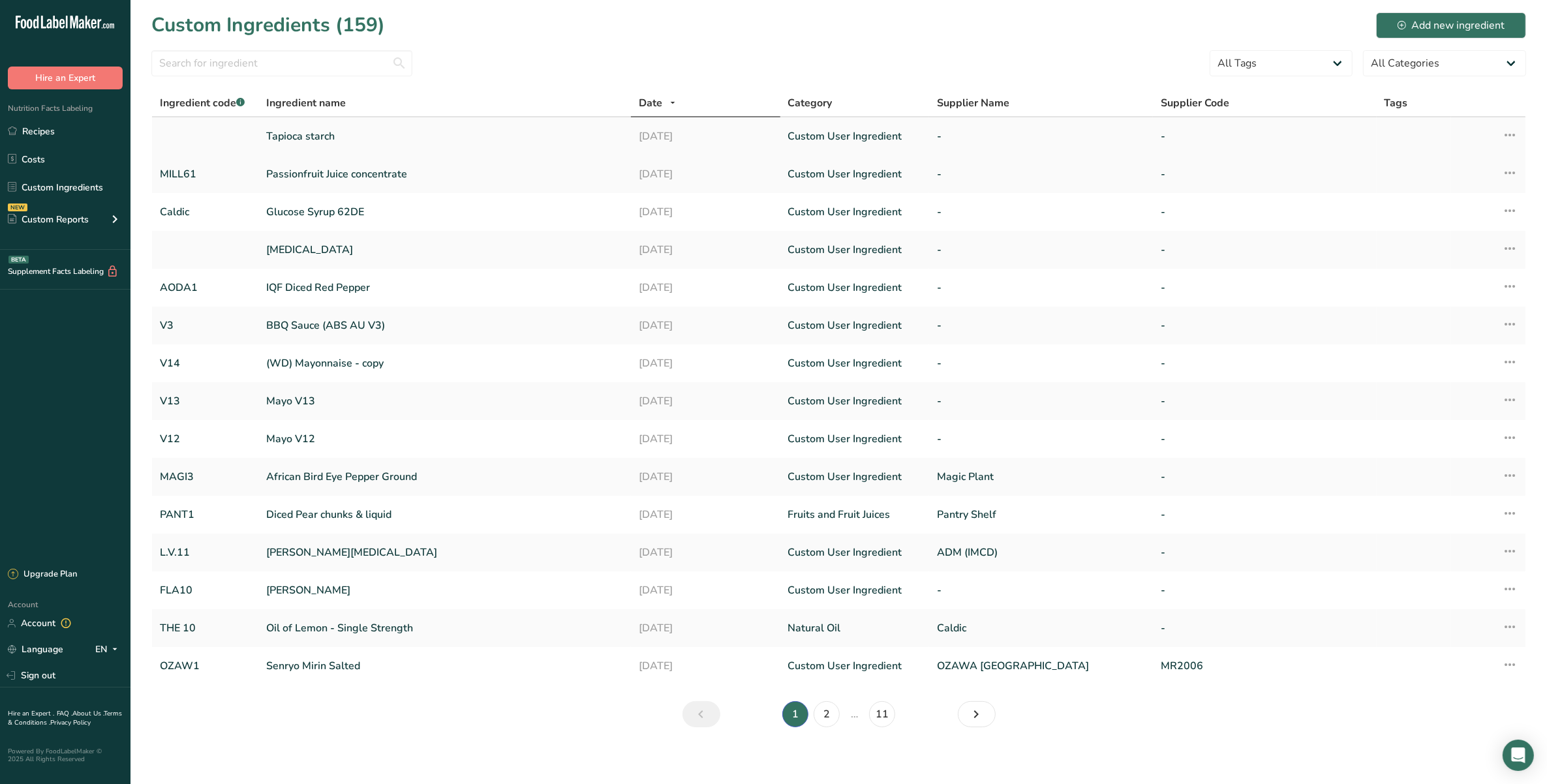
click at [422, 126] on td "Tapioca starch" at bounding box center [444, 137] width 372 height 38
click at [420, 138] on link "Tapioca starch" at bounding box center [444, 136] width 357 height 15
click at [377, 70] on input "text" at bounding box center [282, 63] width 261 height 26
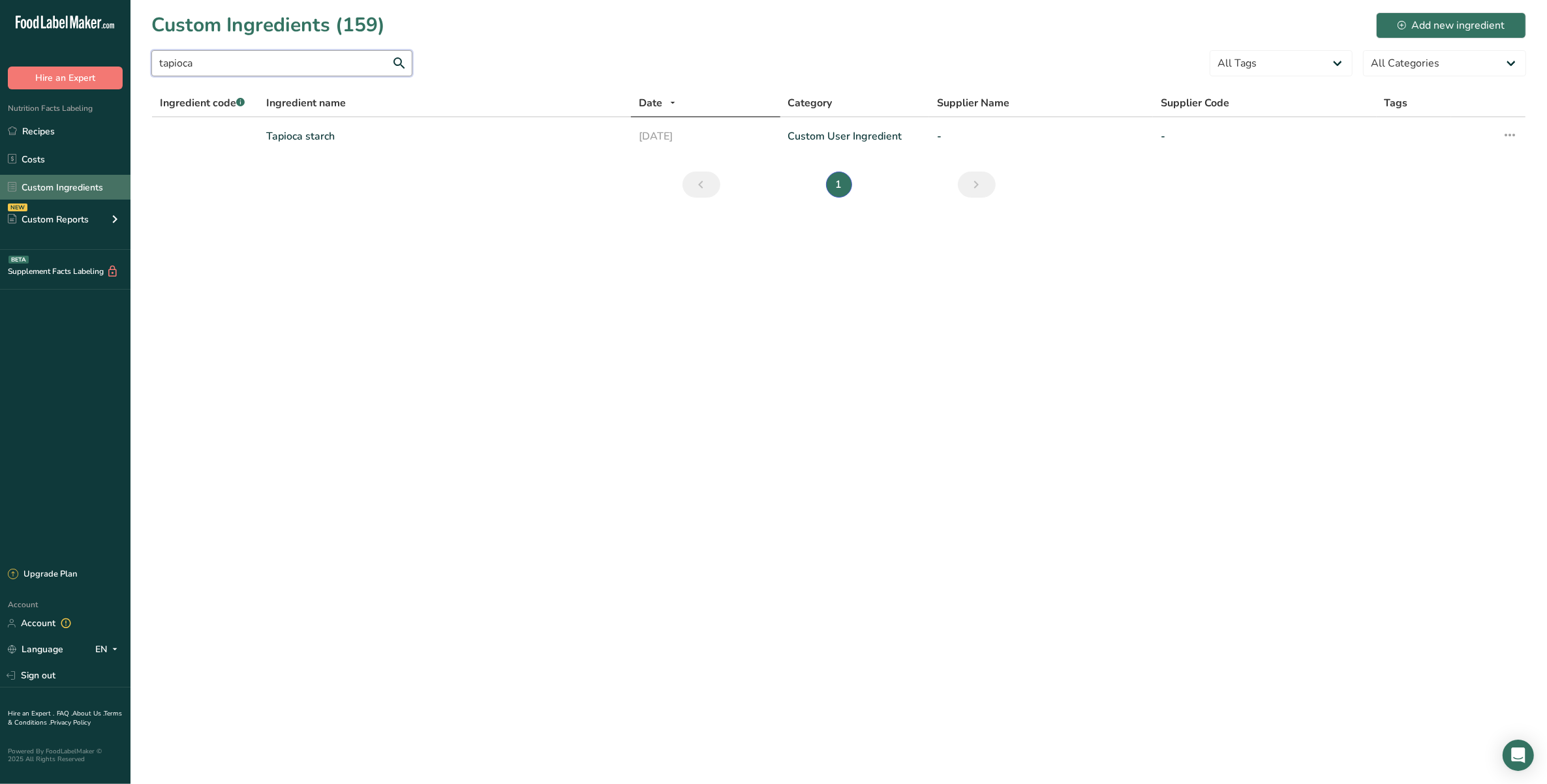
type input "tapioca"
click at [68, 183] on link "Custom Ingredients" at bounding box center [65, 187] width 130 height 25
click at [534, 148] on td "Tapioca starch" at bounding box center [444, 137] width 372 height 38
click at [788, 134] on td "Custom User Ingredient" at bounding box center [854, 137] width 148 height 38
click at [281, 132] on link "Tapioca starch" at bounding box center [444, 136] width 357 height 15
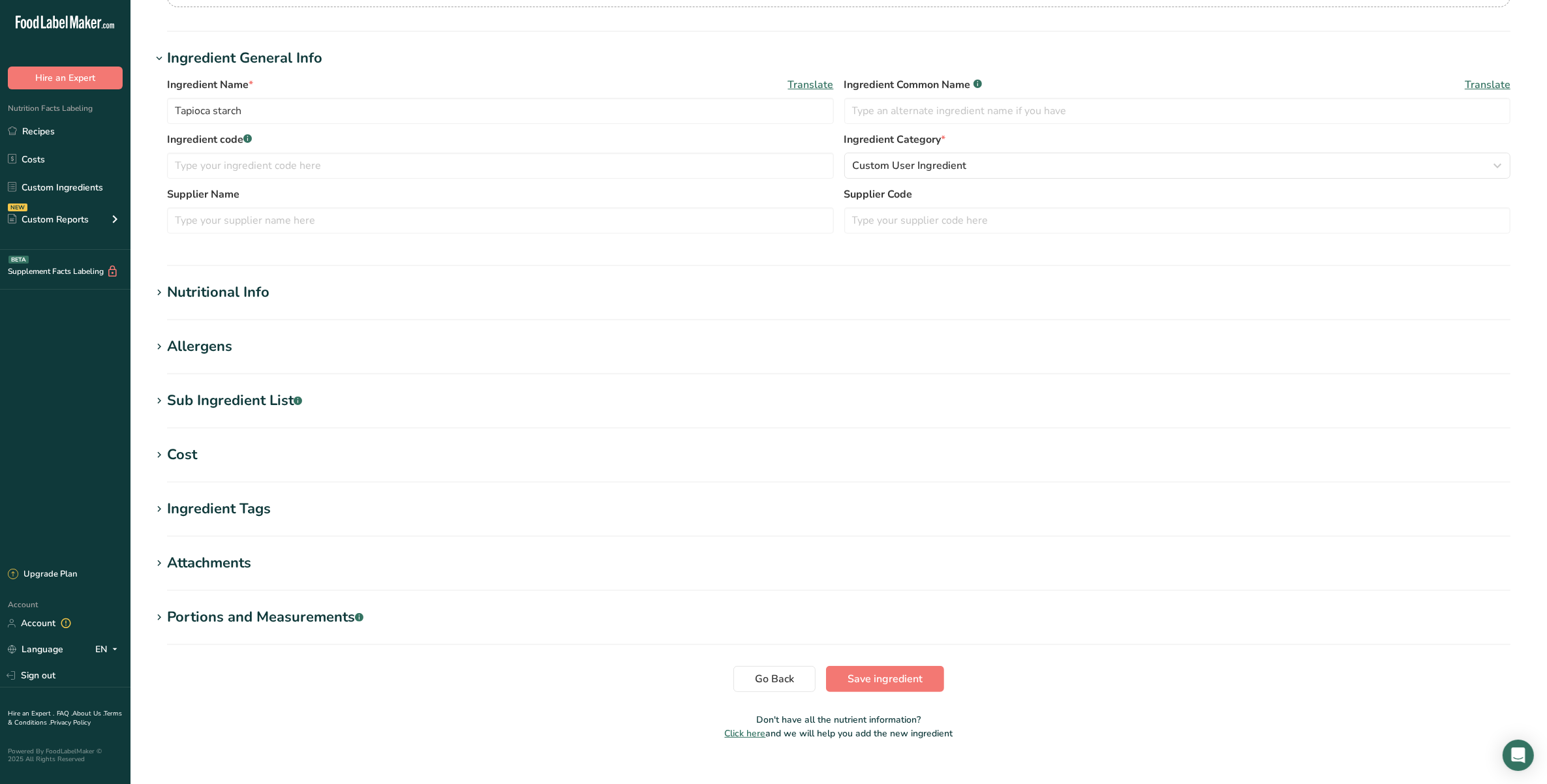
scroll to position [216, 0]
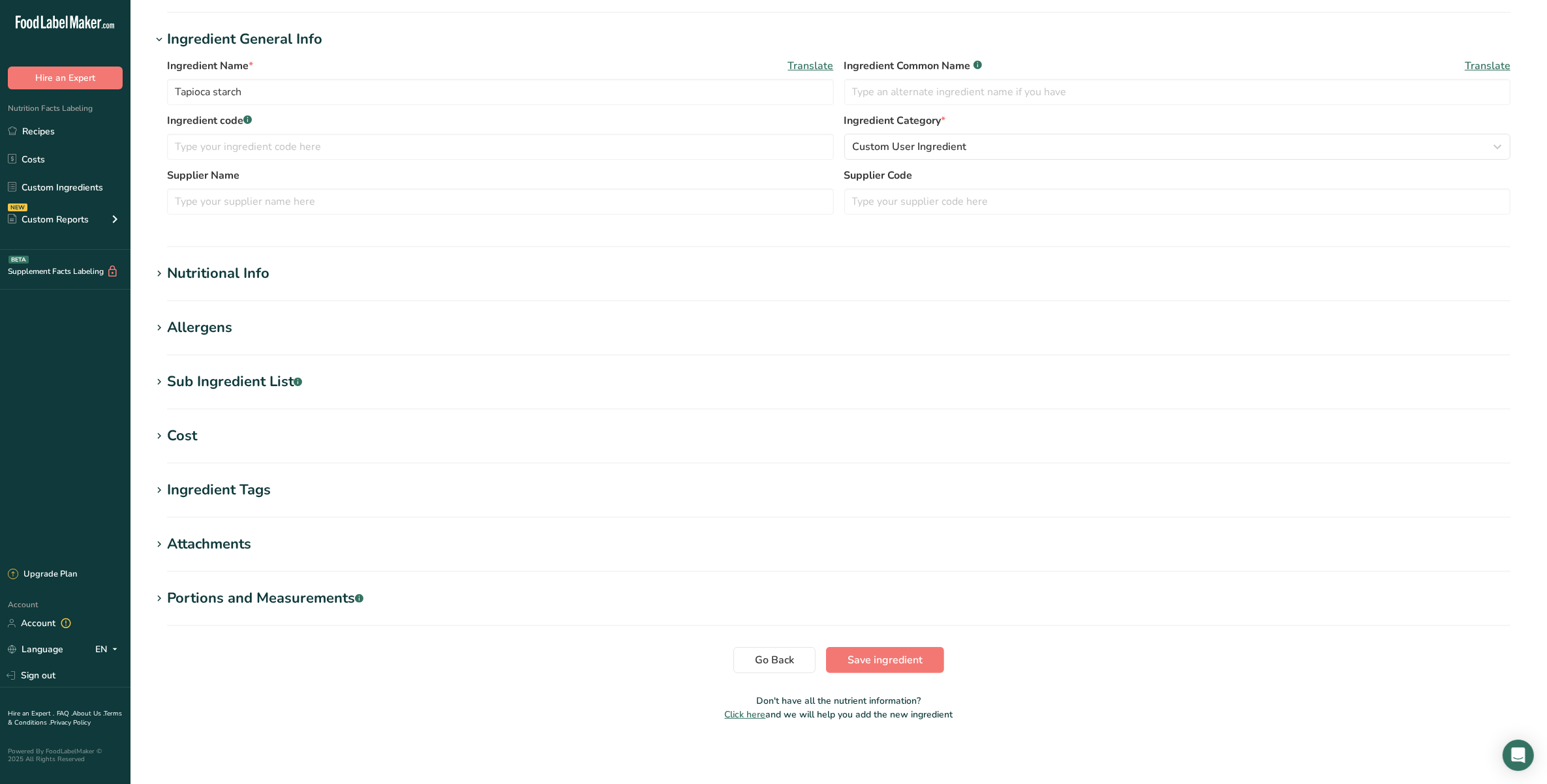
click at [337, 276] on h1 "Nutritional Info" at bounding box center [838, 273] width 1375 height 22
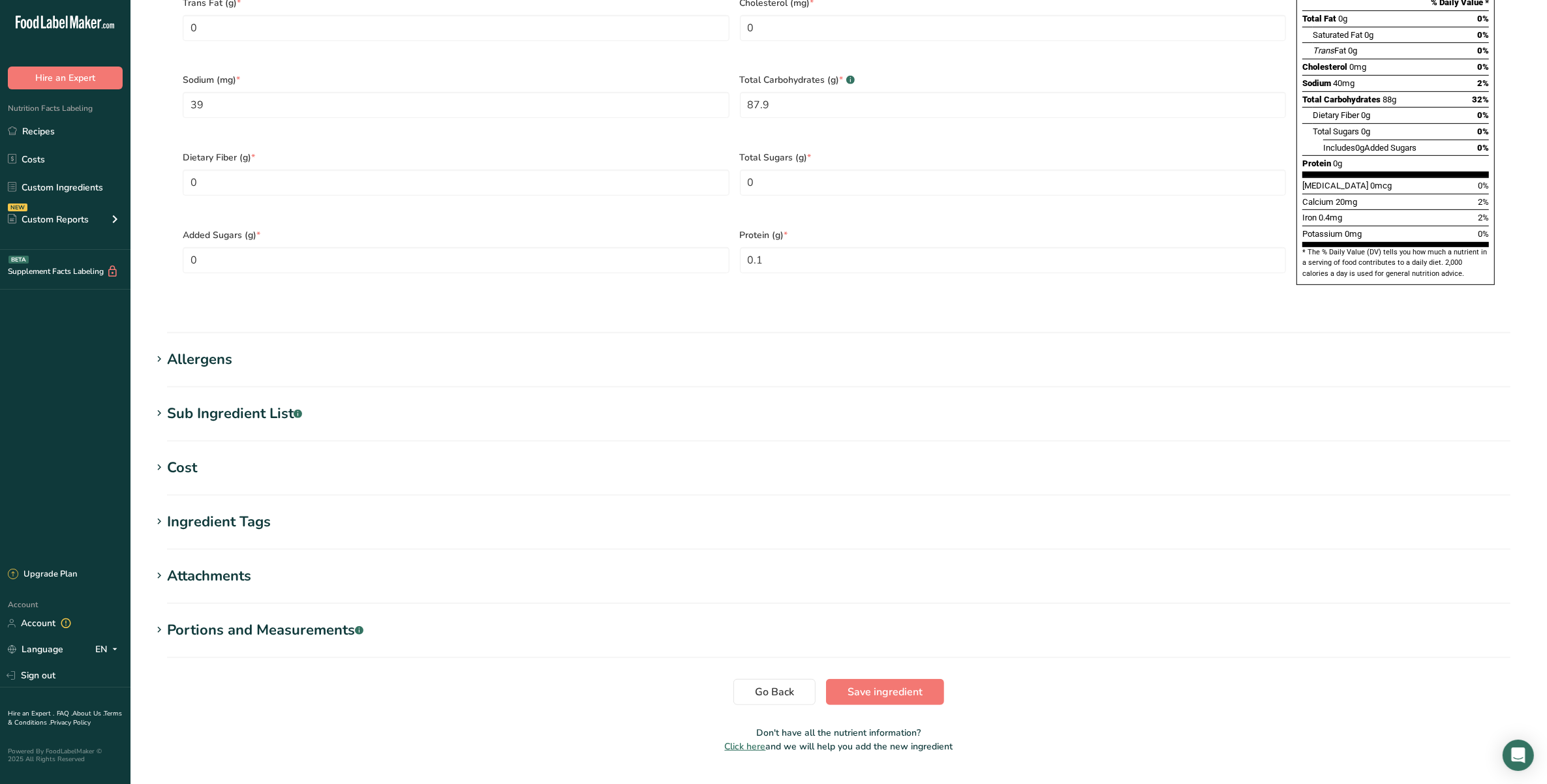
scroll to position [796, 0]
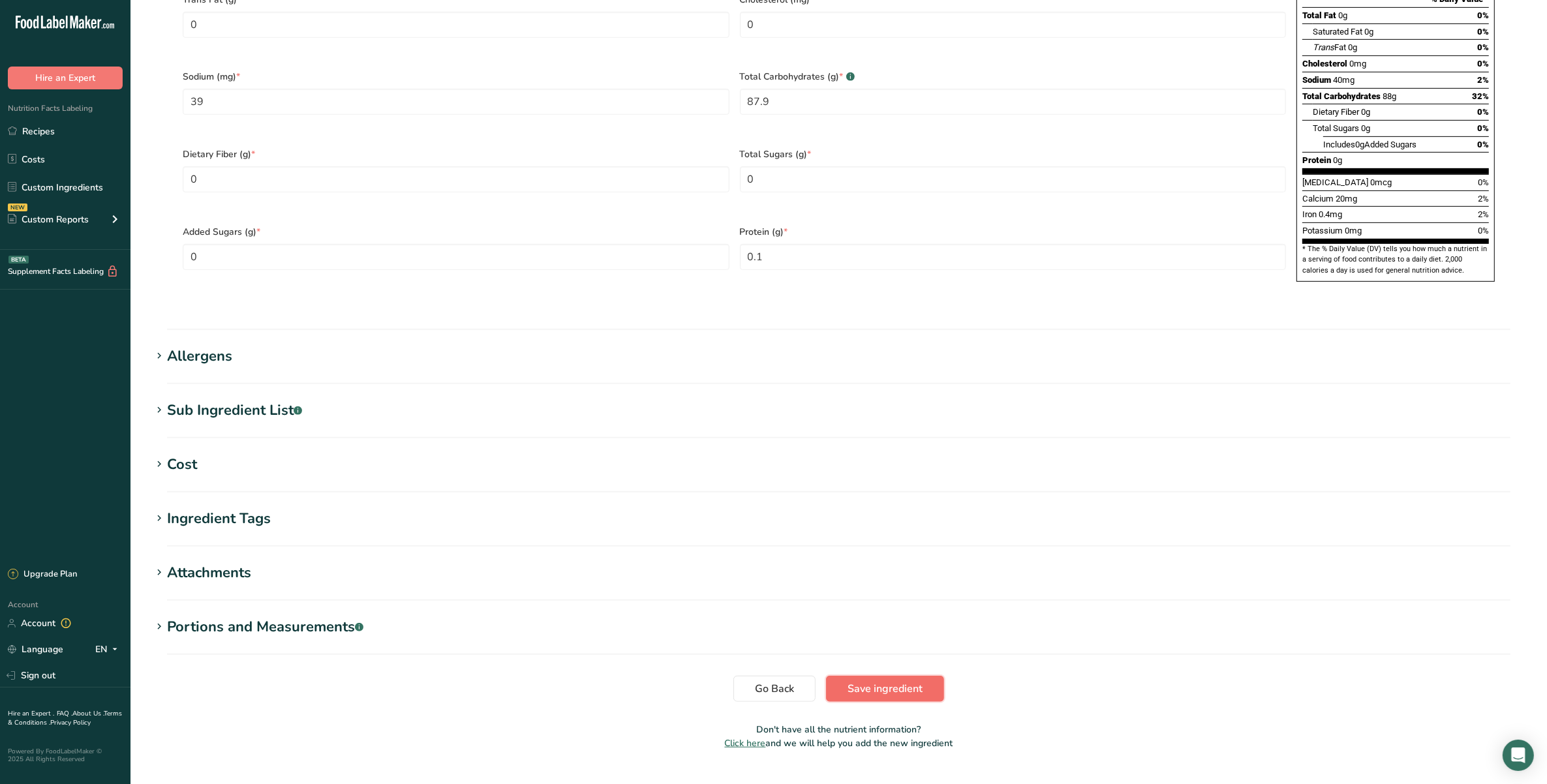
click at [908, 682] on span "Save ingredient" at bounding box center [885, 689] width 75 height 15
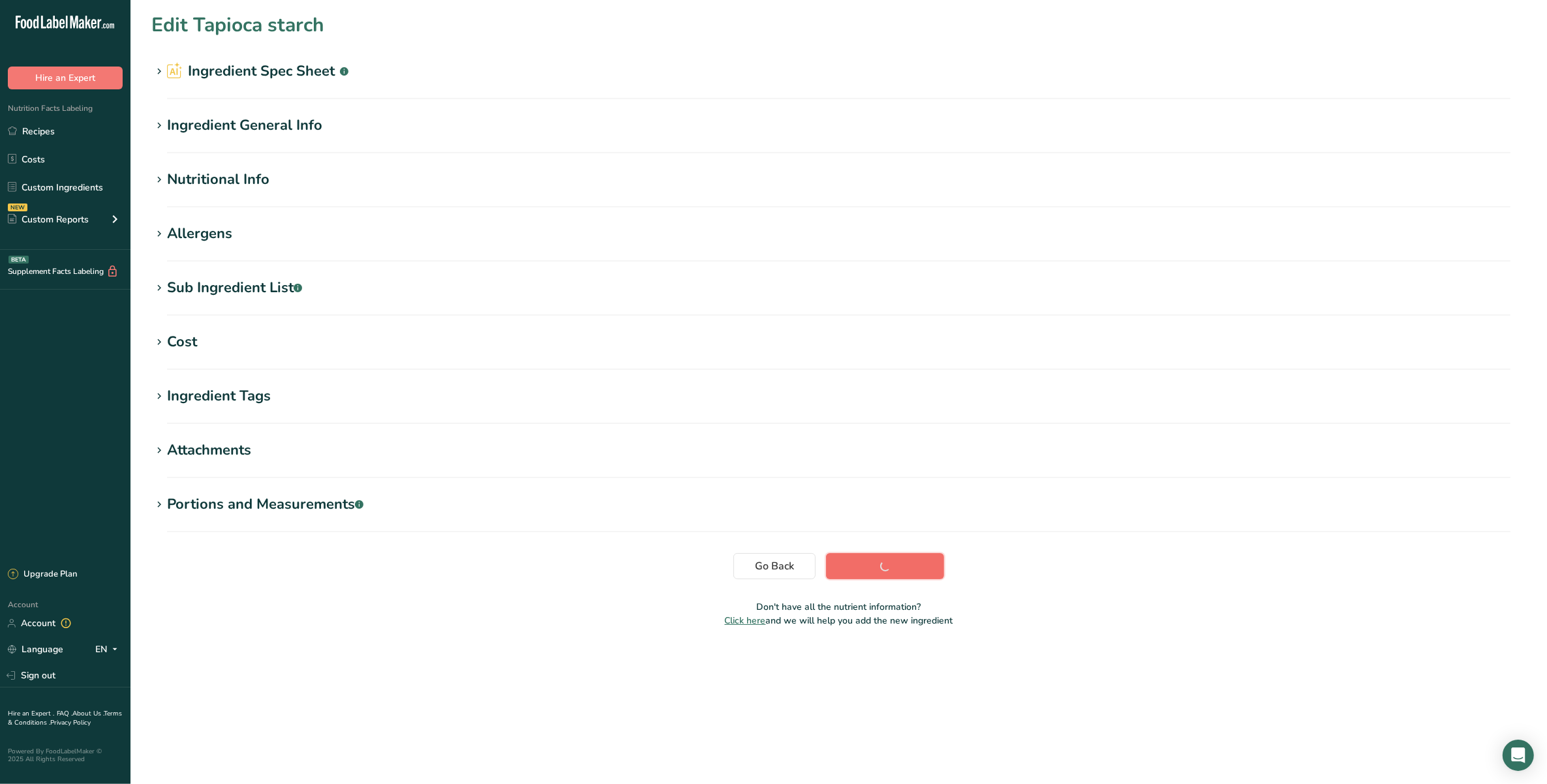
scroll to position [0, 0]
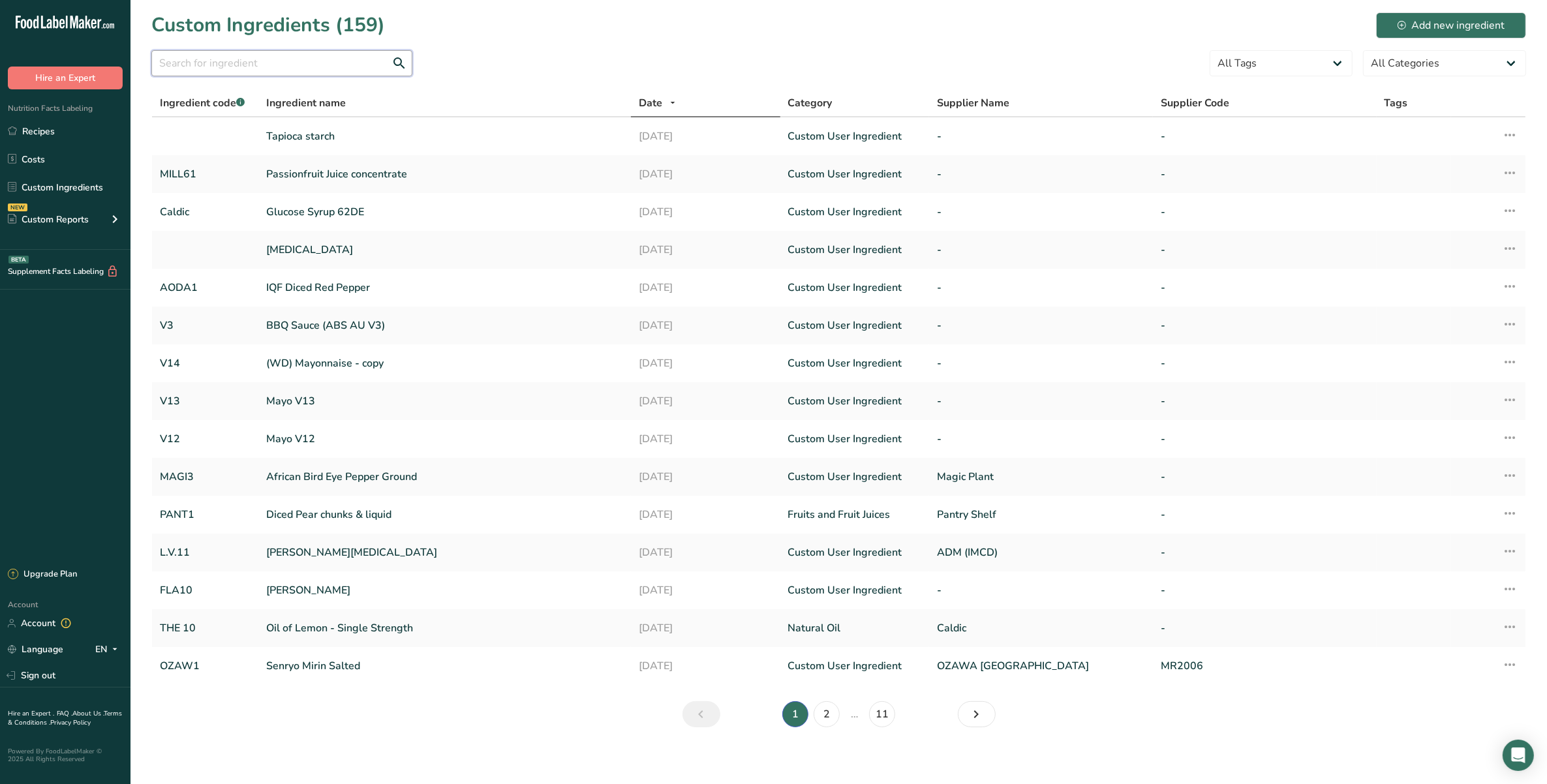
click at [361, 53] on input "text" at bounding box center [282, 63] width 261 height 26
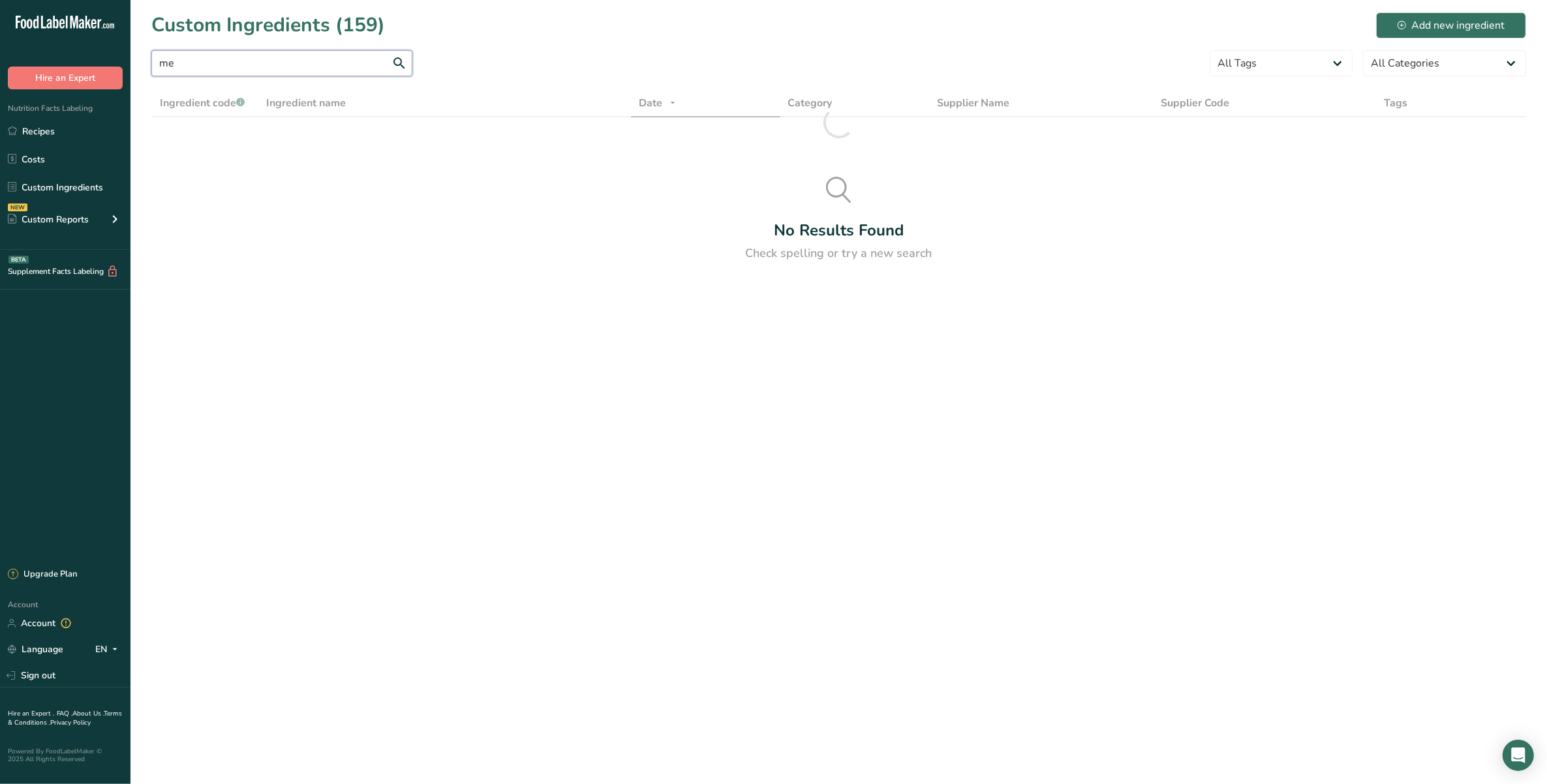
type input "m"
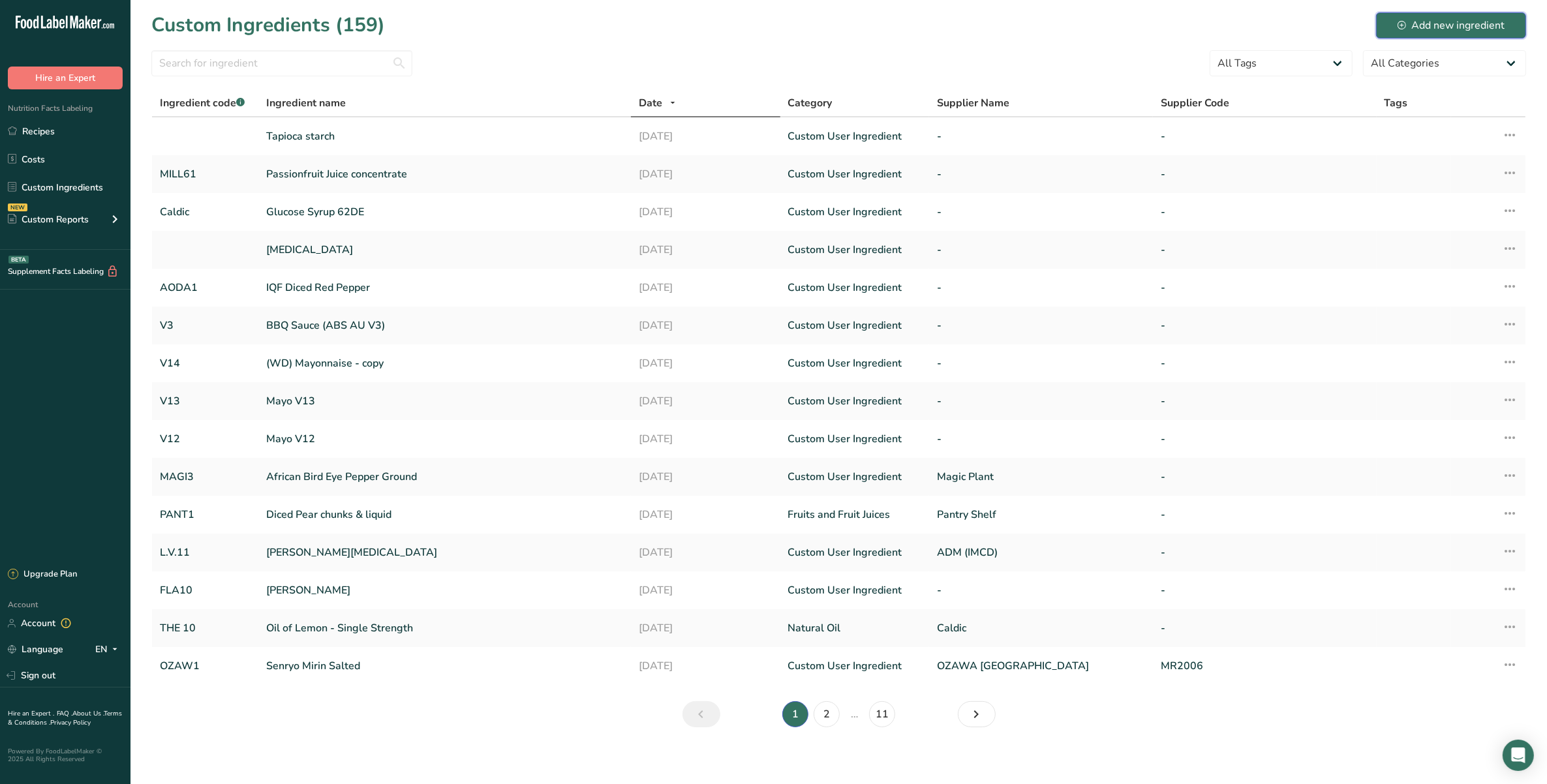
click at [1456, 18] on div "Add new ingredient" at bounding box center [1451, 25] width 107 height 15
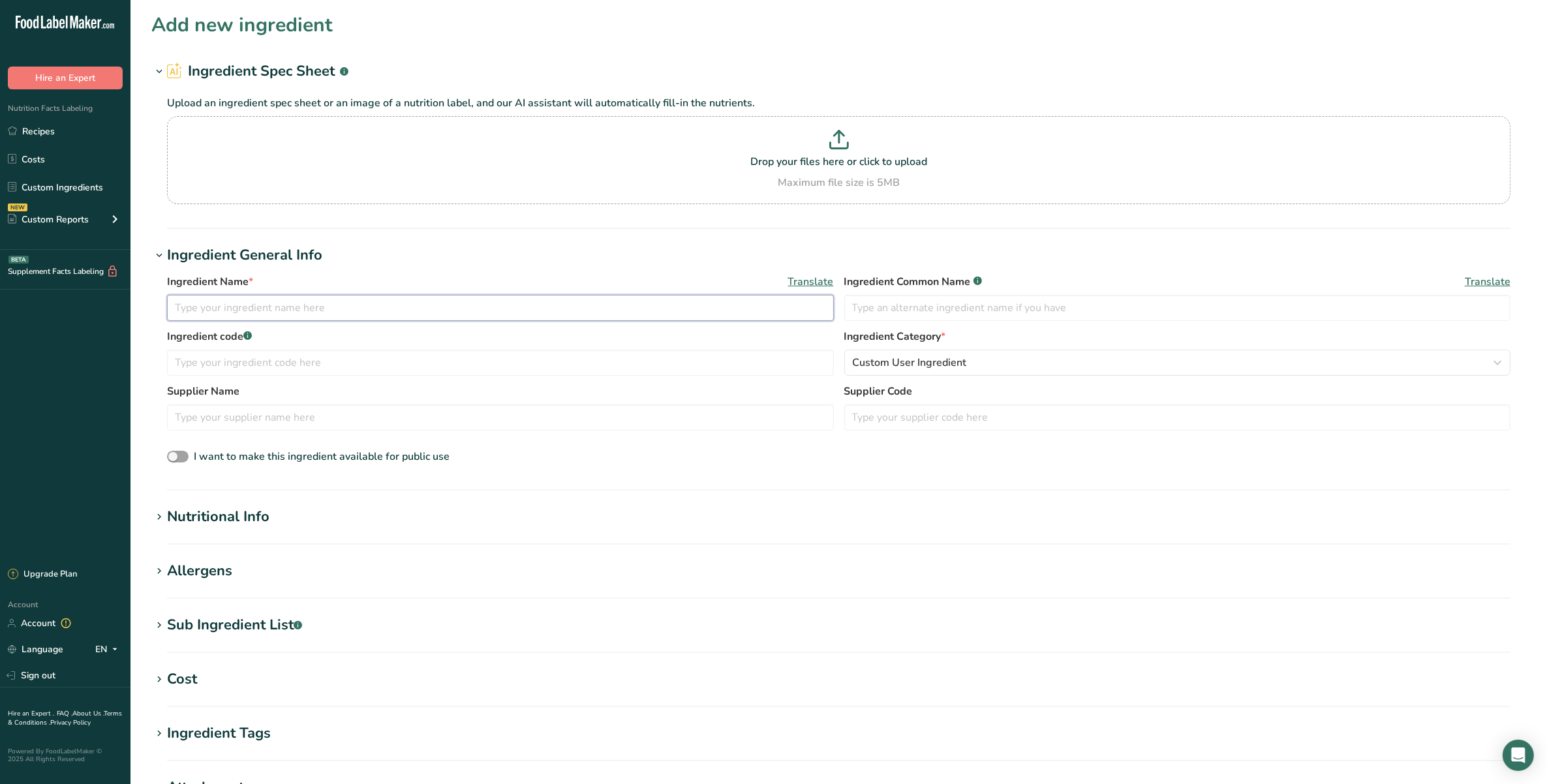
click at [385, 313] on input "text" at bounding box center [501, 307] width 667 height 26
type input "Mexican Chili powder"
click at [872, 322] on div "Ingredient Name * Translate Mexican Chili powder Ingredient Common Name .a-a{fi…" at bounding box center [839, 301] width 1344 height 55
click at [881, 308] on input "text" at bounding box center [1178, 307] width 667 height 26
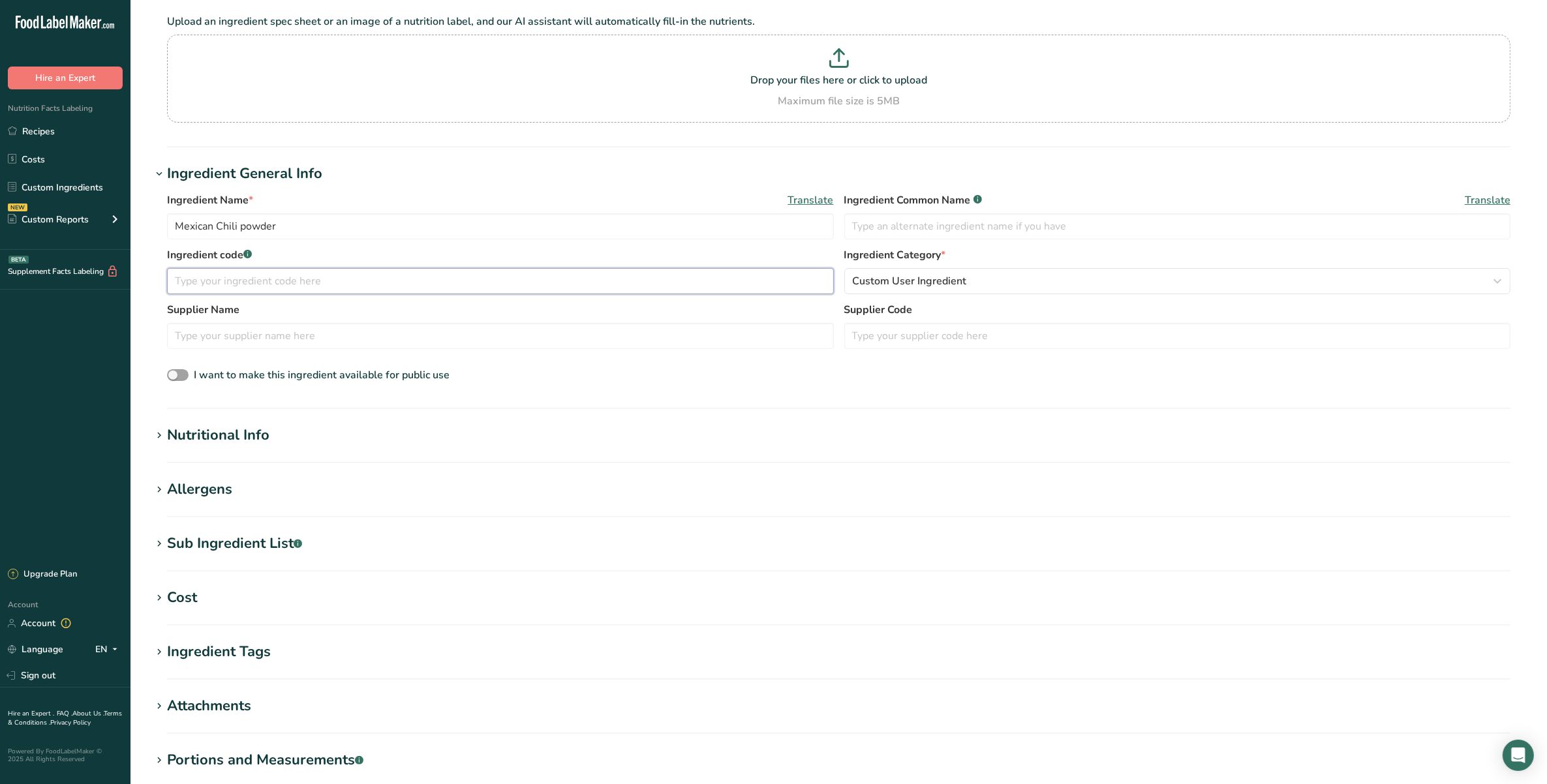
click at [402, 292] on input "text" at bounding box center [501, 281] width 667 height 26
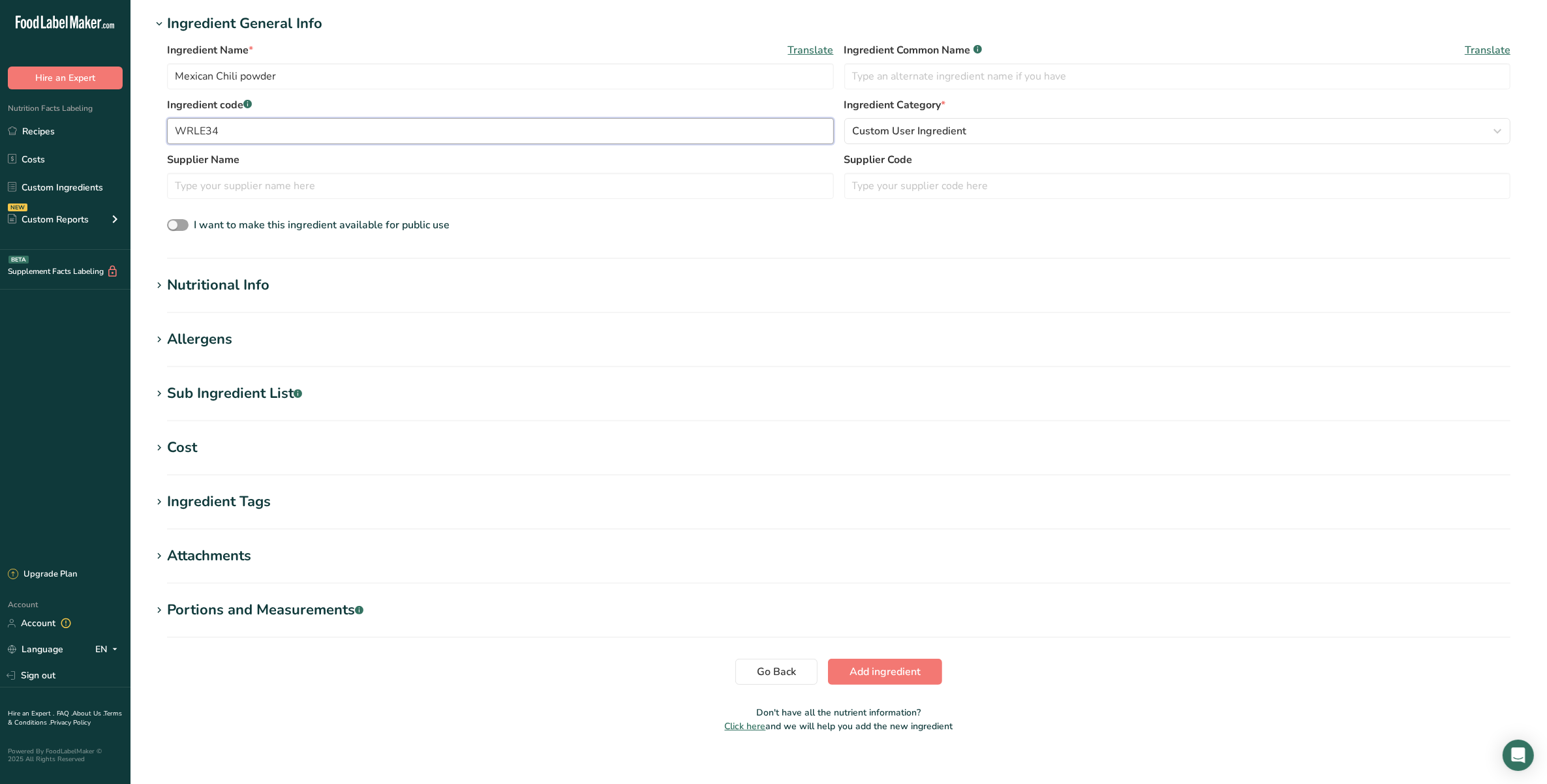
scroll to position [244, 0]
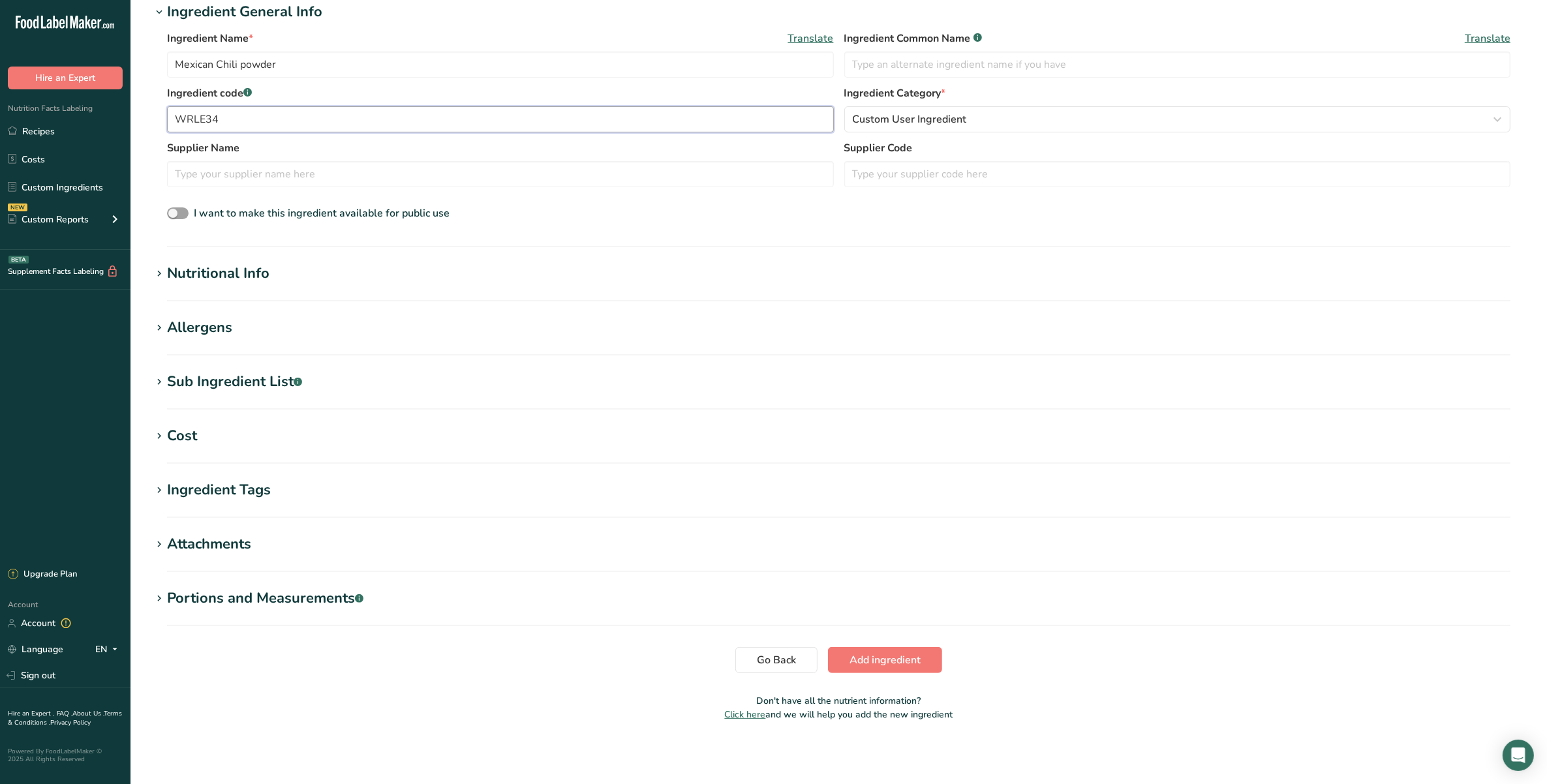
type input "WRLE34"
click at [407, 267] on h1 "Nutritional Info" at bounding box center [838, 273] width 1375 height 22
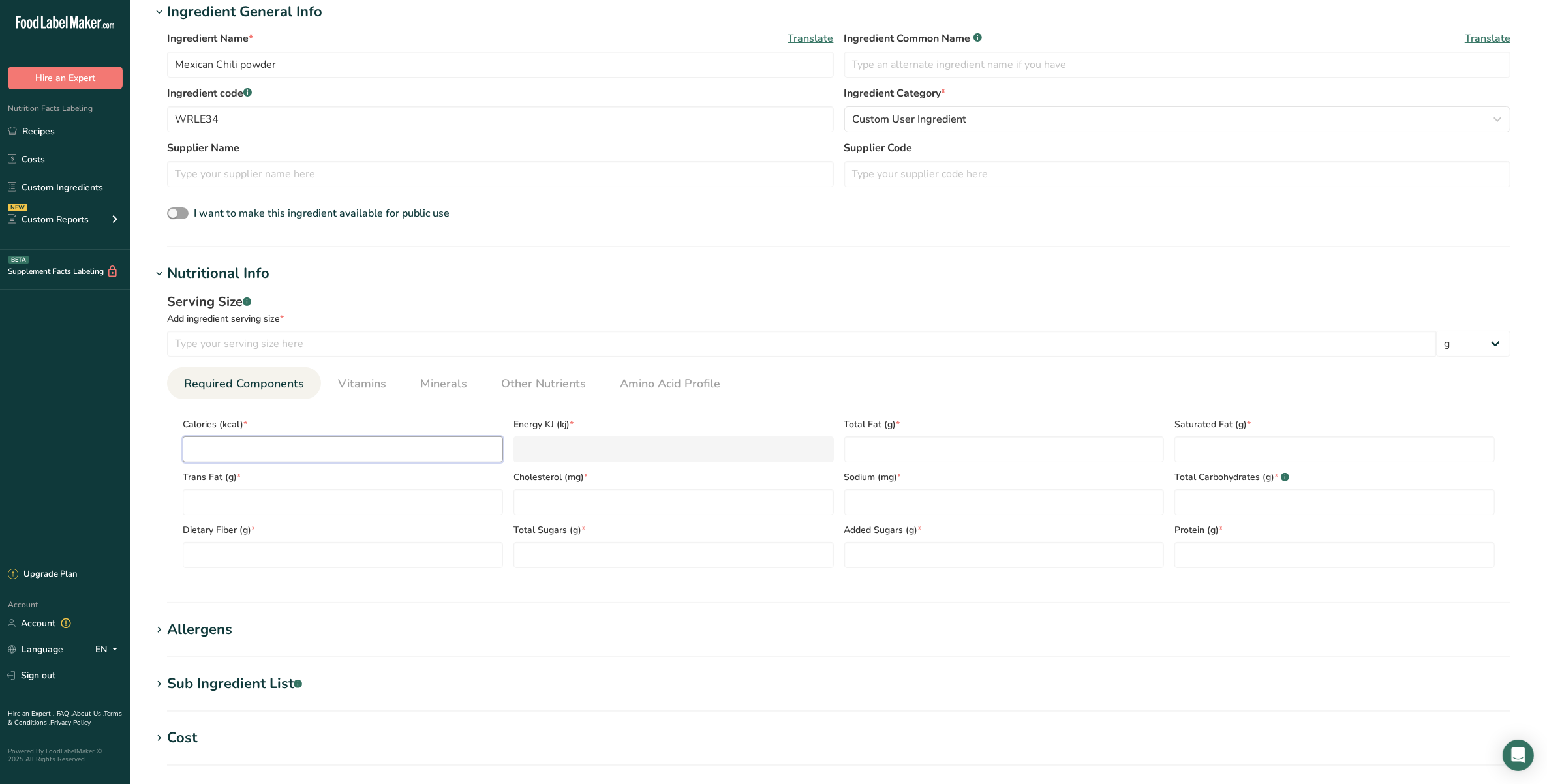
click at [245, 436] on input "number" at bounding box center [343, 449] width 320 height 26
paste input "0.30326"
type input "0.30326"
type KJ "1.3"
type input "0.3033"
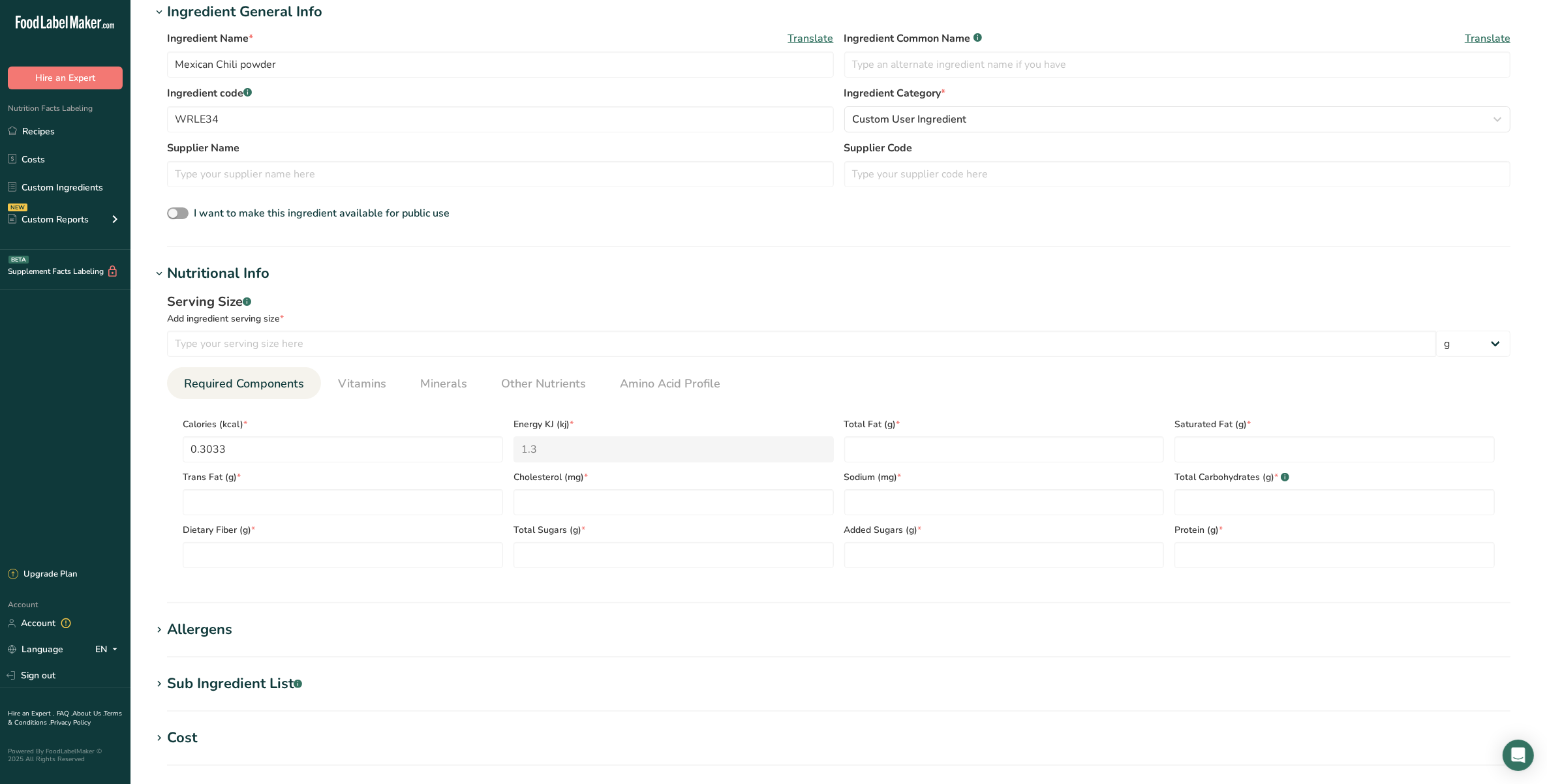
click at [167, 441] on section "Calories (kcal) * 0.3033 Energy KJ (kj) * 1.3 Total Fat (g) * Saturated Fat (g)…" at bounding box center [839, 489] width 1344 height 180
click at [1015, 455] on Fat "number" at bounding box center [1005, 449] width 320 height 26
click at [1205, 553] on input "number" at bounding box center [1335, 555] width 320 height 26
type input "10.75"
click at [1240, 497] on Carbohydrates "number" at bounding box center [1335, 502] width 320 height 26
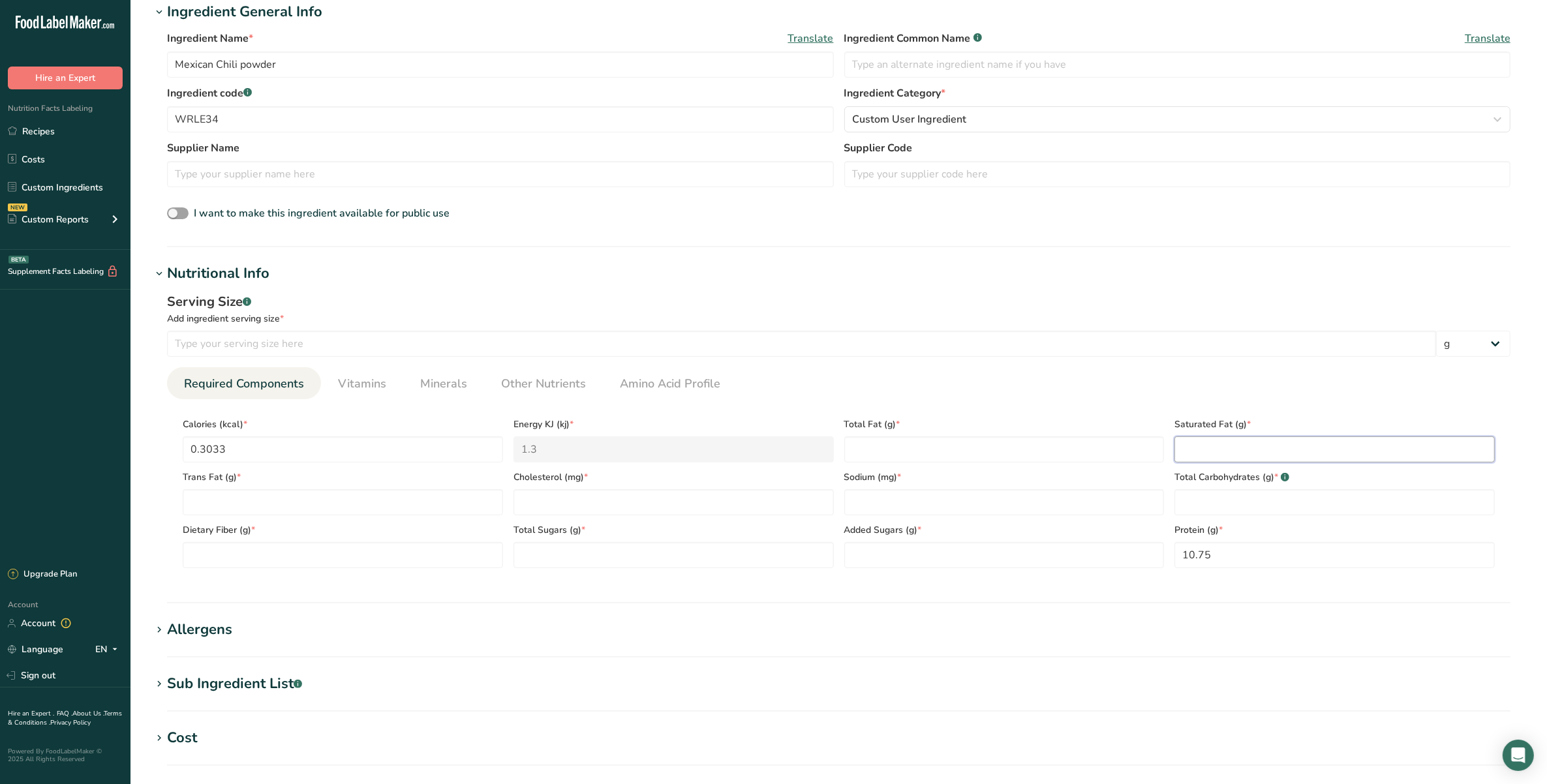
click at [1185, 448] on Fat "number" at bounding box center [1335, 449] width 320 height 26
click at [1234, 486] on div "Total Carbohydrates (g) * .a-a{fill:#347362;}.b-a{fill:#fff;}" at bounding box center [1335, 488] width 331 height 53
click at [1233, 498] on Carbohydrates "number" at bounding box center [1335, 502] width 320 height 26
type Carbohydrates "45.19"
click at [558, 566] on Sugars "number" at bounding box center [674, 555] width 320 height 26
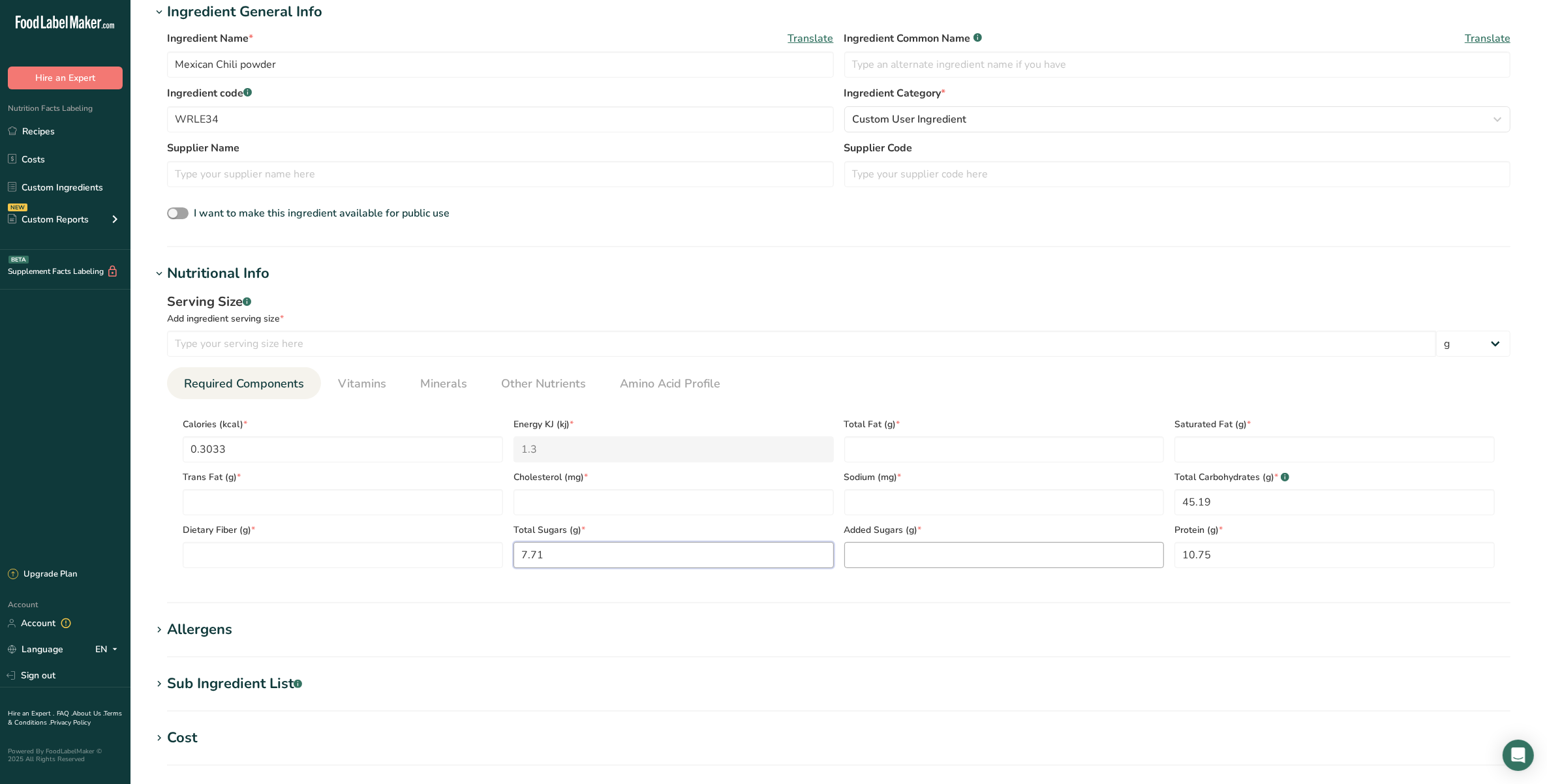
type Sugars "7.71"
click at [886, 546] on Sugars "number" at bounding box center [1005, 555] width 320 height 26
type Sugars "4.49"
click at [973, 364] on div "Serving Size .a-a{fill:#347362;}.b-a{fill:#fff;} Add ingredient serving size * …" at bounding box center [838, 435] width 1375 height 302
click at [381, 552] on Fiber "number" at bounding box center [343, 555] width 320 height 26
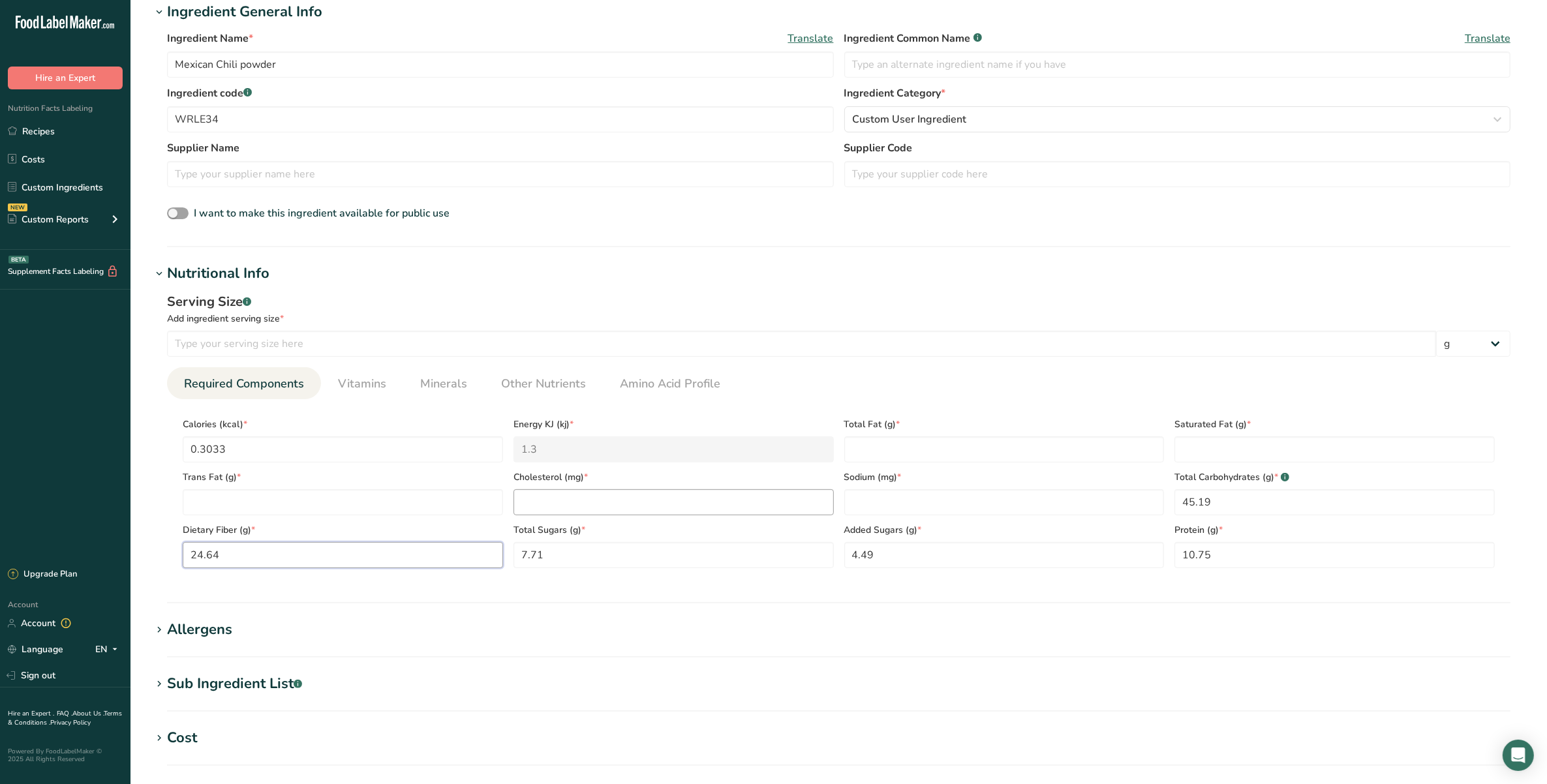
type Fiber "24.64"
click at [576, 504] on input "number" at bounding box center [674, 502] width 320 height 26
type input "0"
click at [320, 503] on Fat "number" at bounding box center [343, 502] width 320 height 26
click at [1035, 457] on Fat "number" at bounding box center [1005, 449] width 320 height 26
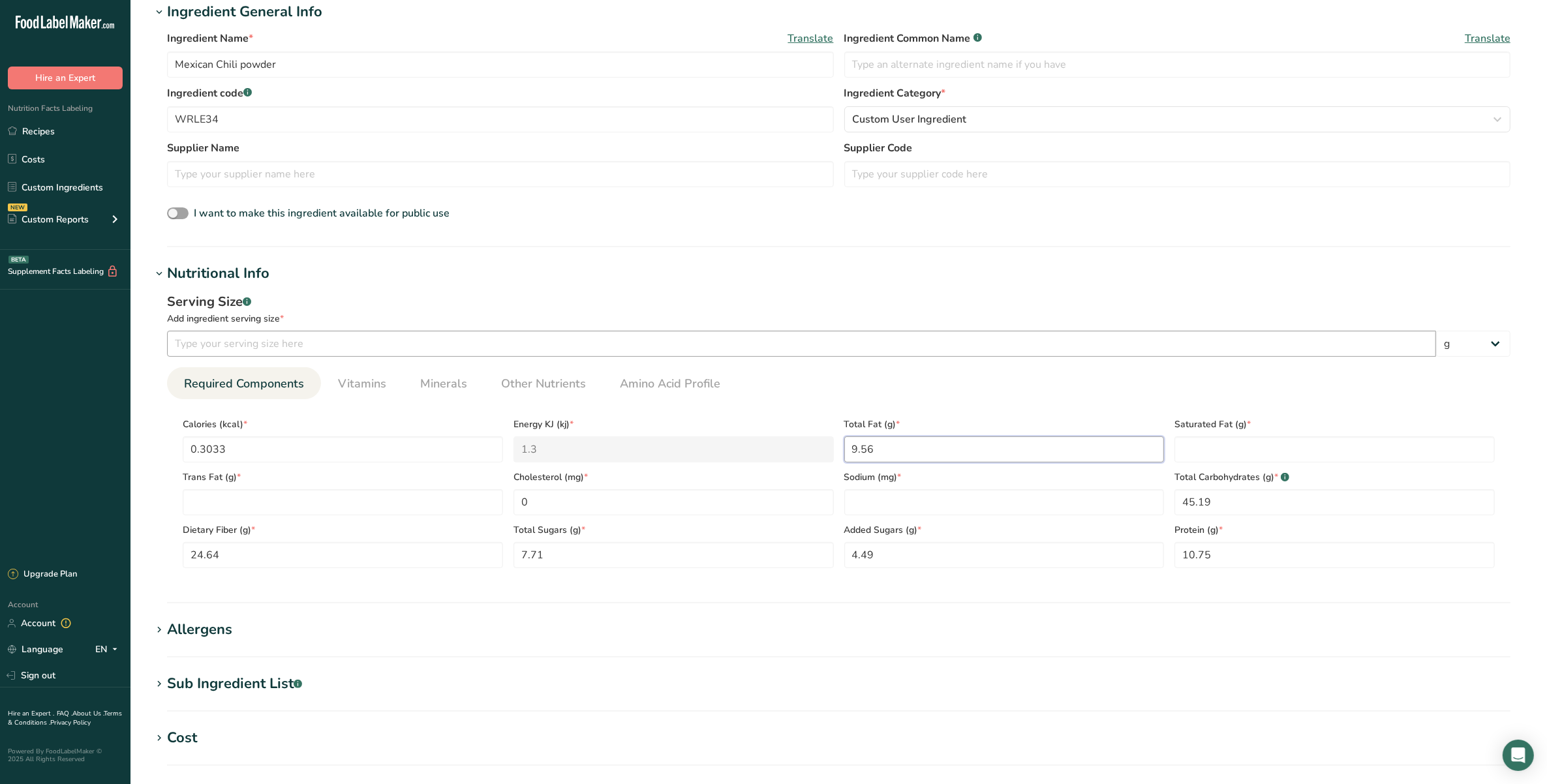
type Fat "9.56"
click at [793, 343] on input "number" at bounding box center [801, 343] width 1269 height 26
type input "100"
click at [868, 646] on section "Allergens Add any known allergens associated with your ingredient Soy Tree Nuts…" at bounding box center [838, 638] width 1375 height 39
click at [334, 509] on Fat "number" at bounding box center [343, 502] width 320 height 26
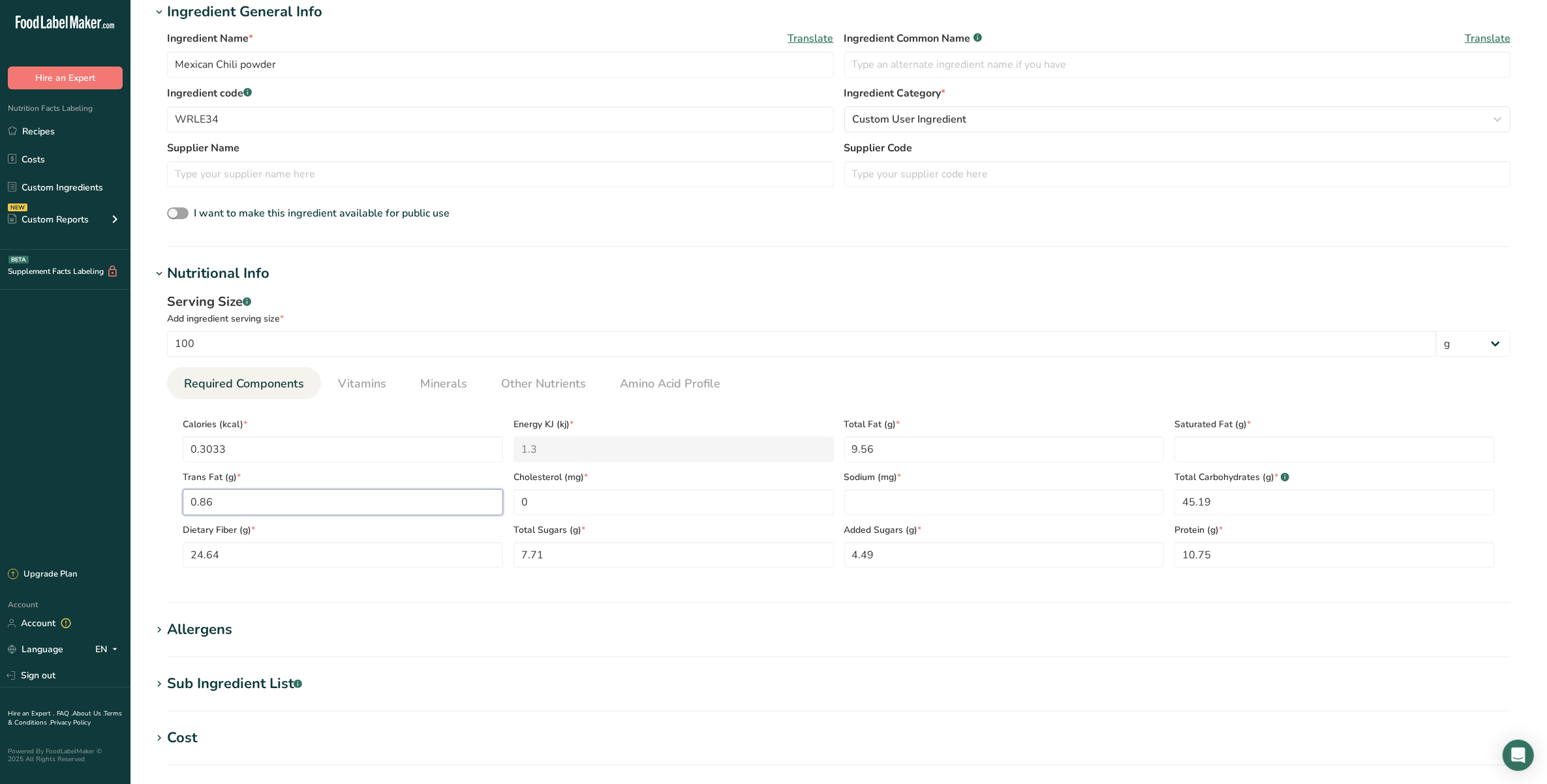
type Fat "0.86"
click at [439, 322] on div "Add ingredient serving size *" at bounding box center [839, 318] width 1344 height 13
click at [667, 377] on span "Amino Acid Profile" at bounding box center [670, 384] width 101 height 18
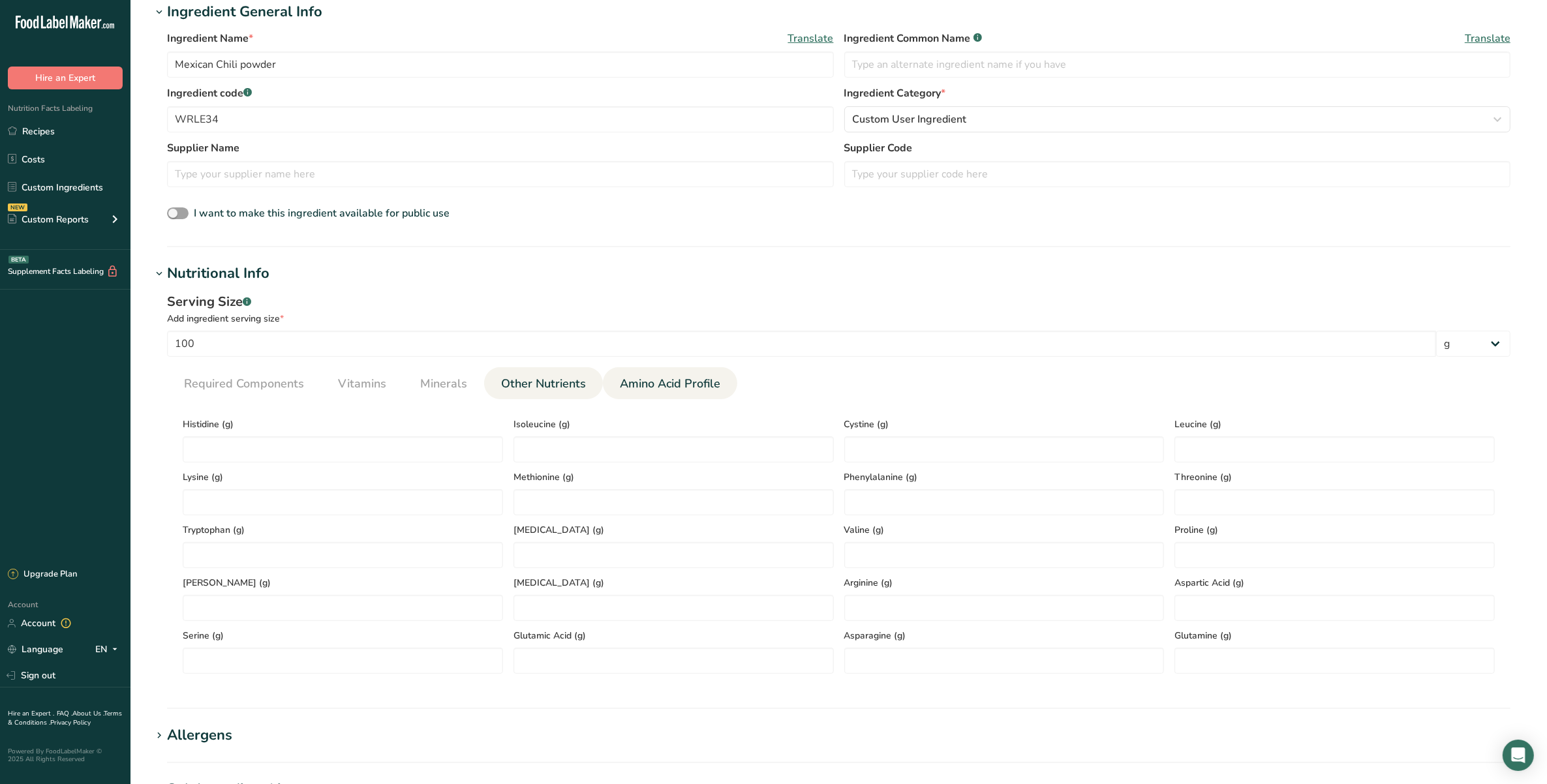
click at [529, 388] on span "Other Nutrients" at bounding box center [543, 384] width 85 height 18
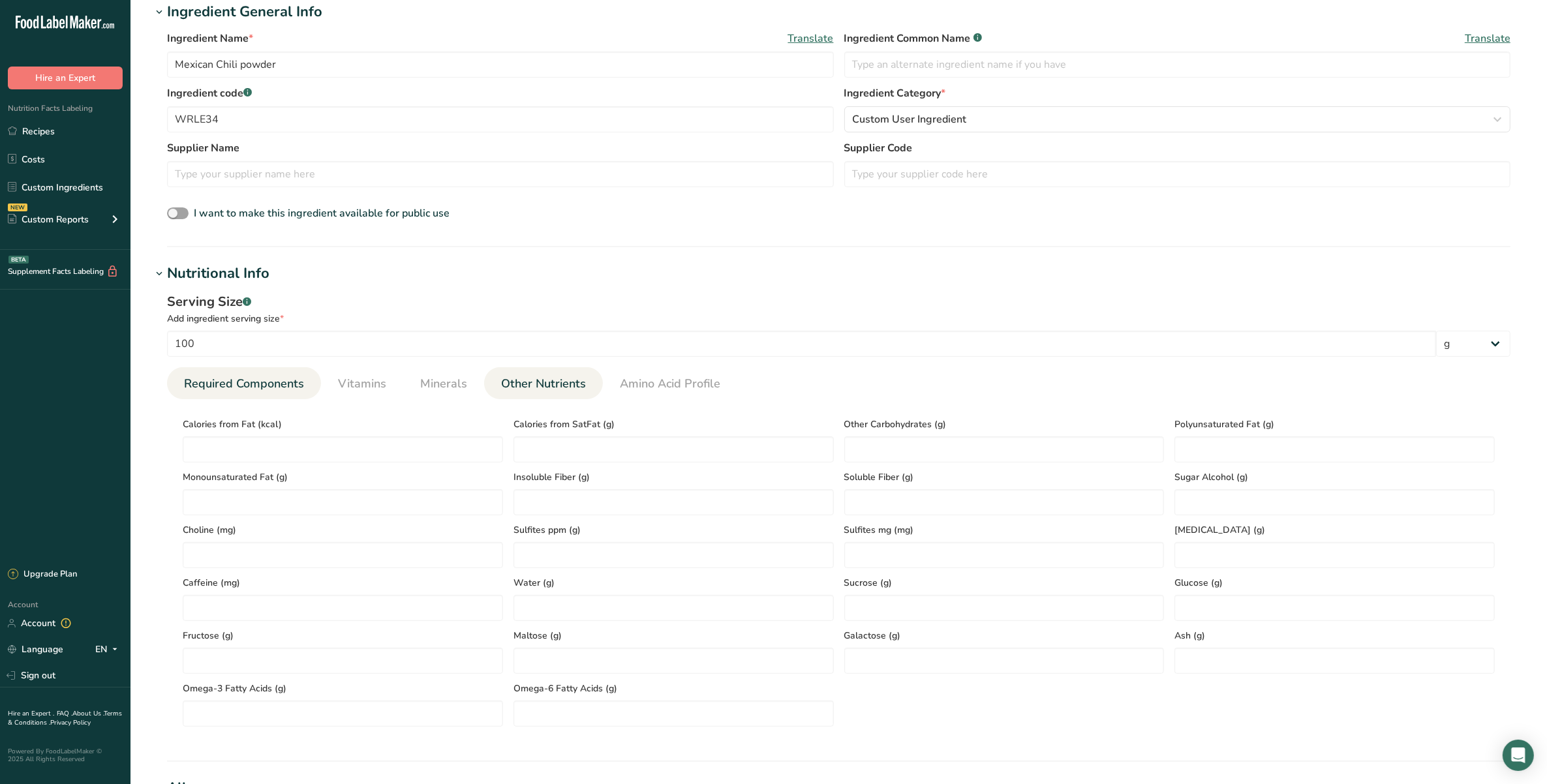
click at [265, 389] on span "Required Components" at bounding box center [245, 384] width 121 height 18
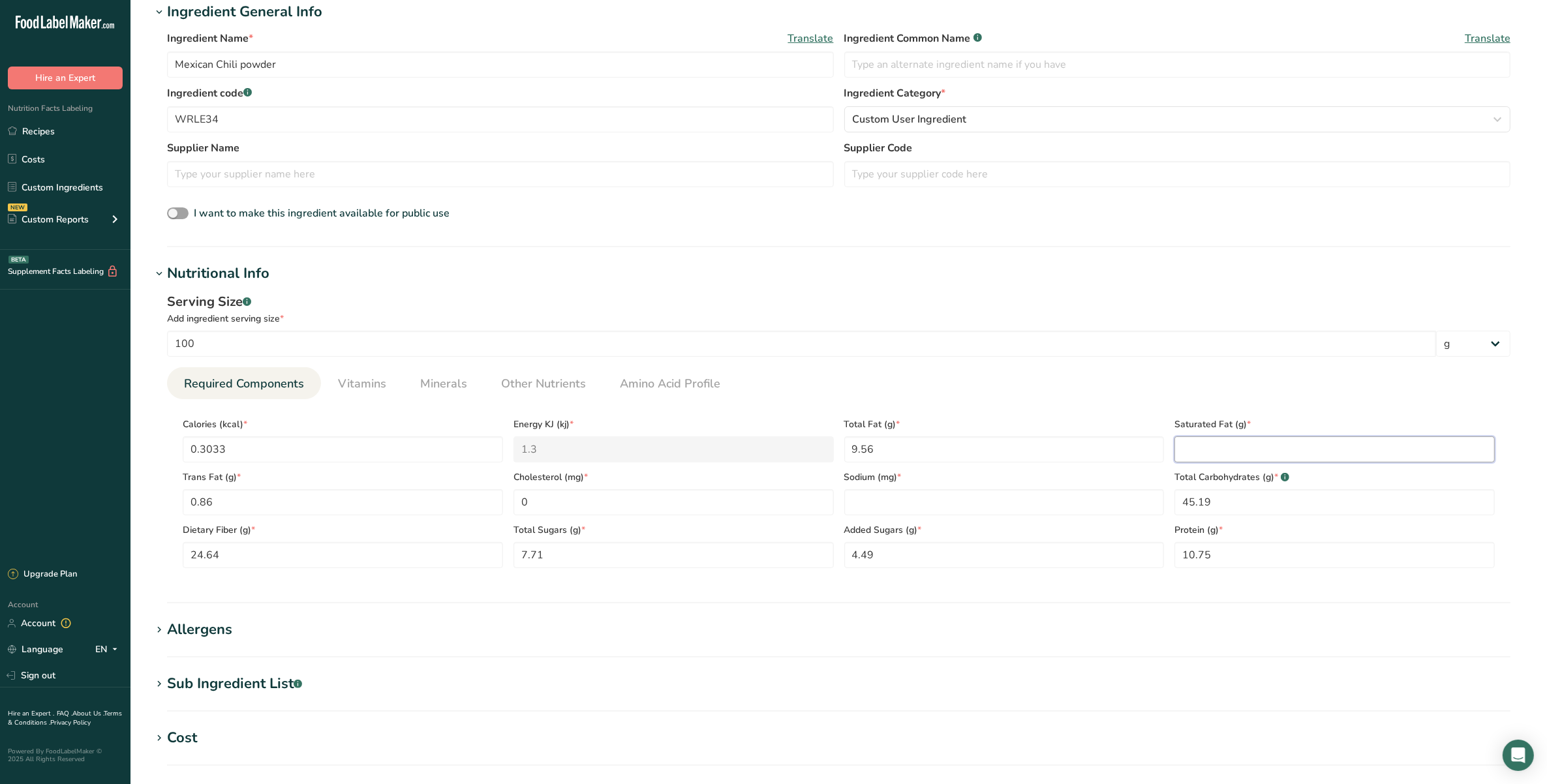
click at [1238, 457] on Fat "number" at bounding box center [1335, 449] width 320 height 26
type Fat "0.86"
drag, startPoint x: 380, startPoint y: 500, endPoint x: 31, endPoint y: 529, distance: 350.2
click at [31, 529] on div ".a-20{fill:#fff;} Hire an Expert Nutrition Facts Labeling Recipes Costs Custom …" at bounding box center [774, 421] width 1547 height 1330
type Fat "0"
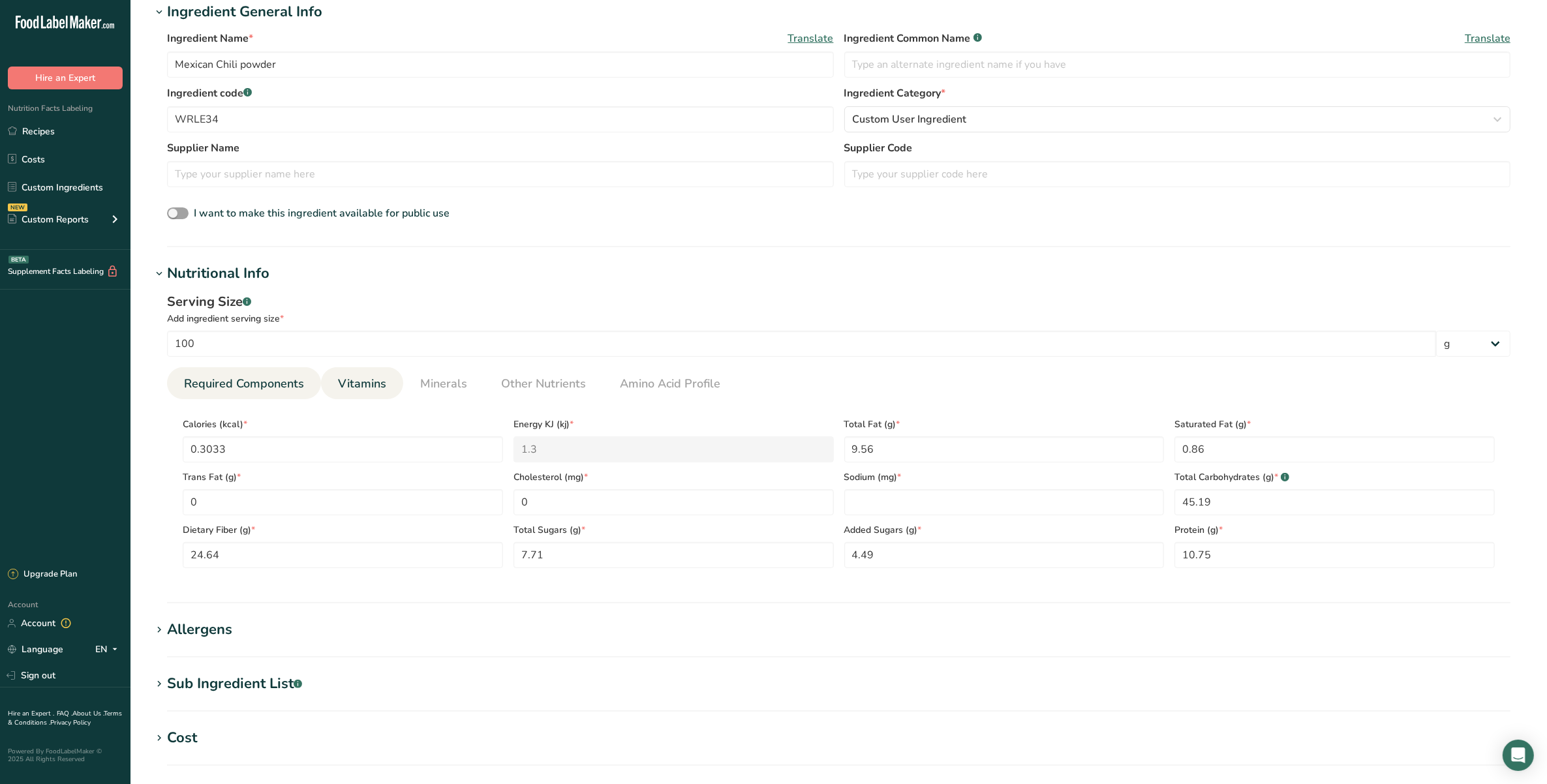
click at [372, 394] on link "Vitamins" at bounding box center [362, 384] width 58 height 33
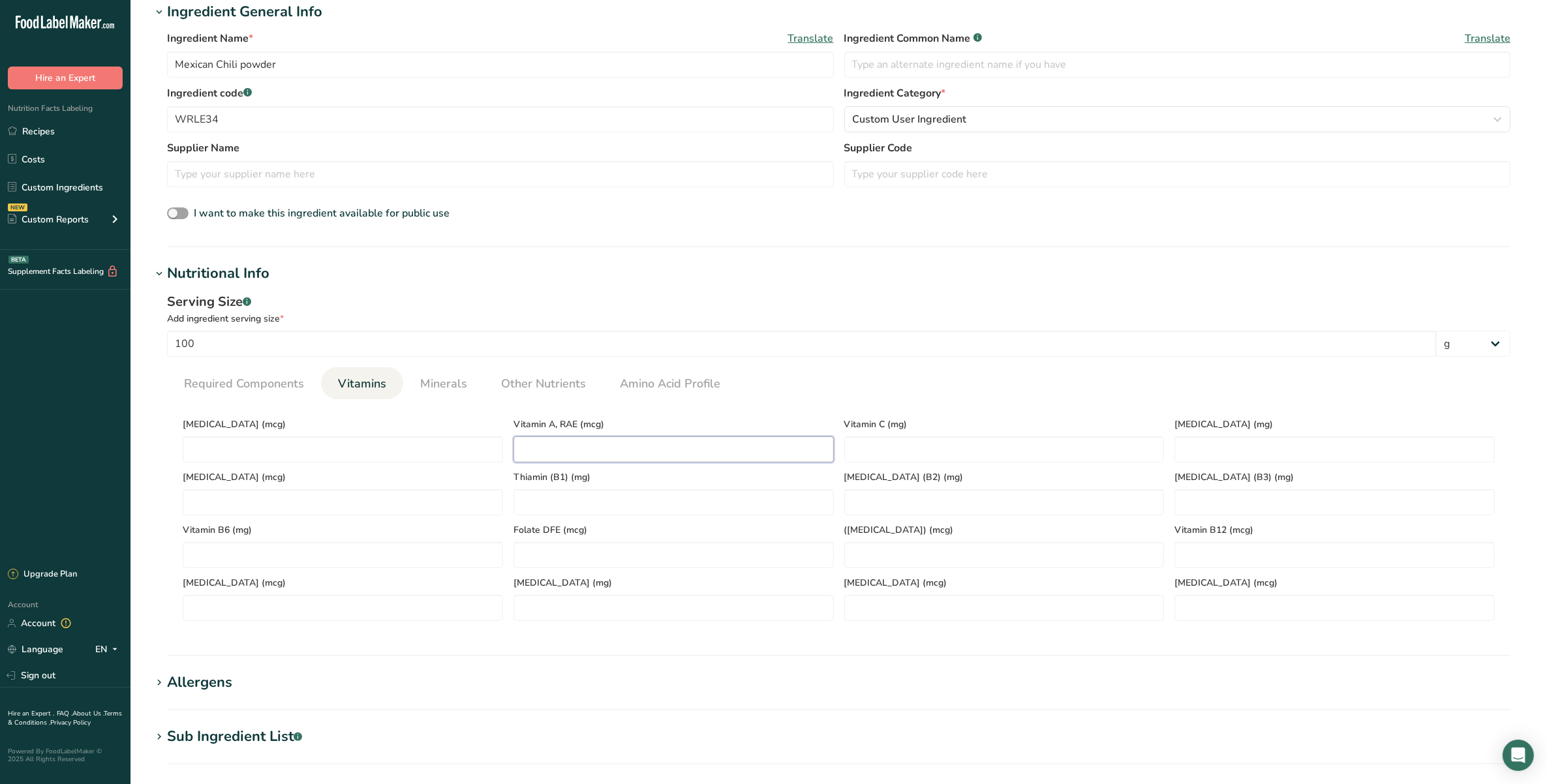
click at [547, 448] on RAE "number" at bounding box center [674, 449] width 320 height 26
click at [623, 454] on RAE "number" at bounding box center [674, 449] width 320 height 26
click at [543, 442] on RAE "number" at bounding box center [674, 449] width 320 height 26
click at [541, 460] on RAE "number" at bounding box center [674, 449] width 320 height 26
type RAE "1266.07"
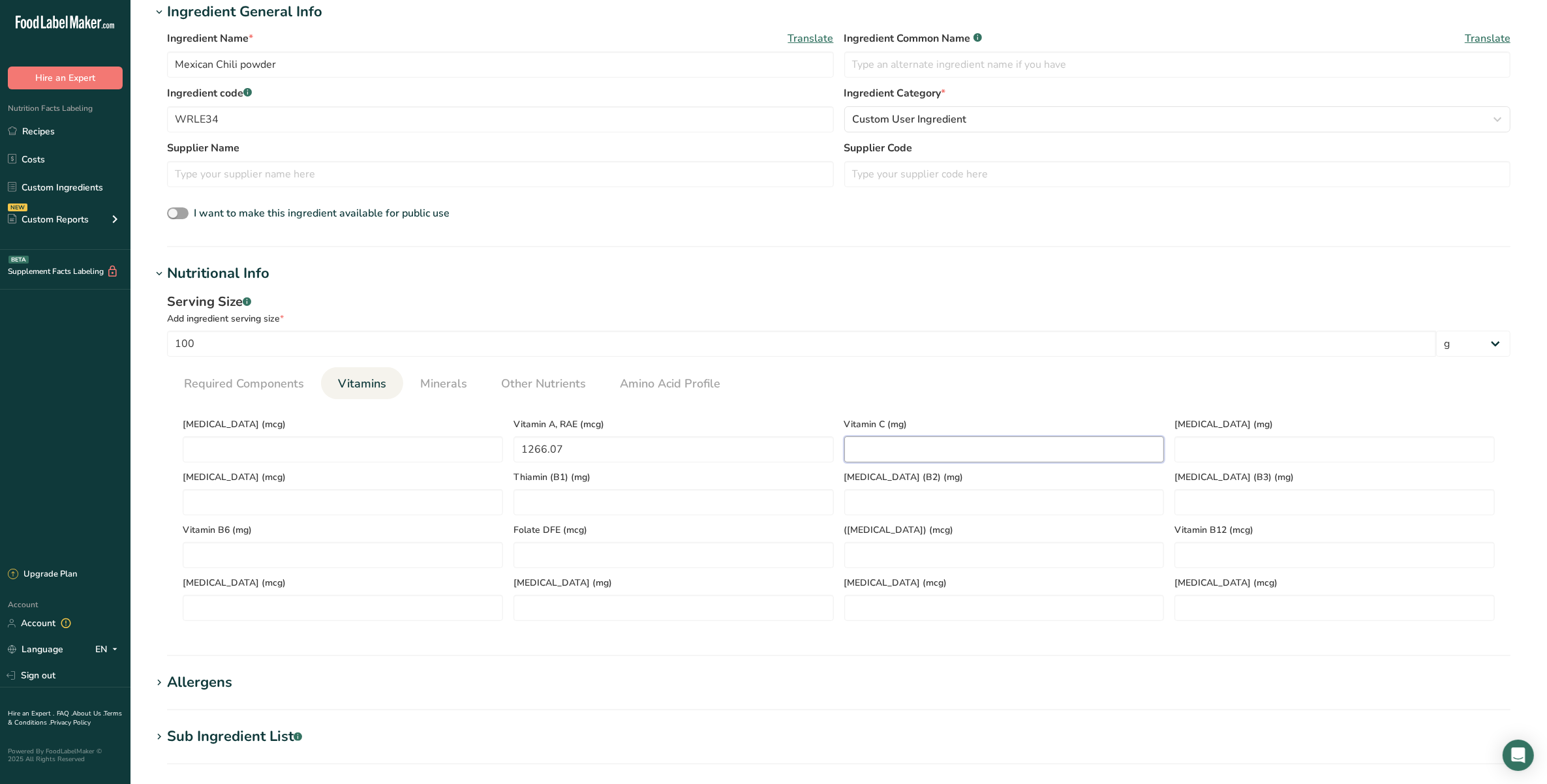
click at [924, 441] on C "number" at bounding box center [1005, 449] width 320 height 26
type C "8.81"
click at [353, 455] on D "number" at bounding box center [343, 449] width 320 height 26
type D "0"
click at [459, 386] on span "Minerals" at bounding box center [443, 384] width 47 height 18
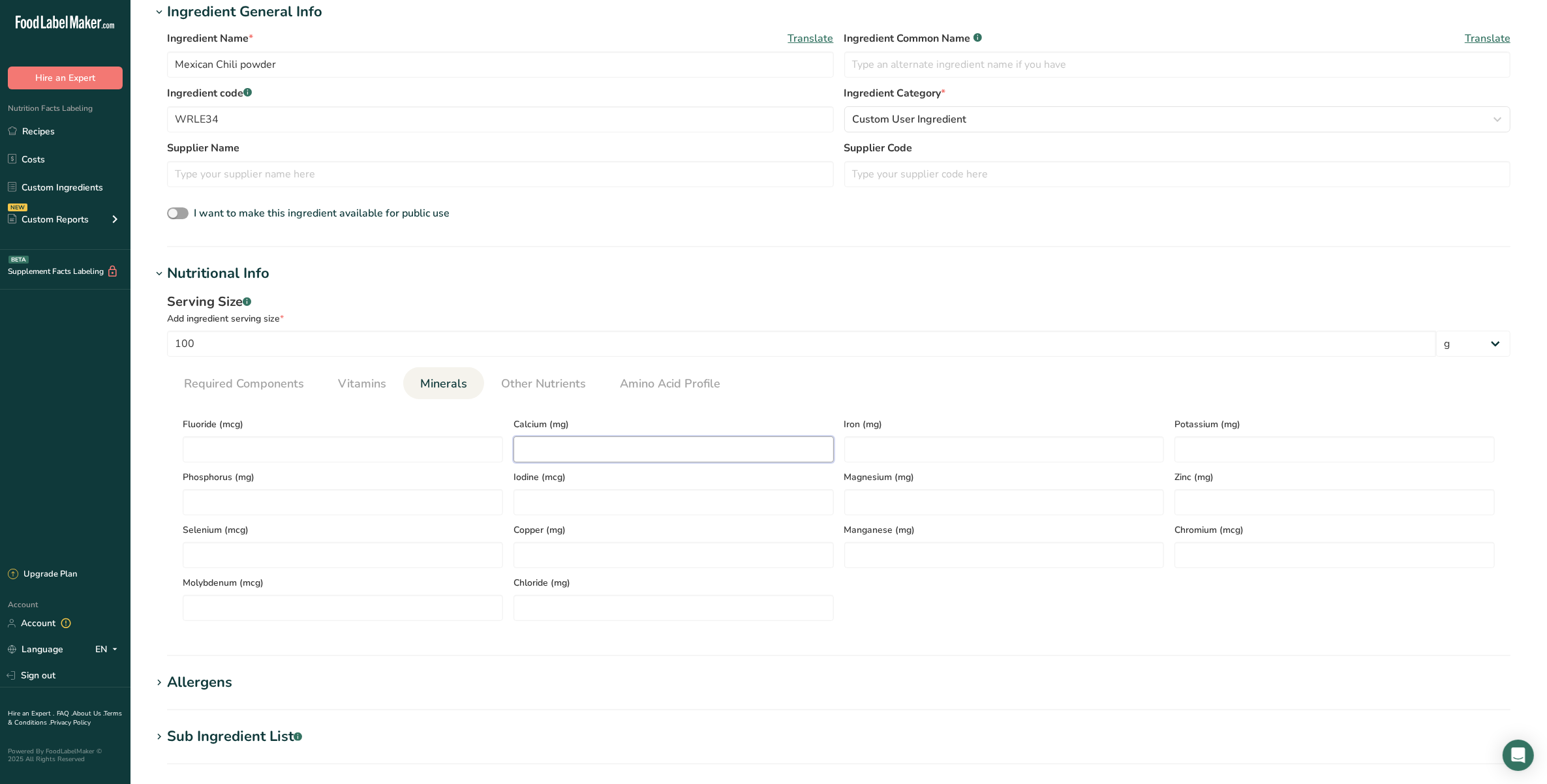
click at [750, 460] on input "number" at bounding box center [674, 449] width 320 height 26
type input "186.99"
click at [1018, 457] on input "number" at bounding box center [1005, 449] width 320 height 26
type input "10.54"
click at [1096, 385] on ul "Required Components Vitamins Minerals Other Nutrients Amino Acid Profile" at bounding box center [839, 384] width 1344 height 32
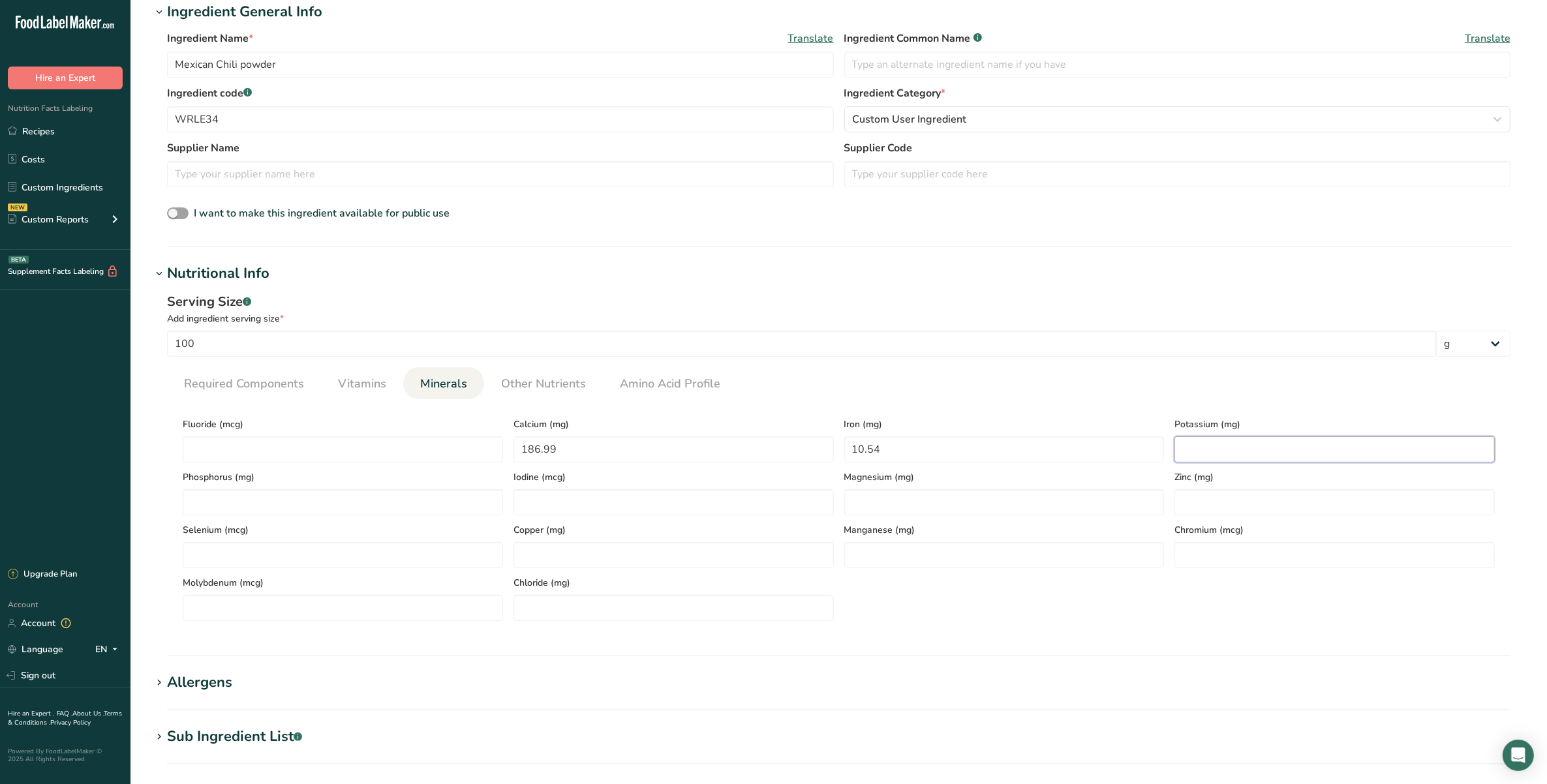
click at [1185, 448] on input "number" at bounding box center [1335, 449] width 320 height 26
type input "907.82"
click at [1193, 402] on section "Calories (kcal) * 0.3033 Energy KJ (kj) * 1.3 Total Fat (g) * 9.56 Saturated Fa…" at bounding box center [839, 515] width 1344 height 232
click at [268, 392] on span "Required Components" at bounding box center [245, 384] width 121 height 18
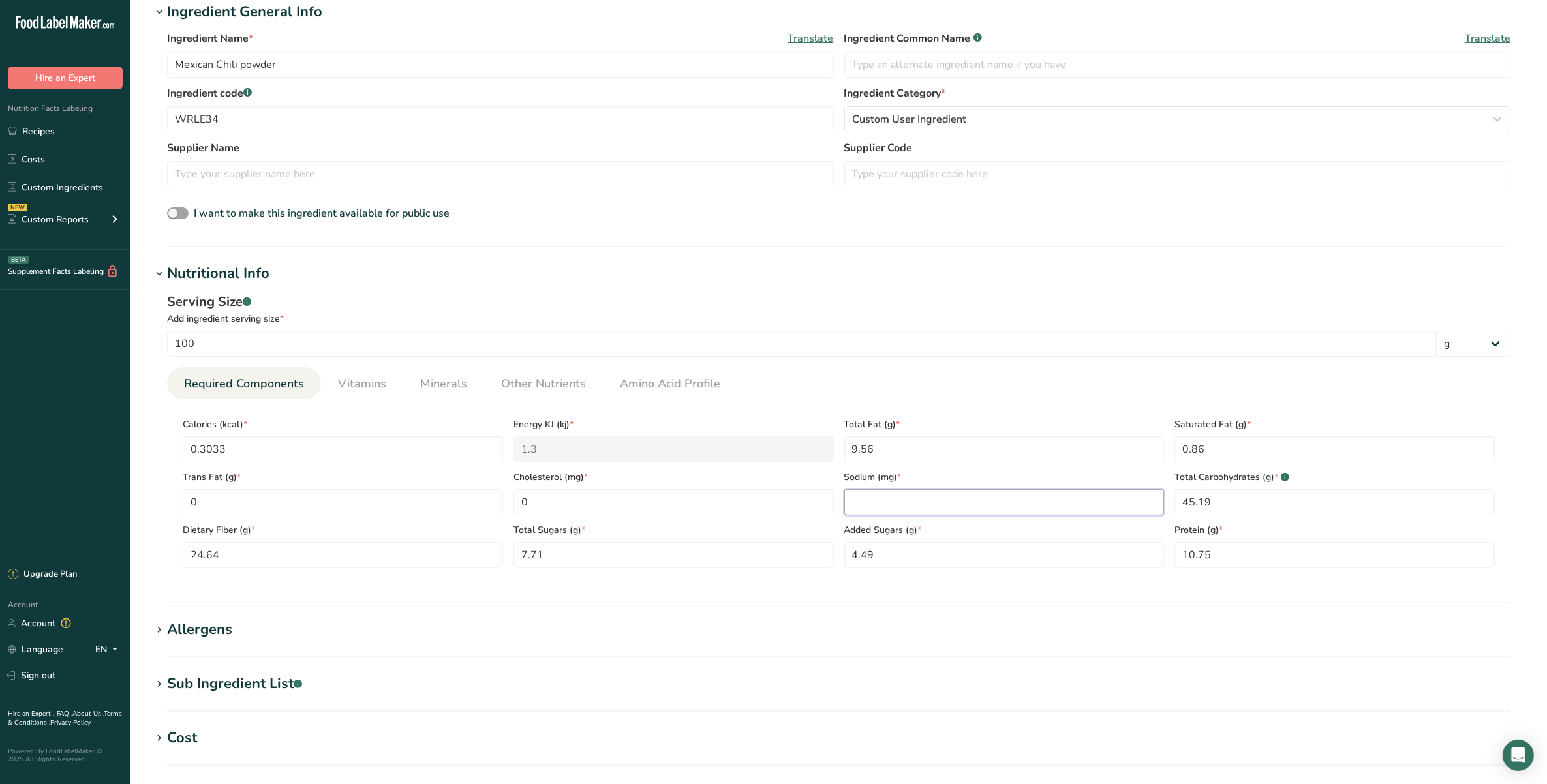
click at [911, 503] on input "number" at bounding box center [1005, 502] width 320 height 26
type input "8221.02"
click at [888, 361] on div "Serving Size .a-a{fill:#347362;}.b-a{fill:#fff;} Add ingredient serving size * …" at bounding box center [838, 435] width 1375 height 302
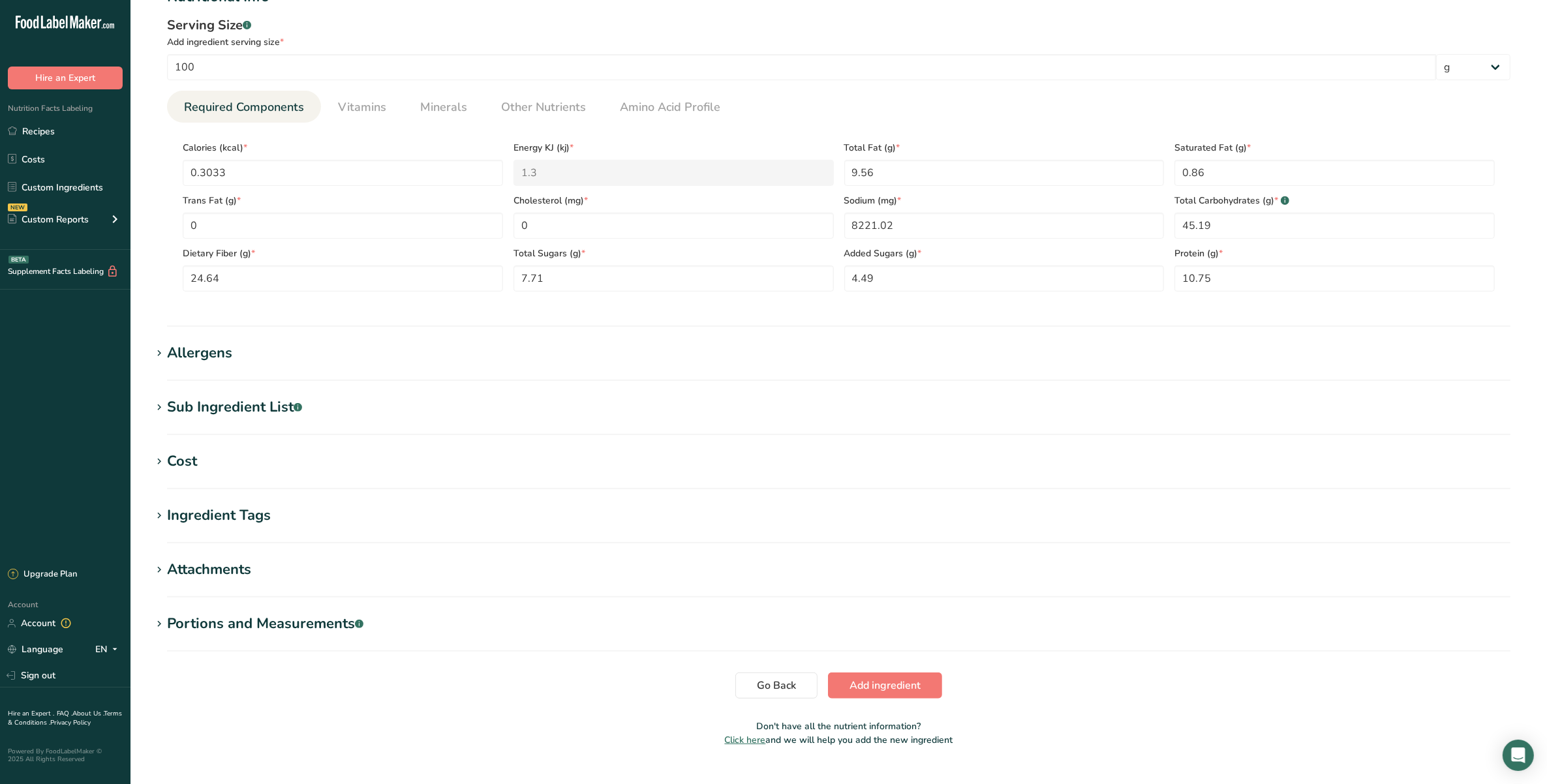
scroll to position [546, 0]
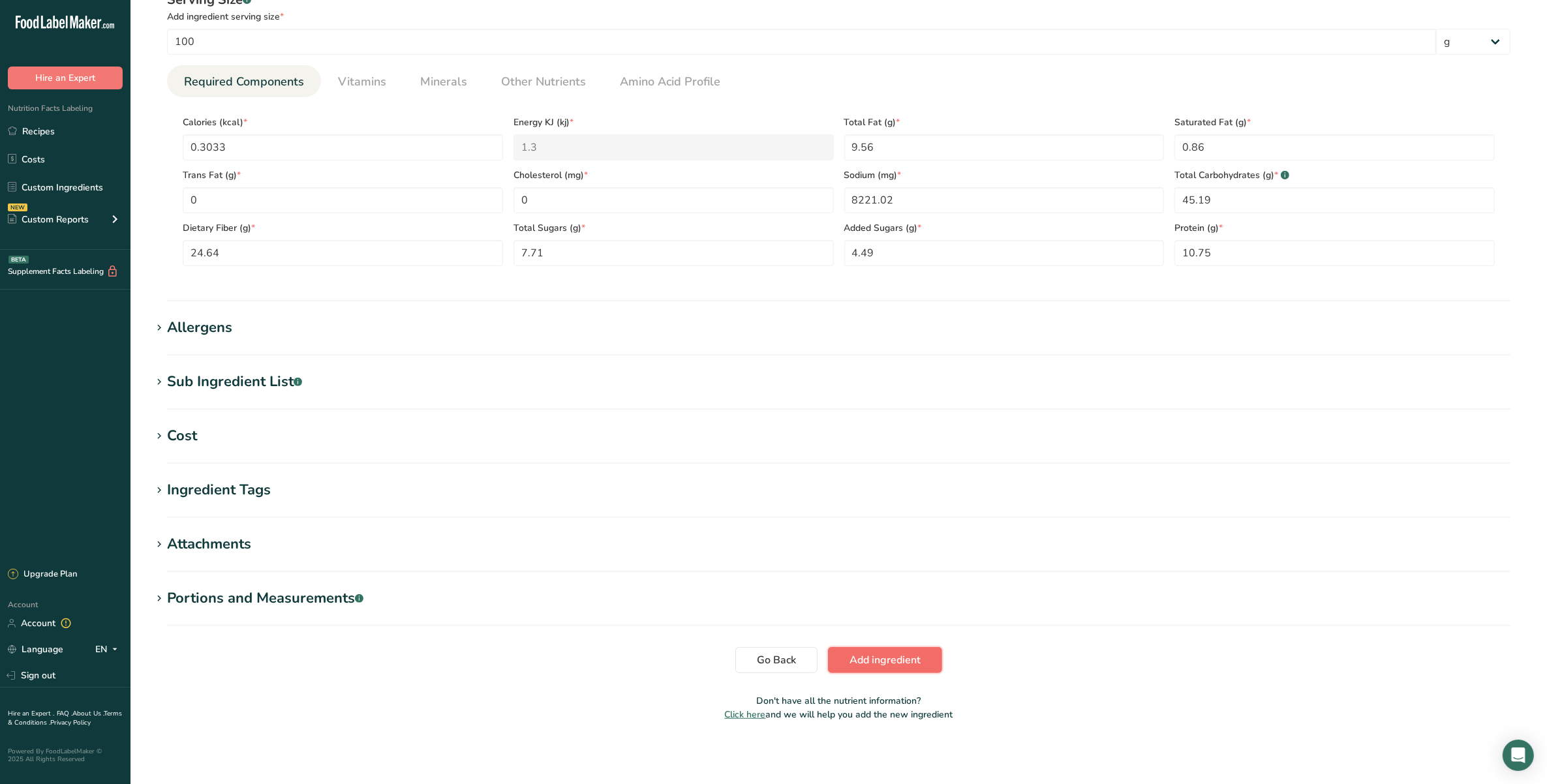
click at [899, 660] on span "Add ingredient" at bounding box center [885, 660] width 71 height 15
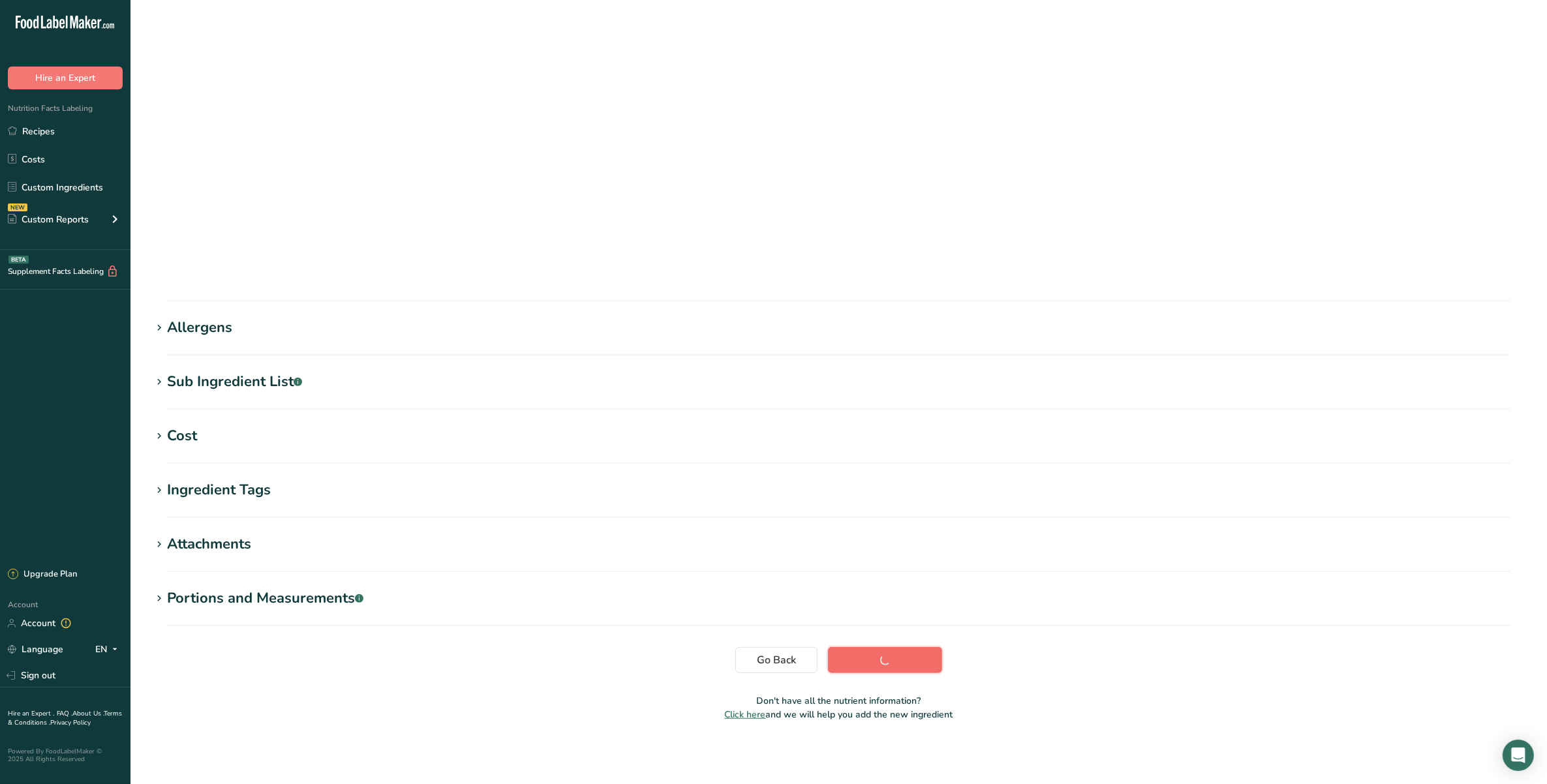
scroll to position [0, 0]
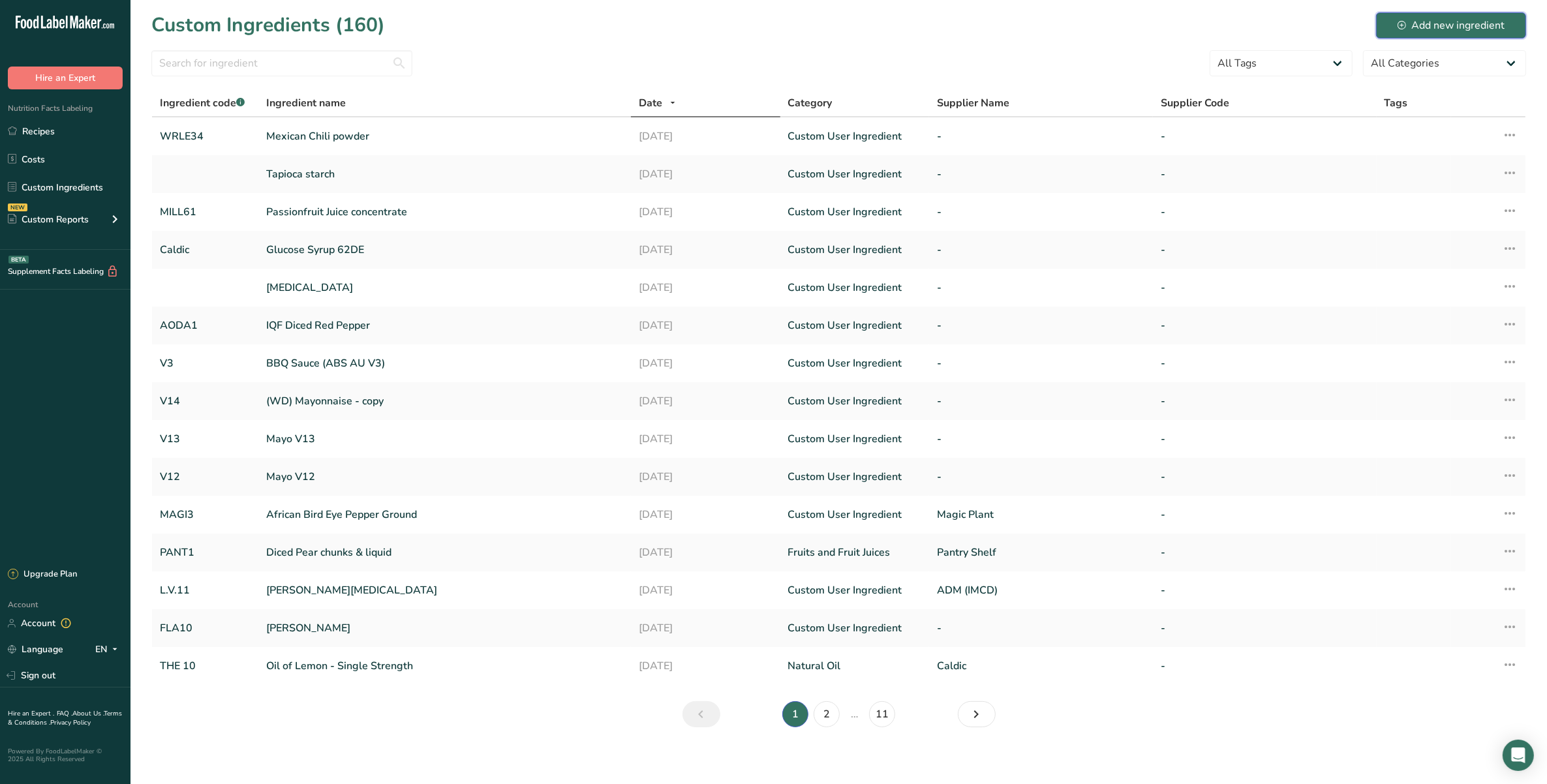
click at [1421, 16] on button "Add new ingredient" at bounding box center [1451, 25] width 150 height 26
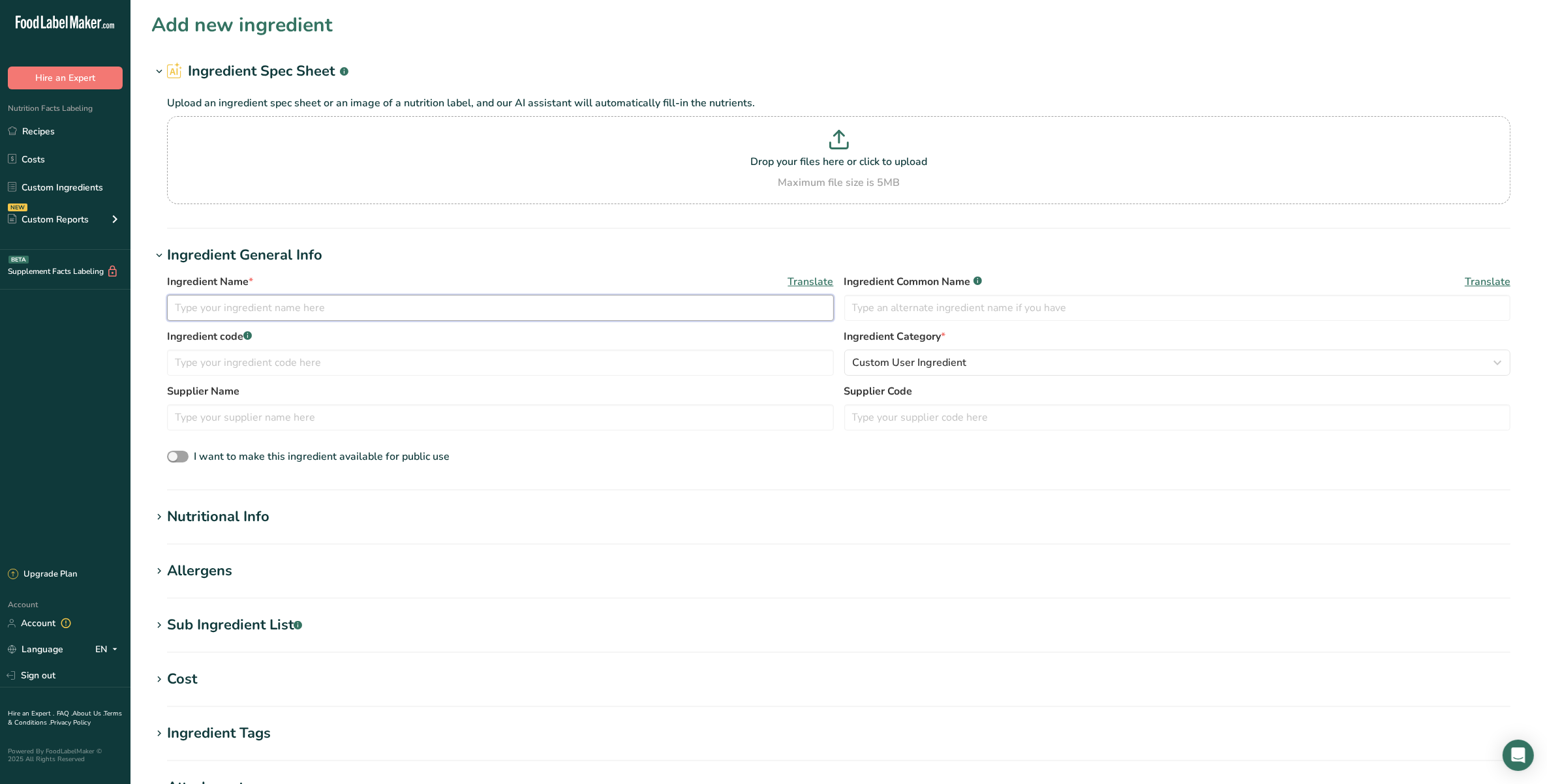
click at [373, 298] on input "text" at bounding box center [501, 307] width 667 height 26
type input "Sunstream HO Grill Flavor"
click at [1055, 304] on input "text" at bounding box center [1178, 307] width 667 height 26
drag, startPoint x: 540, startPoint y: 370, endPoint x: 543, endPoint y: 377, distance: 7.6
click at [540, 370] on input "text" at bounding box center [501, 362] width 667 height 26
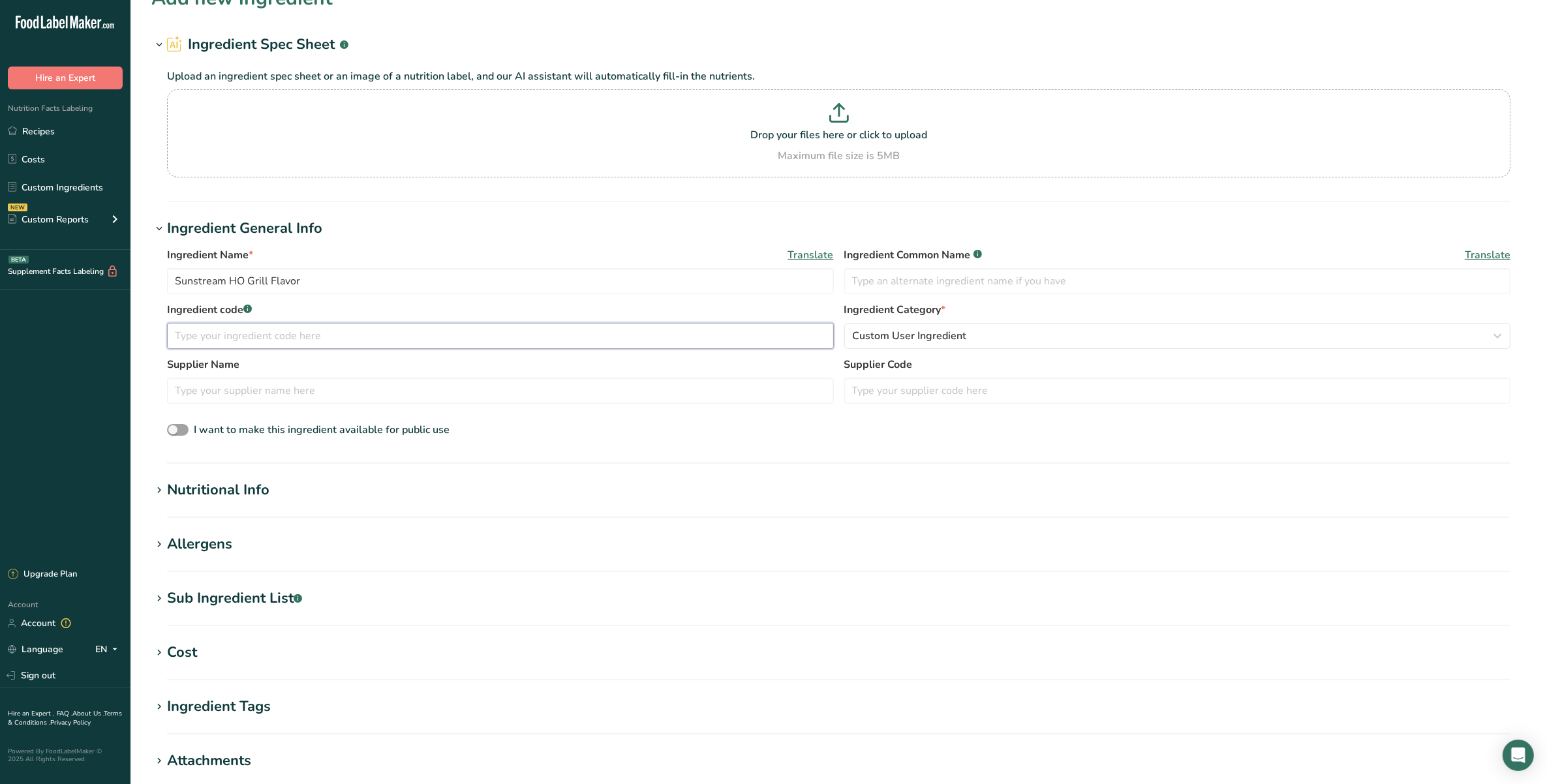
scroll to position [163, 0]
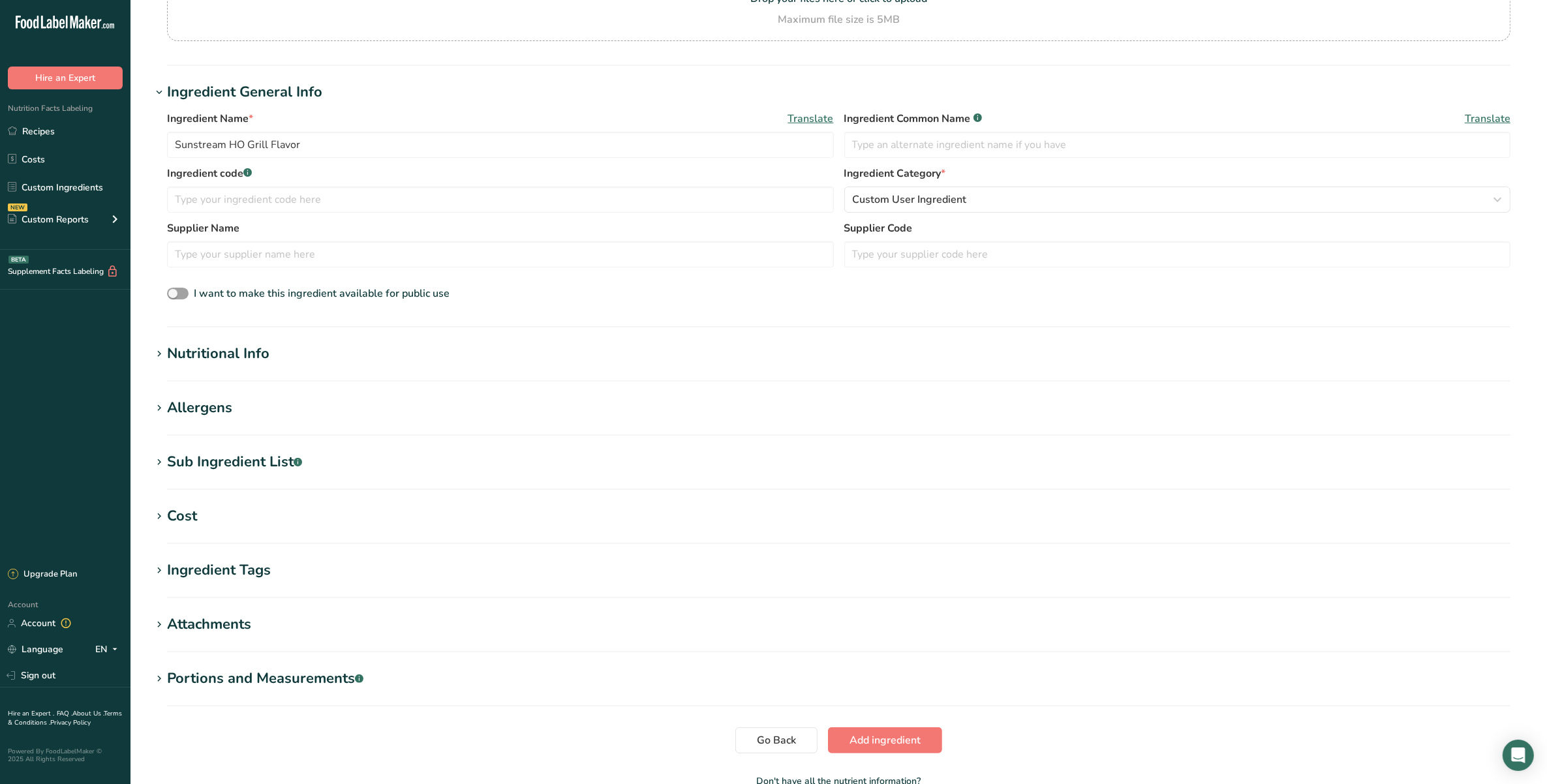
click at [261, 344] on div "Nutritional Info" at bounding box center [219, 354] width 103 height 22
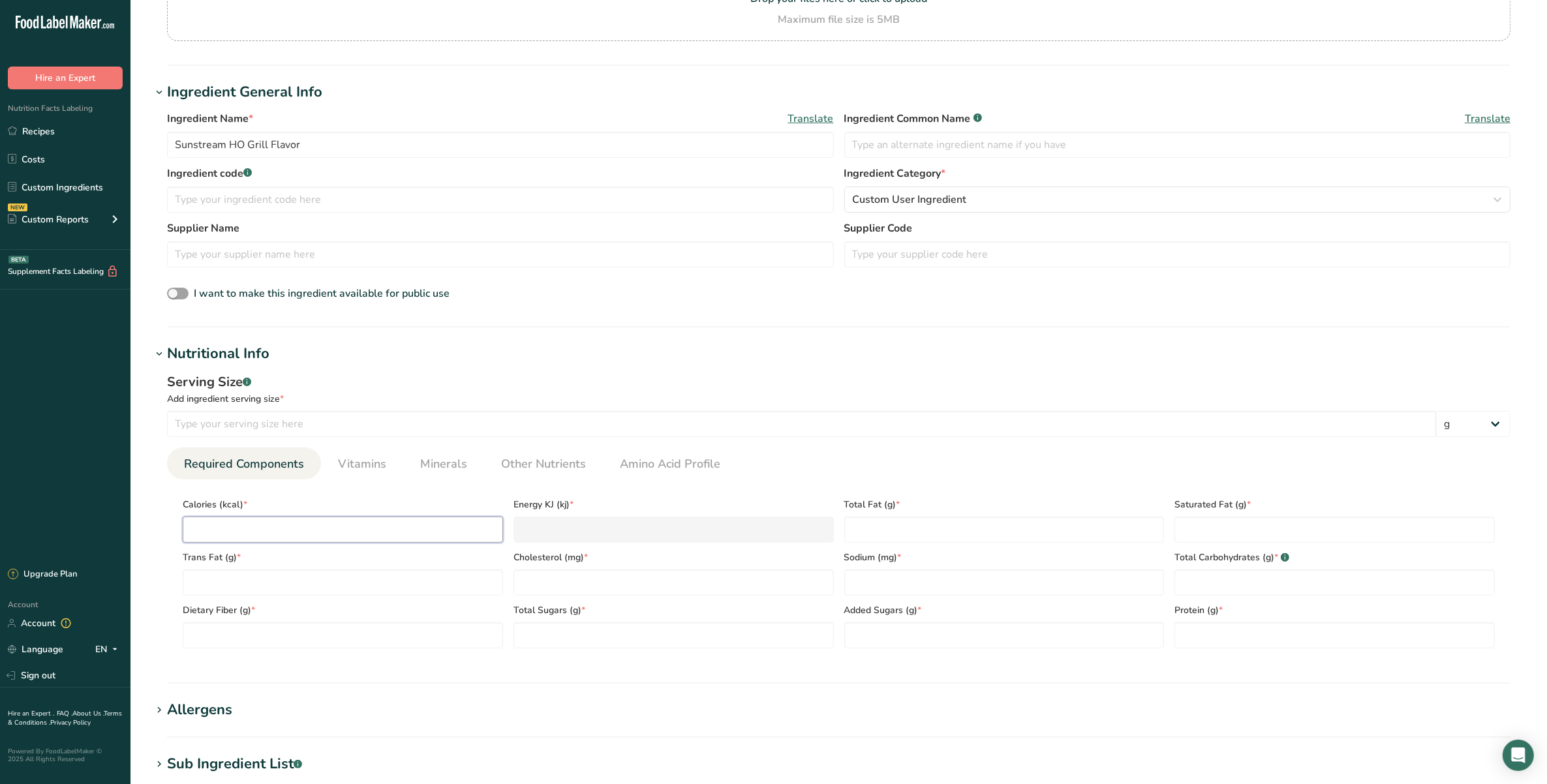
click at [232, 536] on input "number" at bounding box center [343, 530] width 320 height 26
type input "9"
type KJ "37.7"
type input "90"
type KJ "376.6"
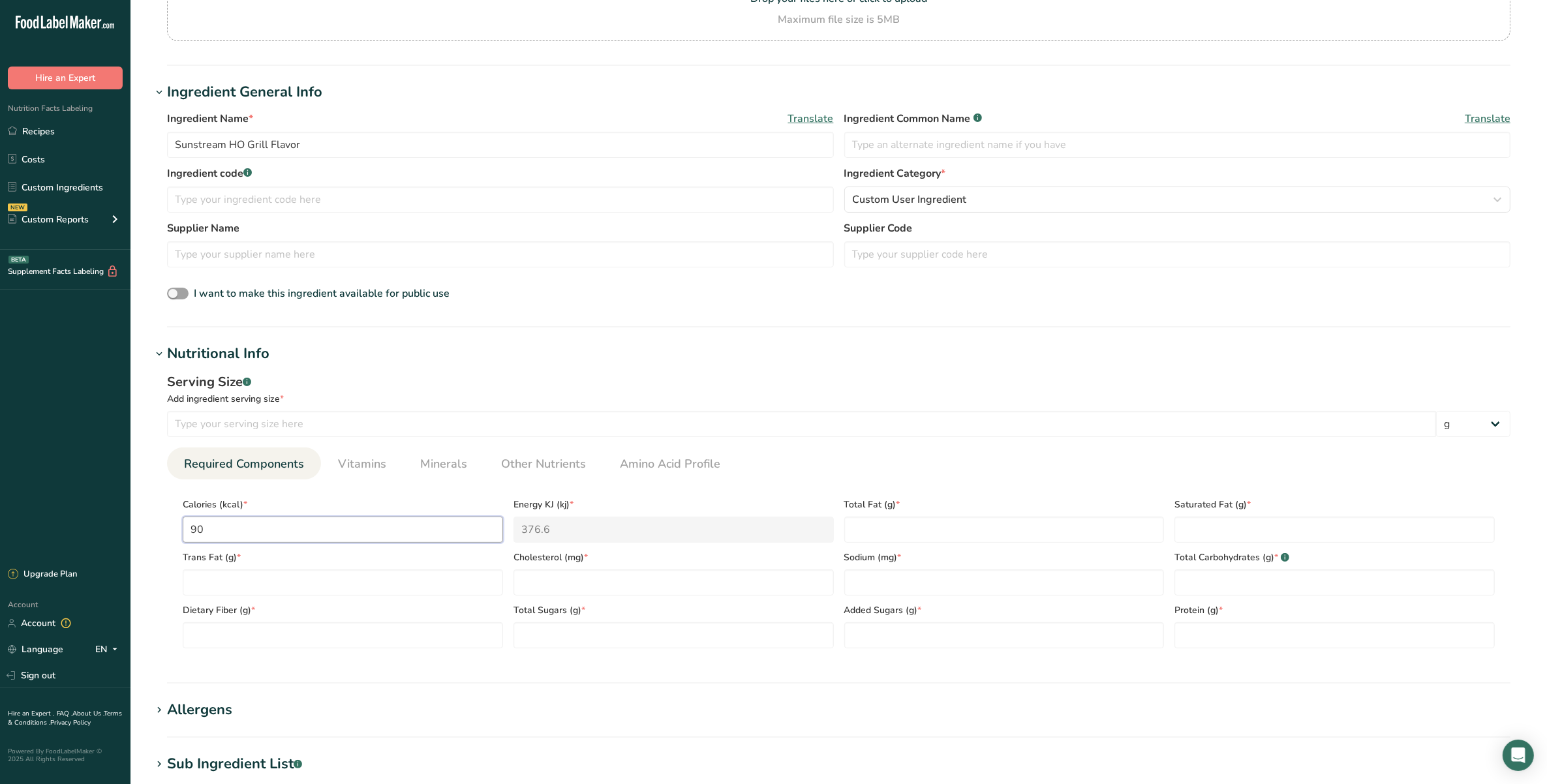
type input "900"
type KJ "3765.6"
type input "9000"
type KJ "37656"
type input "900"
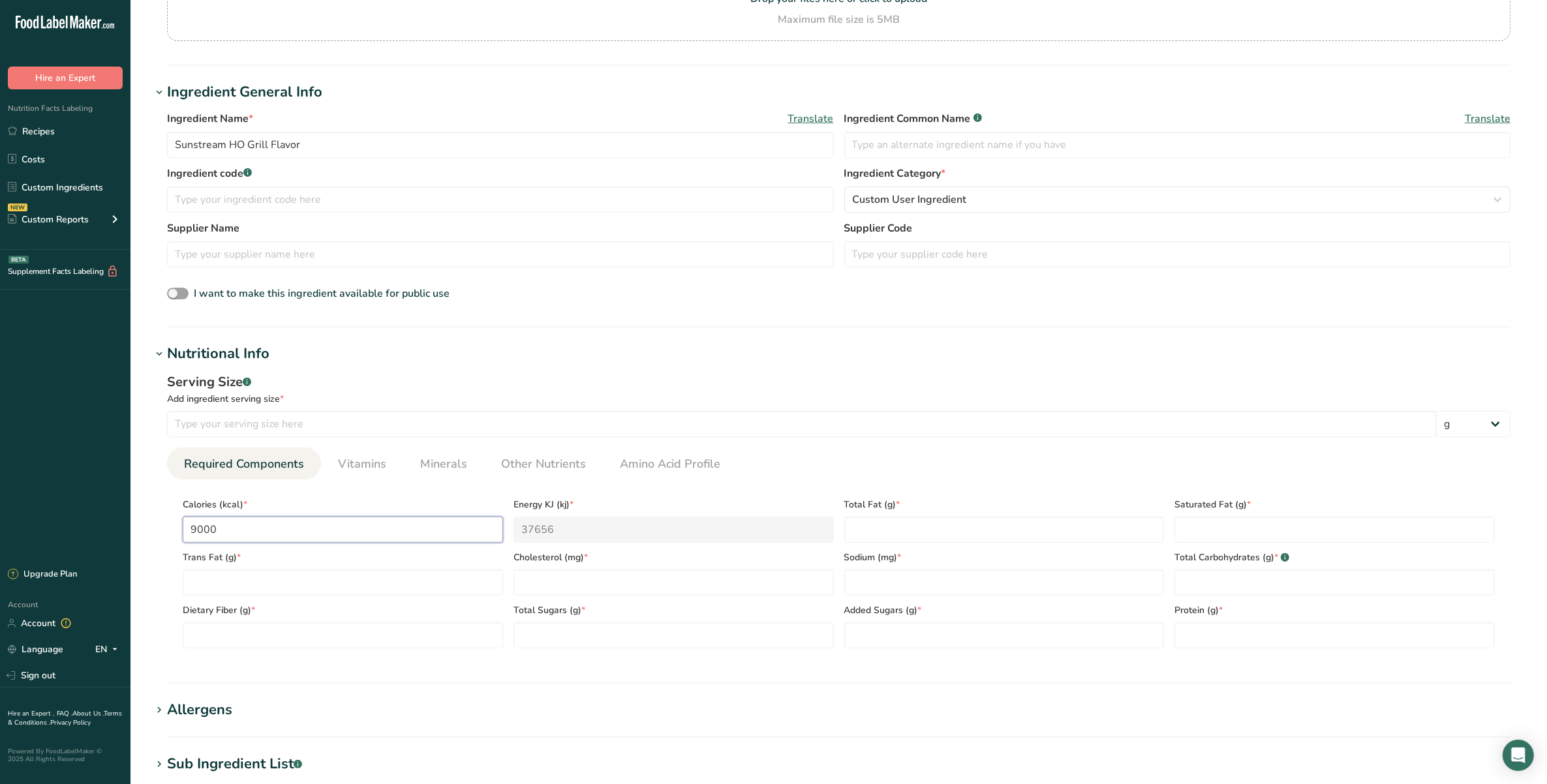
type KJ "3765.6"
type input "900"
click at [884, 526] on Fat "number" at bounding box center [1005, 530] width 320 height 26
click at [1219, 581] on Carbohydrates "number" at bounding box center [1335, 582] width 320 height 26
type Carbohydrates "0"
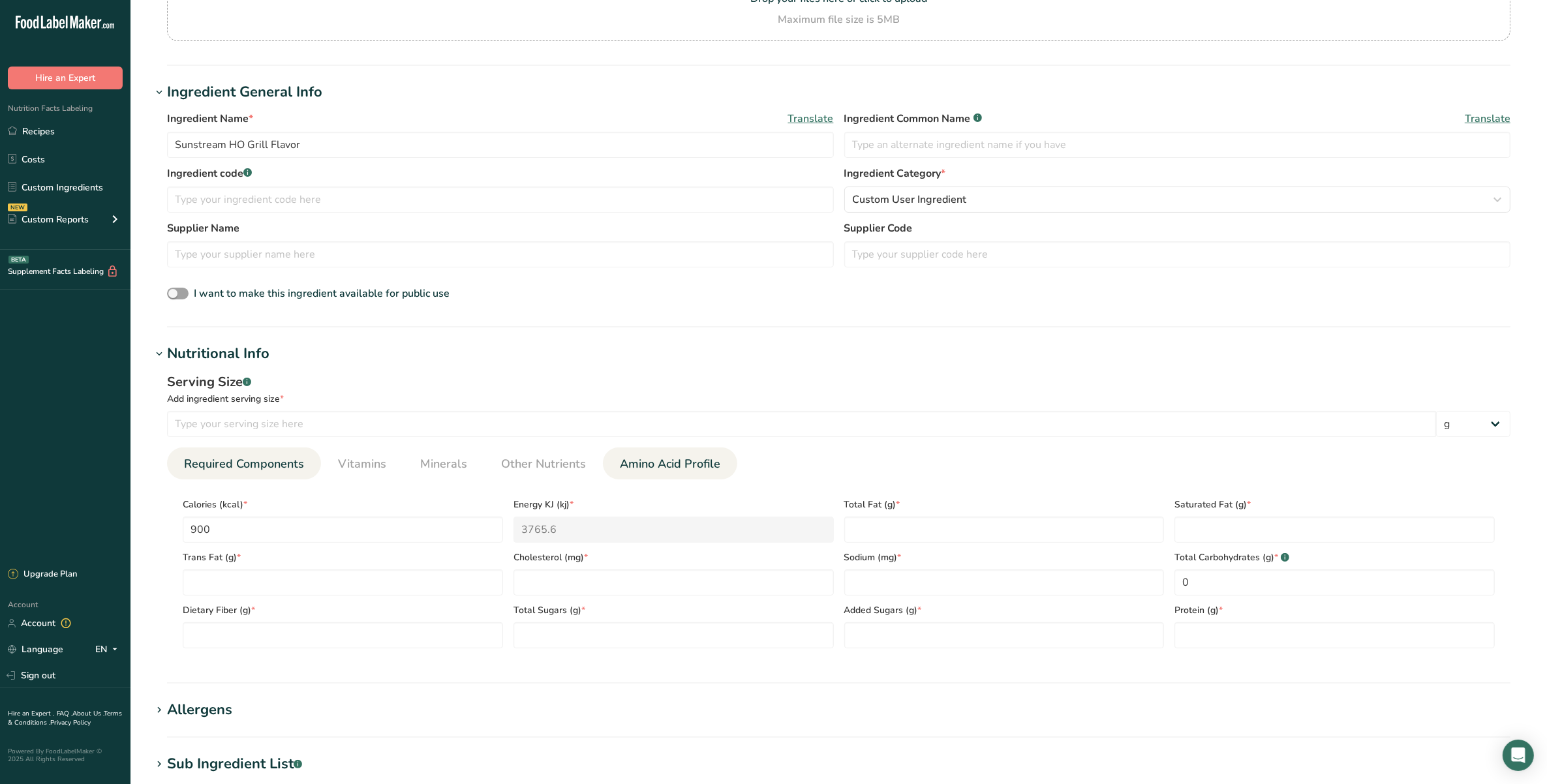
click at [630, 453] on link "Amino Acid Profile" at bounding box center [669, 464] width 111 height 33
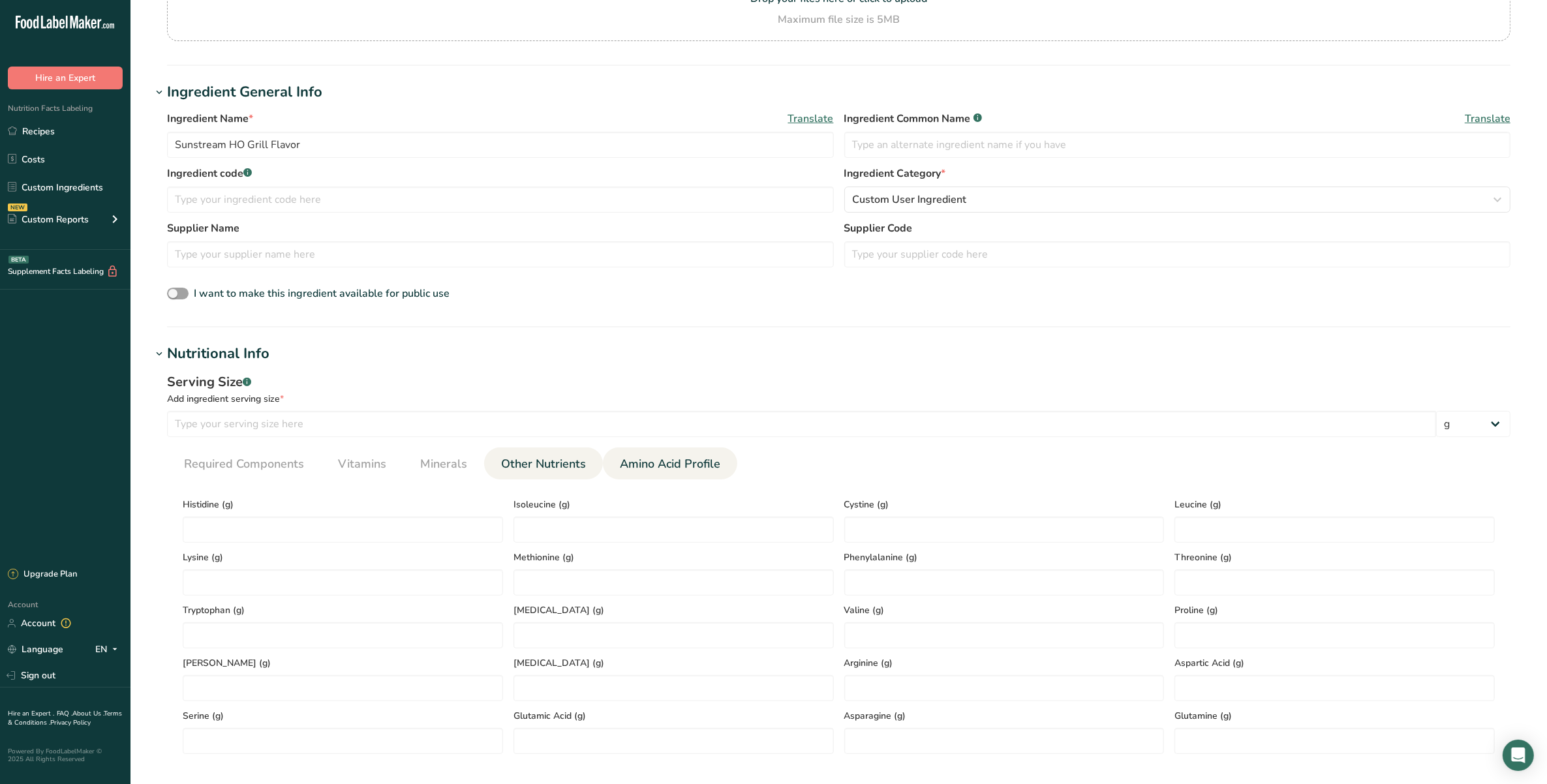
click at [568, 460] on span "Other Nutrients" at bounding box center [543, 464] width 85 height 18
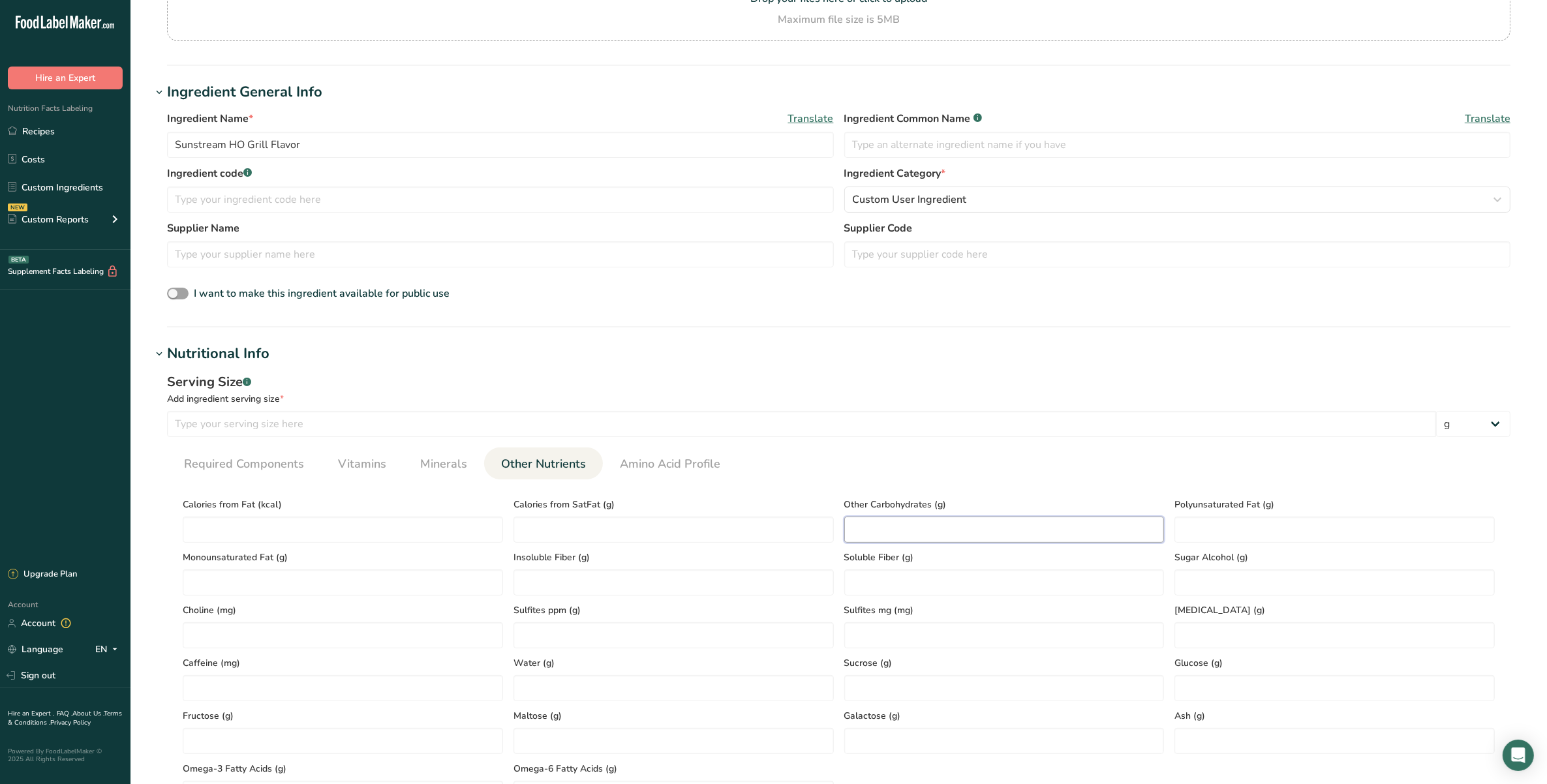
click at [1030, 524] on Carbohydrates "number" at bounding box center [1005, 530] width 320 height 26
type Carbohydrates "0"
click at [256, 458] on span "Required Components" at bounding box center [245, 464] width 121 height 18
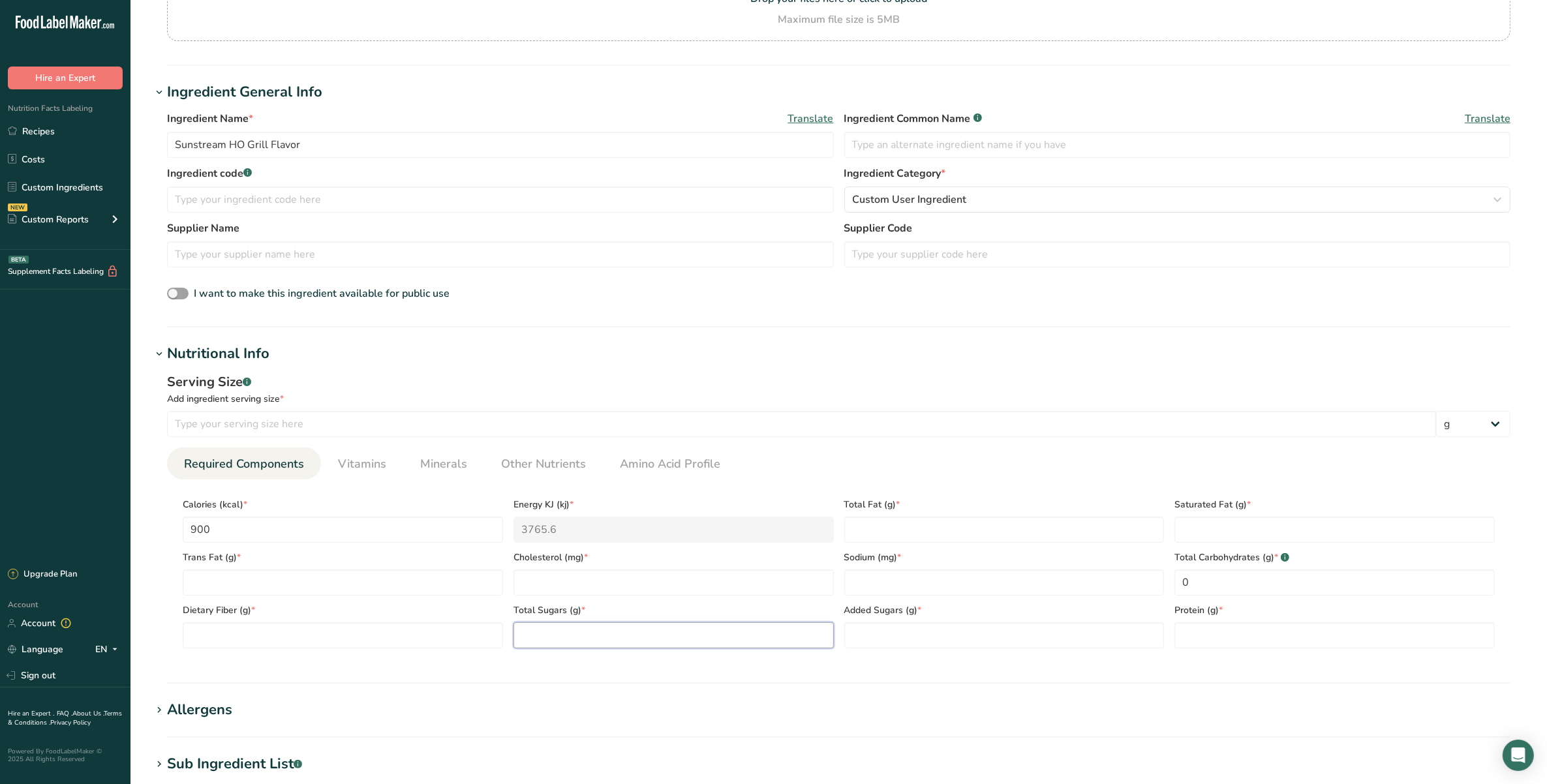
click at [639, 646] on Sugars "number" at bounding box center [674, 635] width 320 height 26
type Sugars "0"
click at [911, 523] on Fat "number" at bounding box center [1005, 530] width 320 height 26
type Fat "100"
click at [1253, 526] on Fat "number" at bounding box center [1335, 530] width 320 height 26
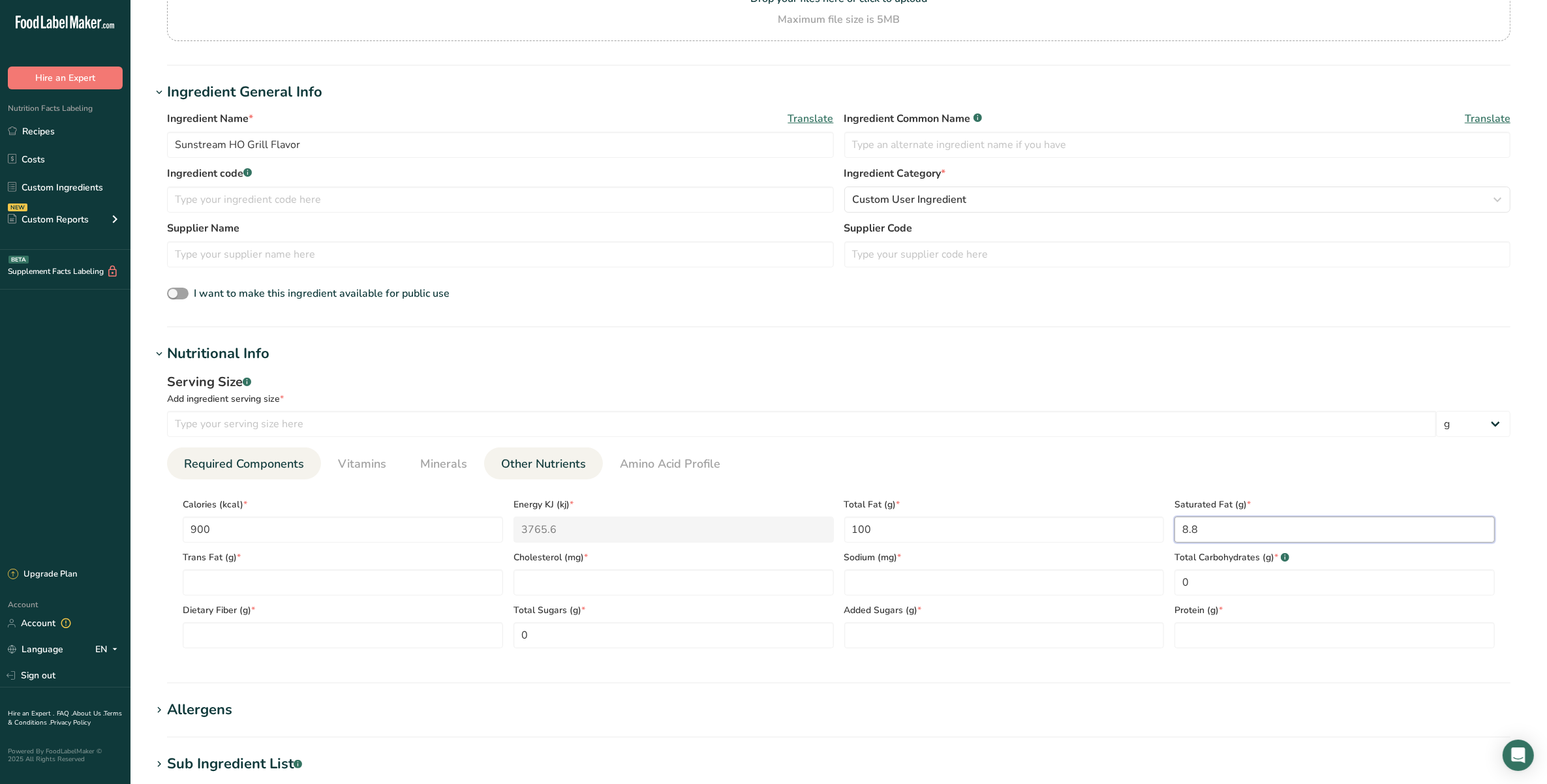
type Fat "8.8"
click at [562, 453] on link "Other Nutrients" at bounding box center [543, 464] width 95 height 33
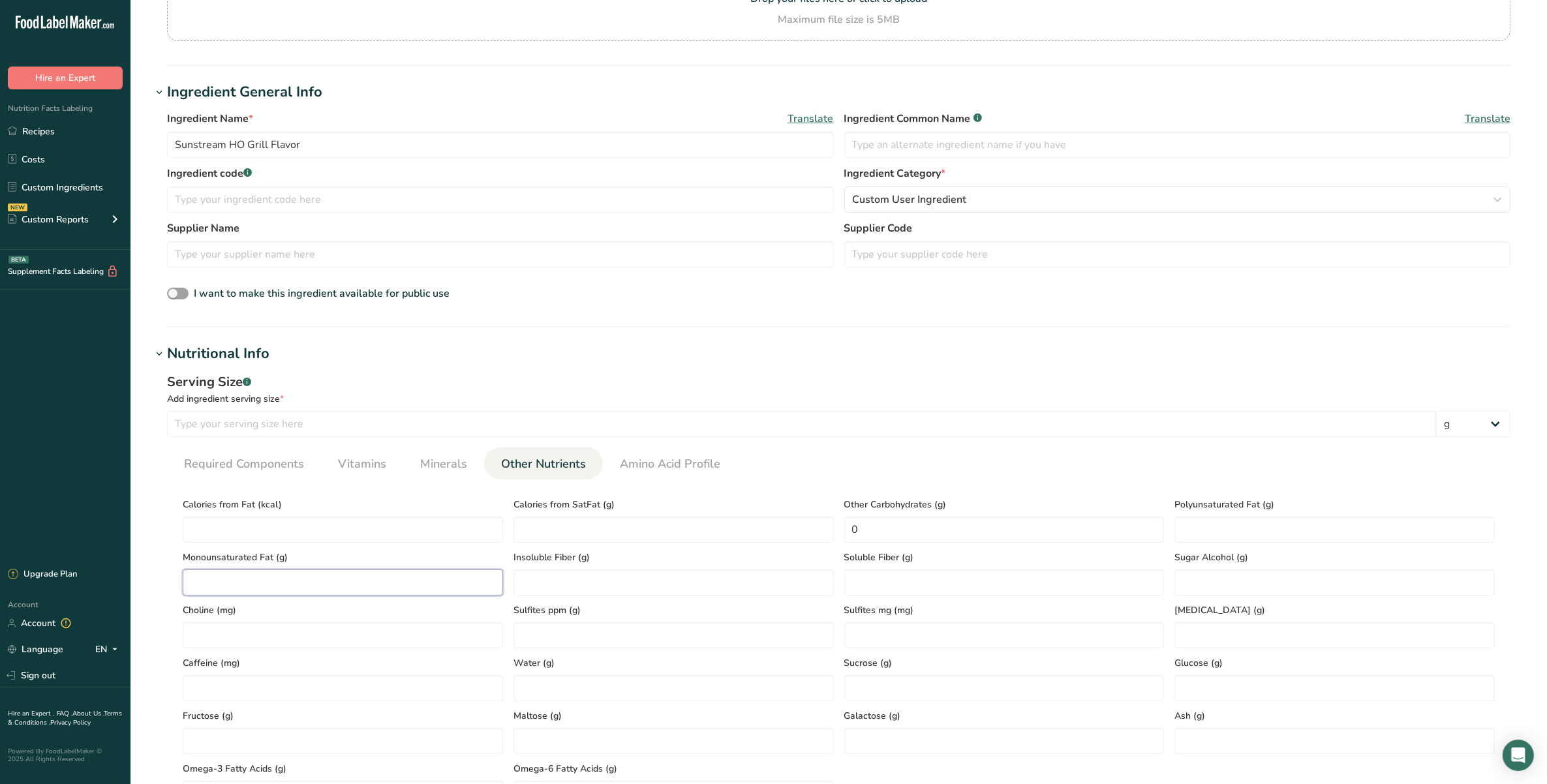
click at [384, 586] on Fat "number" at bounding box center [343, 582] width 320 height 26
type Fat "83.2"
click at [1259, 519] on Fat "number" at bounding box center [1335, 530] width 320 height 26
type Fat "8"
click at [259, 457] on span "Required Components" at bounding box center [245, 464] width 121 height 18
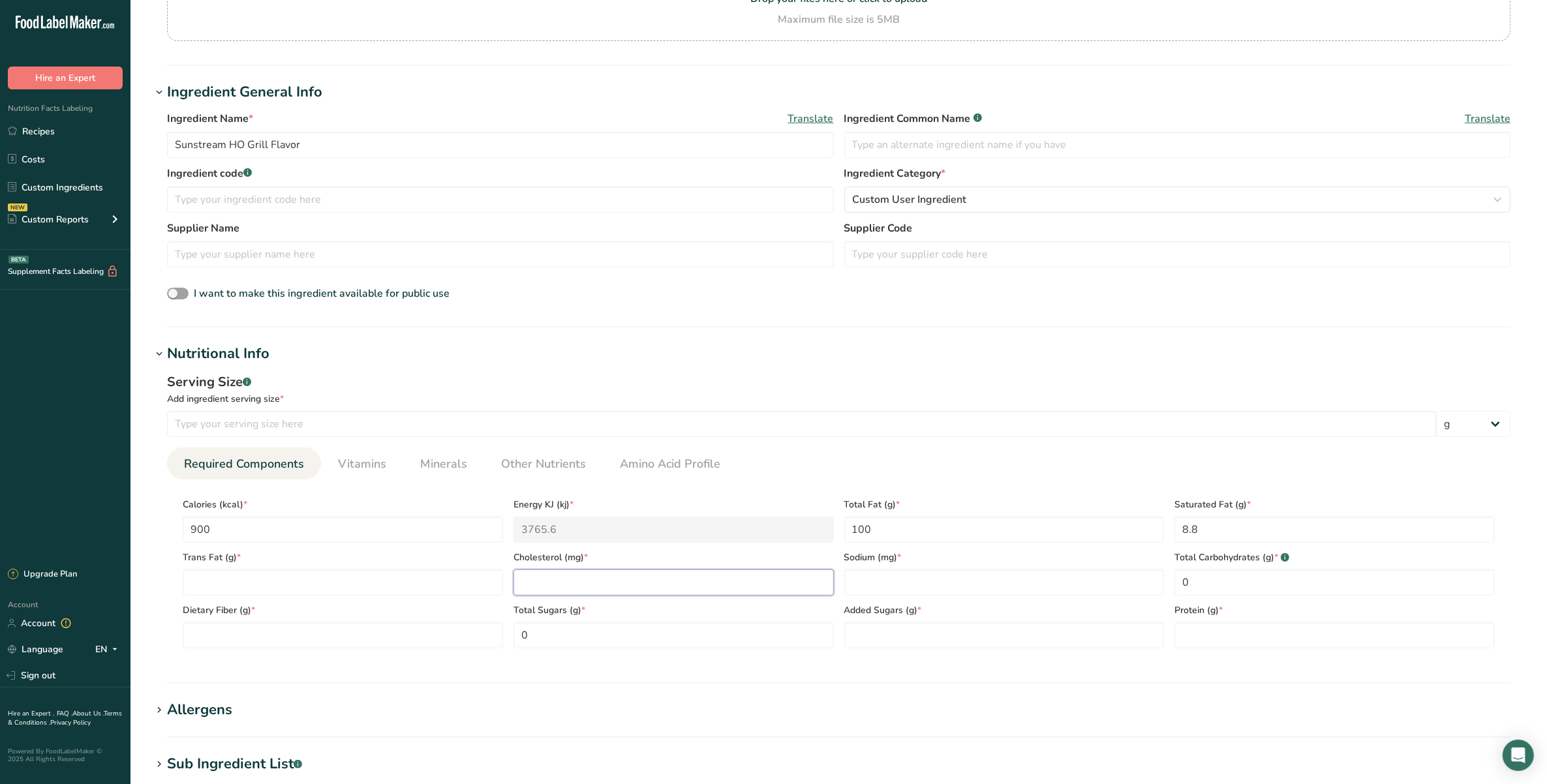
click at [602, 588] on input "number" at bounding box center [674, 582] width 320 height 26
type input "0"
click at [1212, 646] on input "number" at bounding box center [1335, 635] width 320 height 26
type input "0"
click at [357, 655] on section "Calories (kcal) * 900 Energy KJ (kj) * 3765.6 Total Fat (g) * 100 Saturated Fat…" at bounding box center [839, 569] width 1344 height 180
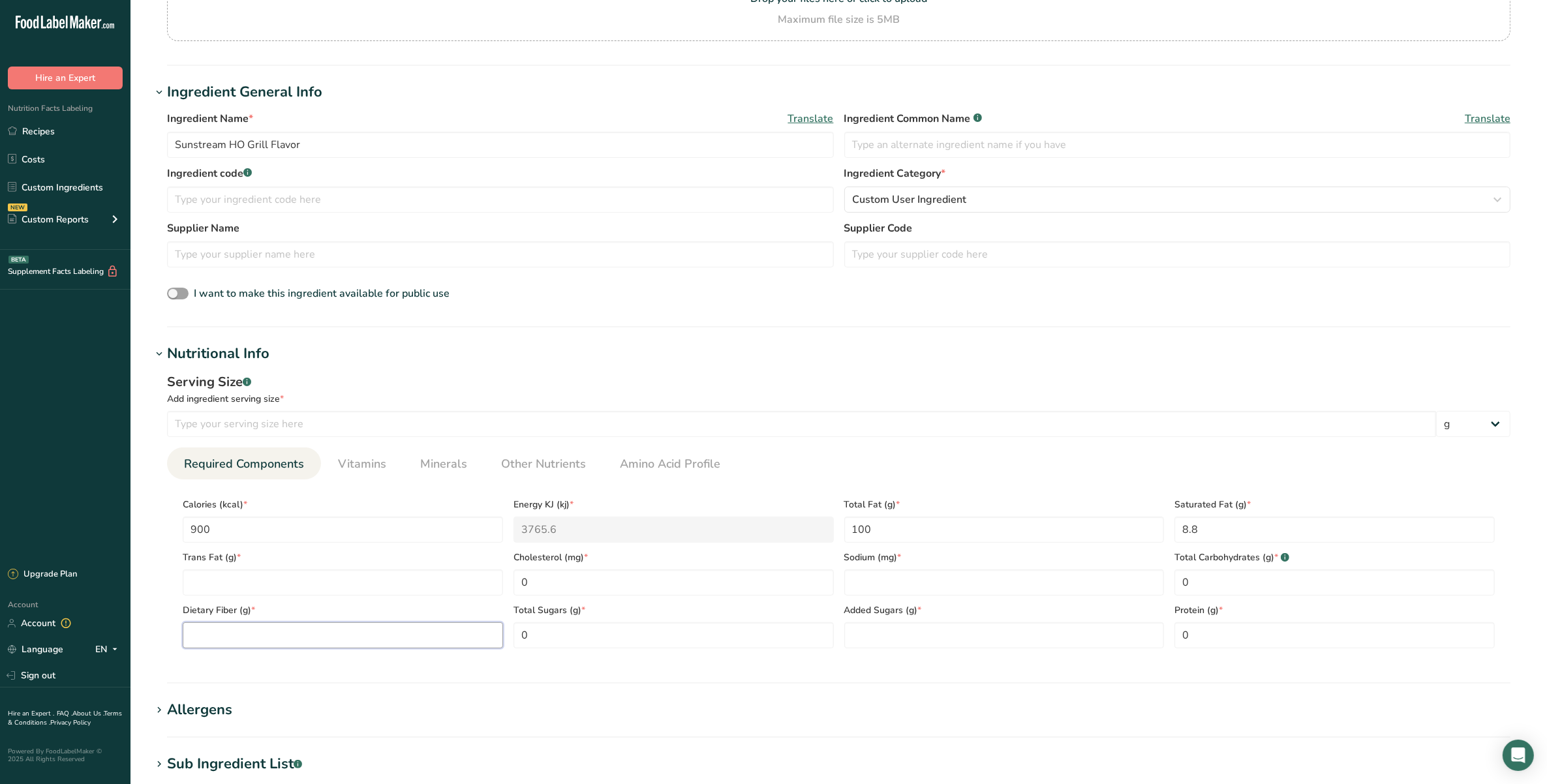
click at [351, 643] on Fiber "number" at bounding box center [343, 635] width 320 height 26
type Fiber "0"
click at [415, 474] on link "Minerals" at bounding box center [443, 464] width 58 height 33
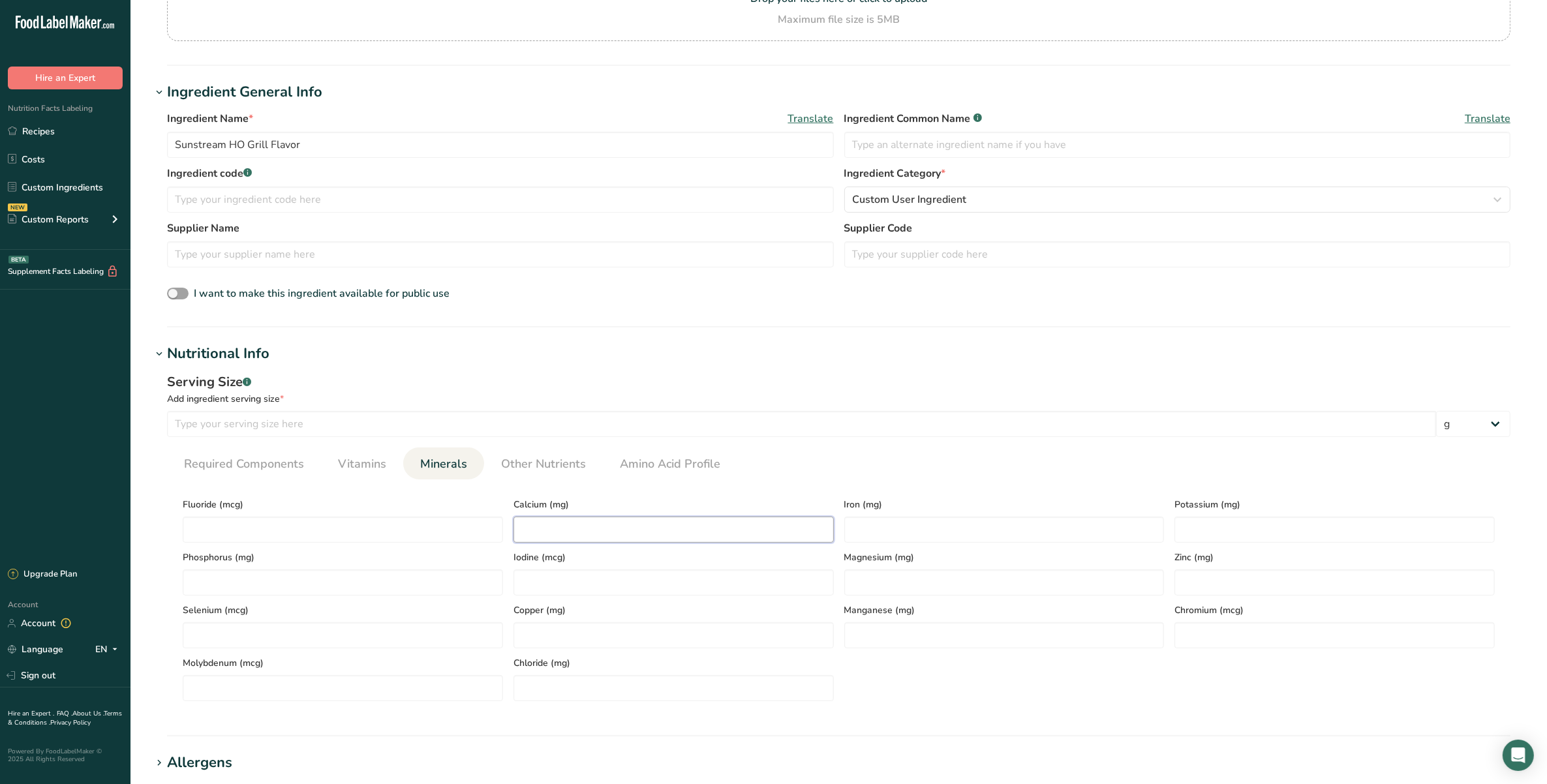
click at [614, 520] on input "number" at bounding box center [674, 530] width 320 height 26
type input "0"
click at [371, 469] on span "Vitamins" at bounding box center [362, 464] width 49 height 18
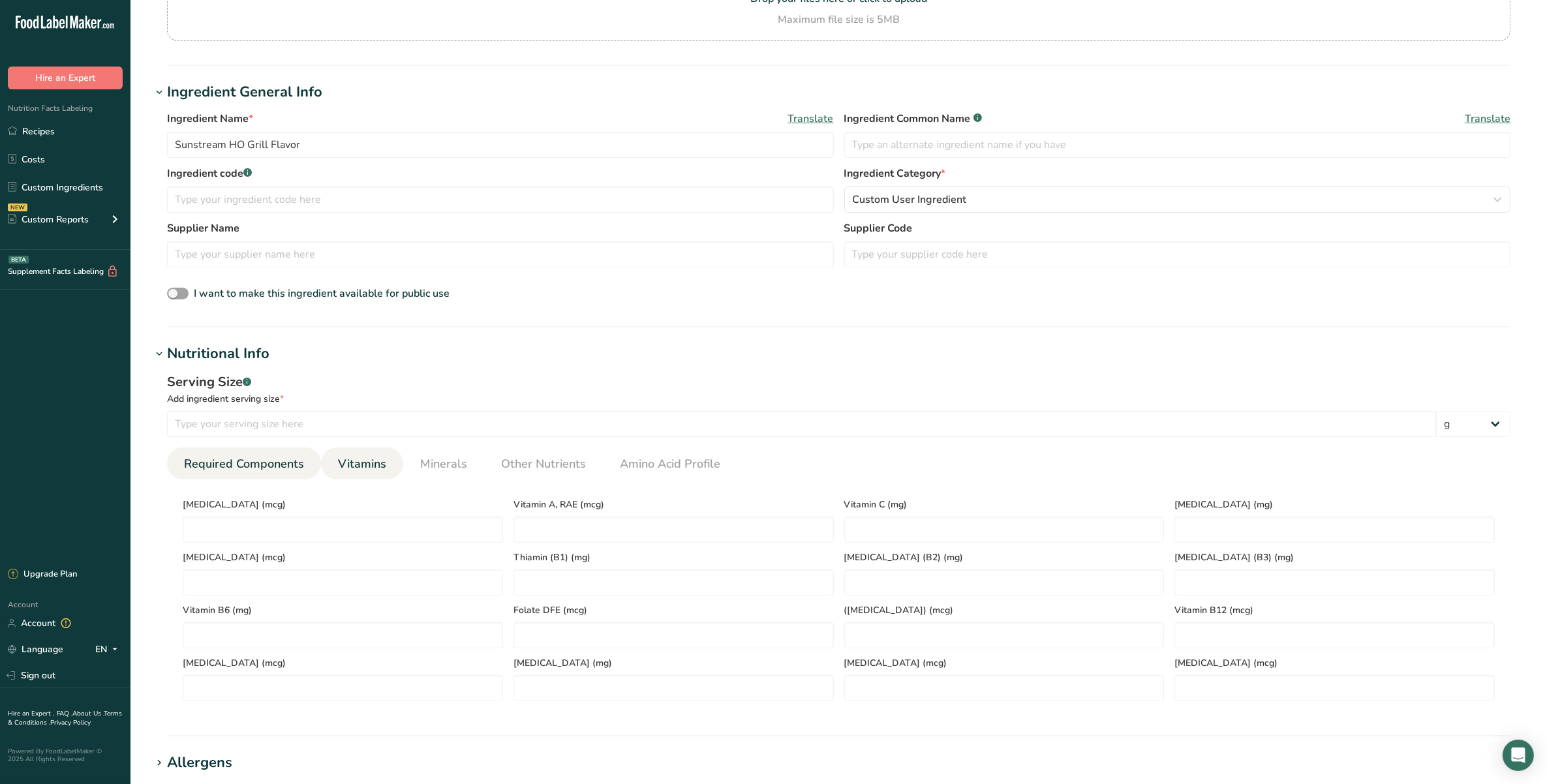
click at [296, 470] on span "Required Components" at bounding box center [245, 464] width 121 height 18
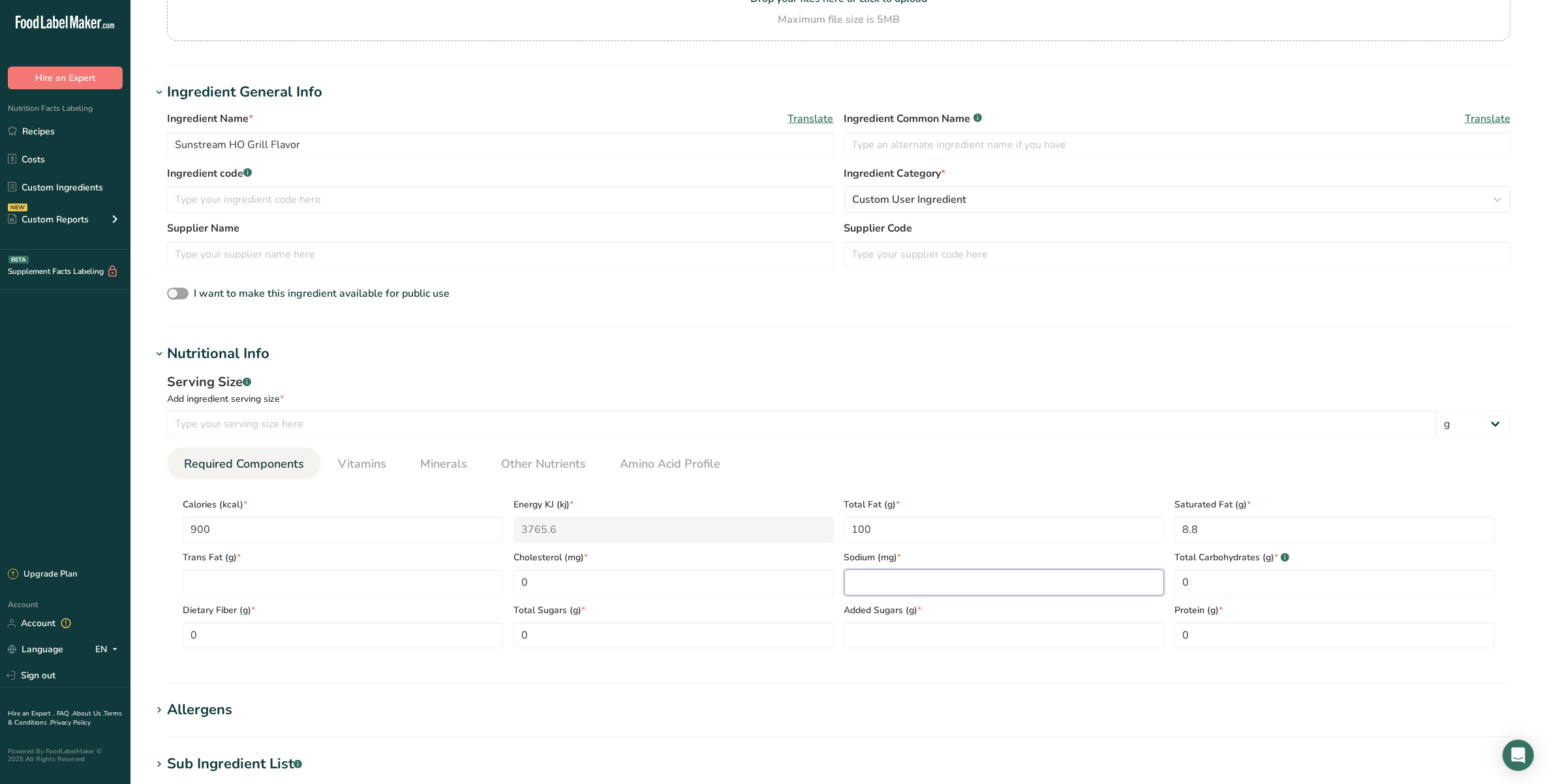
click at [924, 588] on input "number" at bounding box center [1005, 582] width 320 height 26
type input "0"
click at [581, 468] on span "Other Nutrients" at bounding box center [543, 464] width 85 height 18
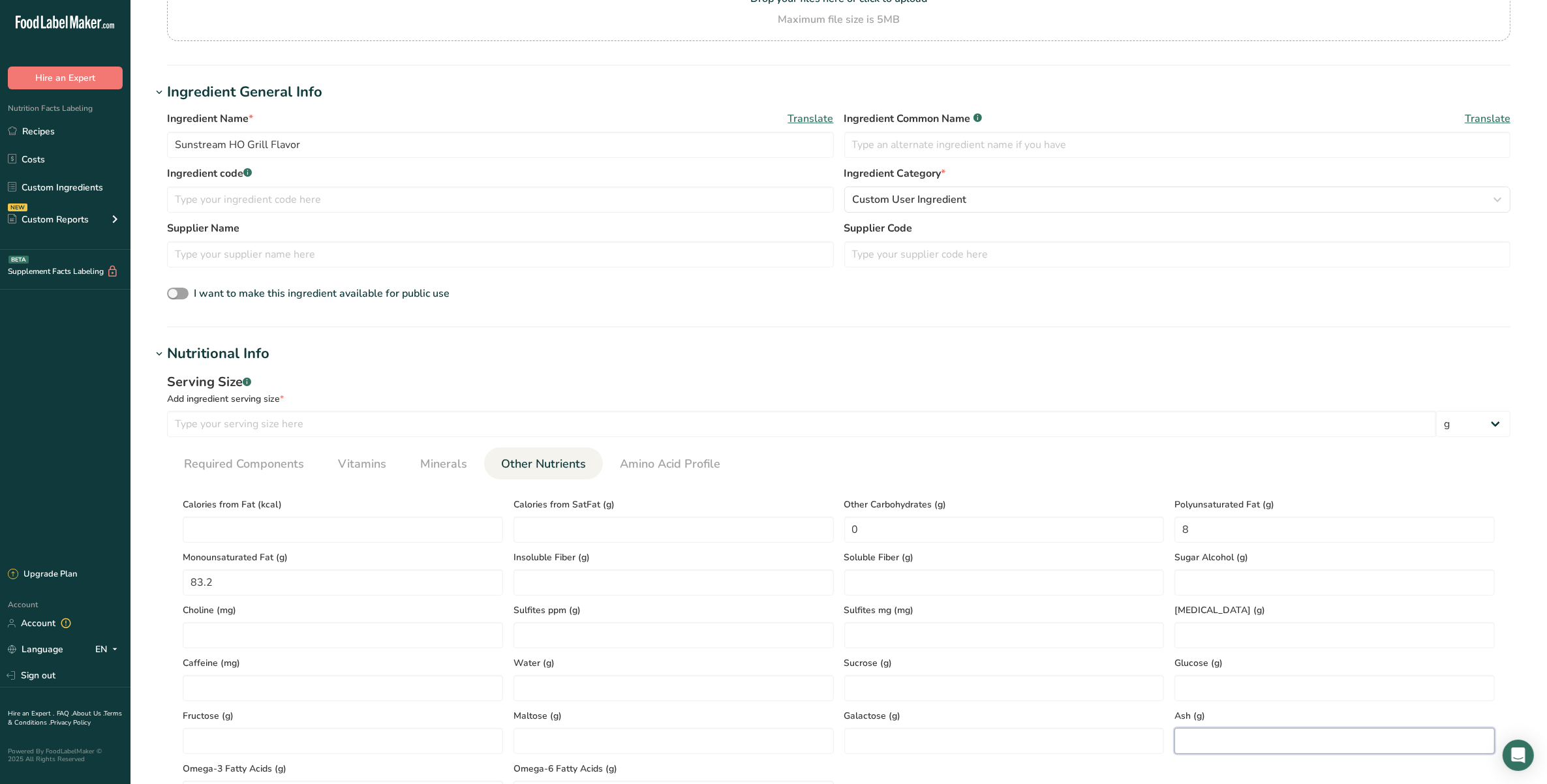
click at [1217, 741] on input "number" at bounding box center [1335, 741] width 320 height 26
type input "0"
click at [1255, 486] on section "Calories (kcal) * 900 Energy KJ (kj) * 3765.6 Total Fat (g) * 100 Saturated Fat…" at bounding box center [839, 648] width 1344 height 338
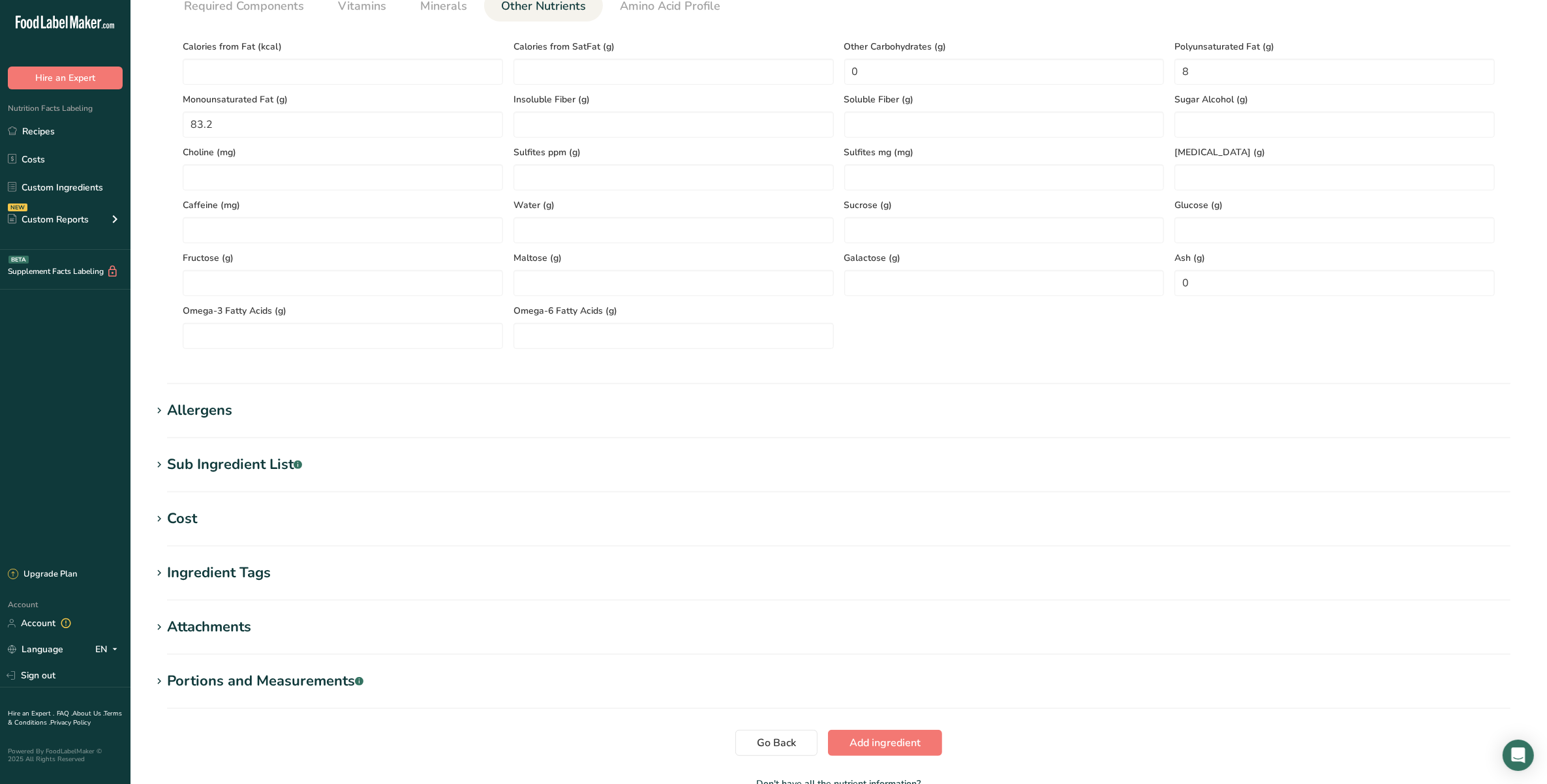
scroll to position [653, 0]
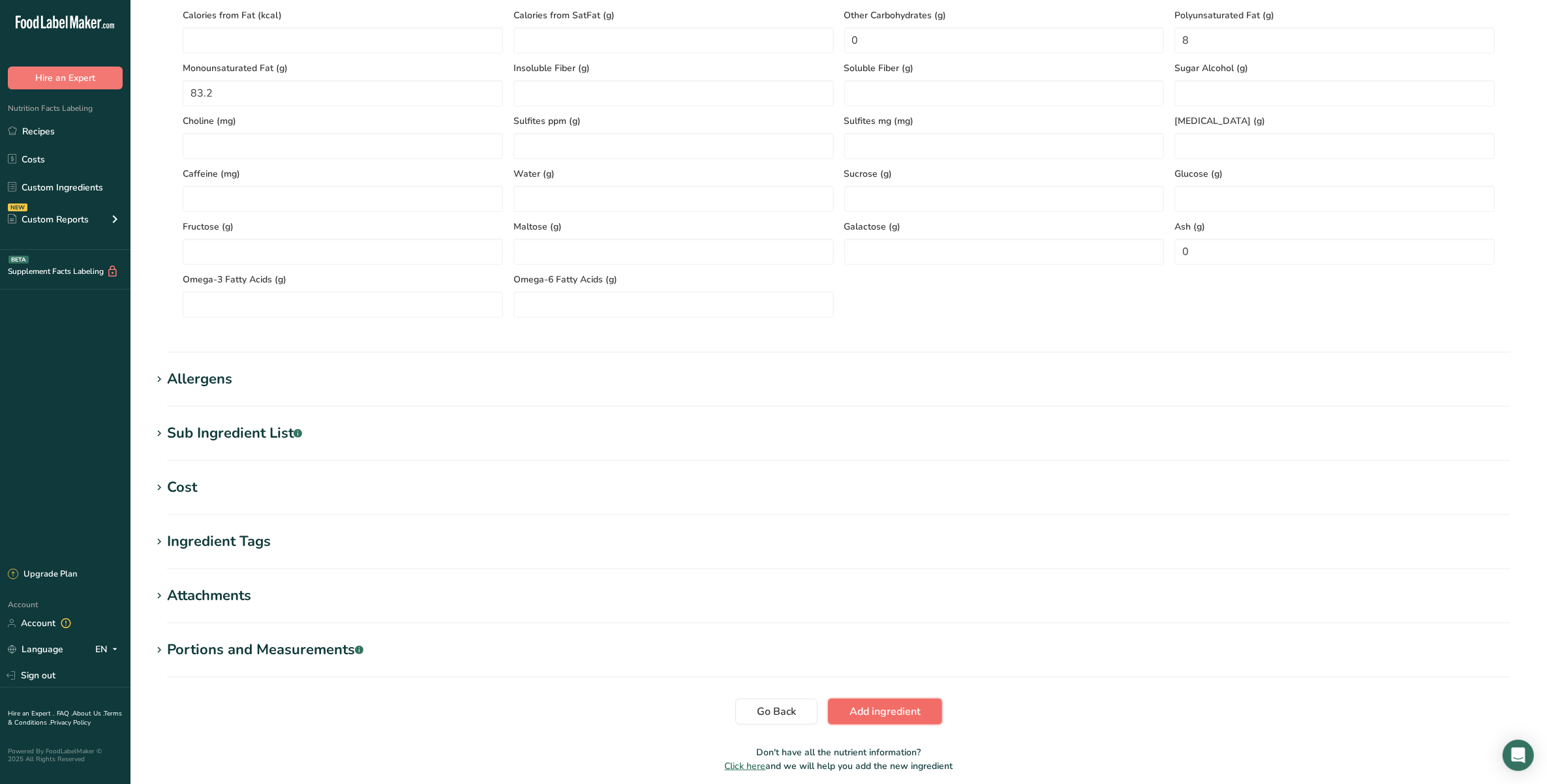
click at [928, 708] on button "Add ingredient" at bounding box center [885, 711] width 114 height 26
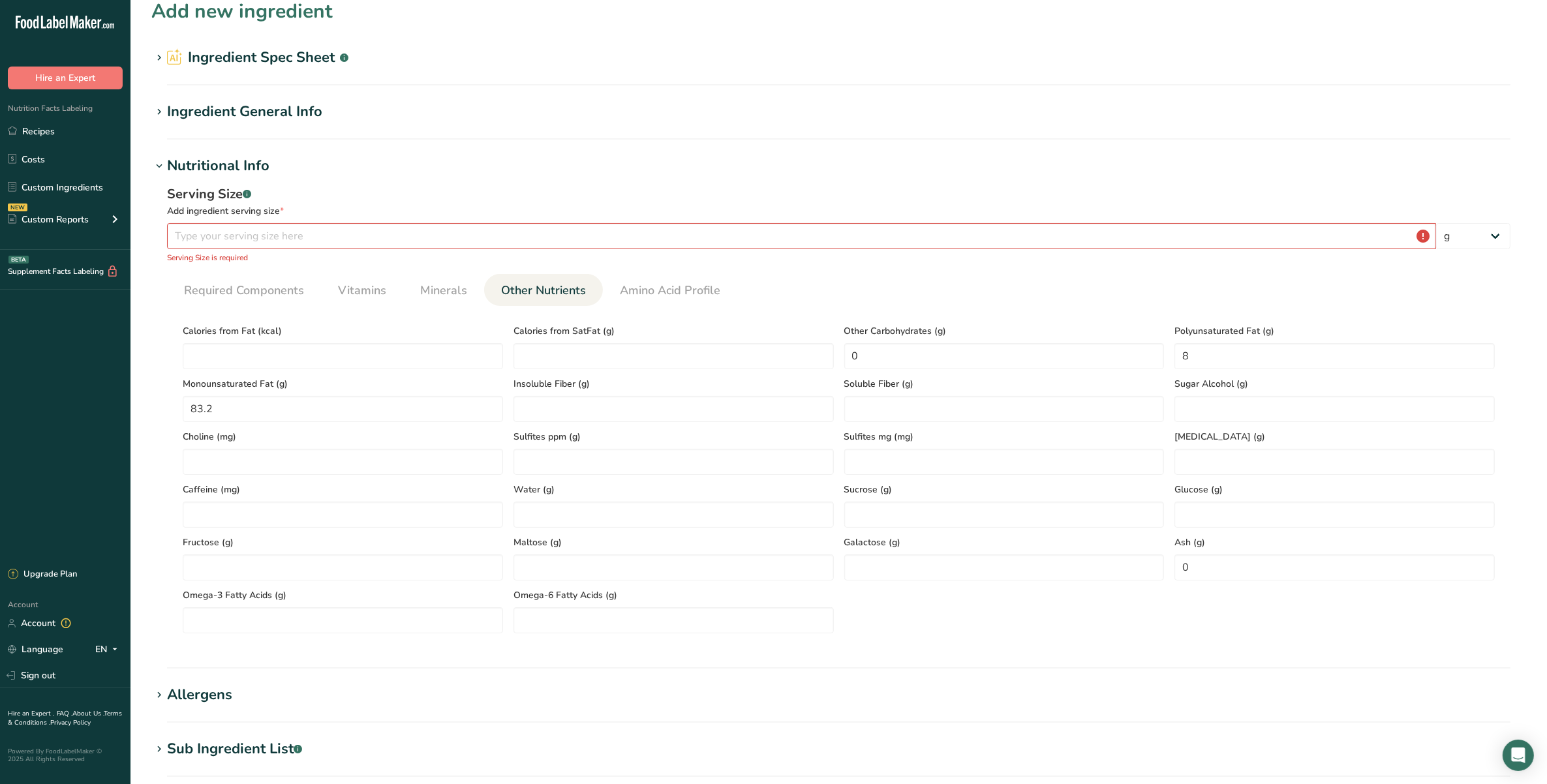
scroll to position [0, 0]
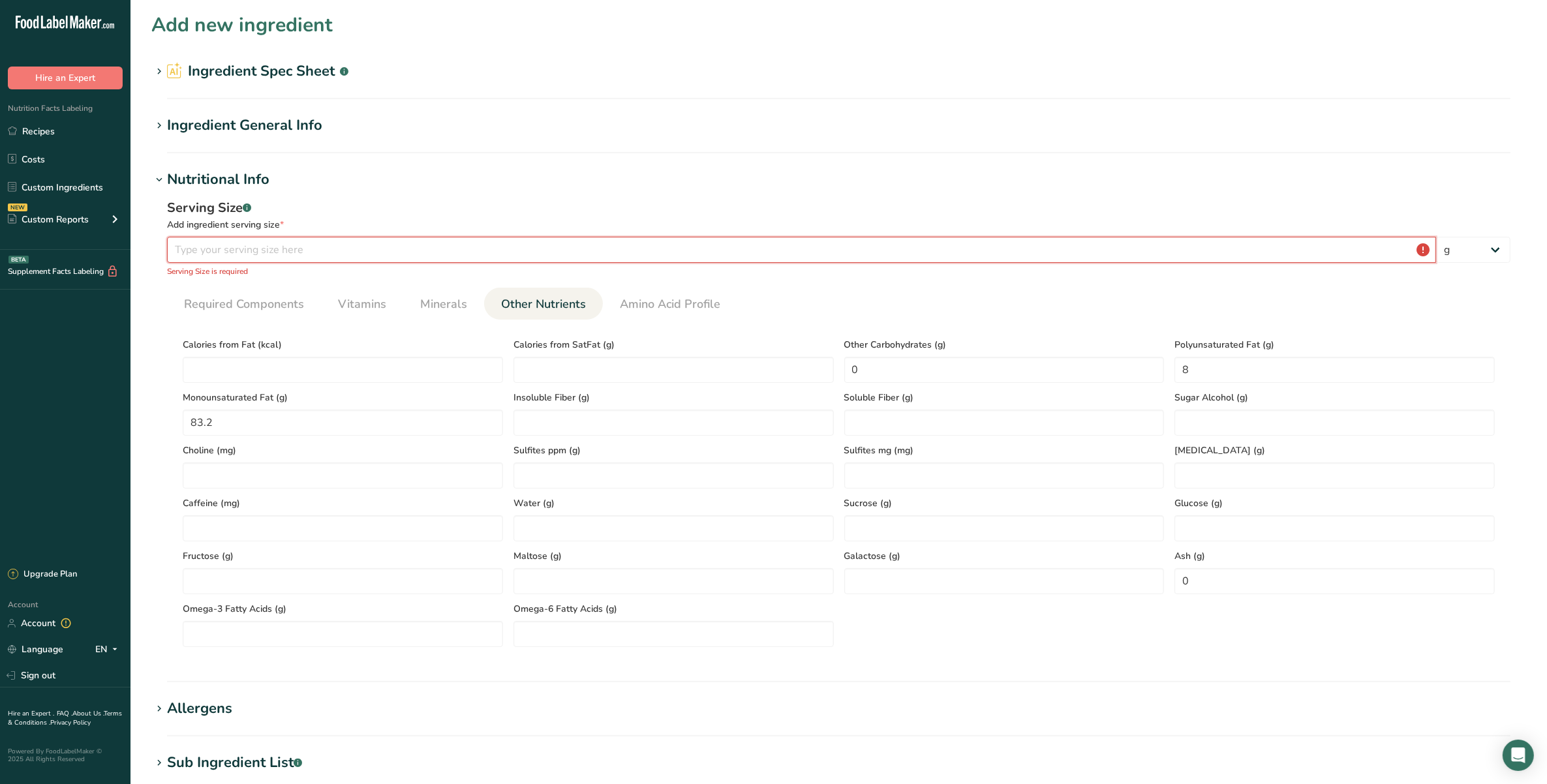
click at [700, 255] on input "number" at bounding box center [801, 249] width 1269 height 26
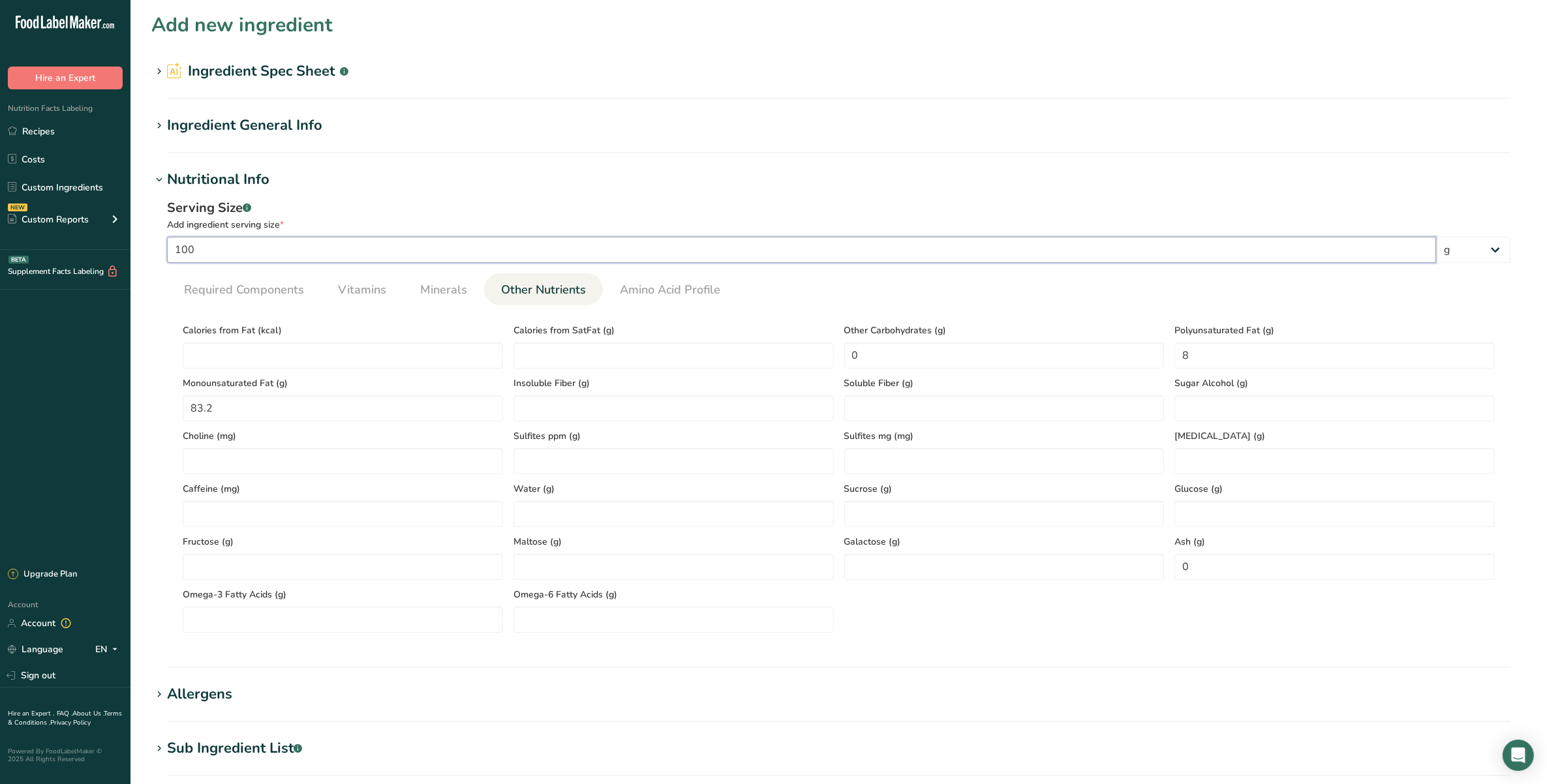
type input "100"
click at [1150, 196] on div "Serving Size .a-a{fill:#347362;}.b-a{fill:#fff;} Add ingredient serving size * …" at bounding box center [838, 421] width 1375 height 460
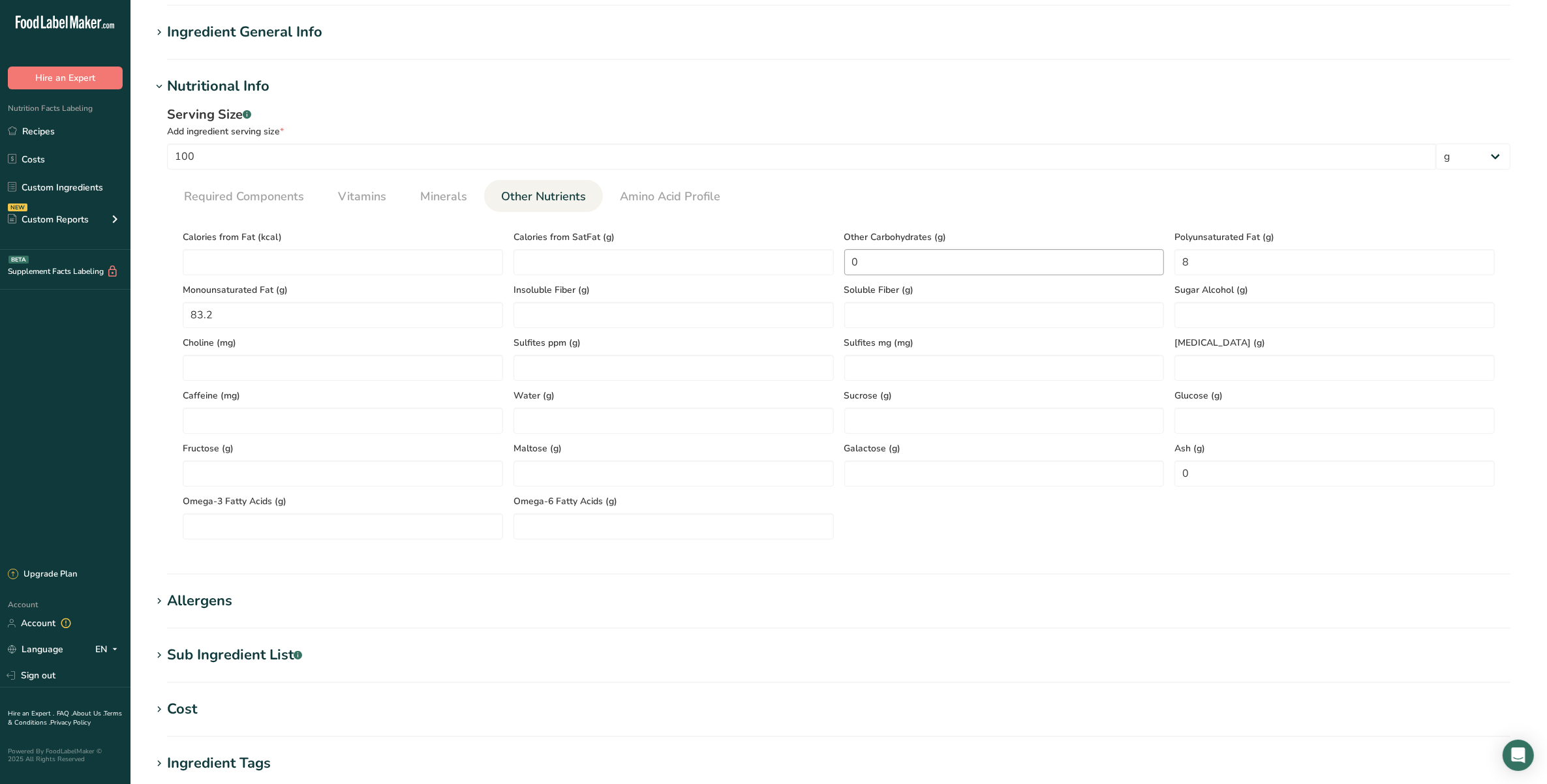
scroll to position [366, 0]
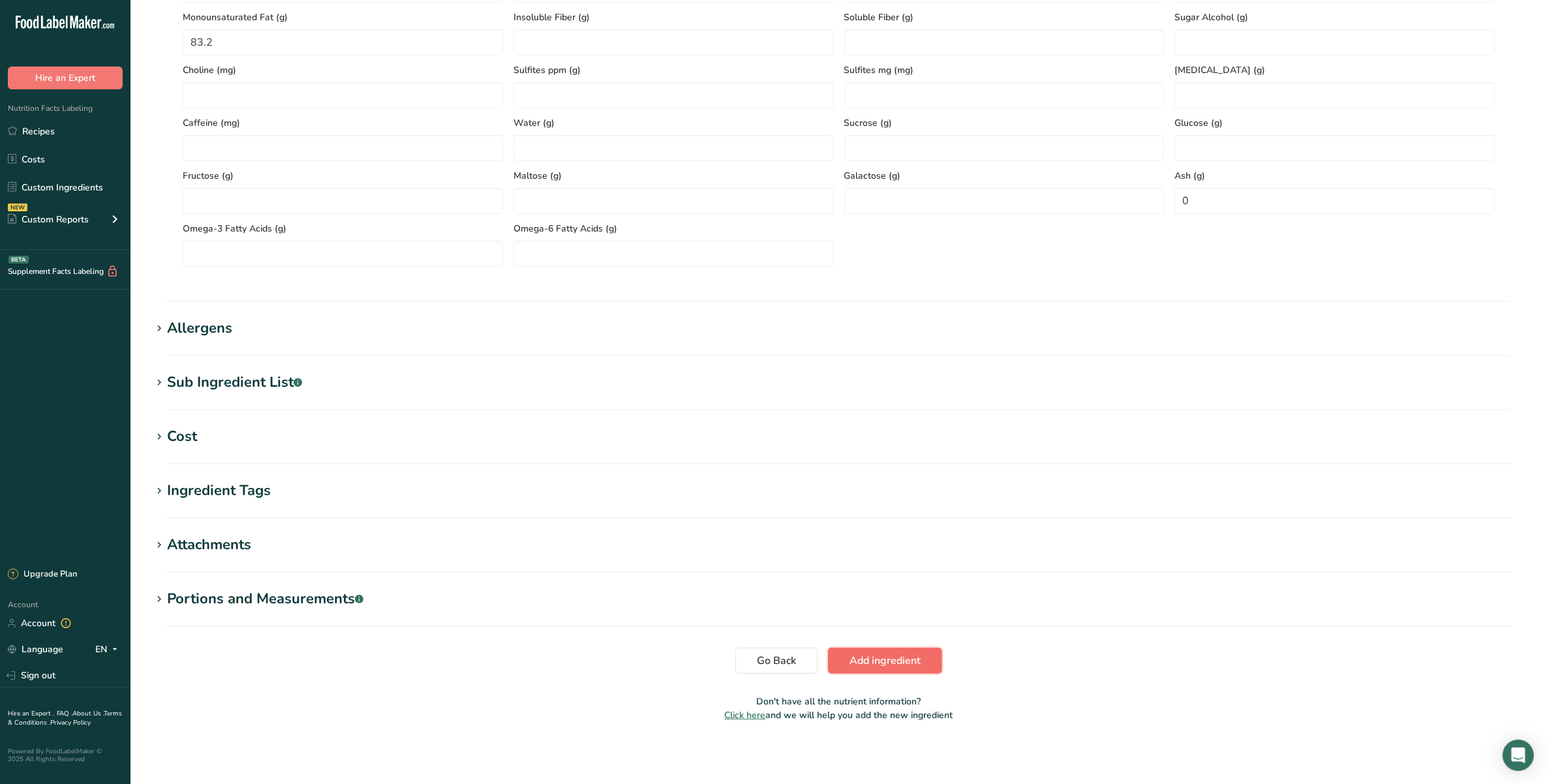
click at [894, 657] on span "Add ingredient" at bounding box center [885, 660] width 71 height 15
click at [891, 665] on span "Add ingredient" at bounding box center [885, 660] width 71 height 15
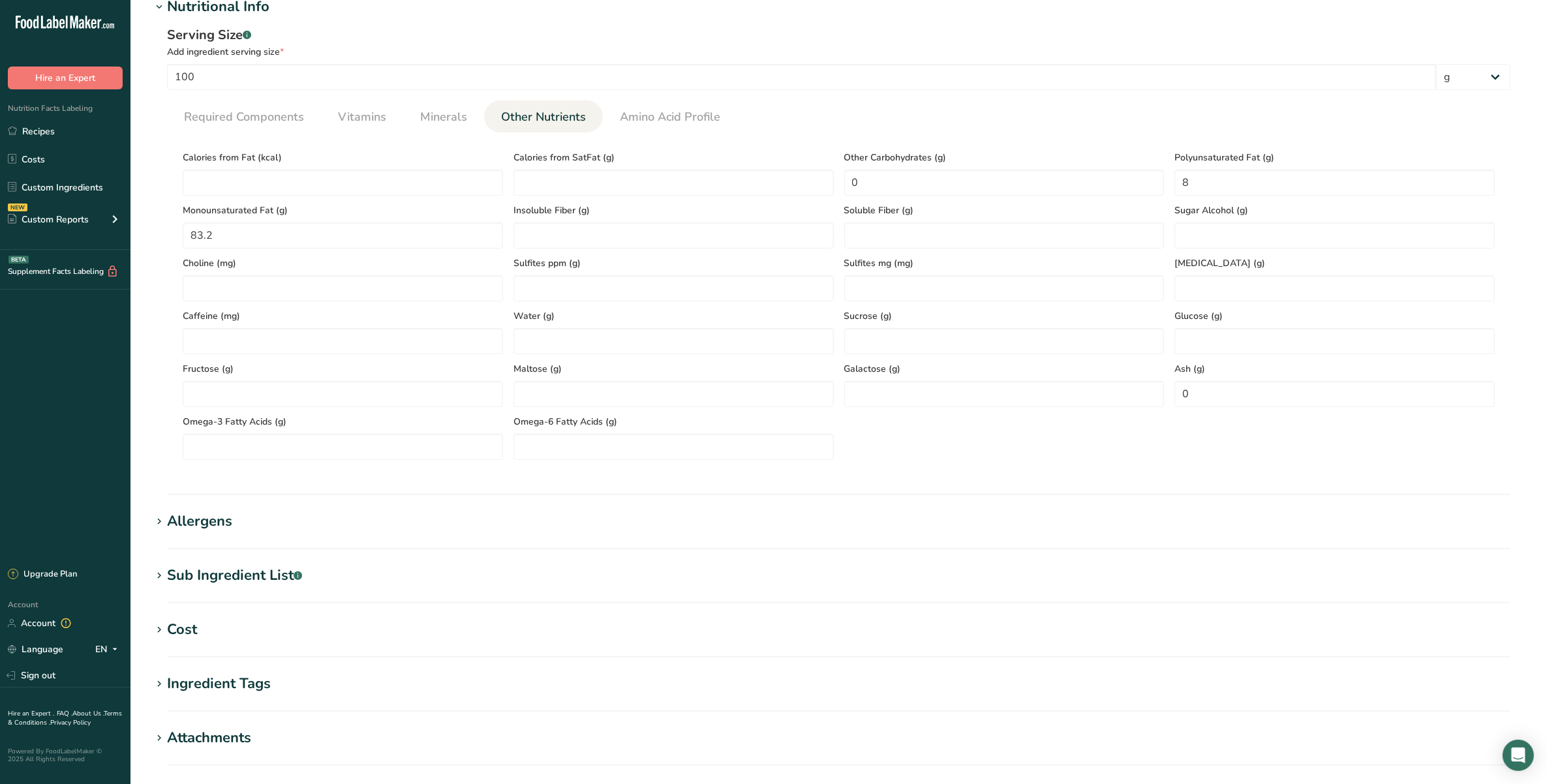
scroll to position [168, 0]
click at [246, 138] on section "Calories (kcal) * 900 Energy KJ (kj) * 3765.6 Total Fat (g) * 100 Saturated Fat…" at bounding box center [839, 306] width 1344 height 338
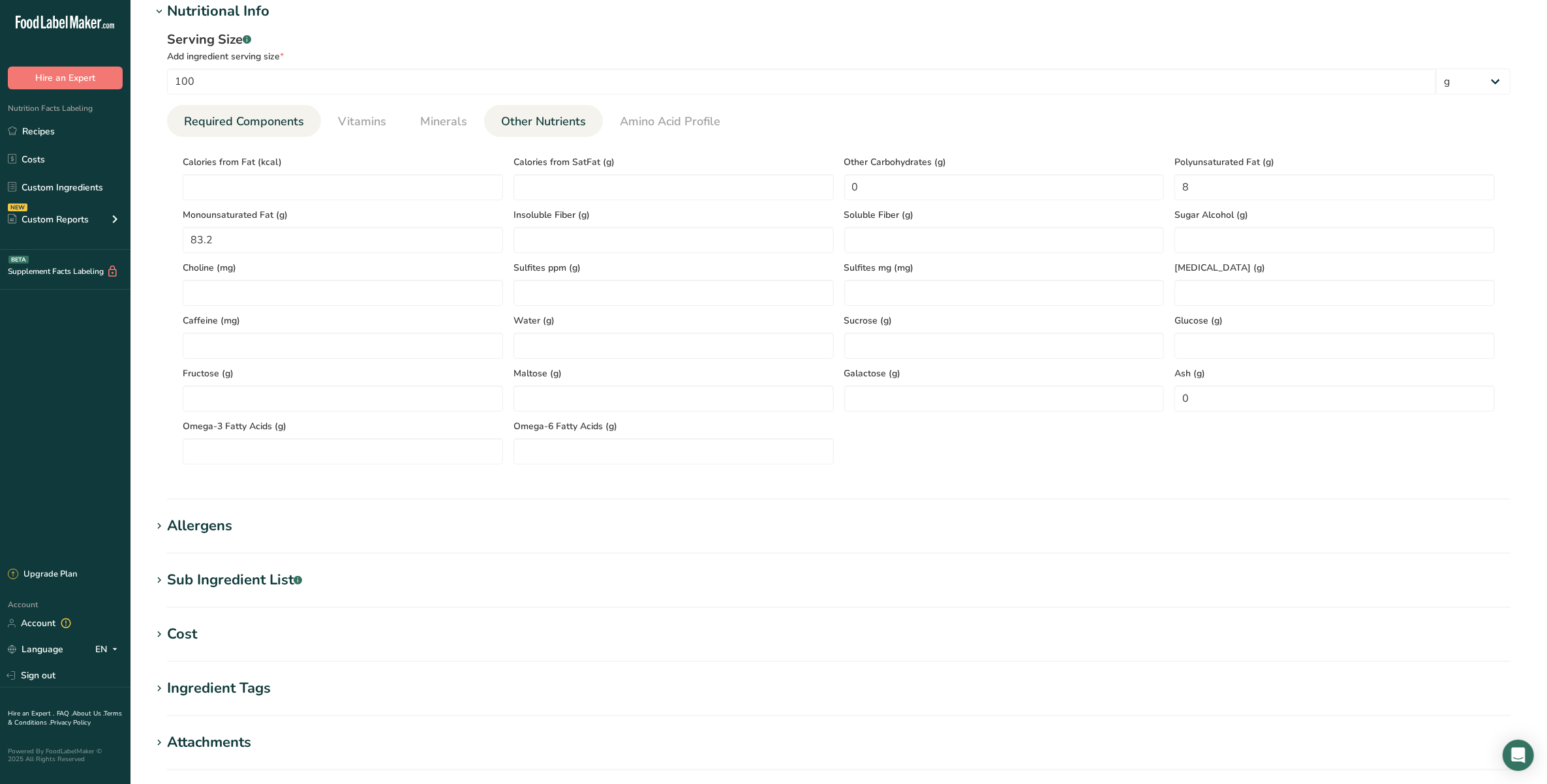
click at [246, 128] on span "Required Components" at bounding box center [245, 122] width 121 height 18
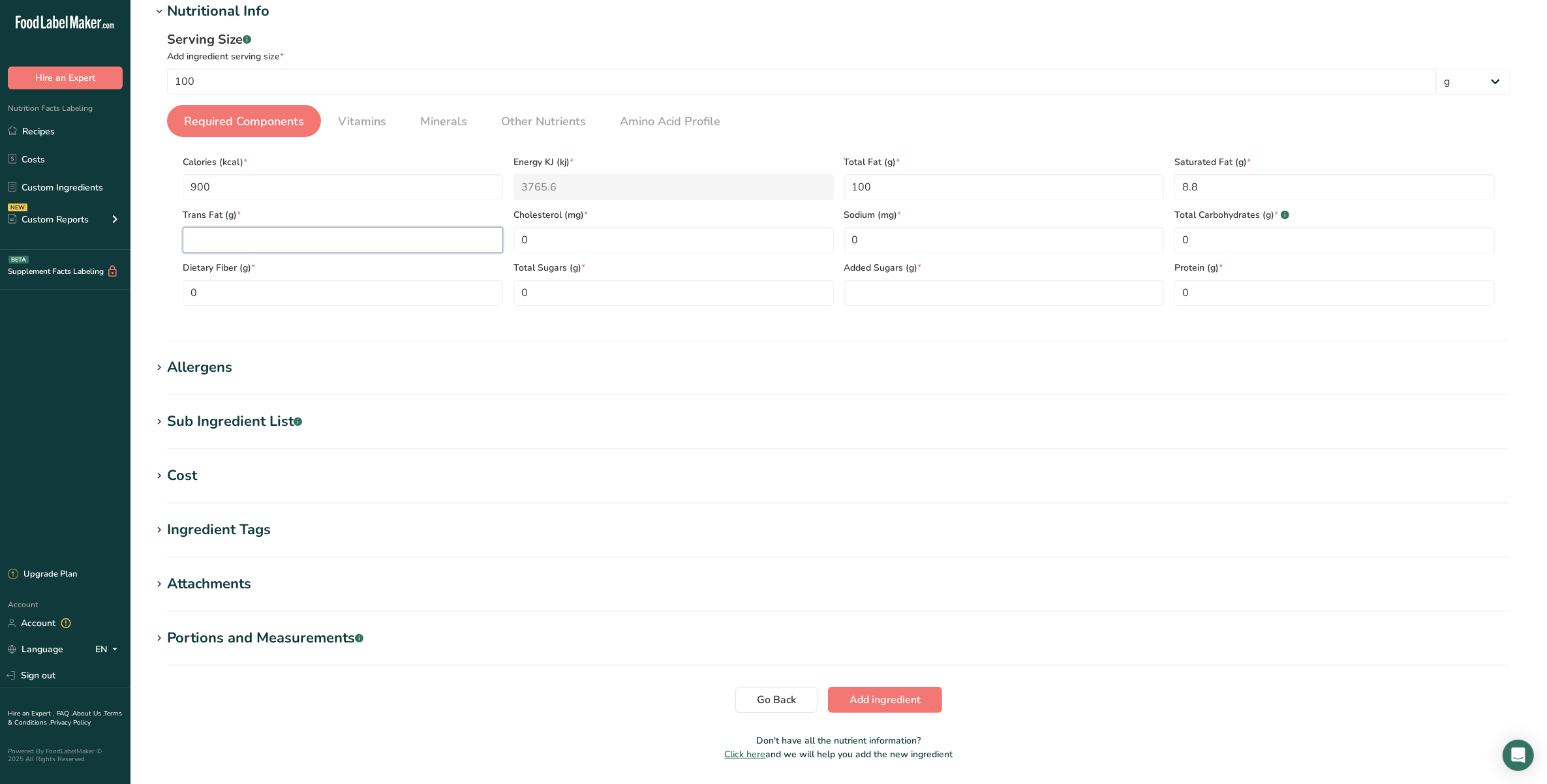
click at [267, 234] on Fat "number" at bounding box center [343, 240] width 320 height 26
type Fat "0"
click at [836, 300] on div "Total Sugars (g) * 0" at bounding box center [674, 280] width 331 height 53
click at [869, 291] on Sugars "number" at bounding box center [1005, 292] width 320 height 26
type Sugars "0"
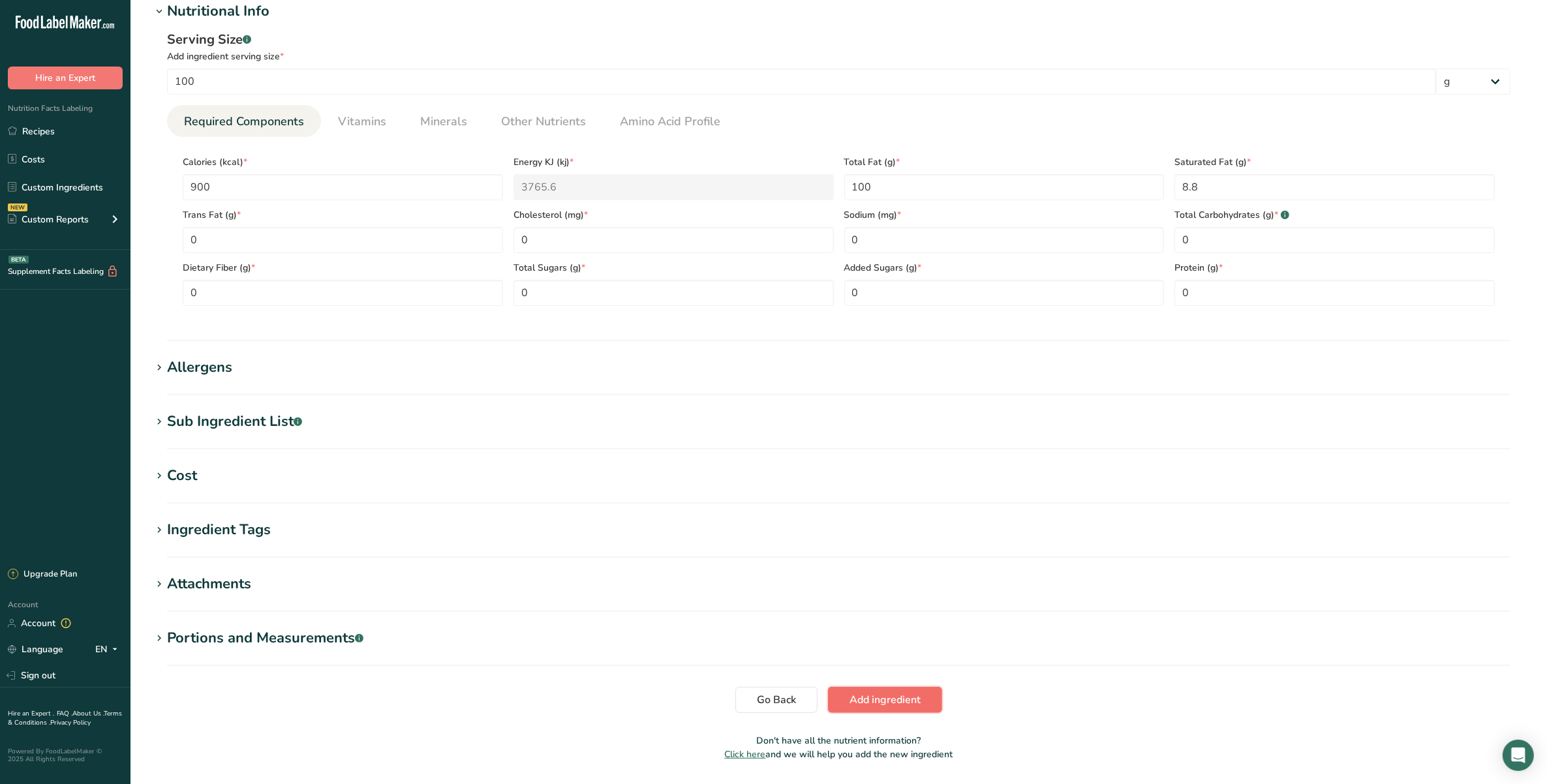
click at [886, 695] on span "Add ingredient" at bounding box center [885, 699] width 71 height 15
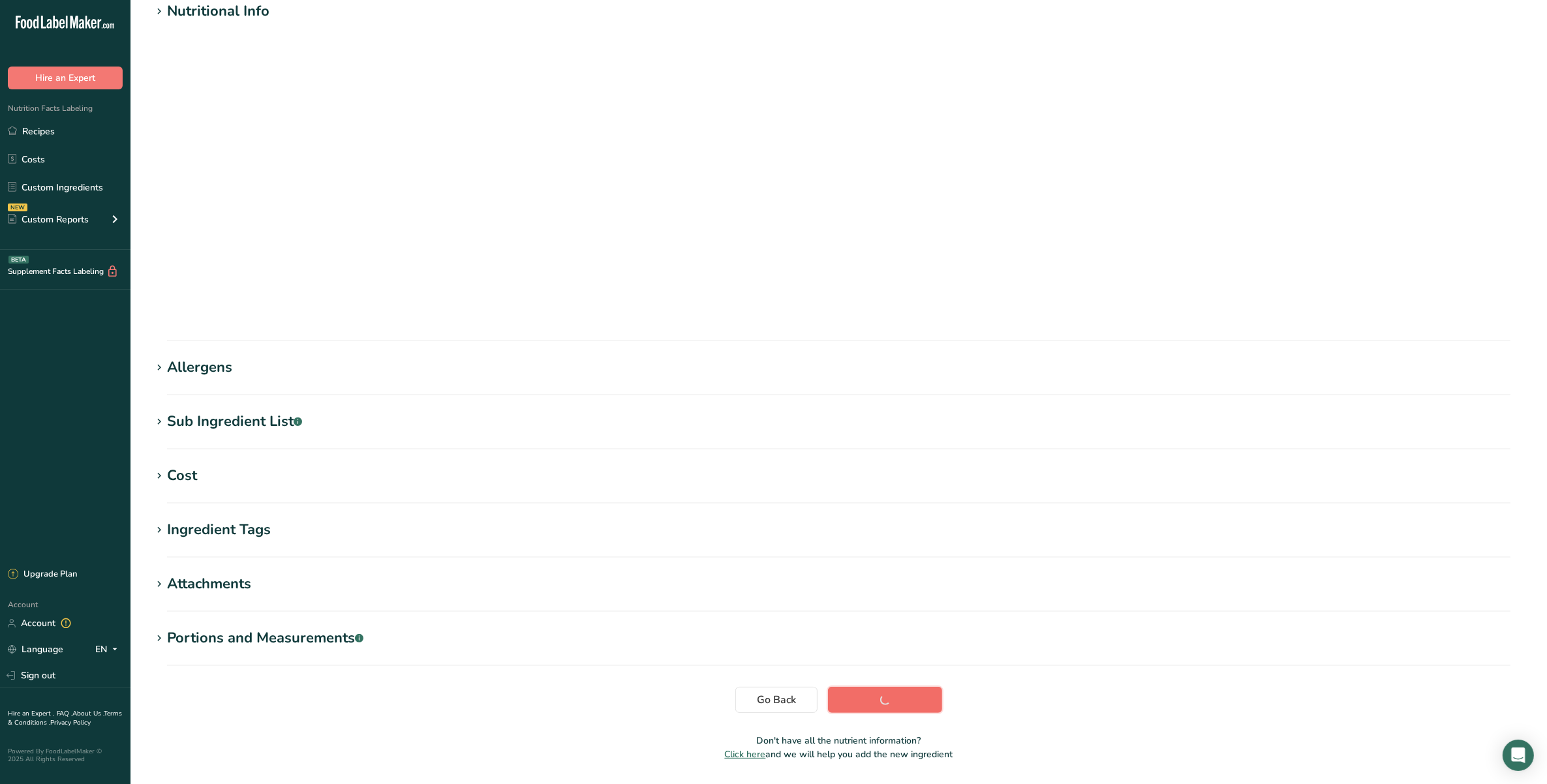
scroll to position [0, 0]
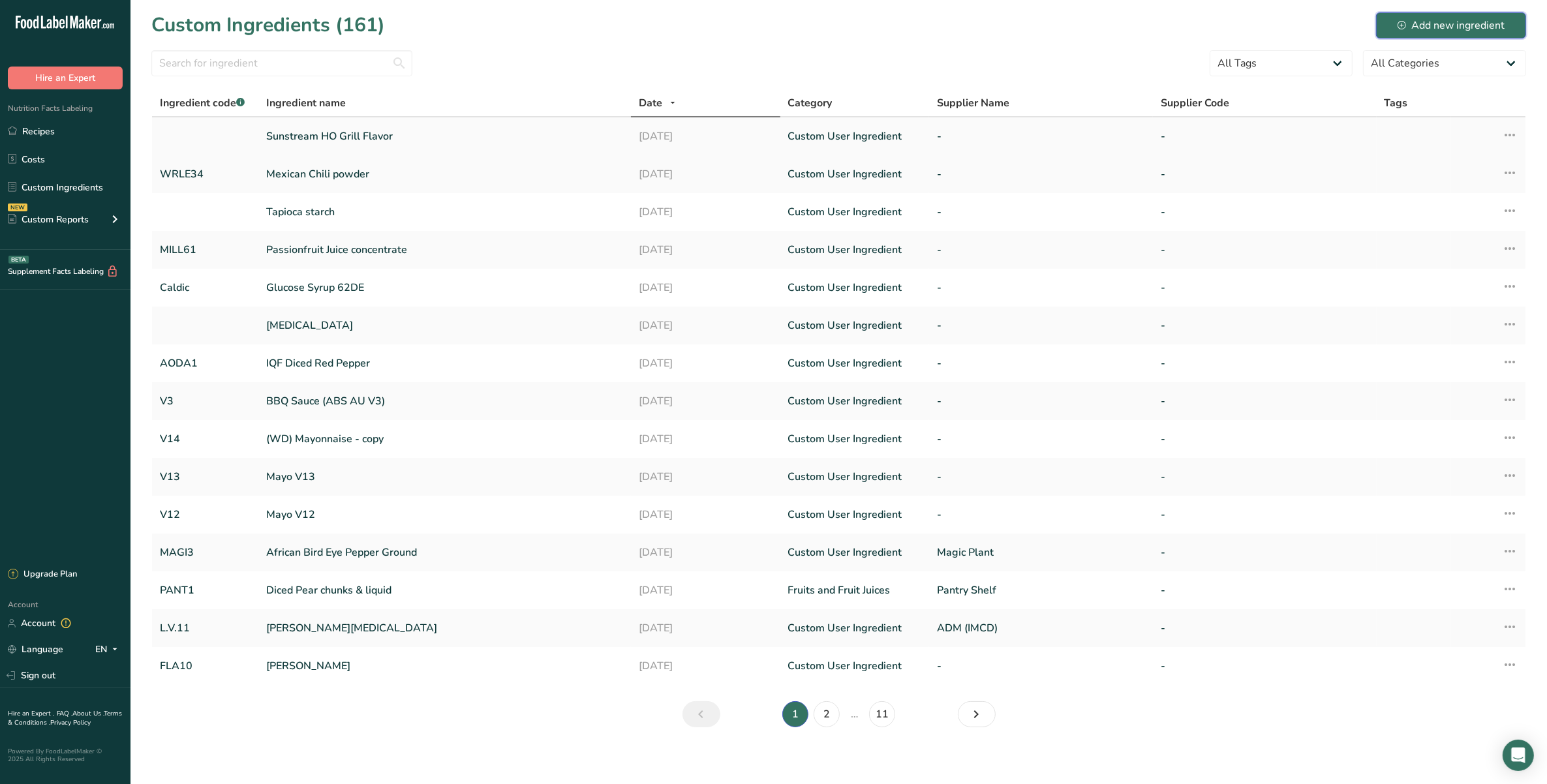
drag, startPoint x: 1426, startPoint y: 21, endPoint x: 876, endPoint y: 132, distance: 561.1
click at [1426, 21] on div "Add new ingredient" at bounding box center [1451, 25] width 107 height 15
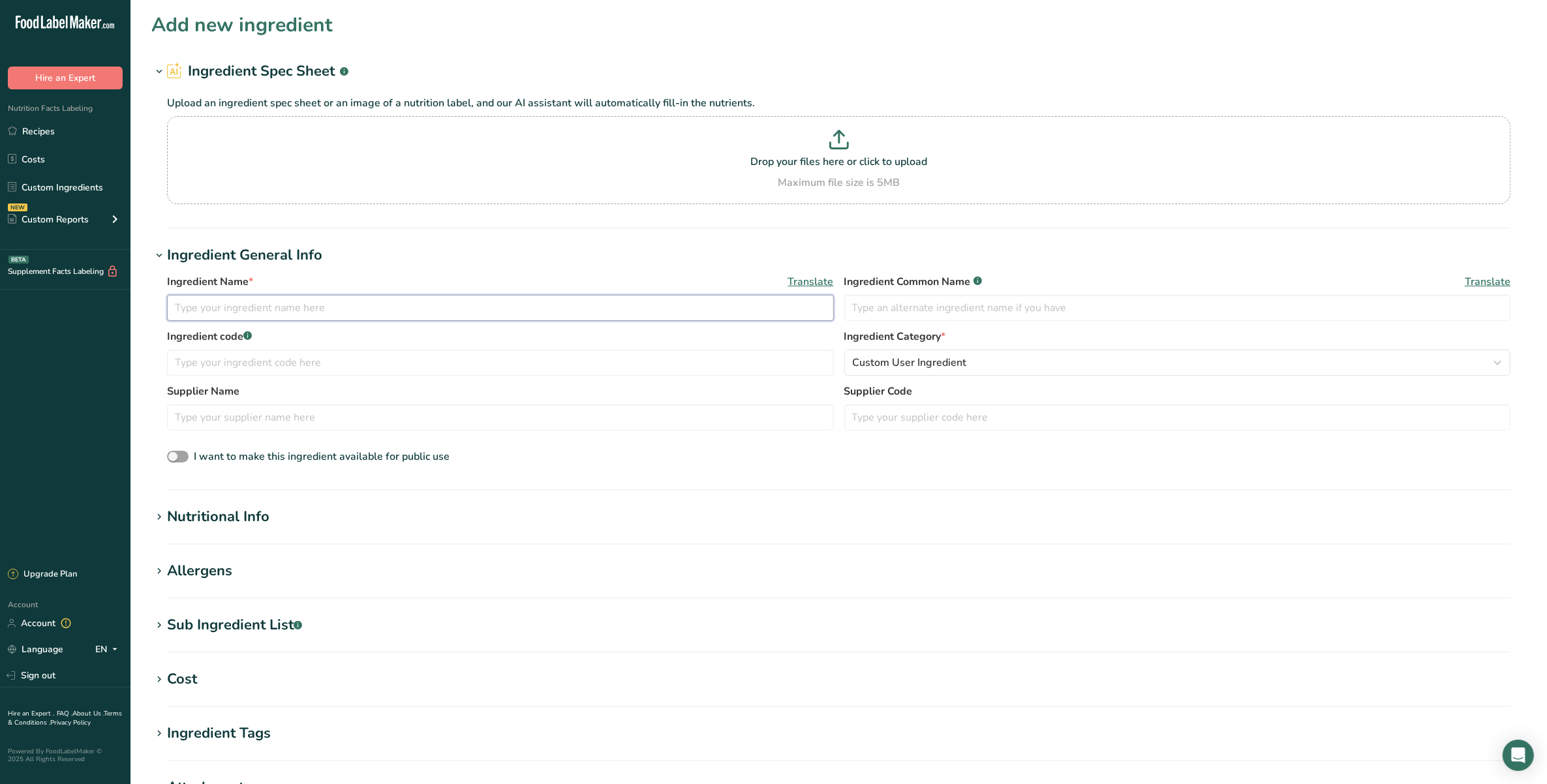
click at [427, 302] on input "text" at bounding box center [501, 307] width 667 height 26
type input "Tamarind Extract"
click at [598, 362] on input "text" at bounding box center [501, 362] width 667 height 26
type input "ECom63"
click at [501, 529] on section "Nutritional Info Serving Size .a-a{fill:#347362;}.b-a{fill:#fff;} Add ingredien…" at bounding box center [838, 525] width 1375 height 39
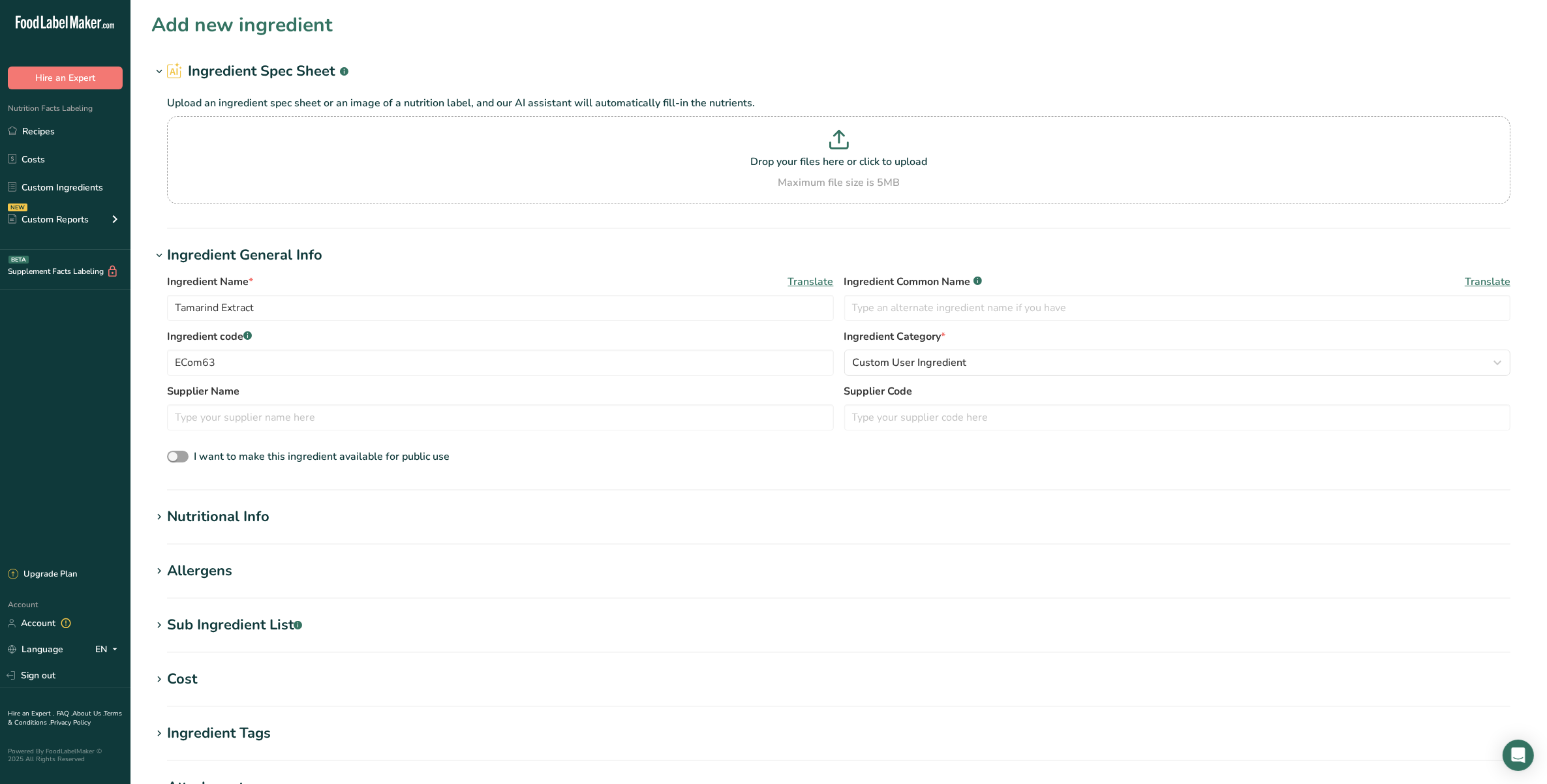
click at [242, 527] on div "Nutritional Info" at bounding box center [219, 517] width 103 height 22
